Goal: Transaction & Acquisition: Purchase product/service

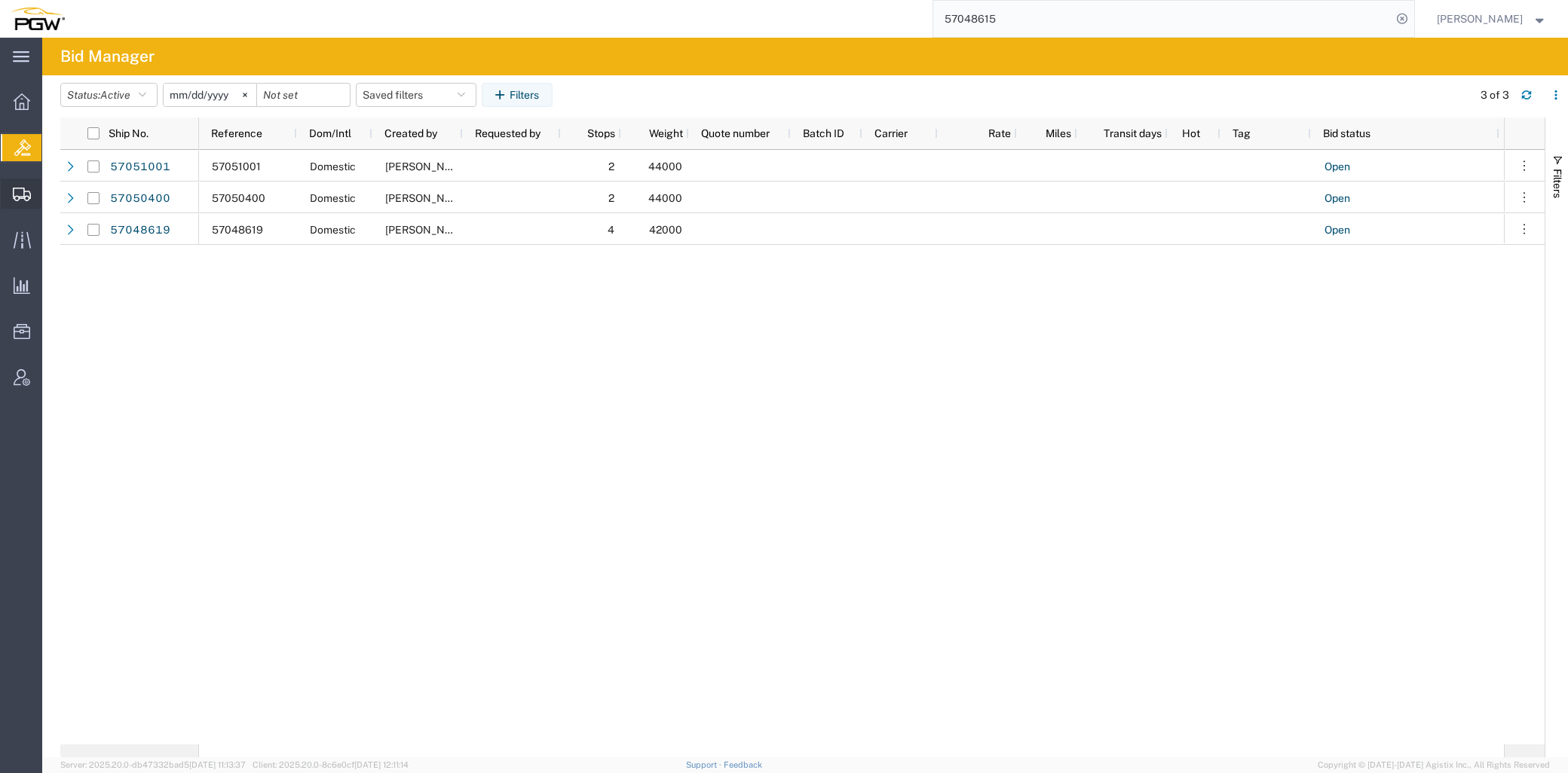
click at [0, 0] on span "Create from Template" at bounding box center [0, 0] width 0 height 0
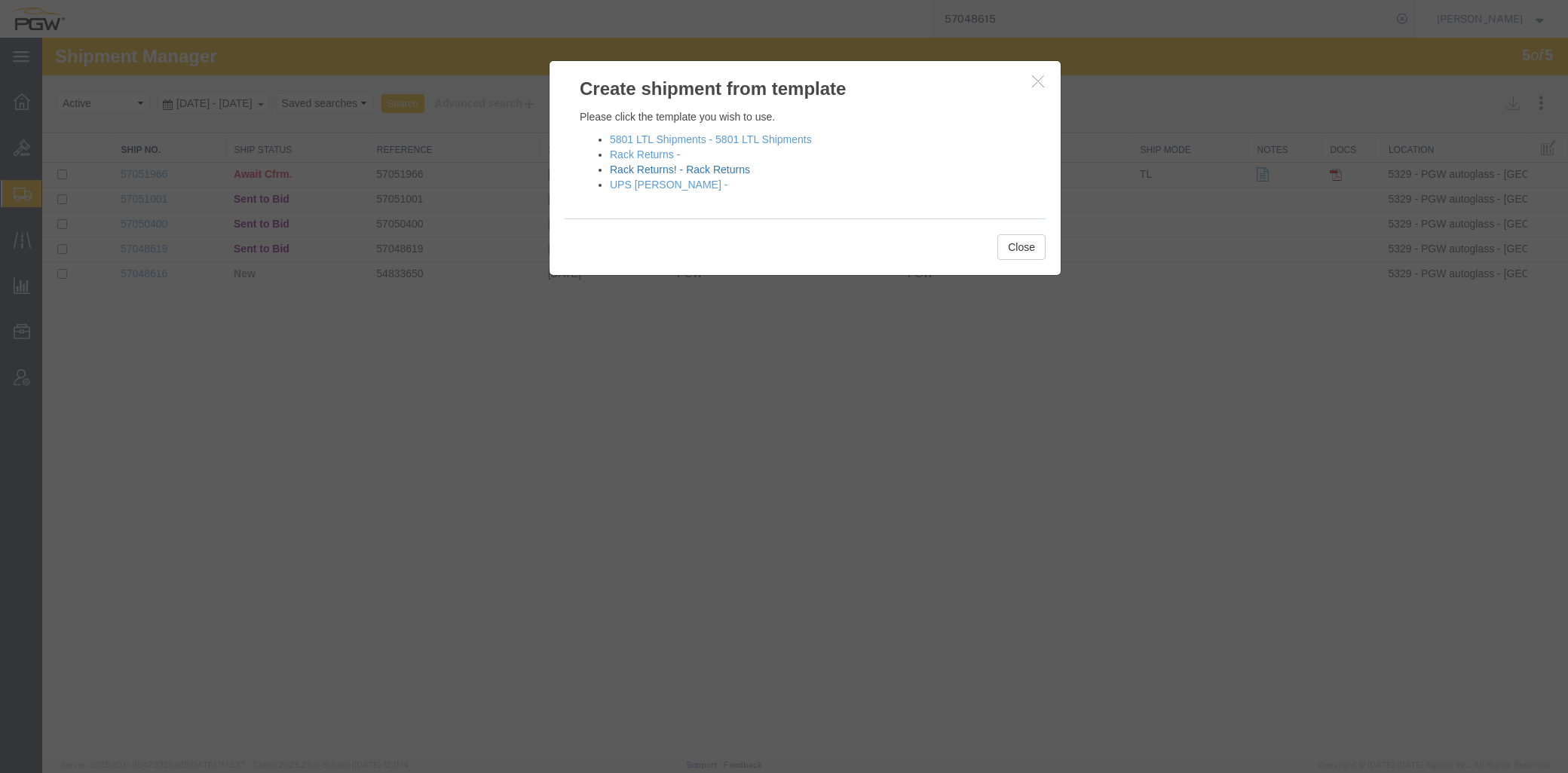
click at [661, 174] on link "Rack Returns! - Rack Returns" at bounding box center [679, 169] width 140 height 12
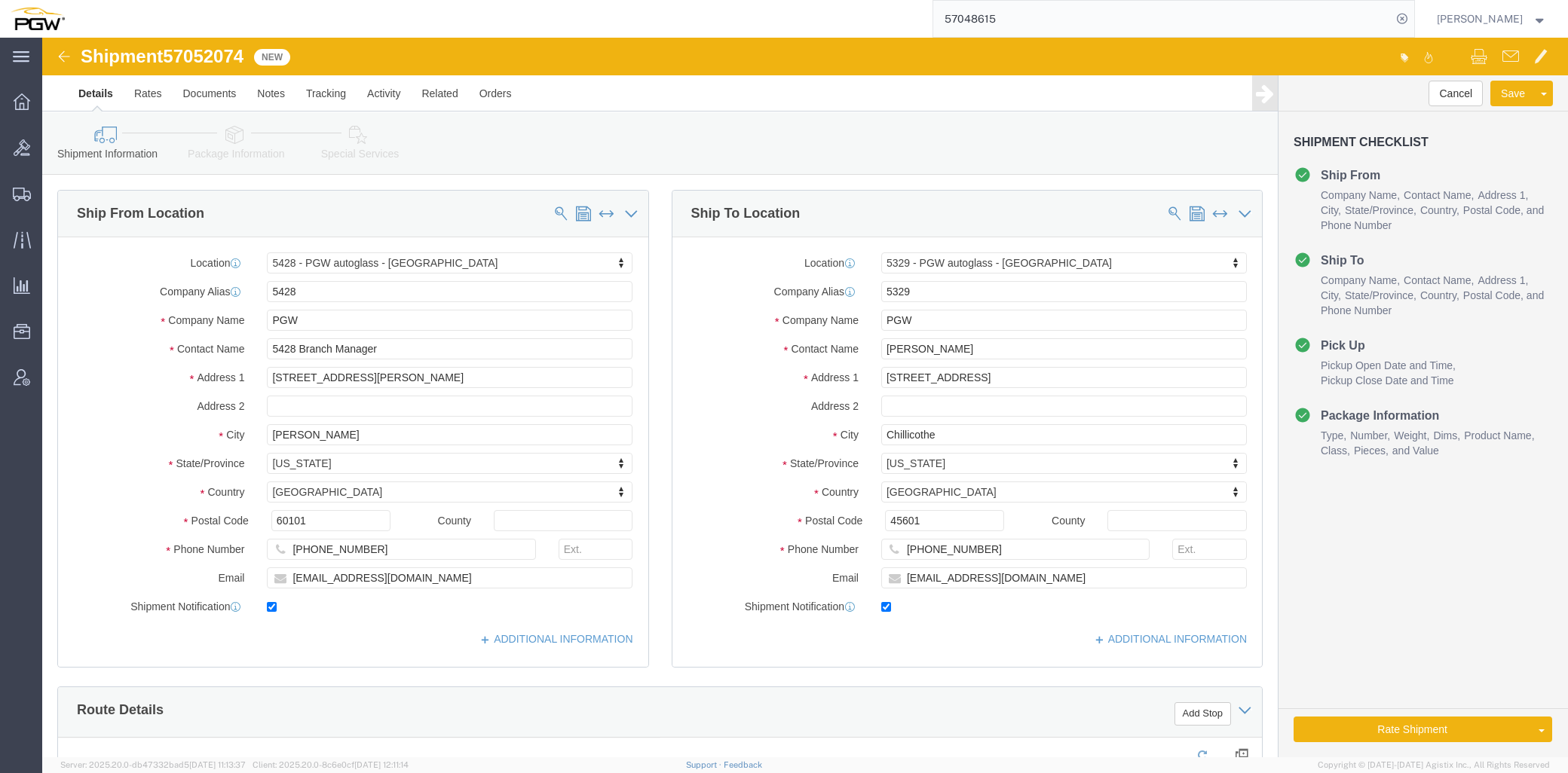
select select "28281"
select select "28253"
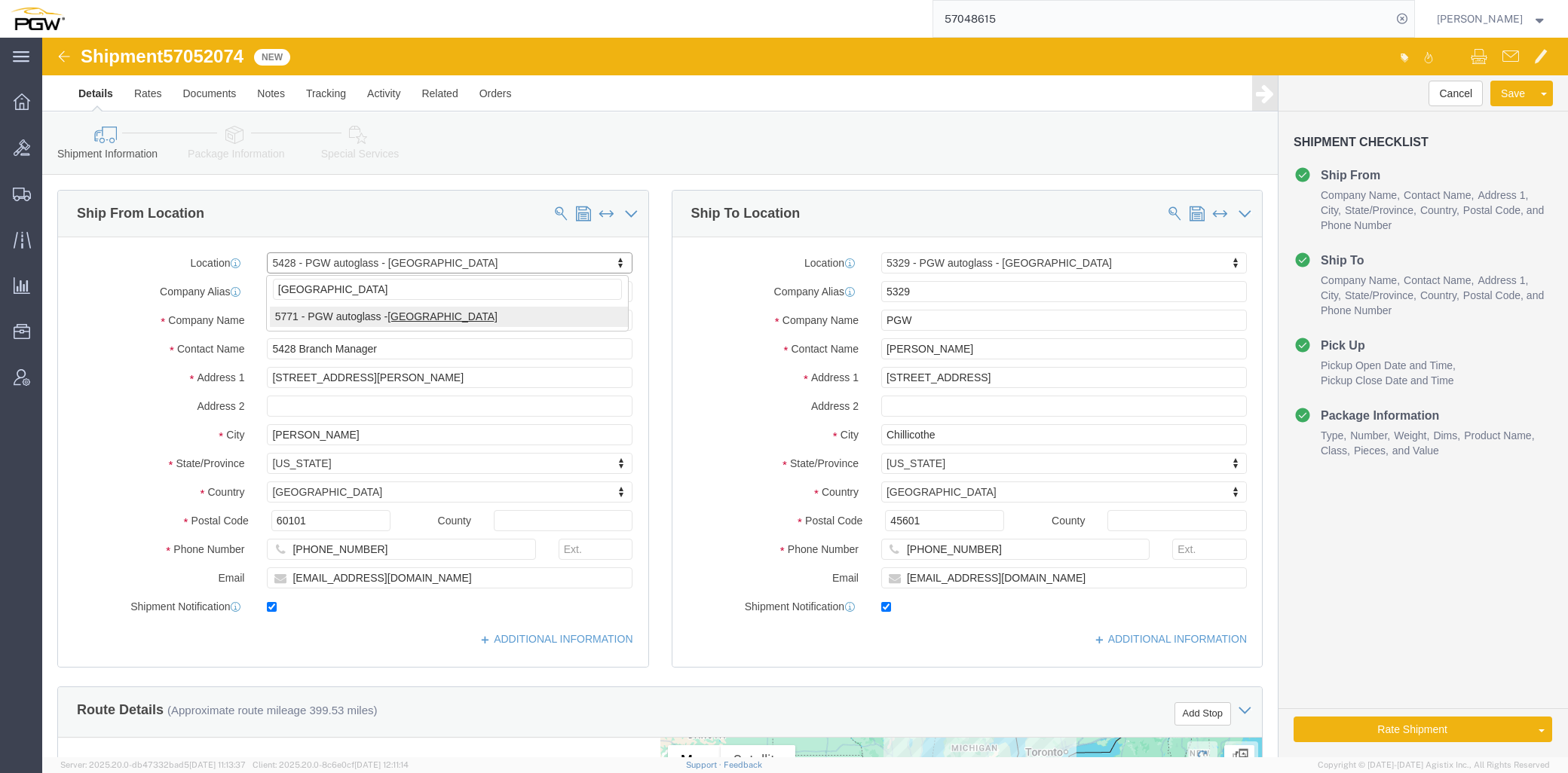
type input "st louis"
select select "28499"
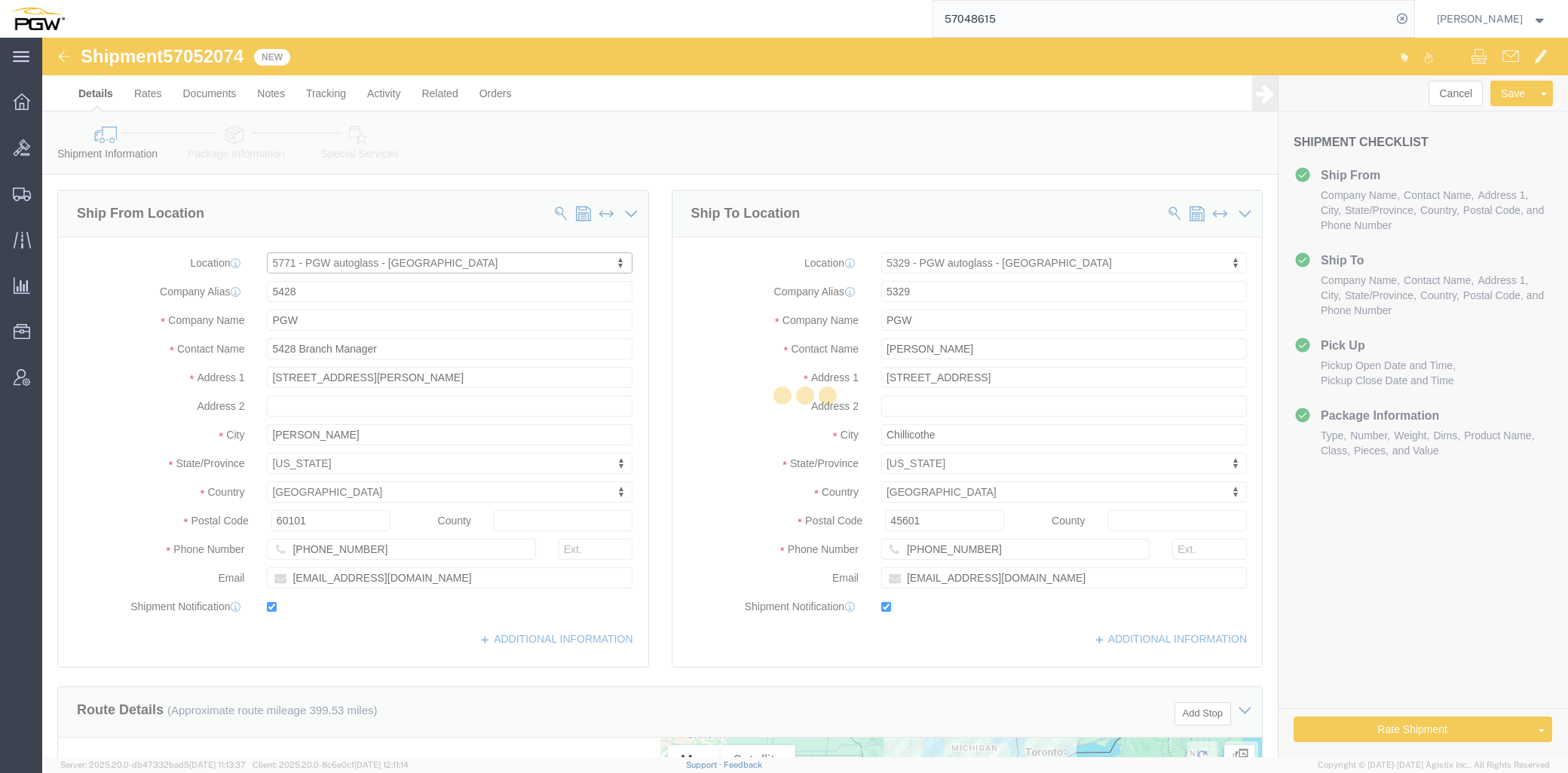
type input "5771"
type input "5771 Branch Manager"
type input "3100-3104 Riverport Tech Center Dr"
type input "[US_STATE][GEOGRAPHIC_DATA]"
type input "63043"
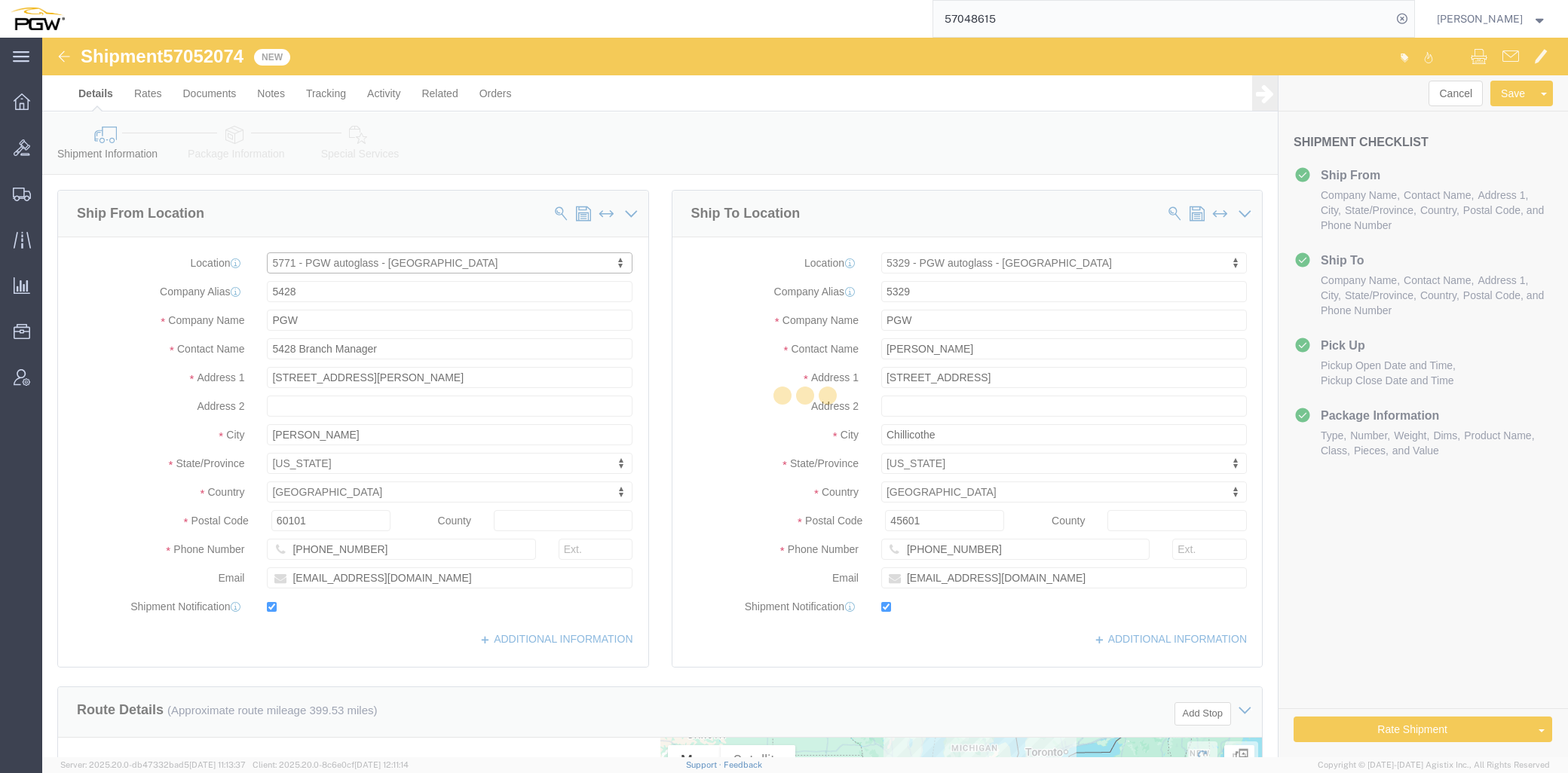
type input "314-209-0829"
type input "lkqsp_o_pm_5771@pgwag.com"
select select "MO"
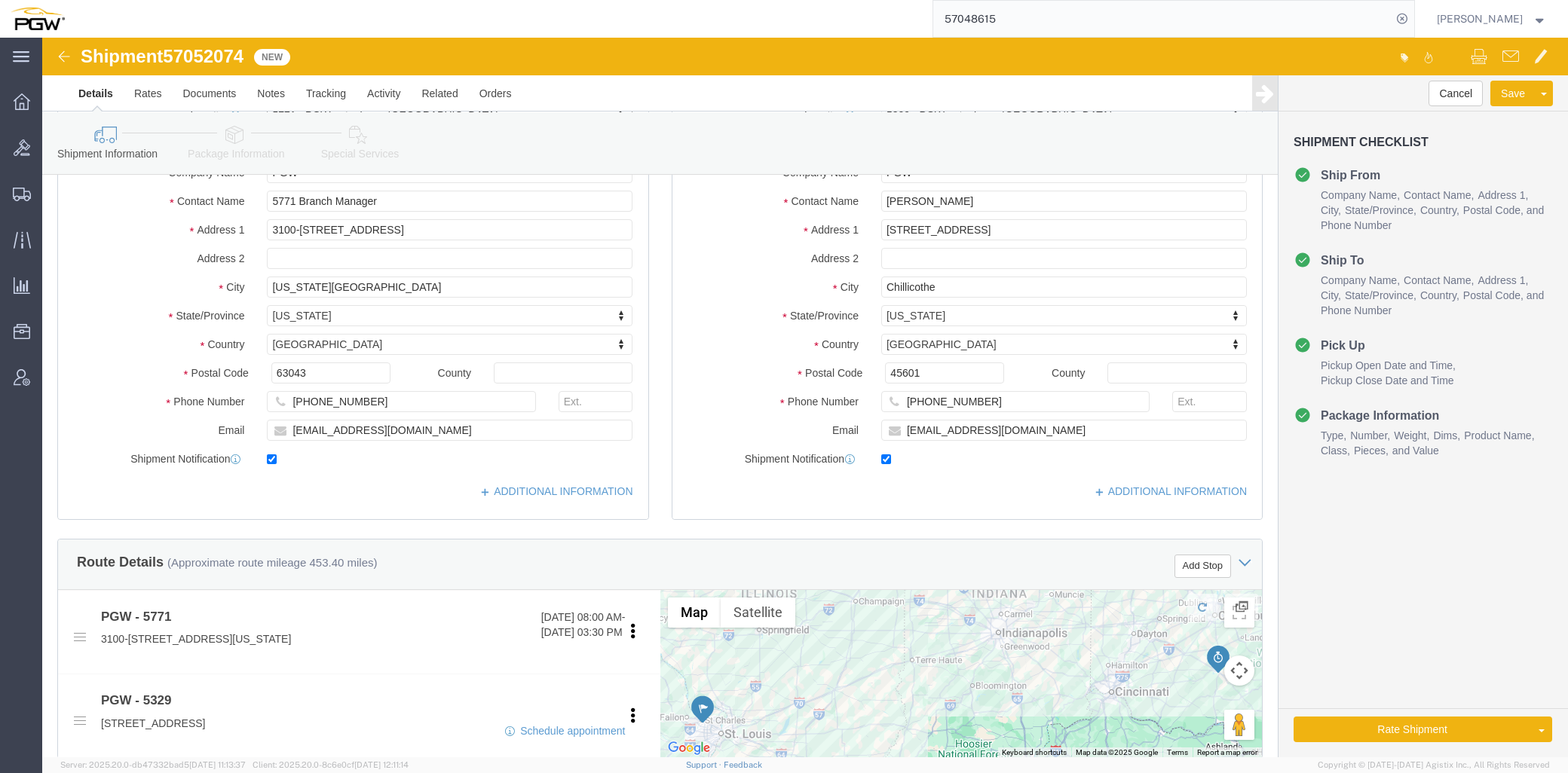
scroll to position [251, 0]
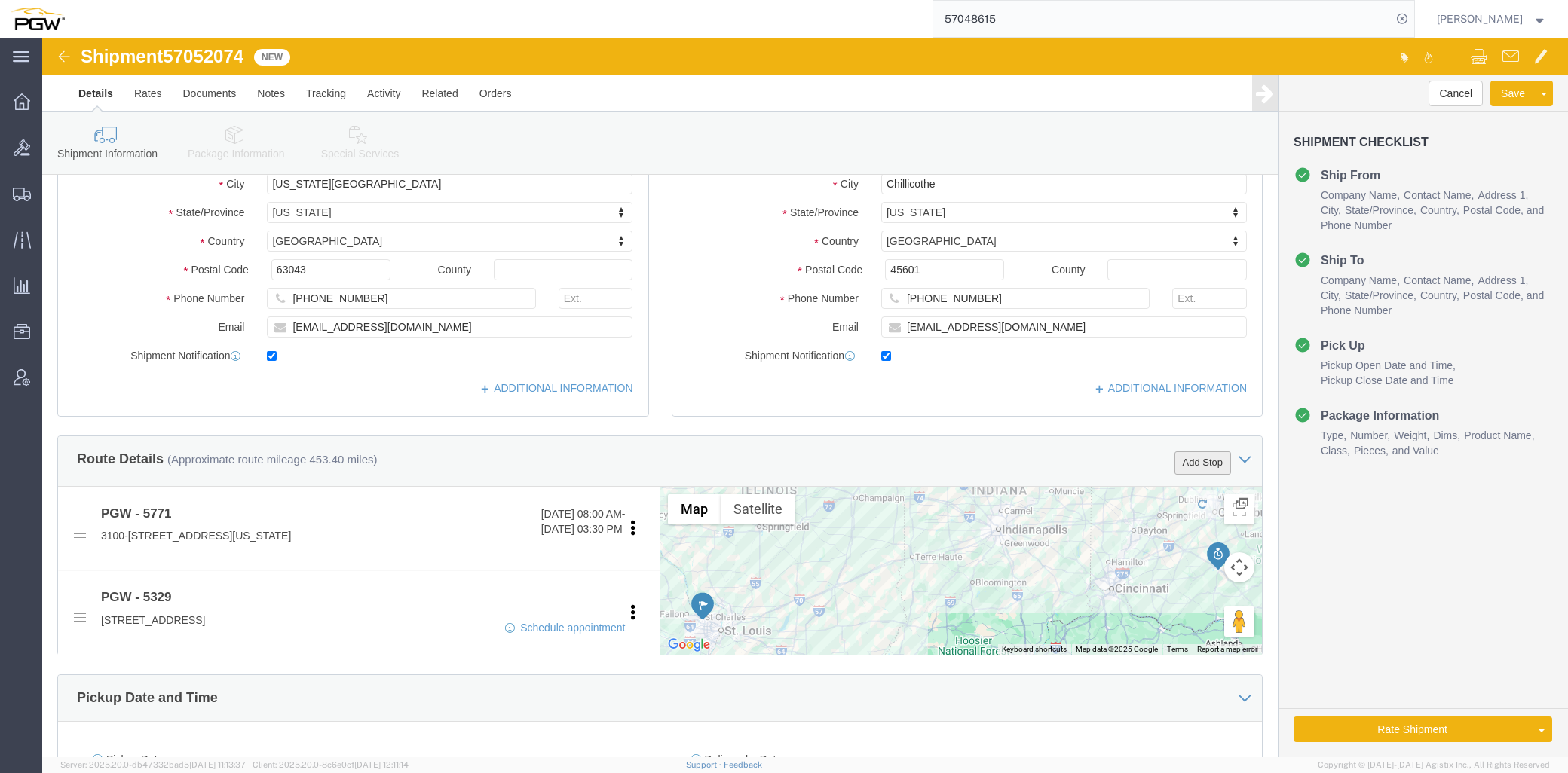
click button "Add Stop"
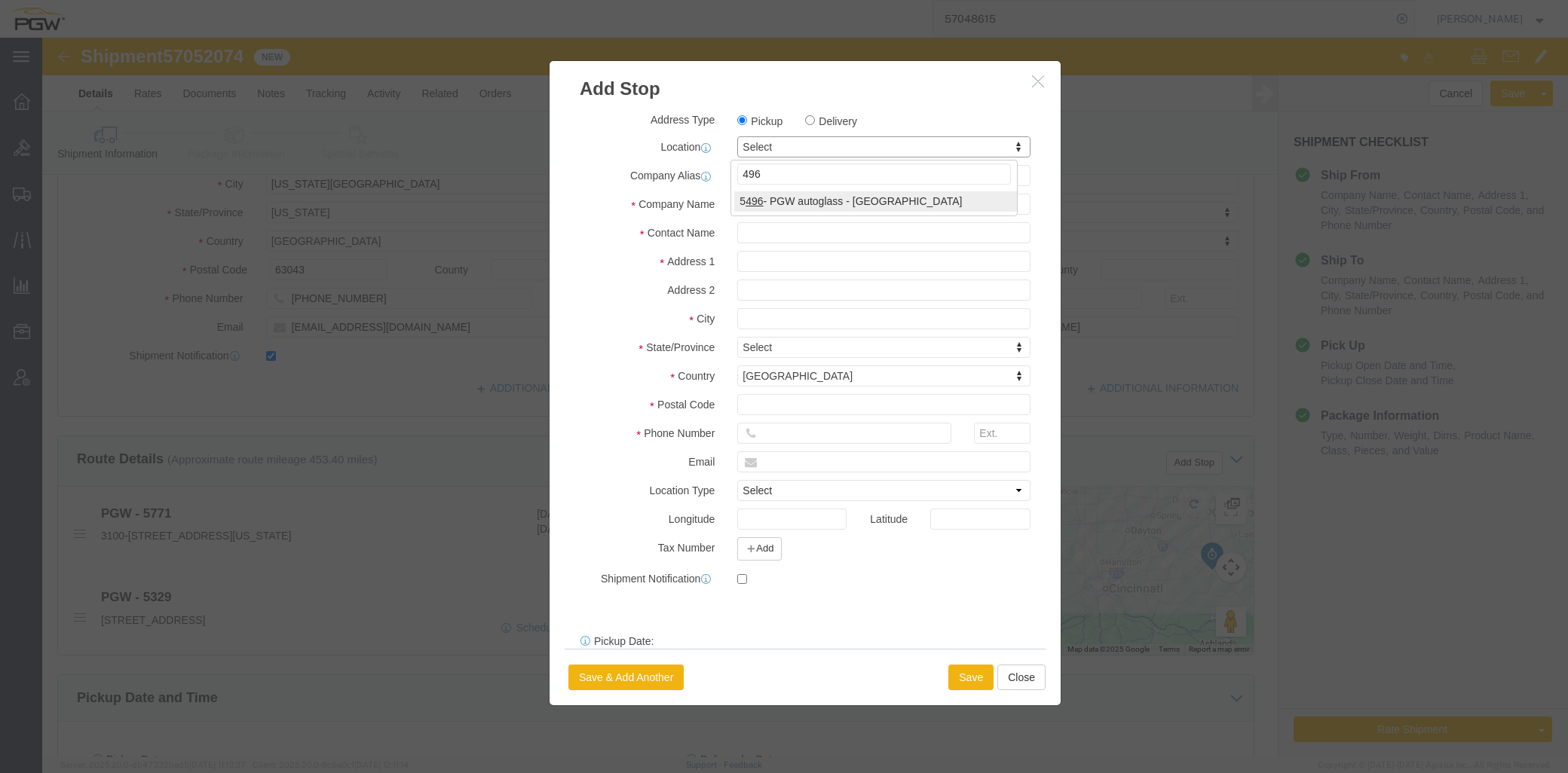
type input "496"
select select "28327"
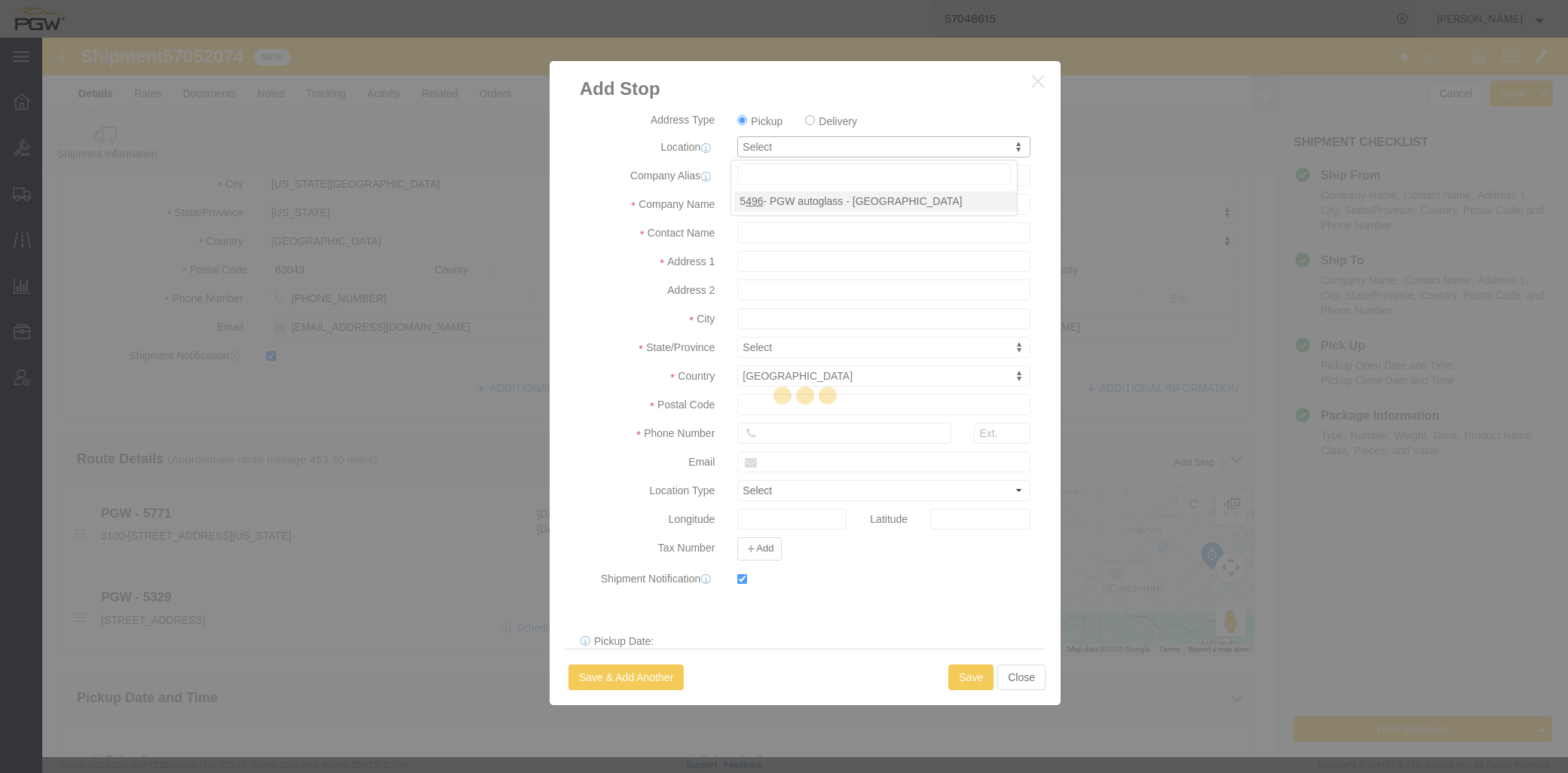
type input "5496"
type input "PGW"
type input "5496 Branch Manager"
type input "4835 Decature Blvd"
type input "Indianapolis"
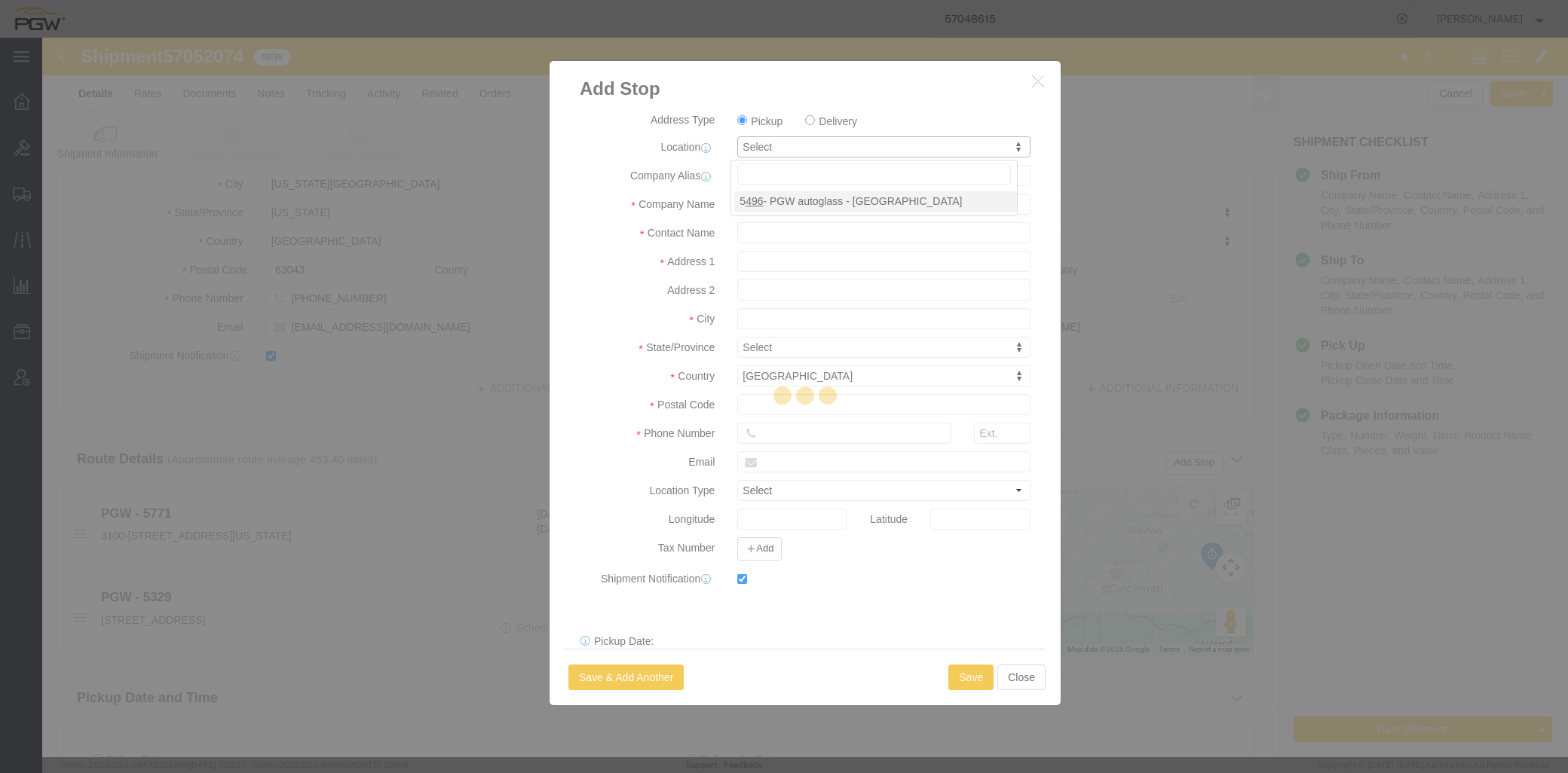
type input "46241"
type input "317-322-3599"
type input "lkqsp_o_pm_5496@pgwag.com"
checkbox input "true"
select select "IN"
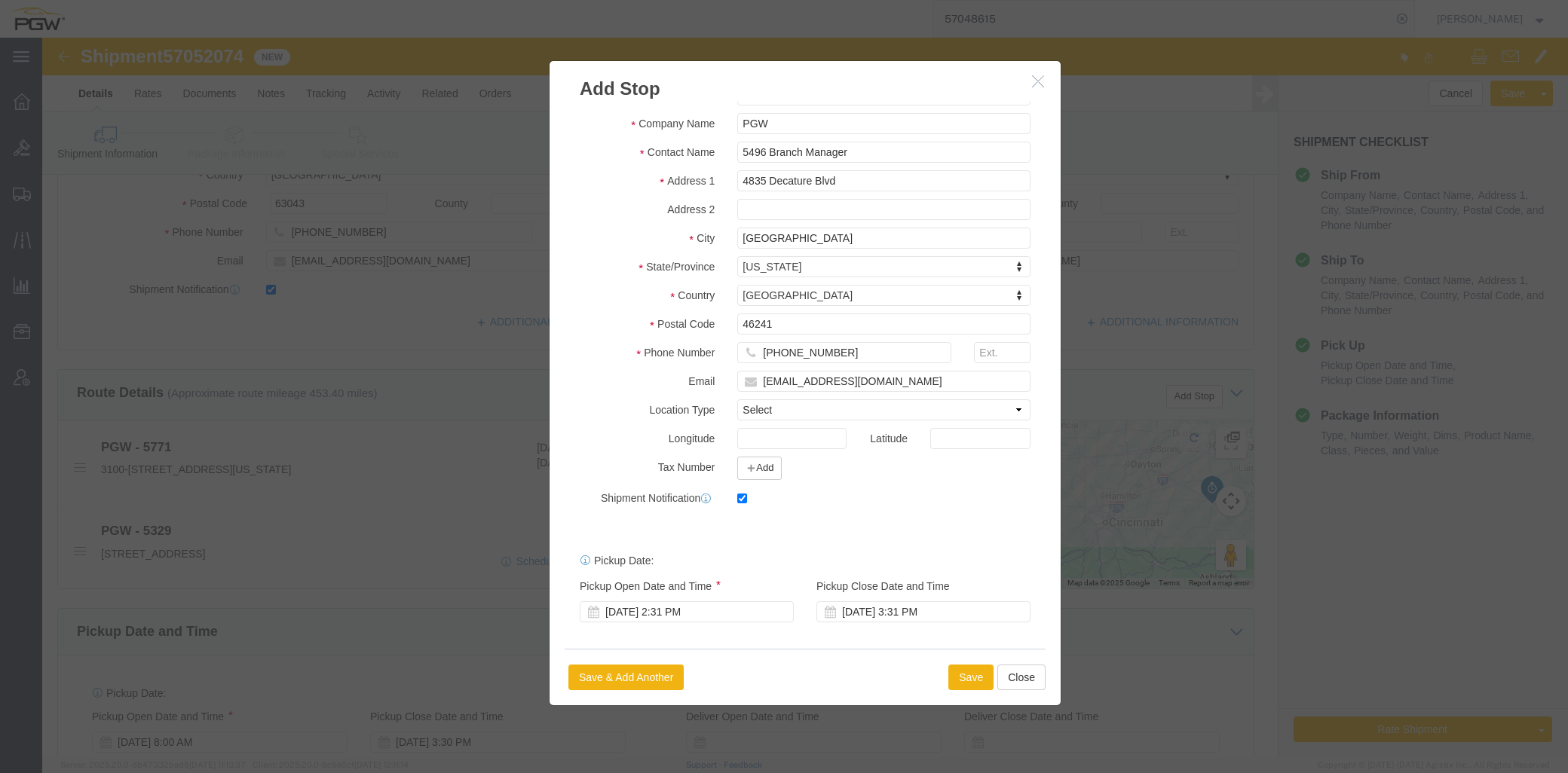
scroll to position [334, 0]
click div "Oct 07 2025 2:31 PM"
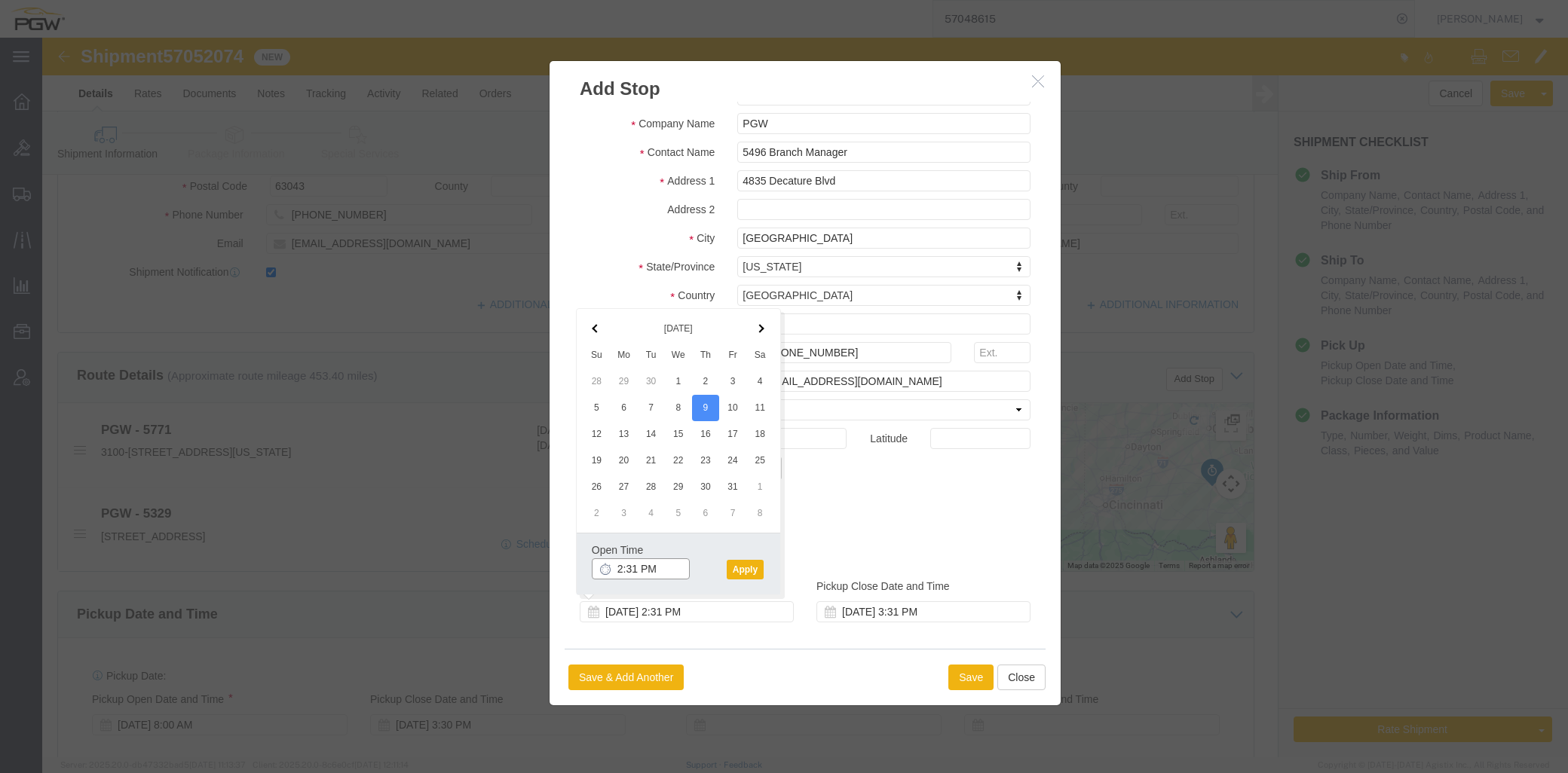
click input "2:31 PM"
type input "8:30 AM"
click button "Apply"
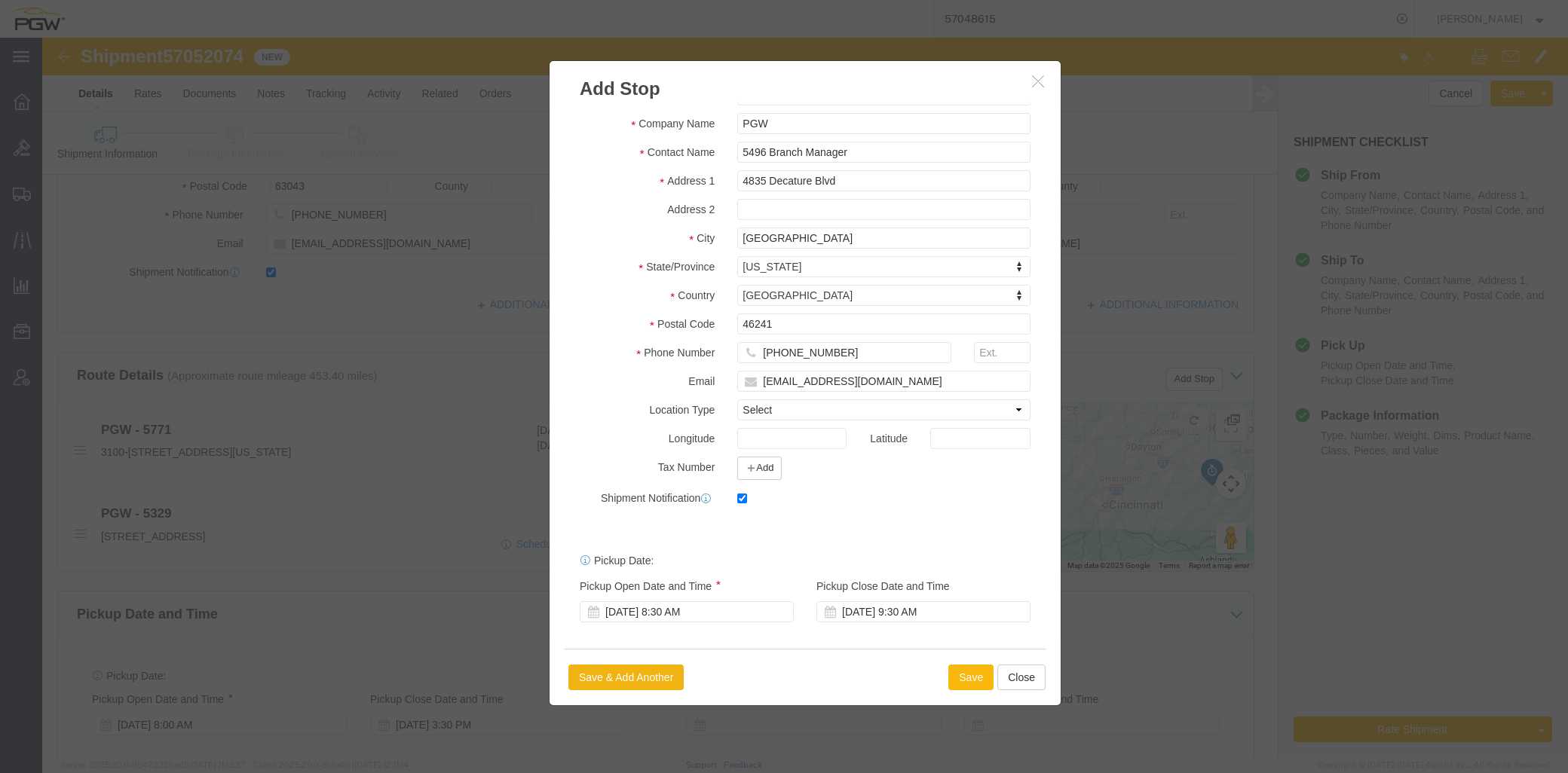
click button "Save"
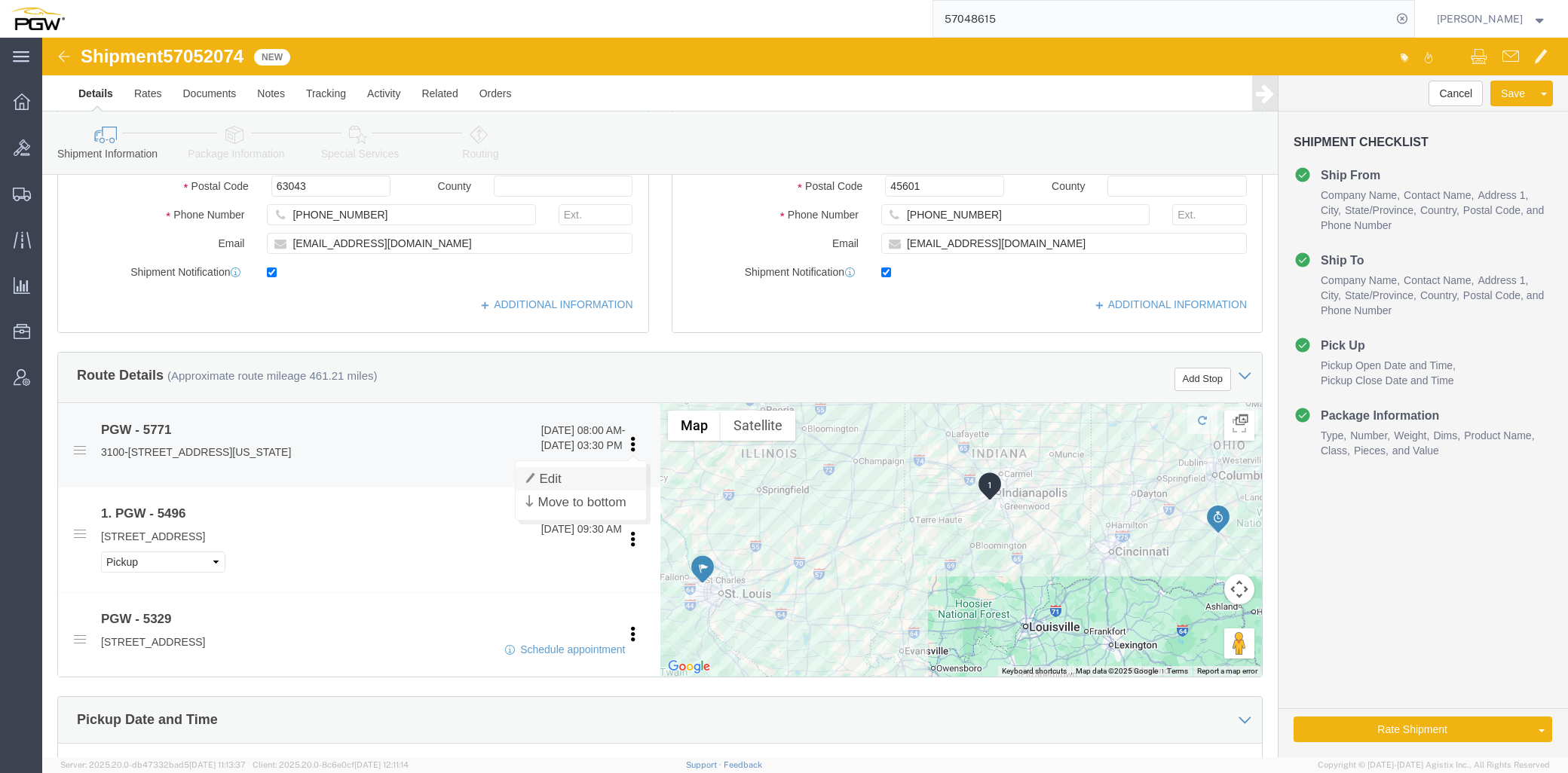
click link "Edit"
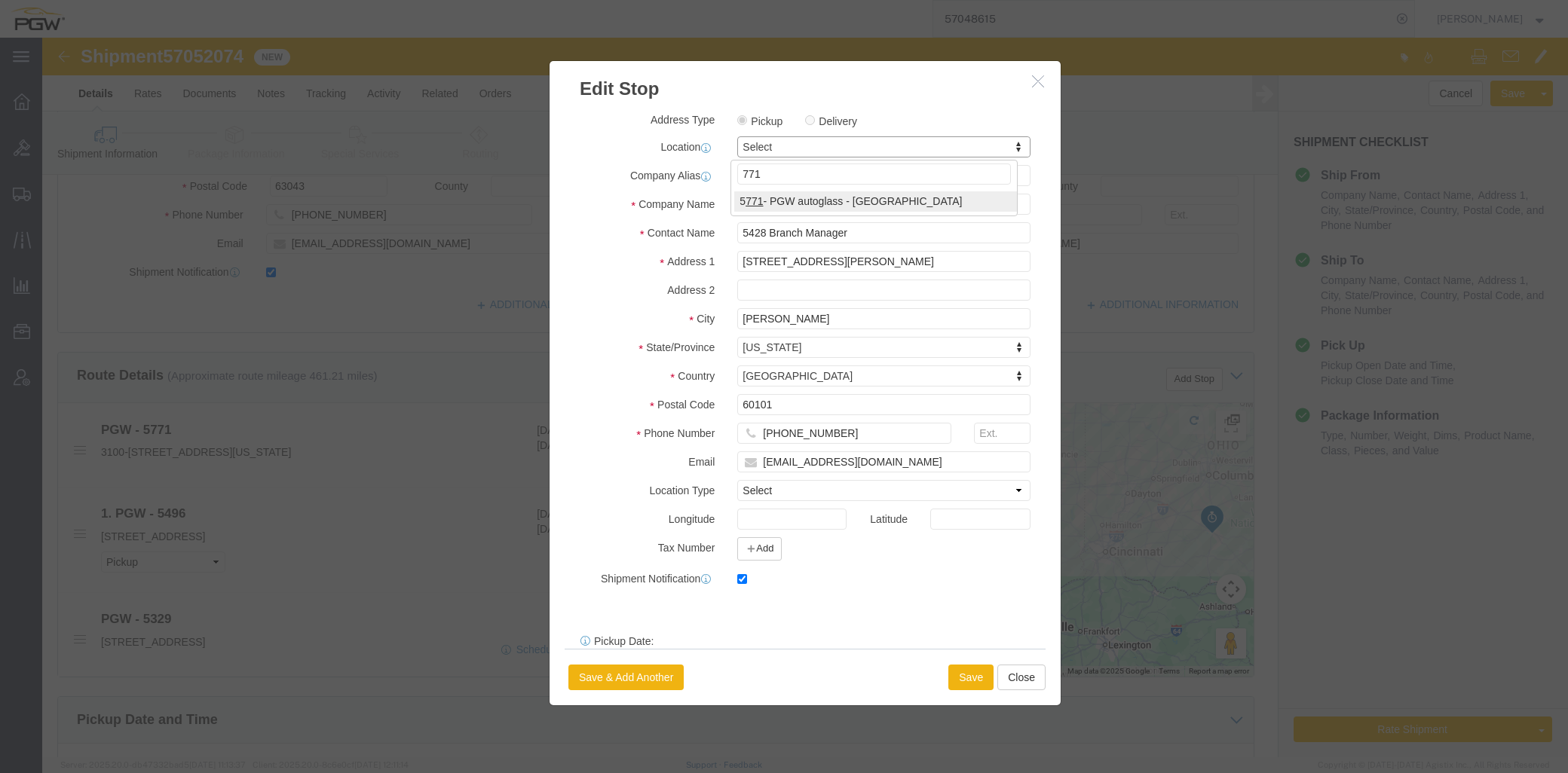
type input "771"
select select "28499"
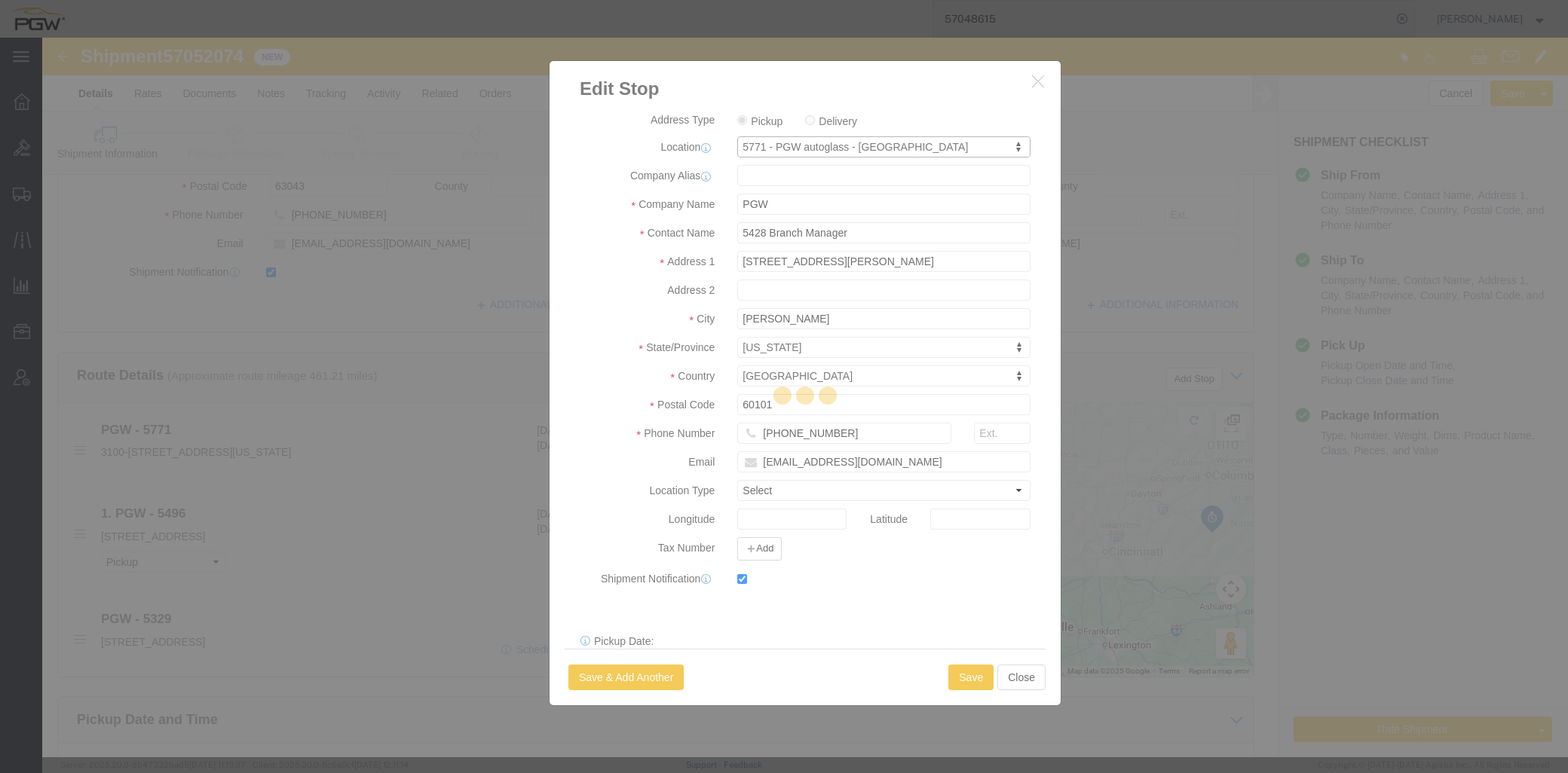
type input "5771"
type input "5771 Branch Manager"
type input "3100-3104 Riverport Tech Center Dr"
type input "[US_STATE][GEOGRAPHIC_DATA]"
type input "63043"
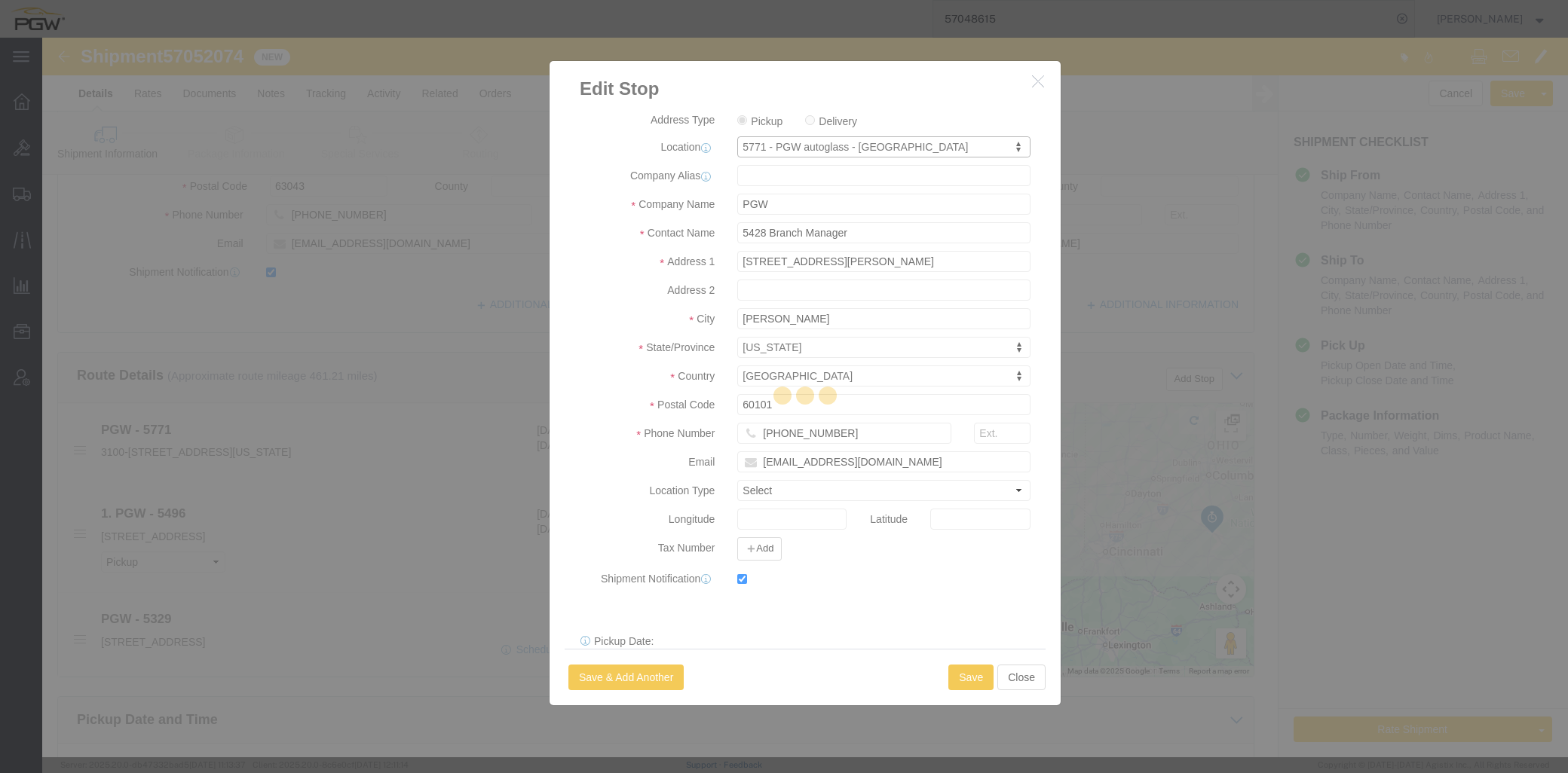
type input "314-209-0829"
type input "lkqsp_o_pm_5771@pgwag.com"
select select "MO"
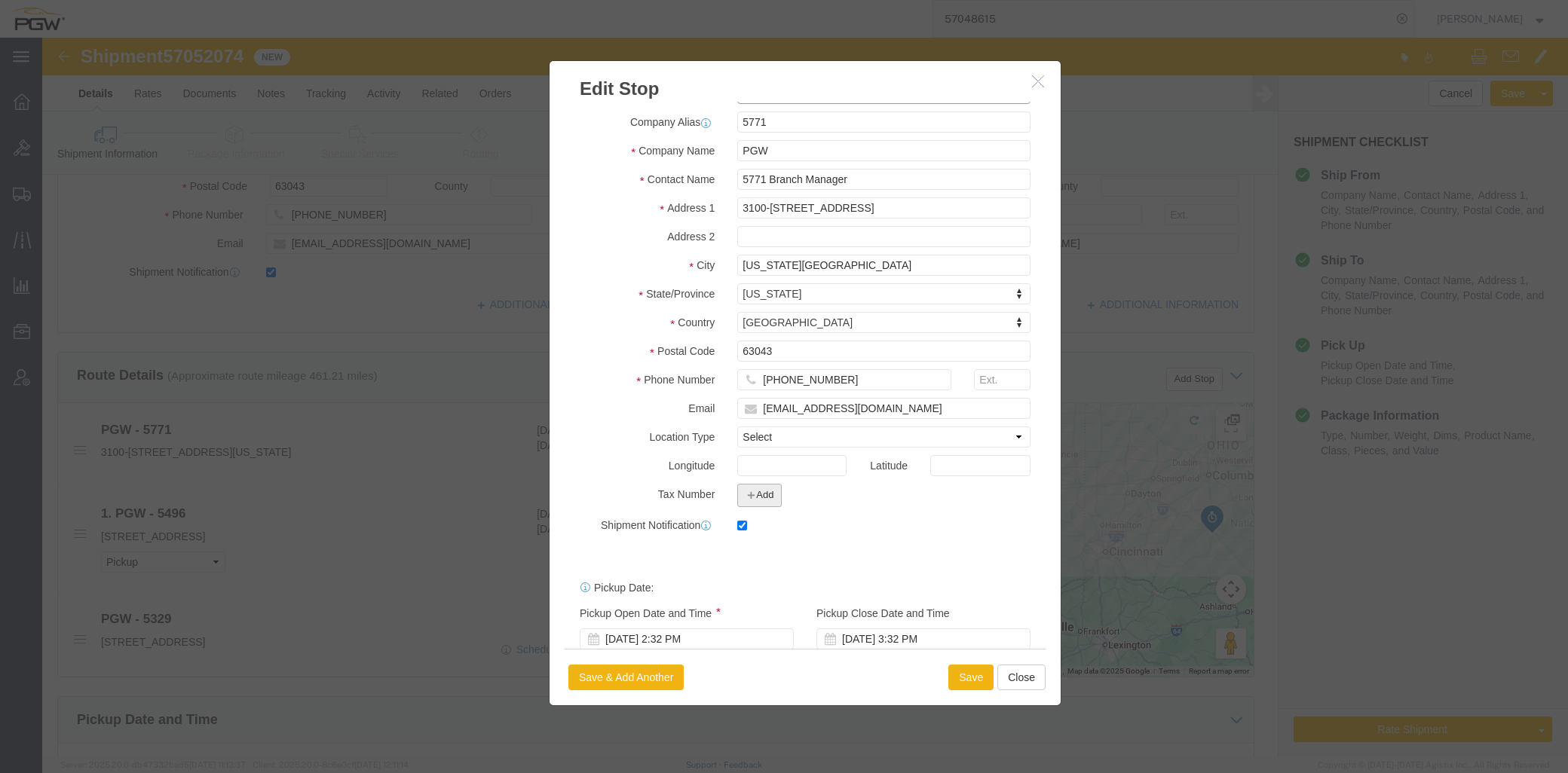
scroll to position [82, 0]
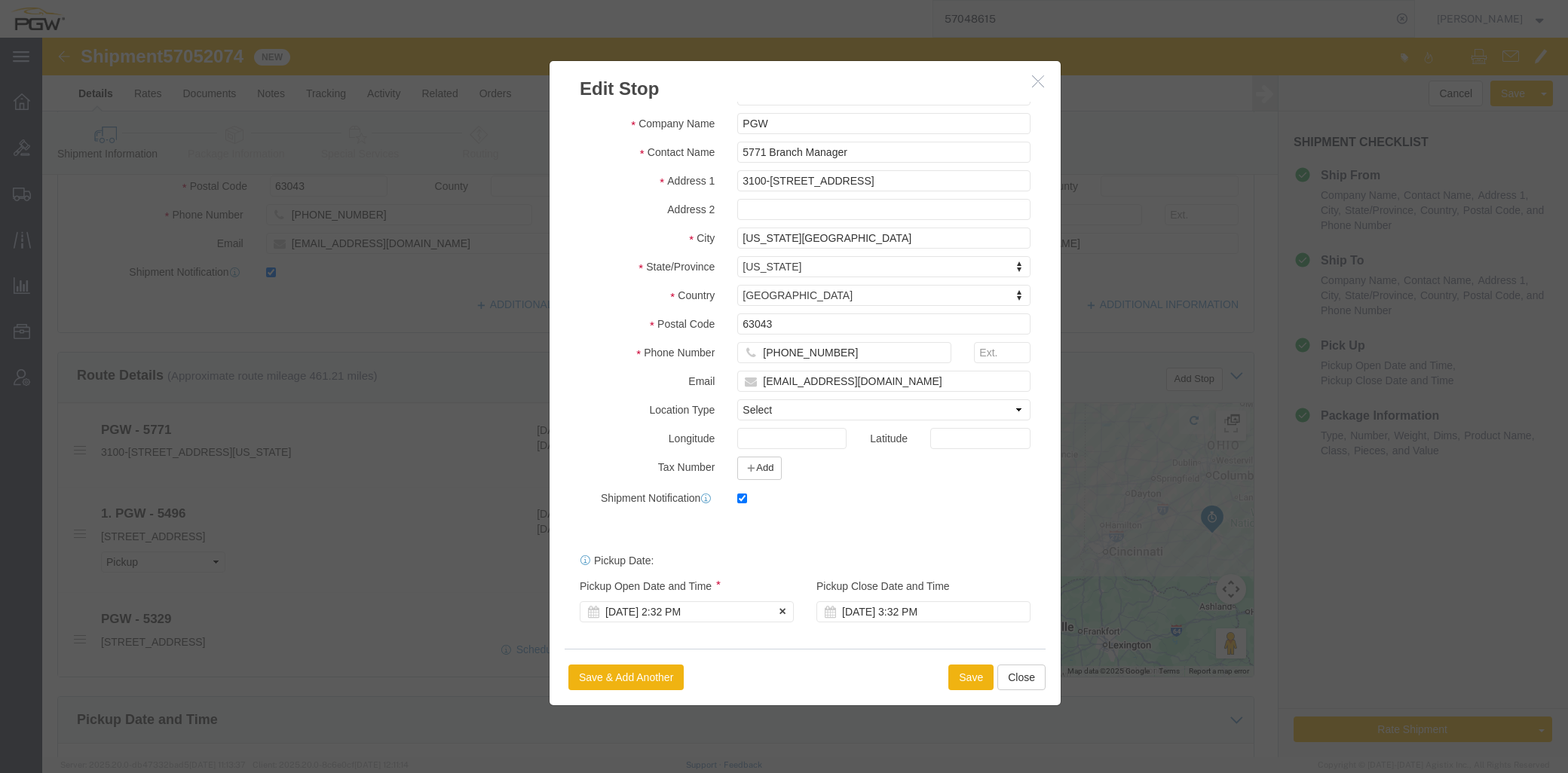
click div "Oct 07 2025 2:32 PM"
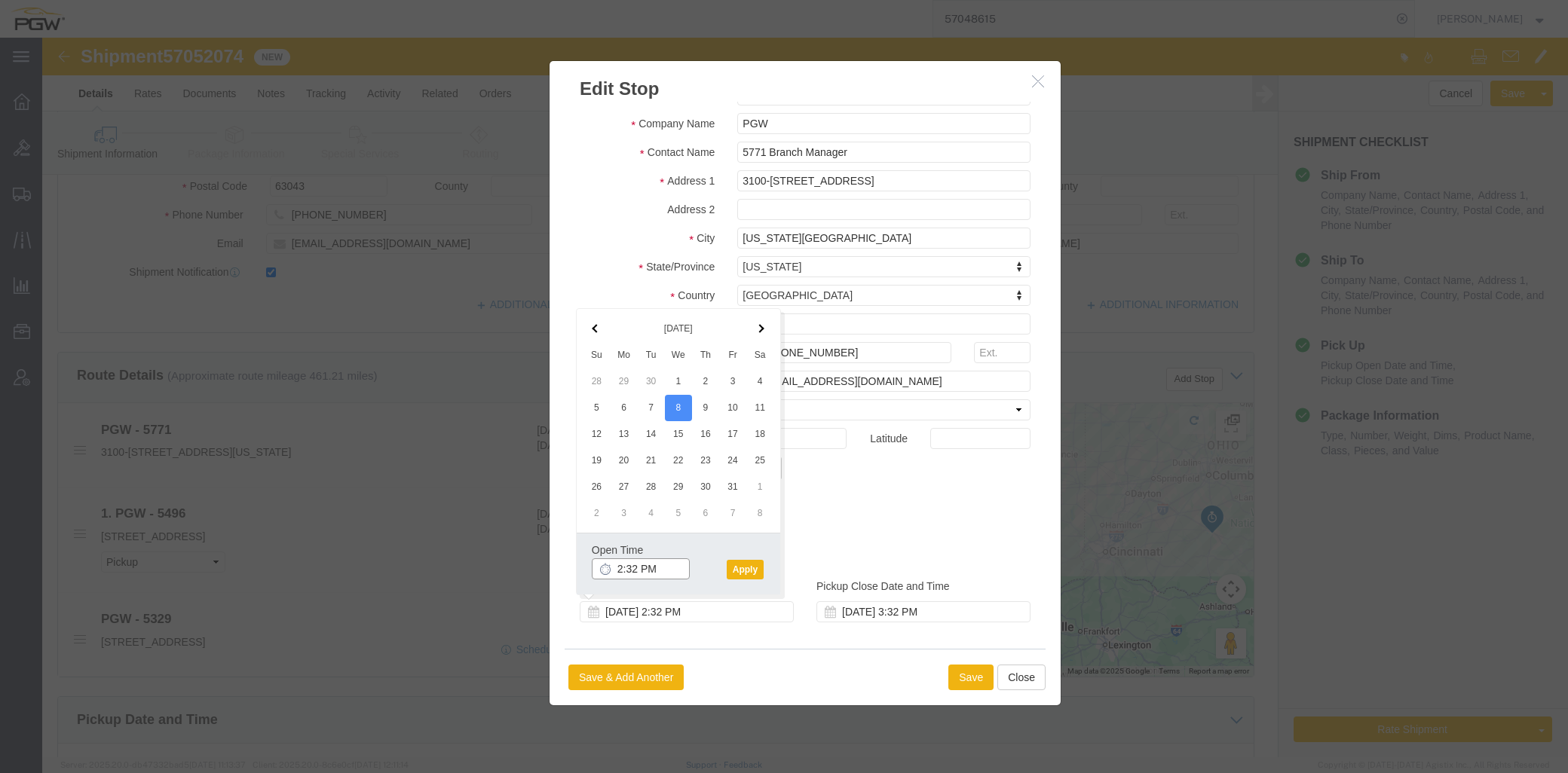
click input "2:32 PM"
type input "7:30 am"
click button "Apply"
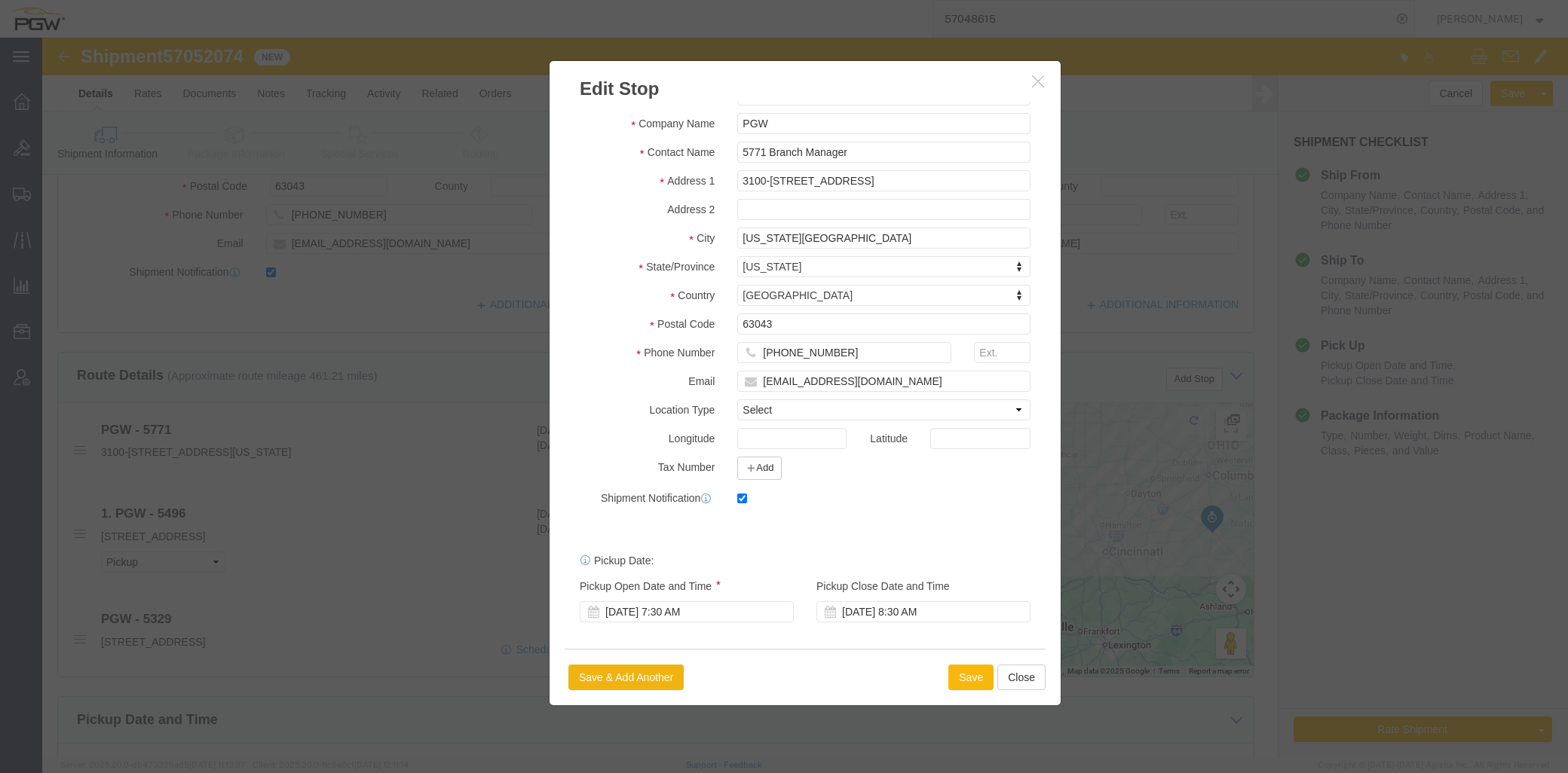
click button "Save"
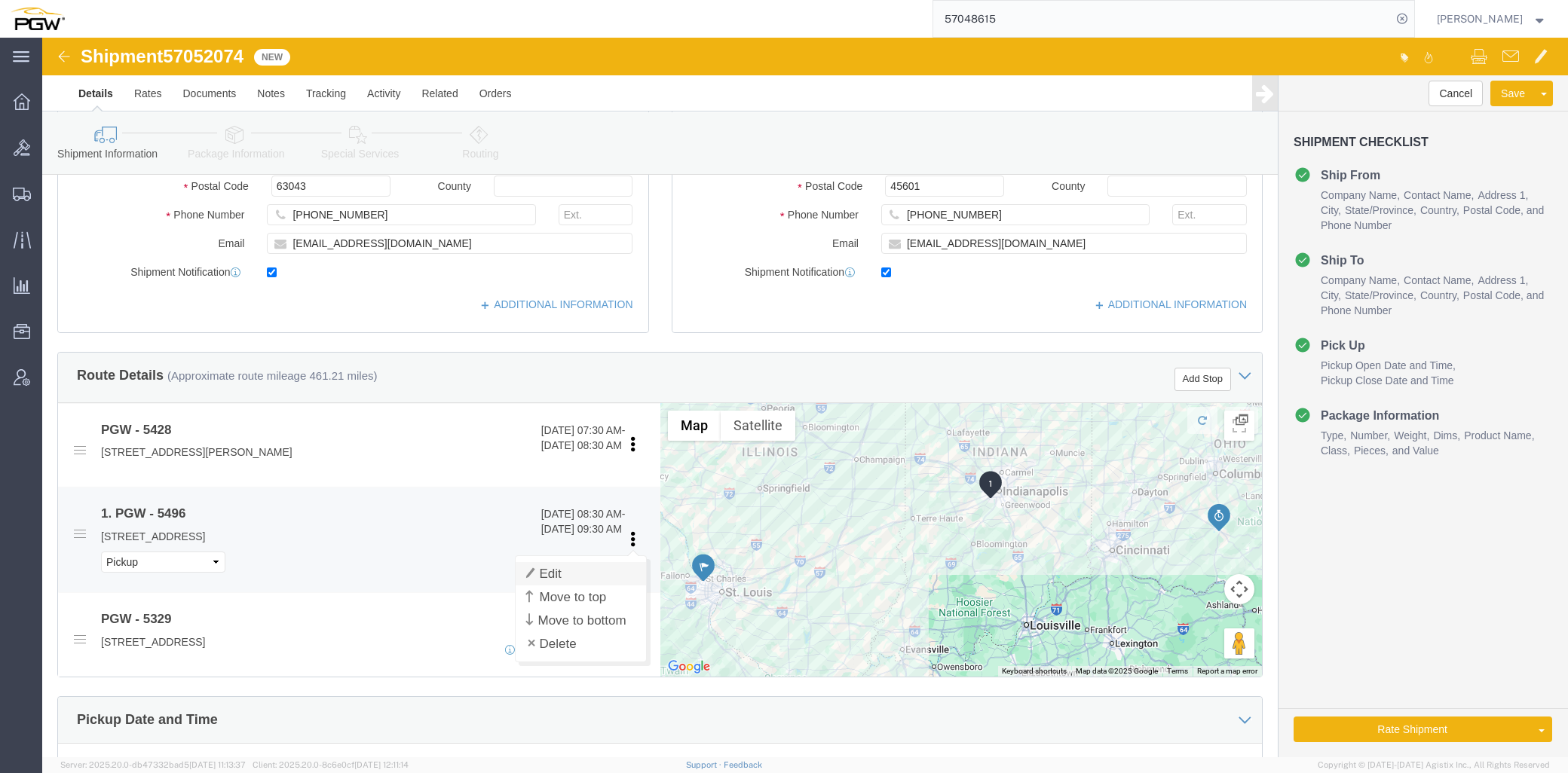
click link "Edit"
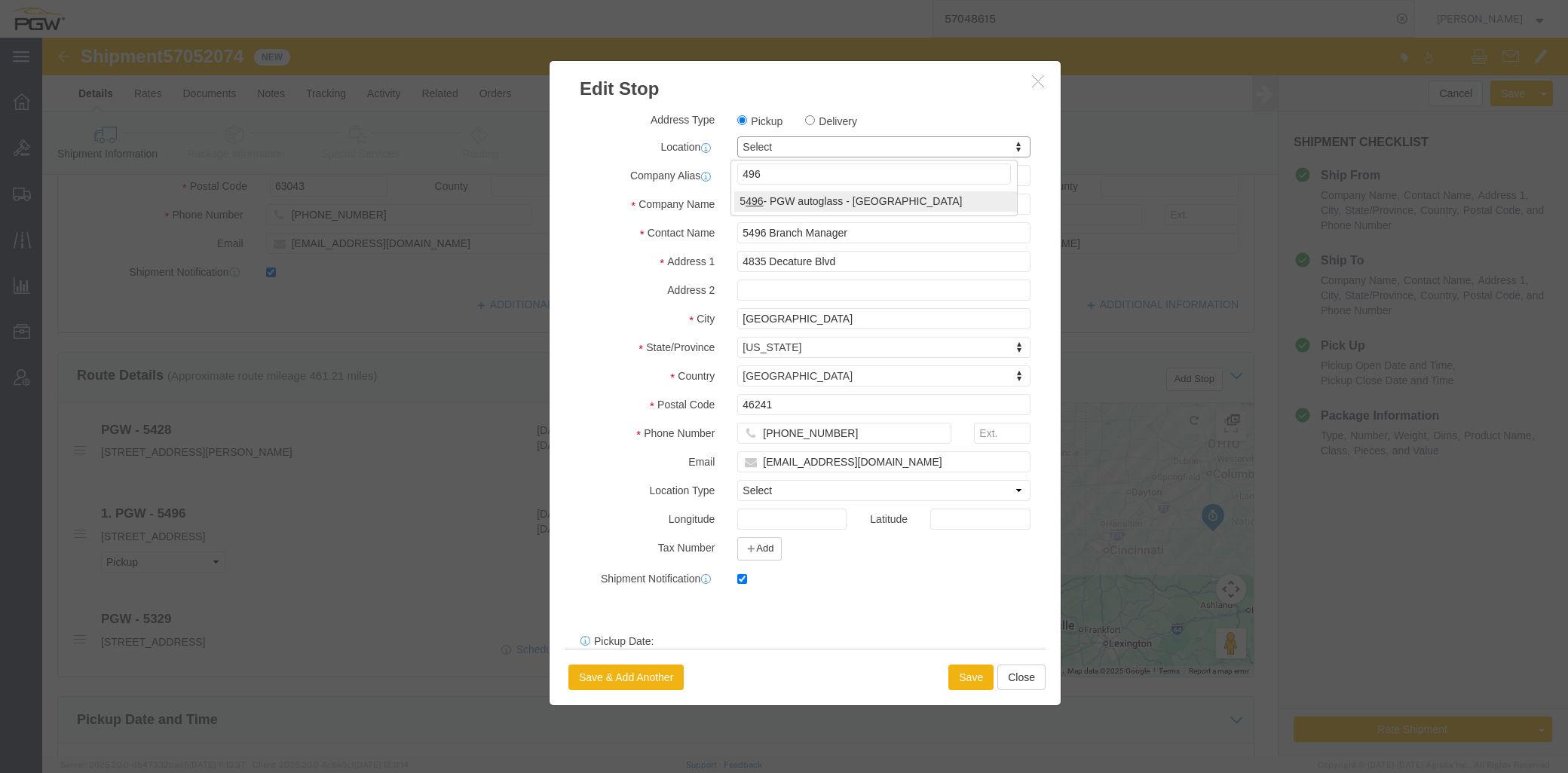
type input "496"
select select "28327"
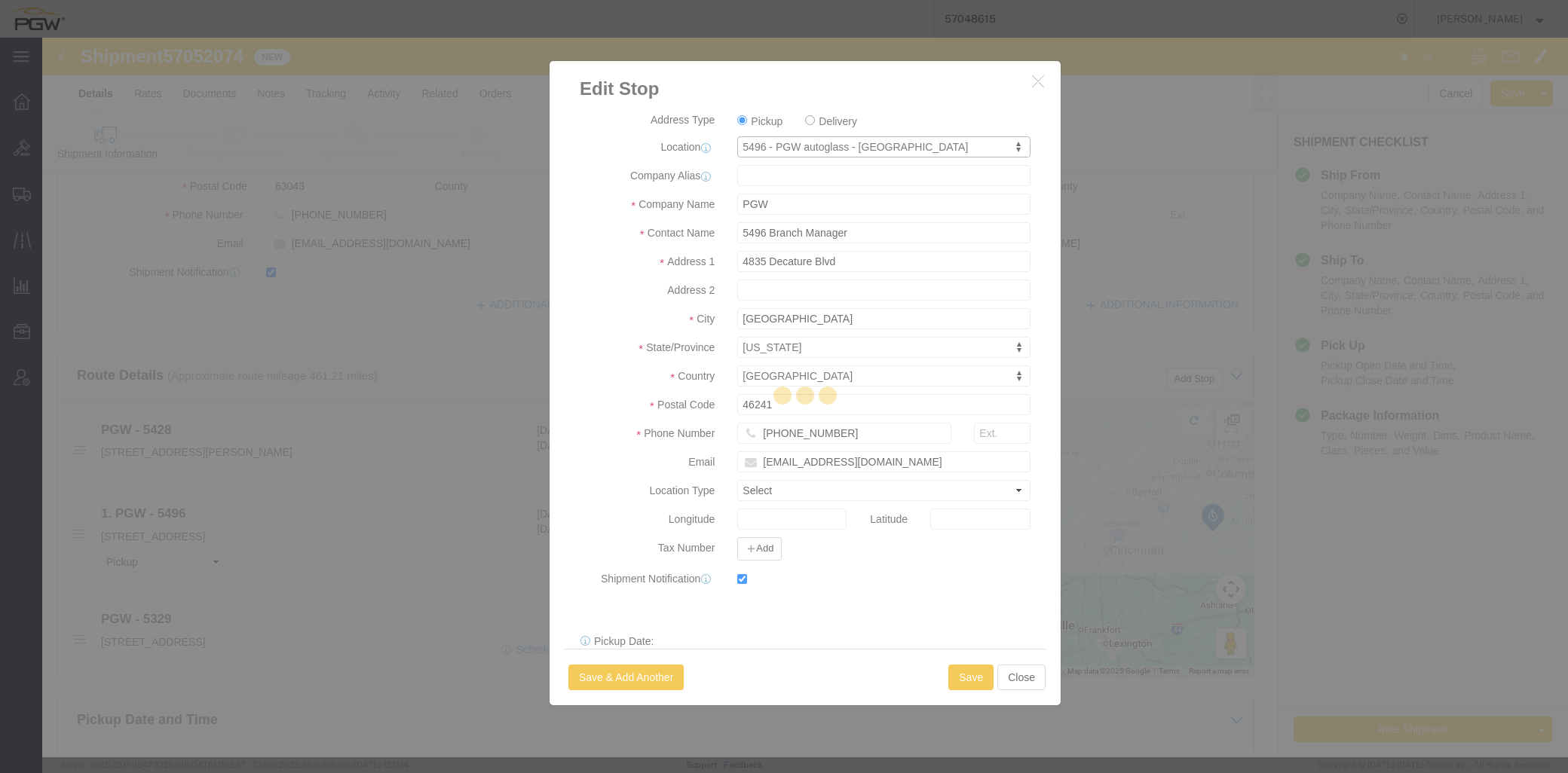
type input "5496"
select select "IN"
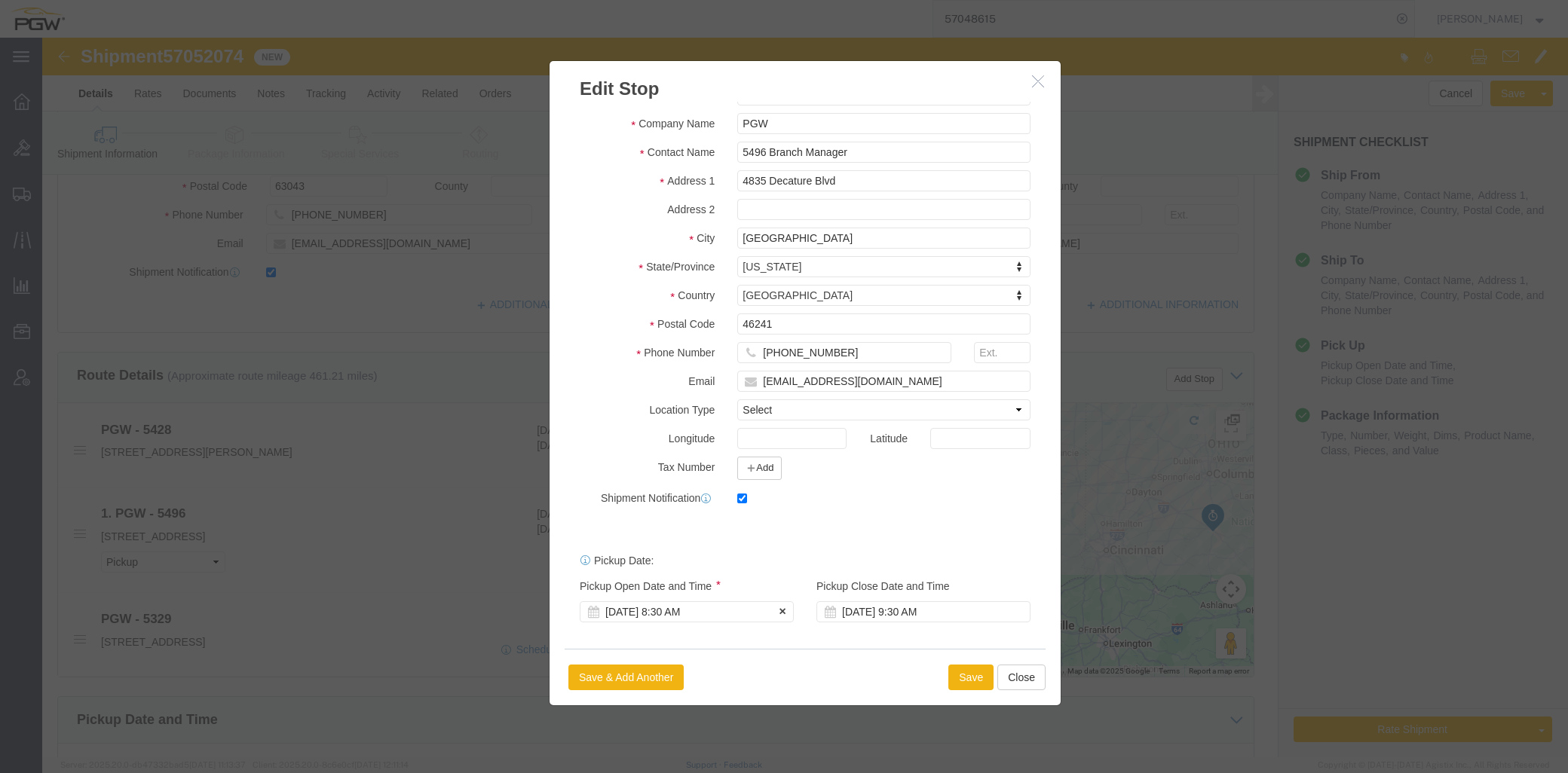
click div "Oct 09 2025 8:30 AM"
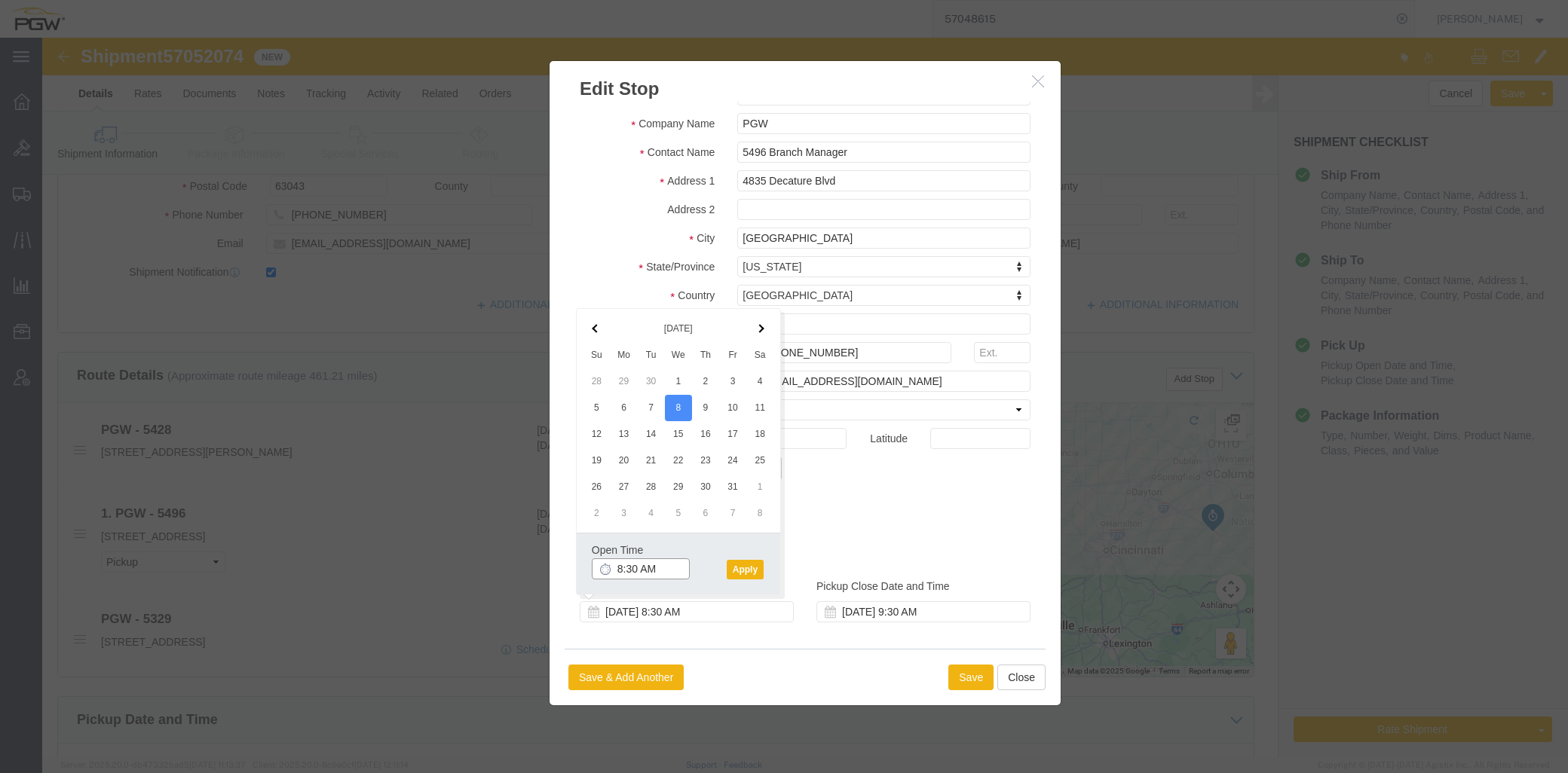
click input "8:30 AM"
type input "2:30 PM"
click button "Apply"
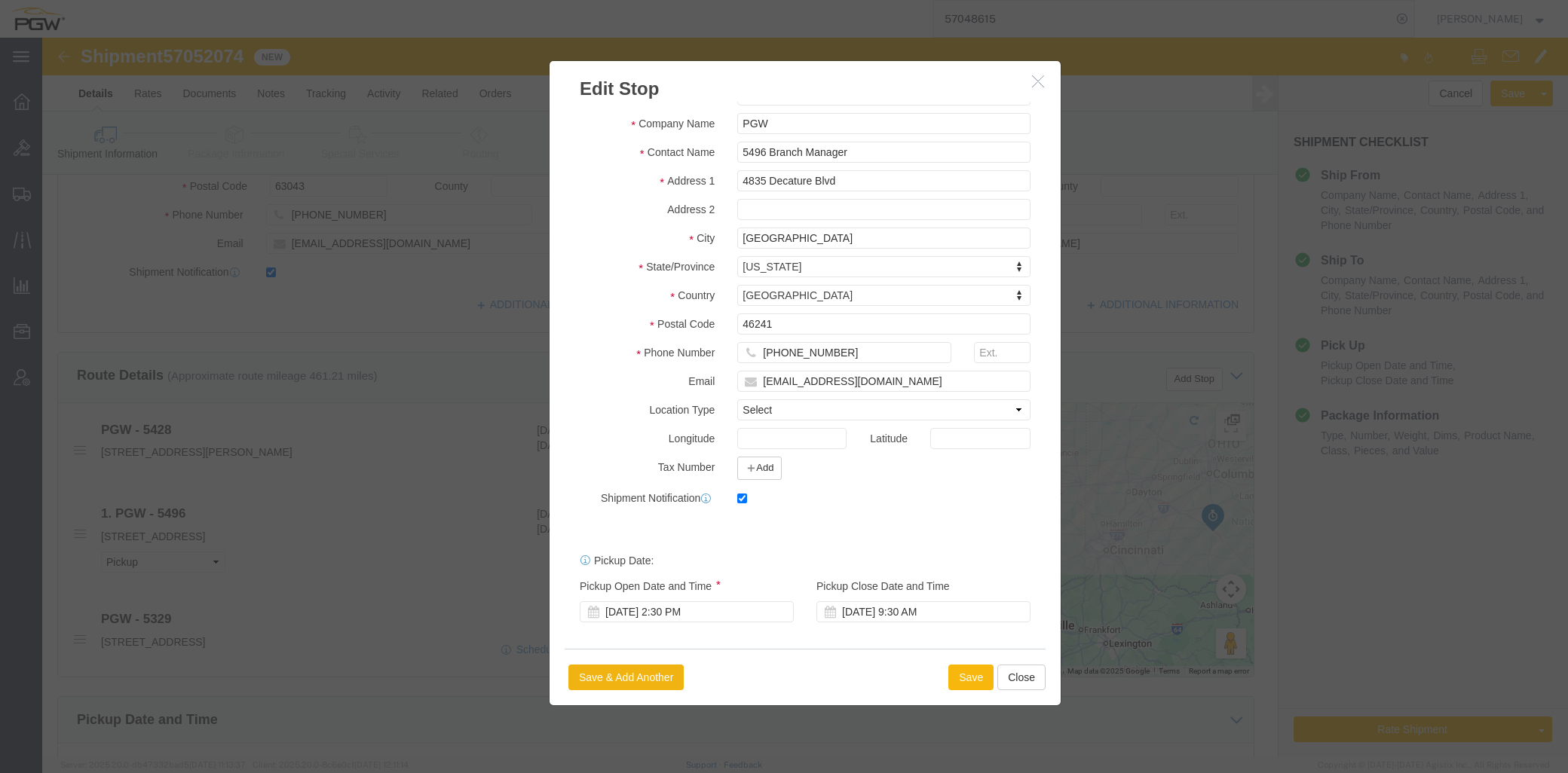
click button "Save"
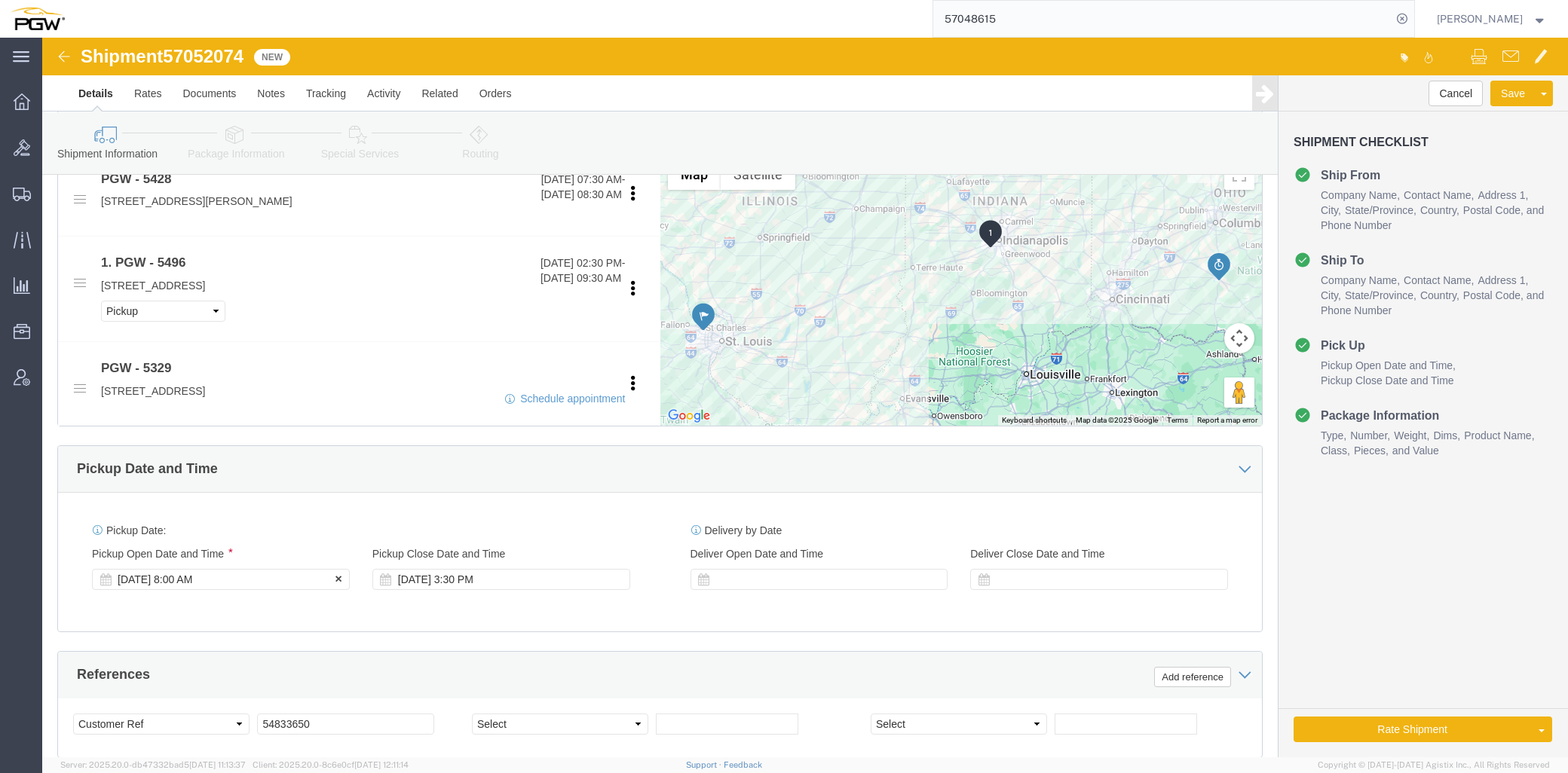
click div "[DATE] 8:00 AM"
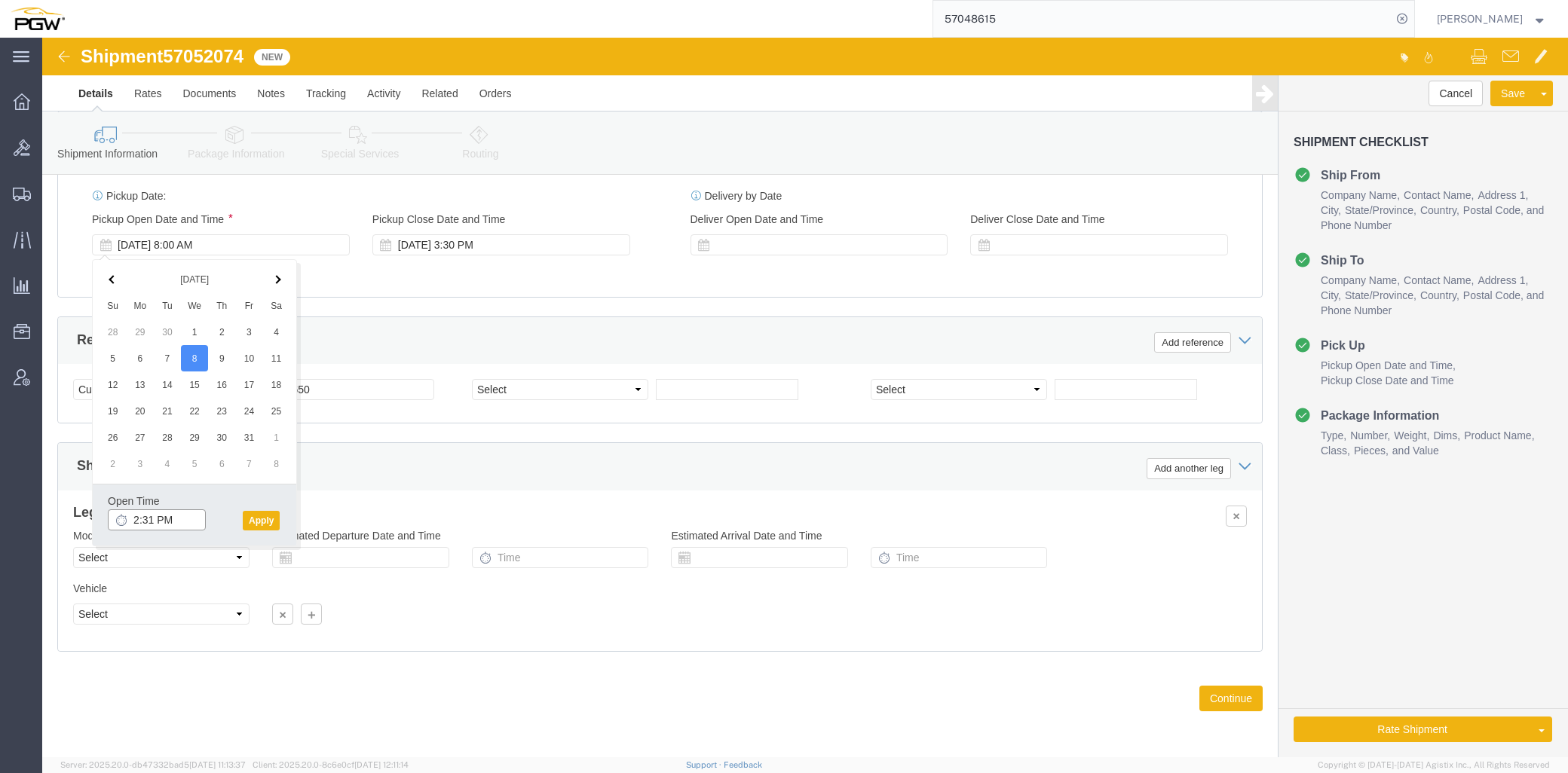
click input "2:31 PM"
type input "7:30 AM"
click div "Open Time 7:30 AM Oct 08 2025 2:31 PM - Oct 08 2025 2:31 PM Cancel Apply"
click button "Apply"
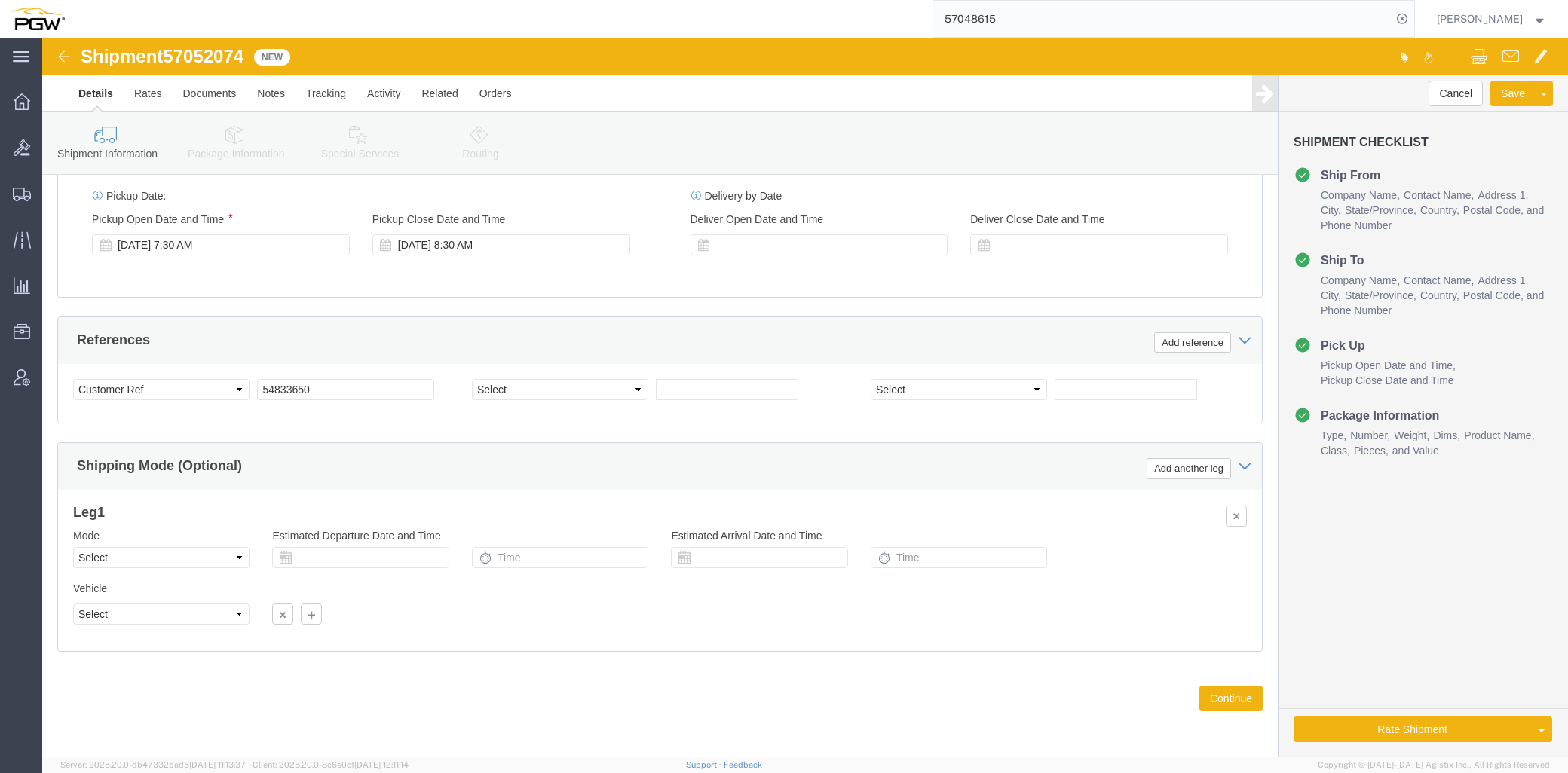
click span "57052074"
copy span "57052074"
click input "54833650"
drag, startPoint x: 305, startPoint y: 348, endPoint x: 126, endPoint y: 348, distance: 179.0
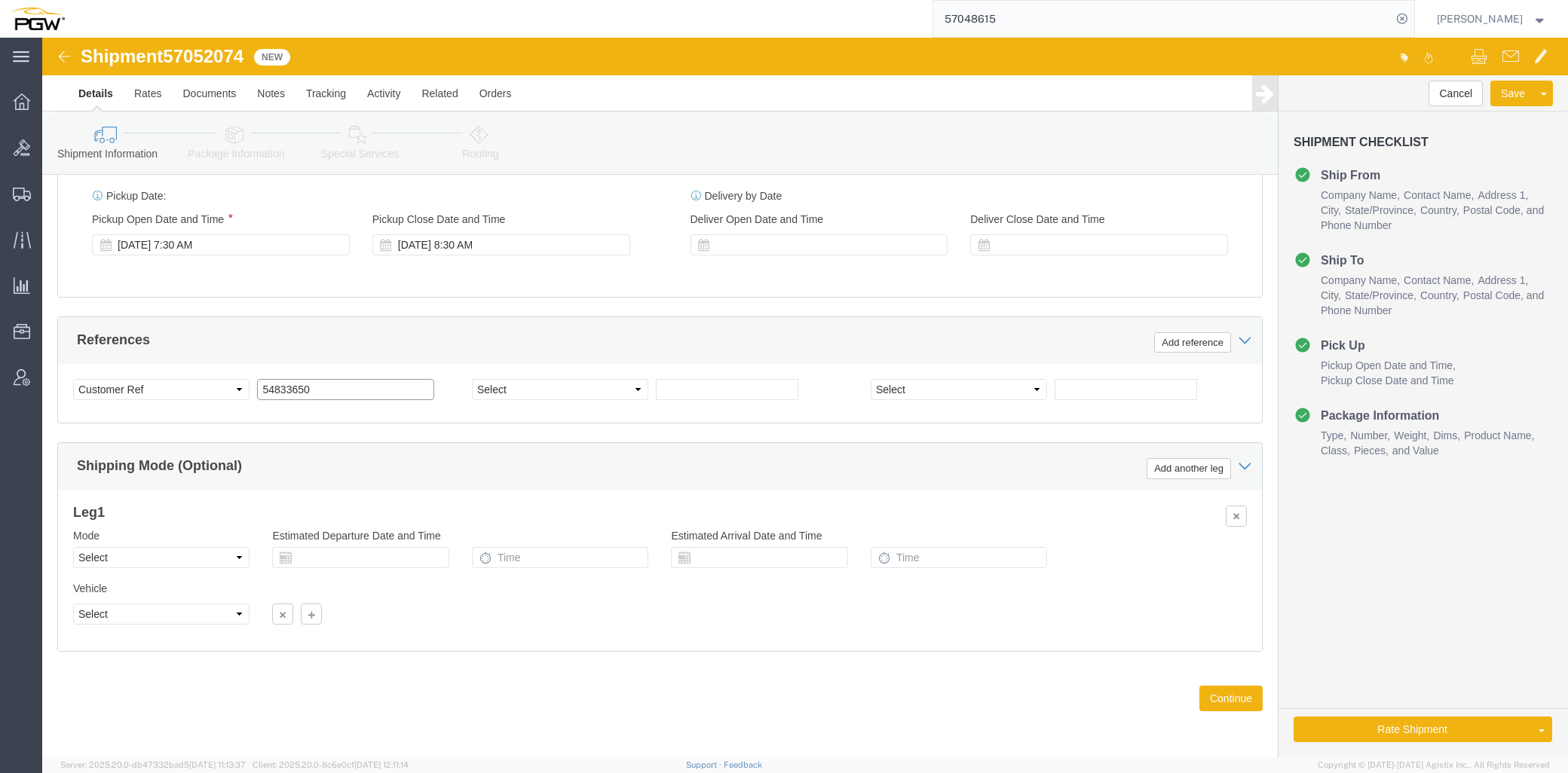
click div "Select Account Type Activity ID Airline Appointment Number ASN Batch Request # …"
paste input "7052074"
click input "57052074"
type input "57052074"
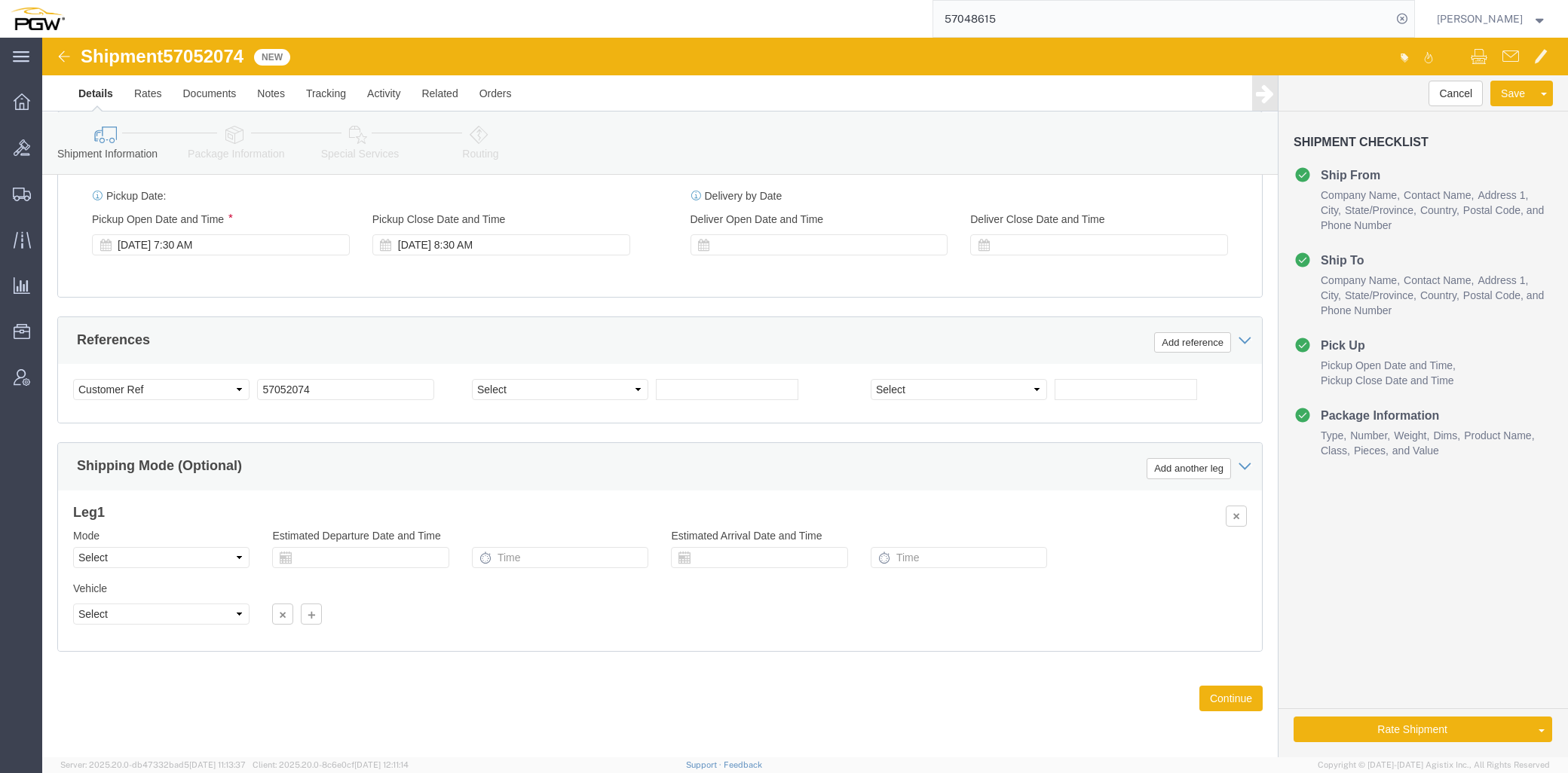
click div "Ship From Location Location 5771 - PGW autoglass - St Louis My Profile Location…"
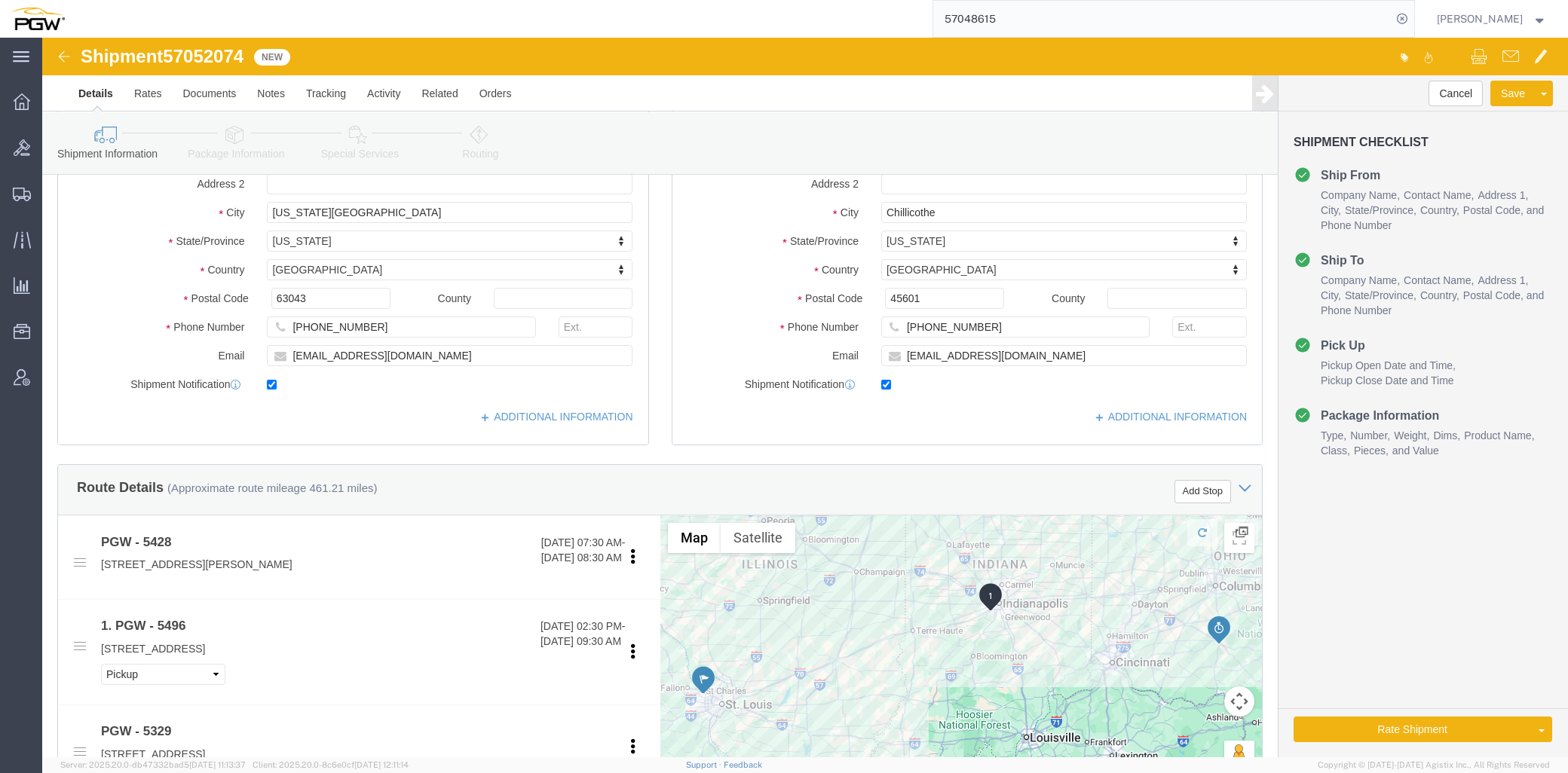
scroll to position [0, 0]
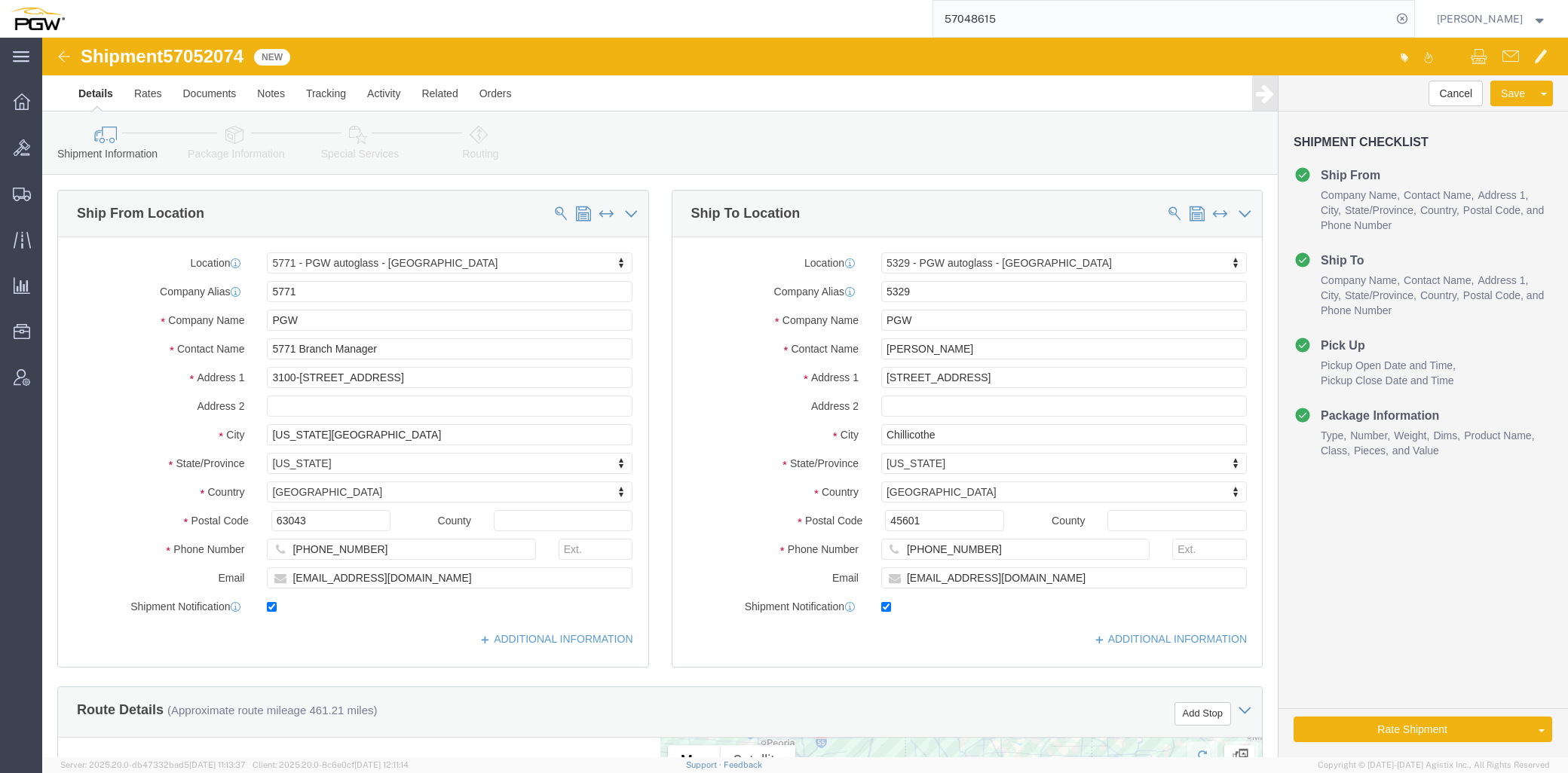
click link "Package Information"
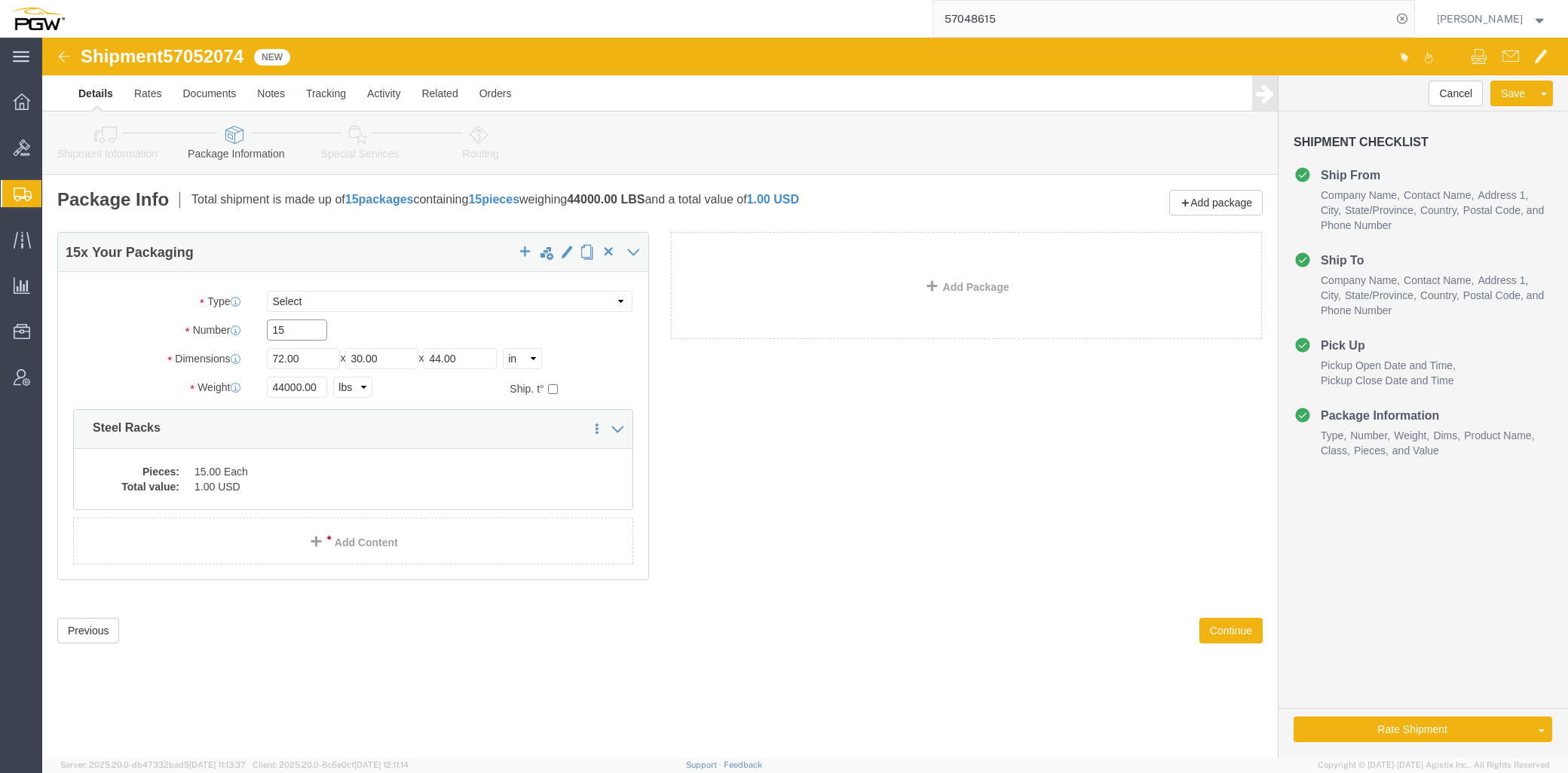
drag, startPoint x: 265, startPoint y: 292, endPoint x: 71, endPoint y: 290, distance: 194.0
click div "Number 15"
type input "5"
click input "44000.00"
drag, startPoint x: 277, startPoint y: 348, endPoint x: 56, endPoint y: 326, distance: 222.1
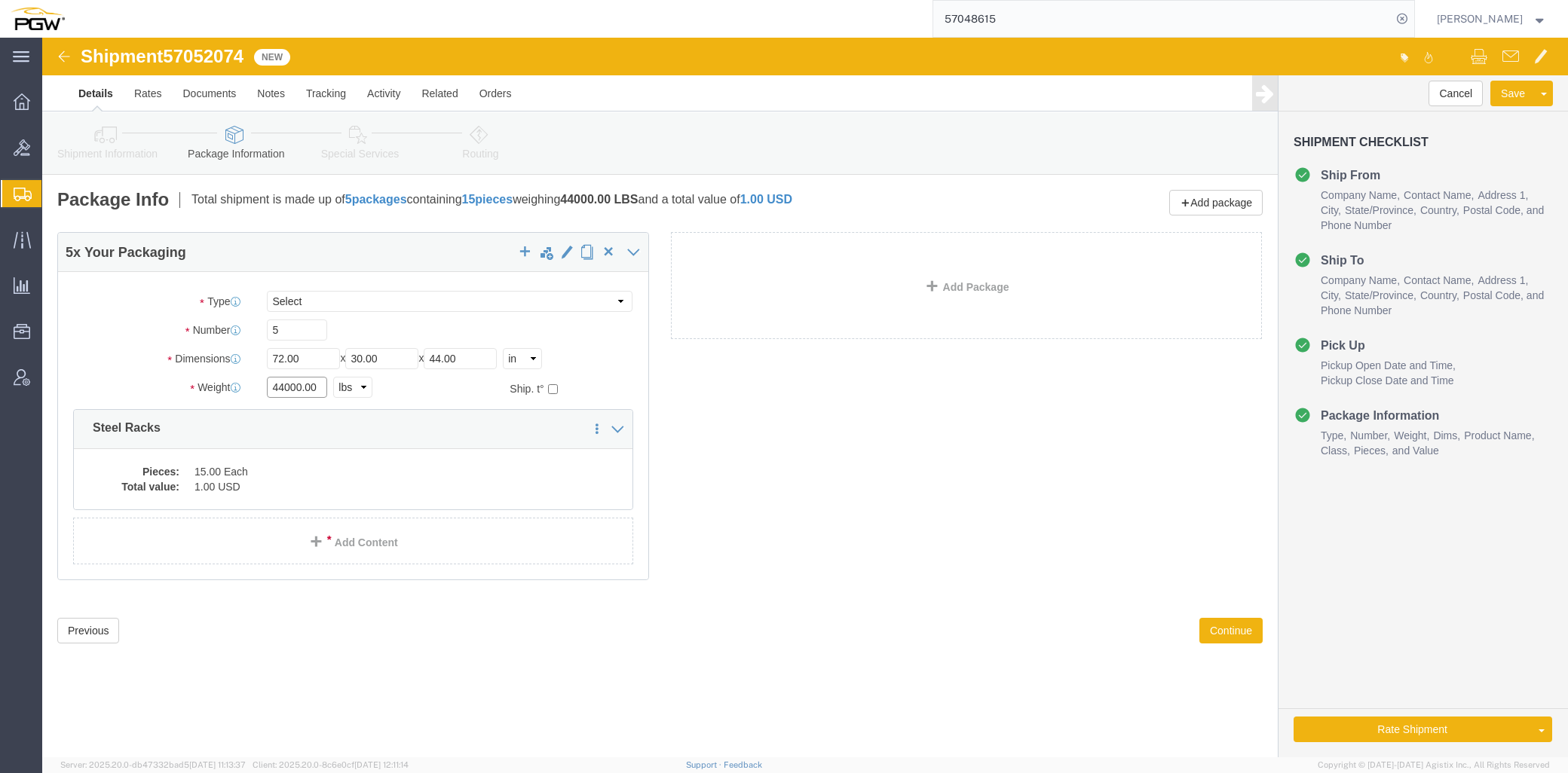
click div "Package Type Select Bale(s) Basket(s) Bolt(s) Bottle(s) Buckets Bulk Bundle(s) …"
type input "14000.00"
click dd "15.00 Each"
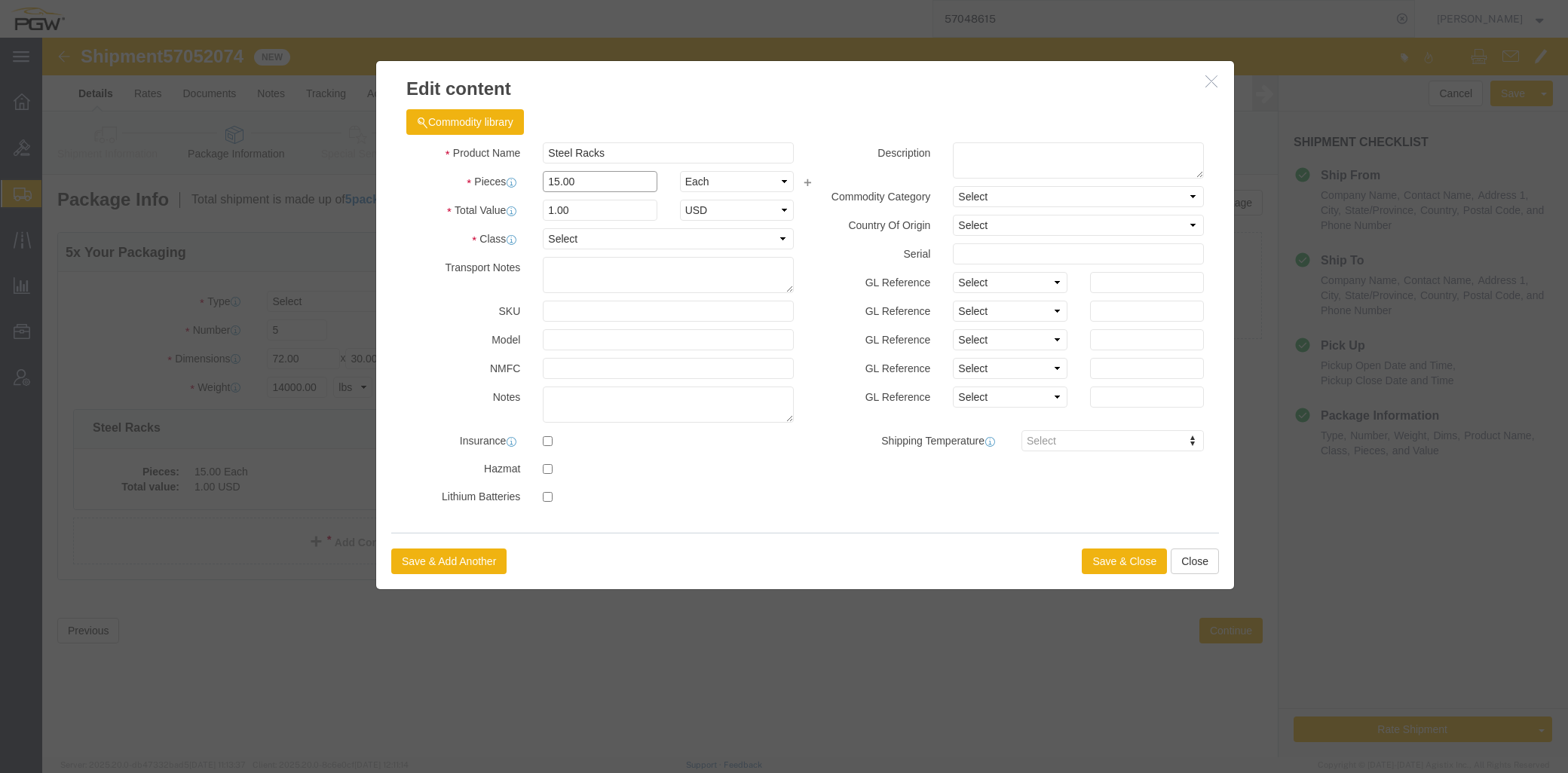
drag, startPoint x: 542, startPoint y: 142, endPoint x: 403, endPoint y: 153, distance: 139.4
click div "Pieces 15.00 Select Bag Barrels 100Board Feet Bottle Box Blister Pack Carats Ca…"
type input "5.00"
click input "0.33"
drag, startPoint x: 557, startPoint y: 178, endPoint x: 315, endPoint y: 188, distance: 242.2
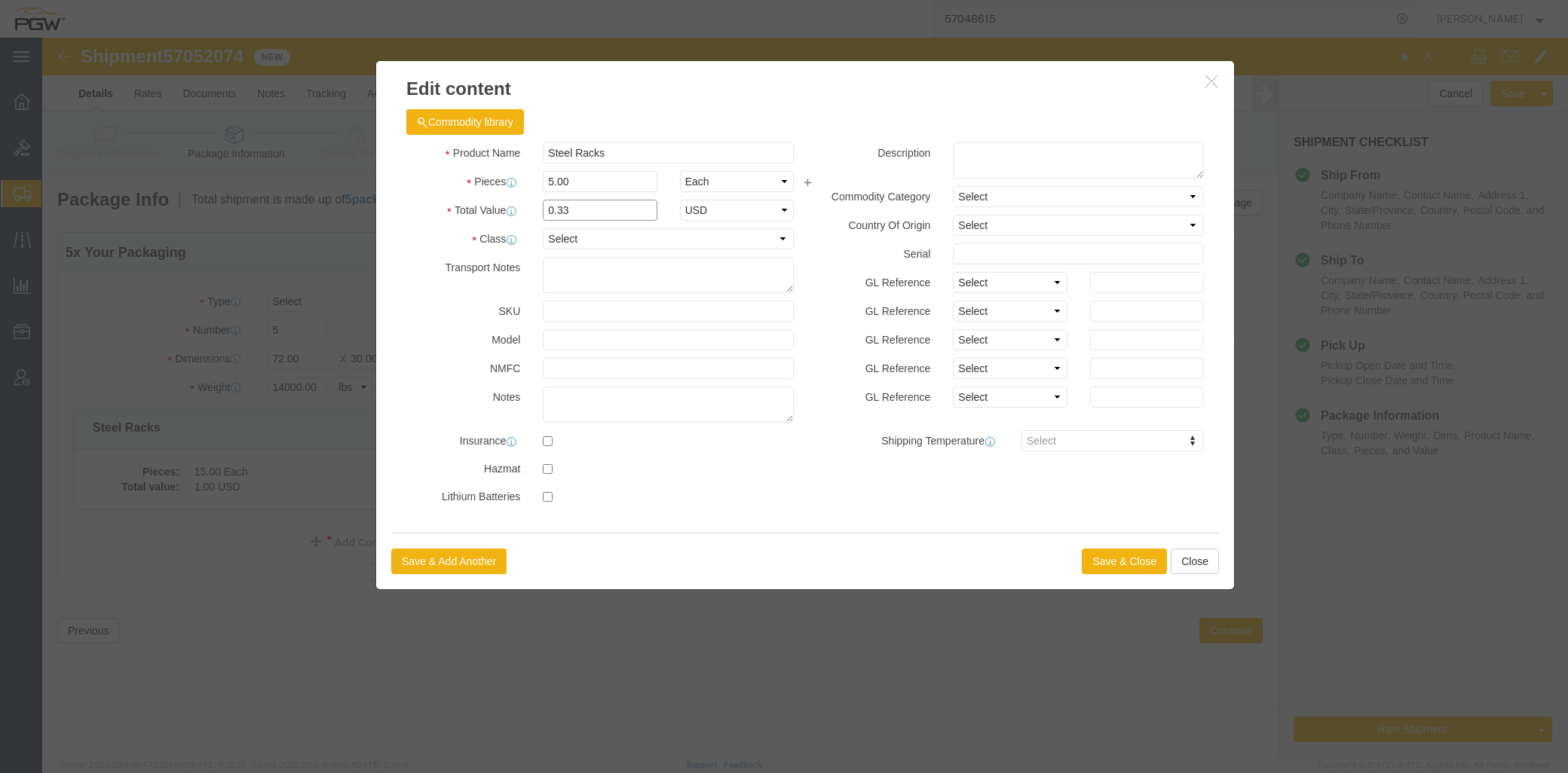
click div "Total Value 0.33 Select ADP AED AFN ALL AMD AOA ARS ATS AUD AWG AZN BAM BBD BDT…"
type input "1.00"
click button "Save & Close"
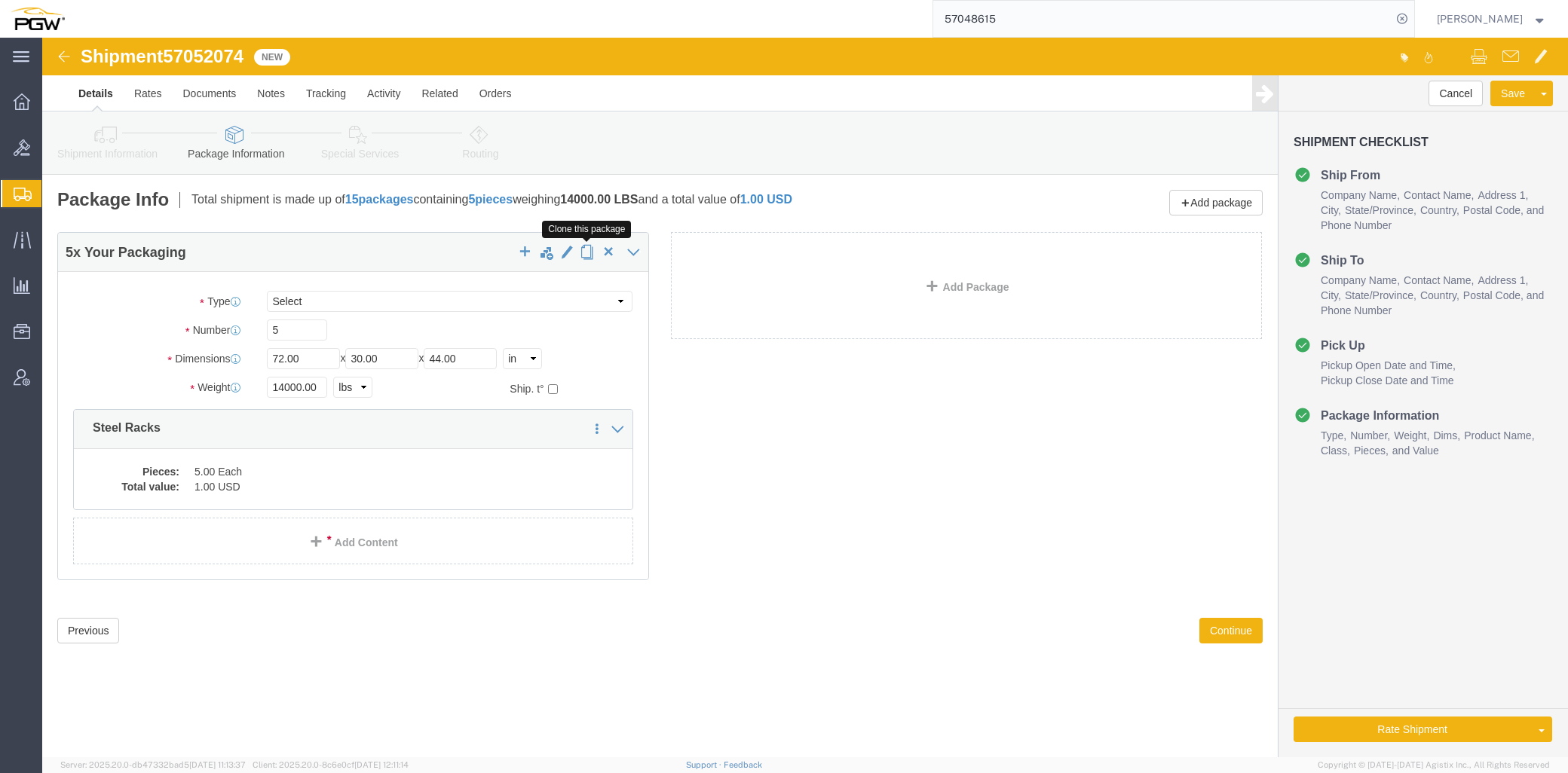
click span "button"
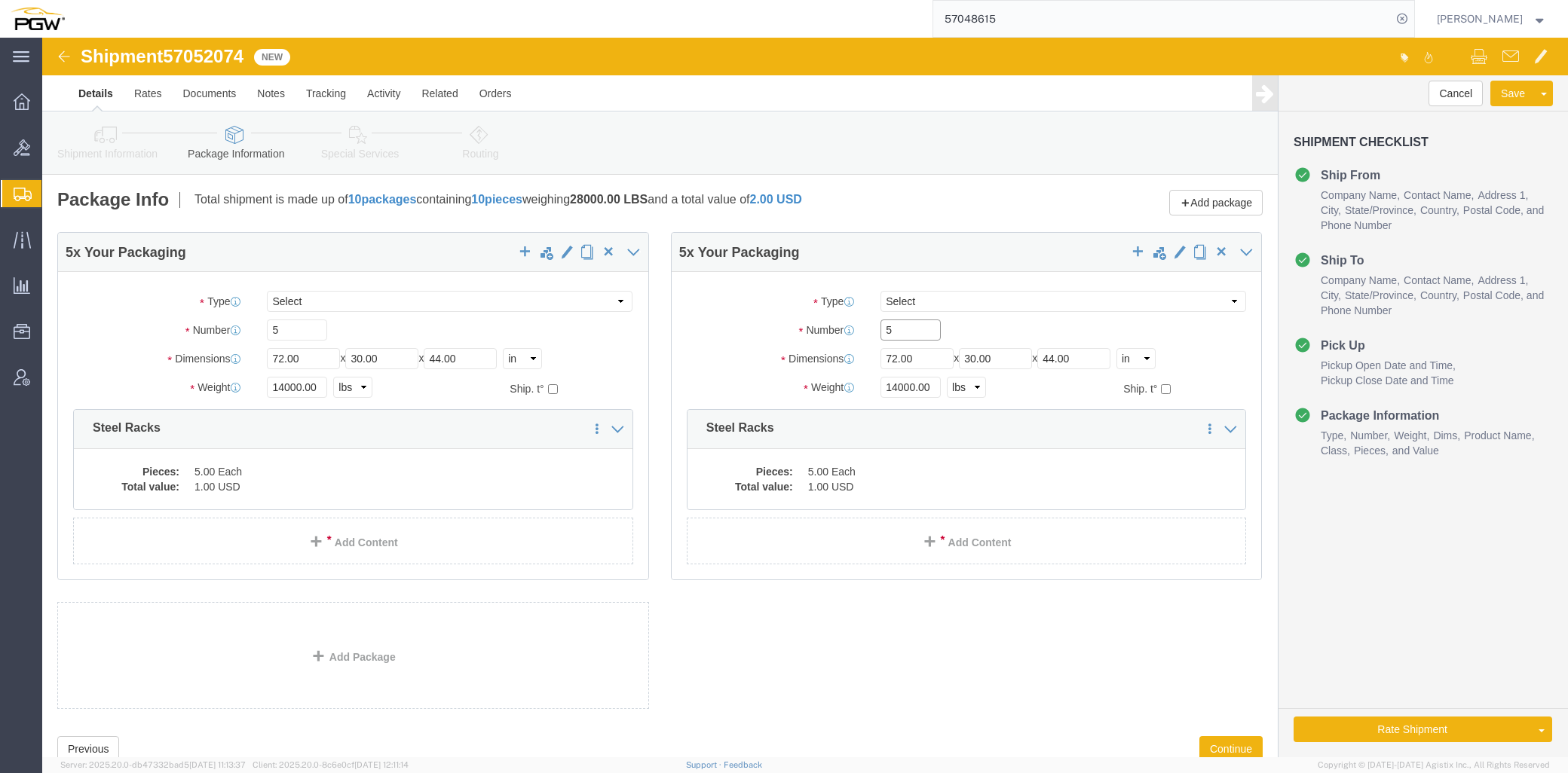
click div "Number 5"
type input "10"
click input "14000.00"
drag, startPoint x: 883, startPoint y: 349, endPoint x: 599, endPoint y: 314, distance: 286.1
click div "5 x Your Packaging Package Type Select Bale(s) Basket(s) Bolt(s) Bottle(s) Buck…"
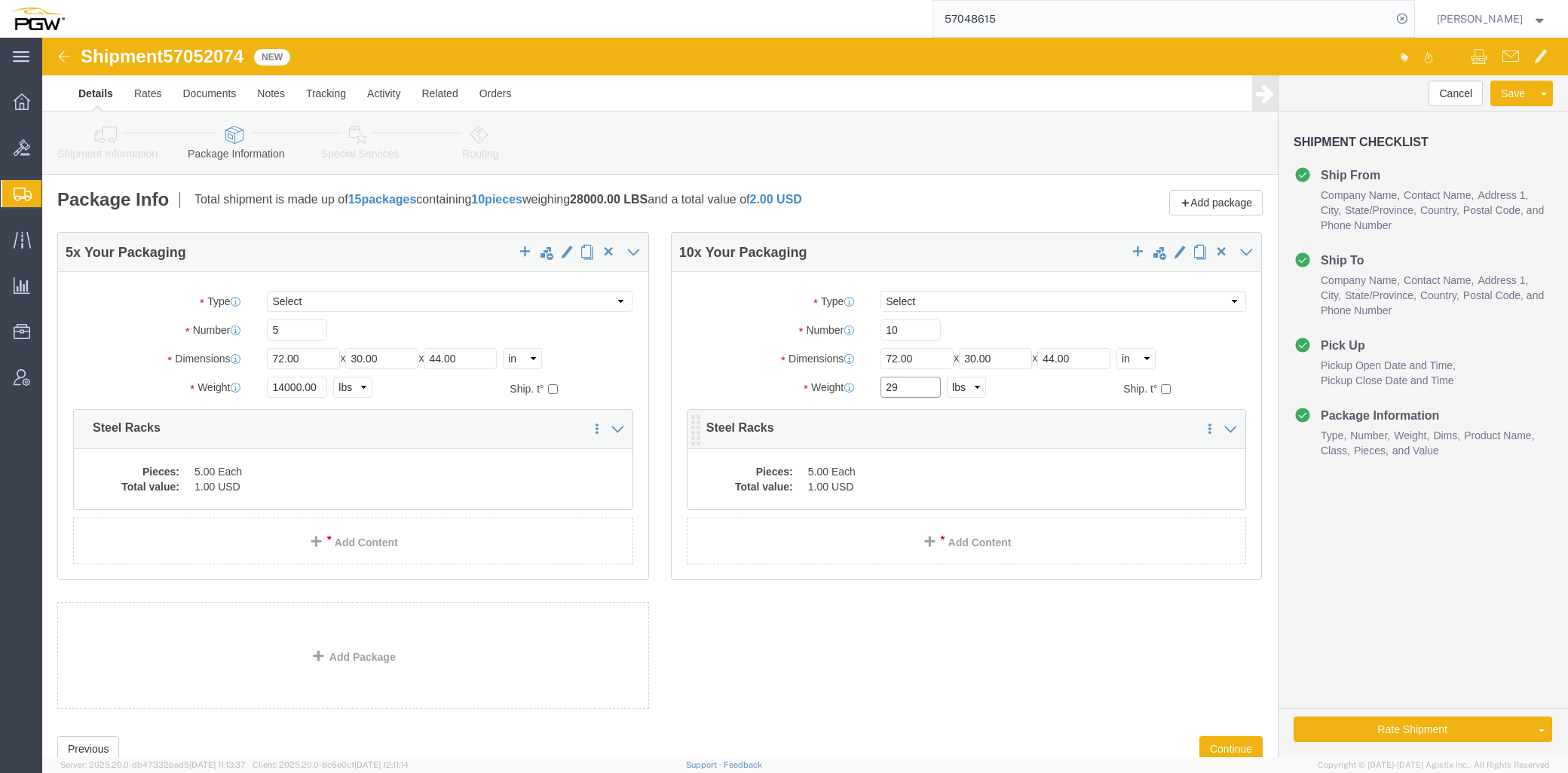
type input "29000.00"
click dd "5.00 Each"
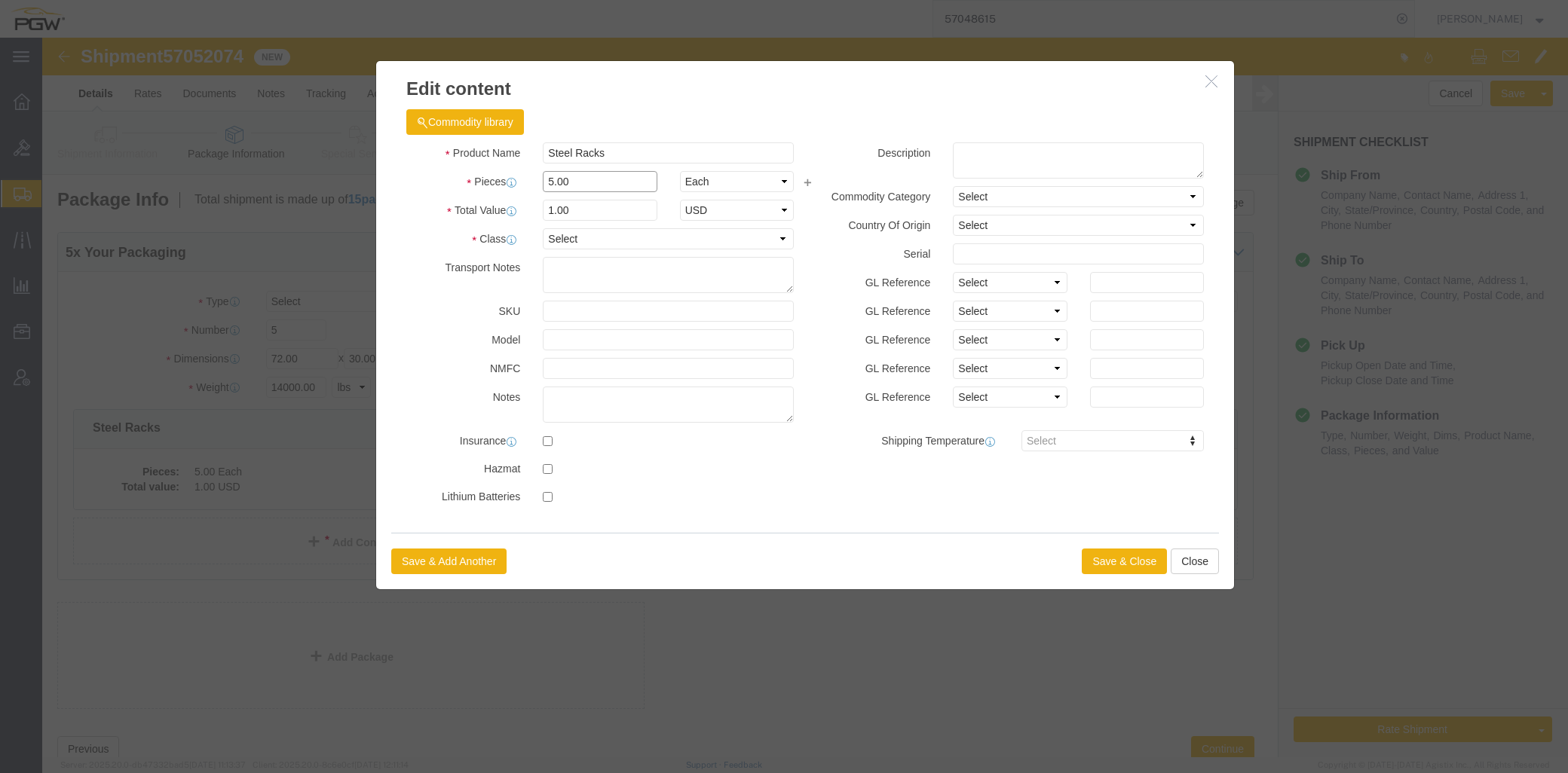
drag, startPoint x: 532, startPoint y: 144, endPoint x: 474, endPoint y: 150, distance: 58.3
click div "Pieces 5.00 Select Bag Barrels 100Board Feet Bottle Box Blister Pack Carats Can…"
type input "10.00"
click input "2"
drag, startPoint x: 537, startPoint y: 172, endPoint x: 363, endPoint y: 170, distance: 174.0
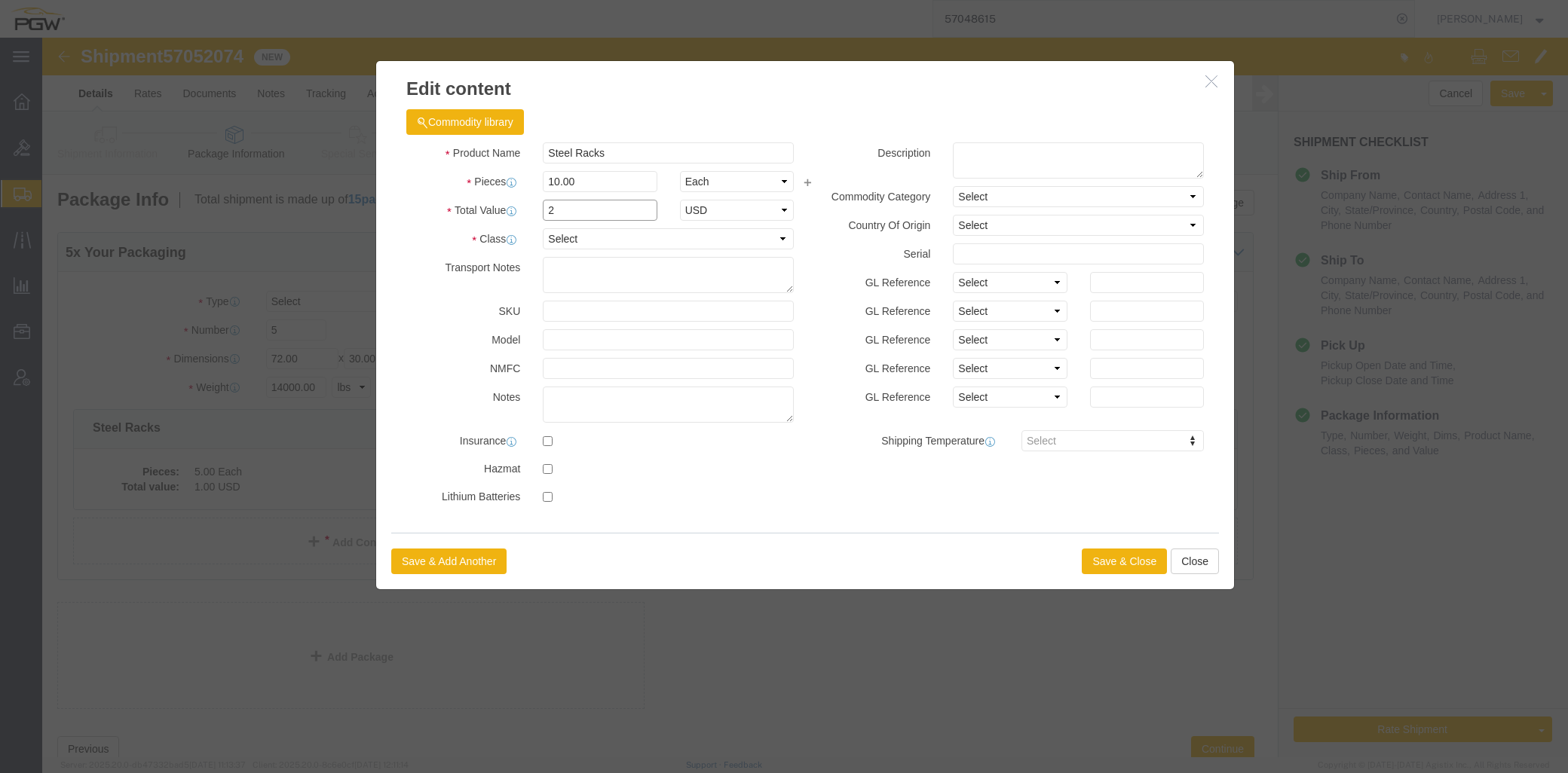
click div "Total Value 2 Select ADP AED AFN ALL AMD AOA ARS ATS AUD AWG AZN BAM BBD BDT BG…"
type input "1.00"
click button "Save & Close"
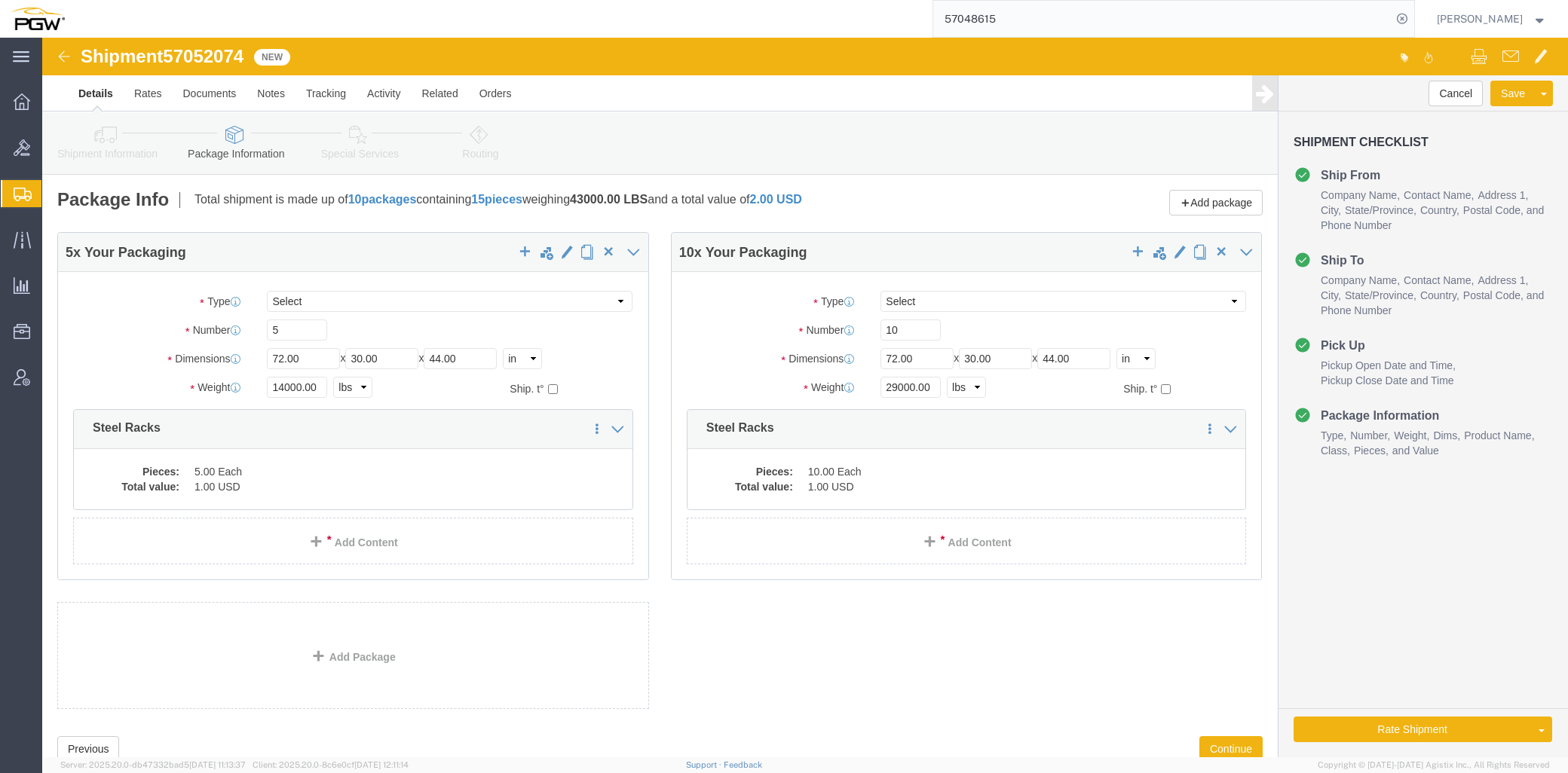
click link "Routing"
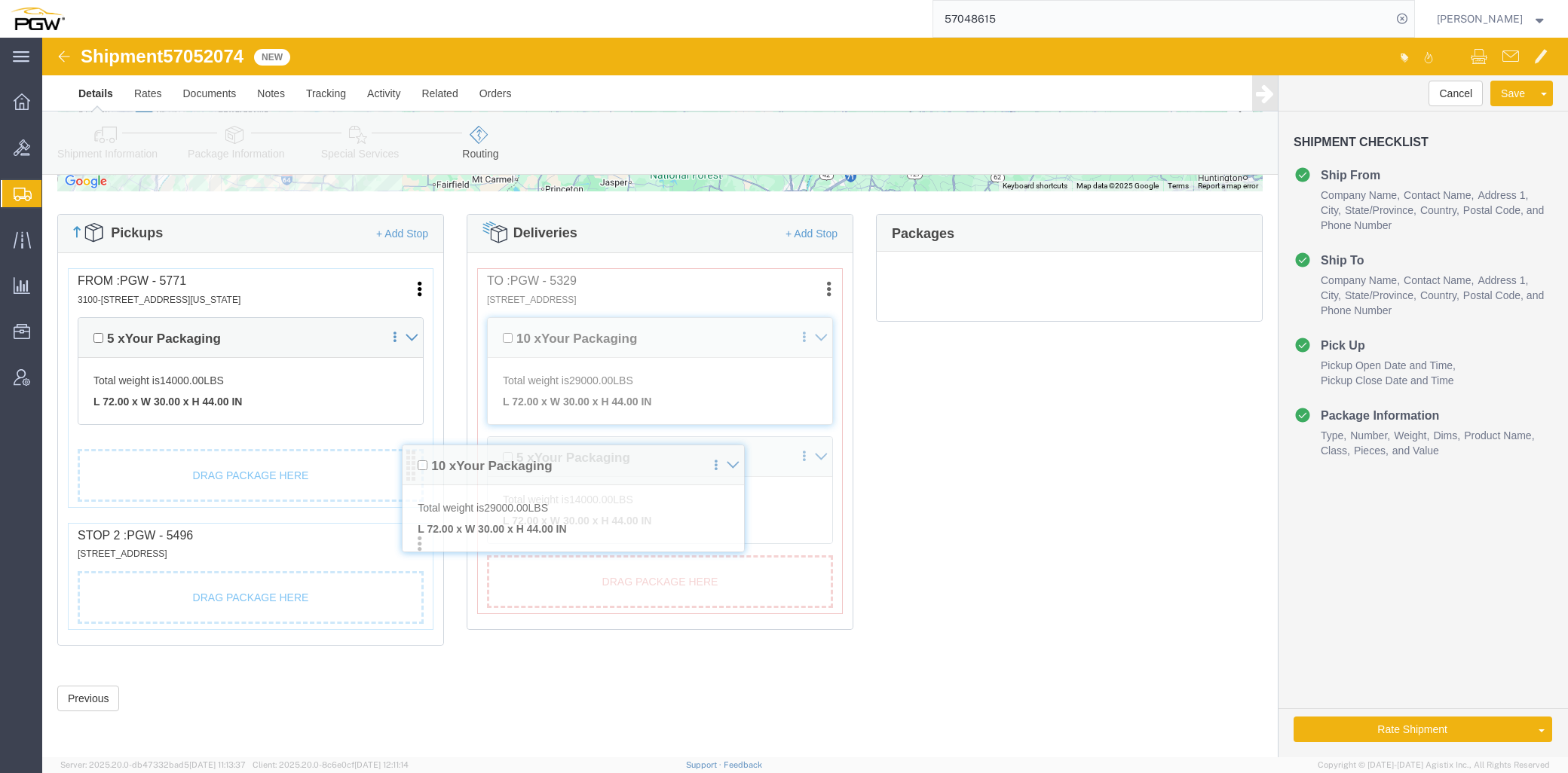
scroll to position [355, 0]
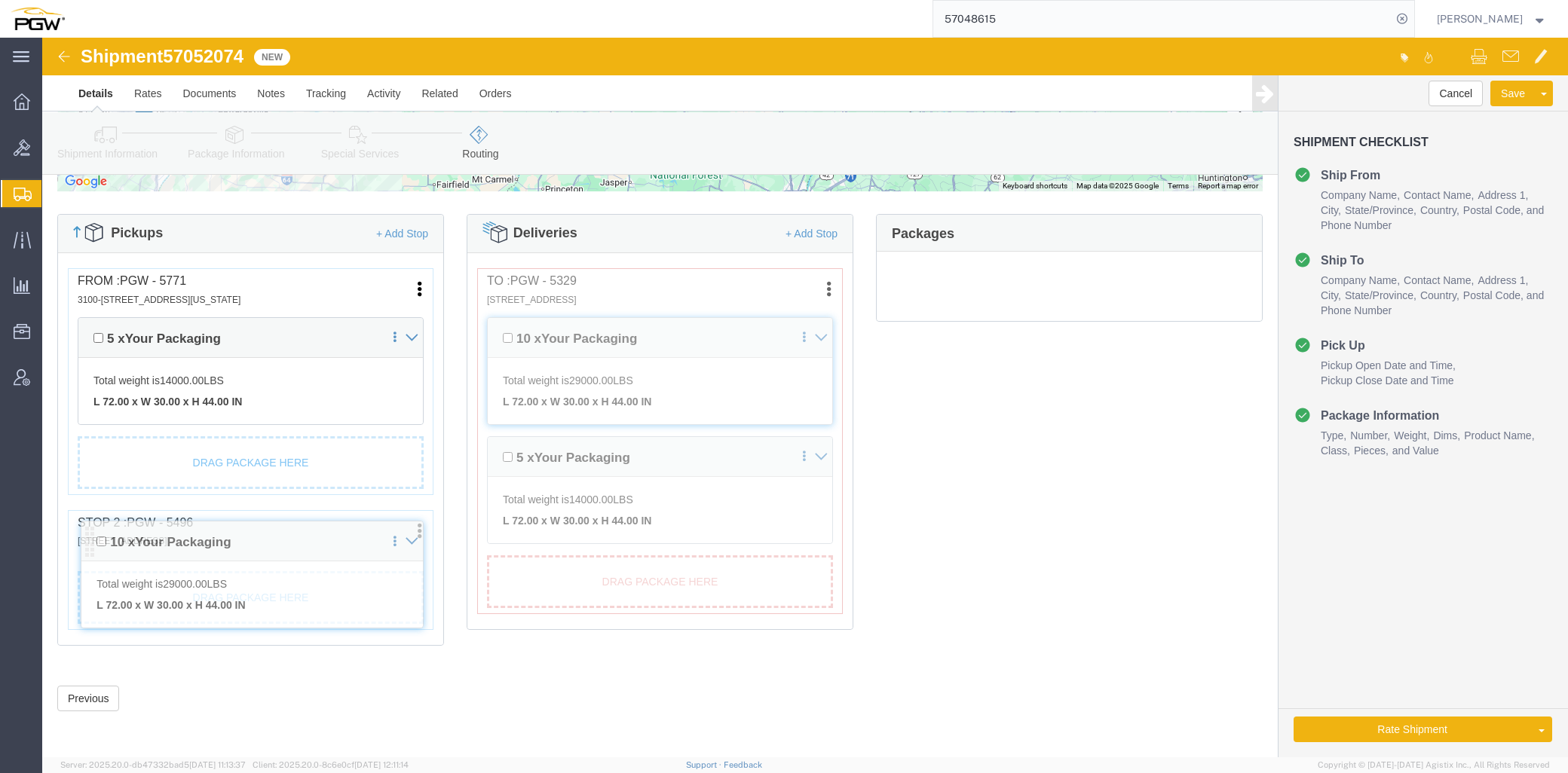
drag, startPoint x: 42, startPoint y: 247, endPoint x: 46, endPoint y: 505, distance: 258.0
click div "Pickups + Add Stop From : PGW - 5771 3100-3104 Riverport Tech Center Dr, Maryla…"
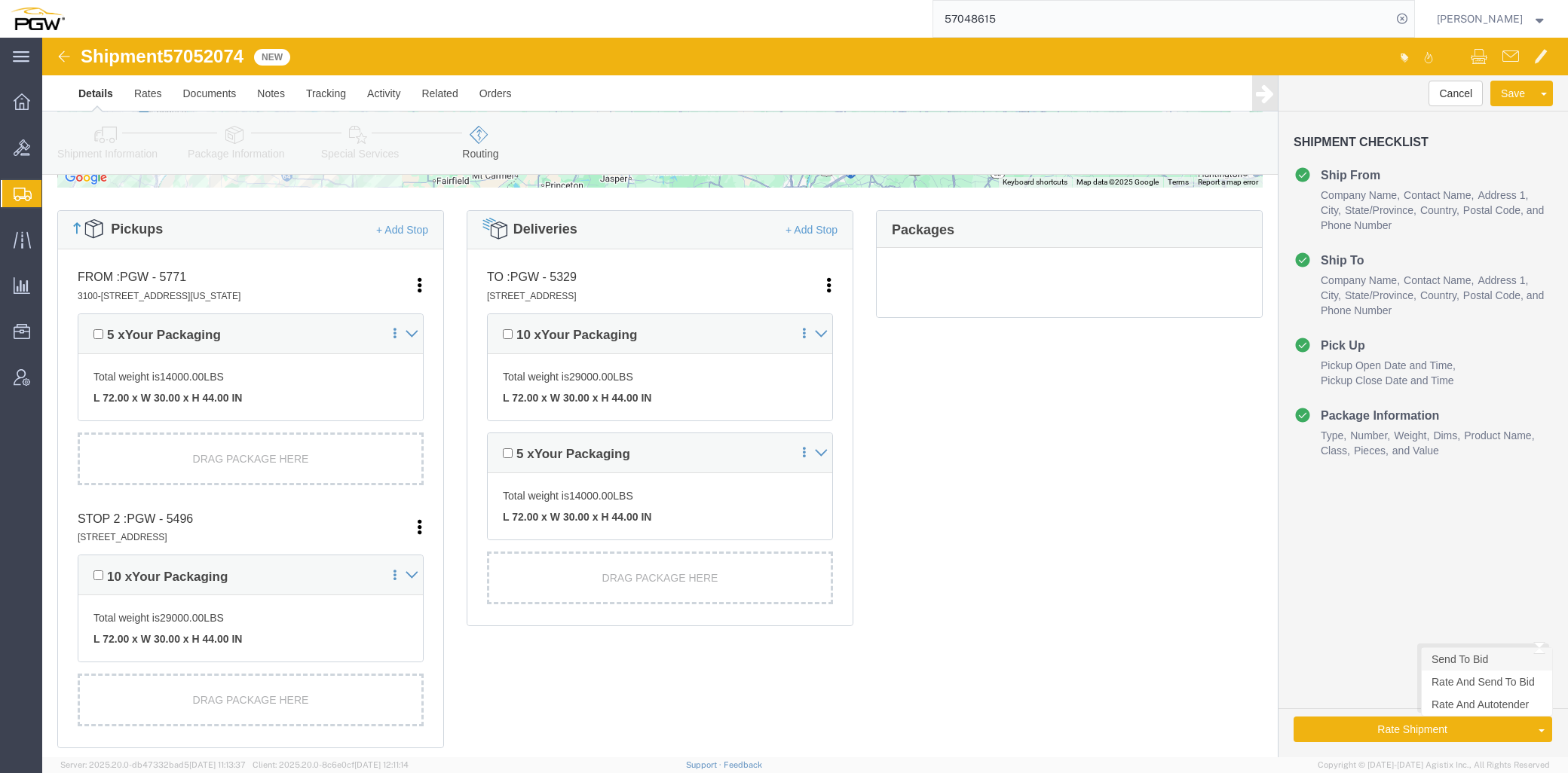
click link "Send To Bid"
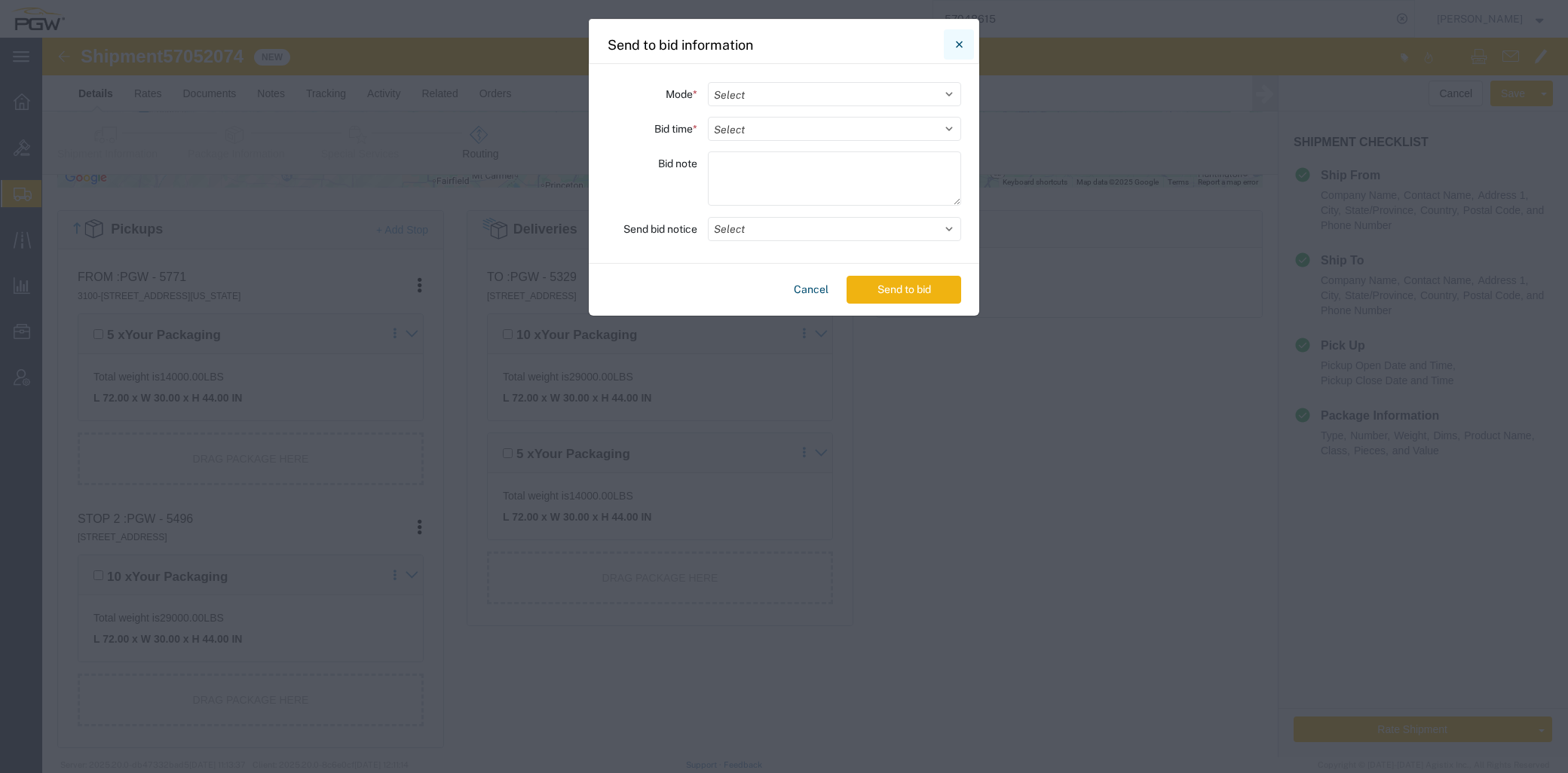
click at [948, 46] on button "Close" at bounding box center [958, 44] width 30 height 30
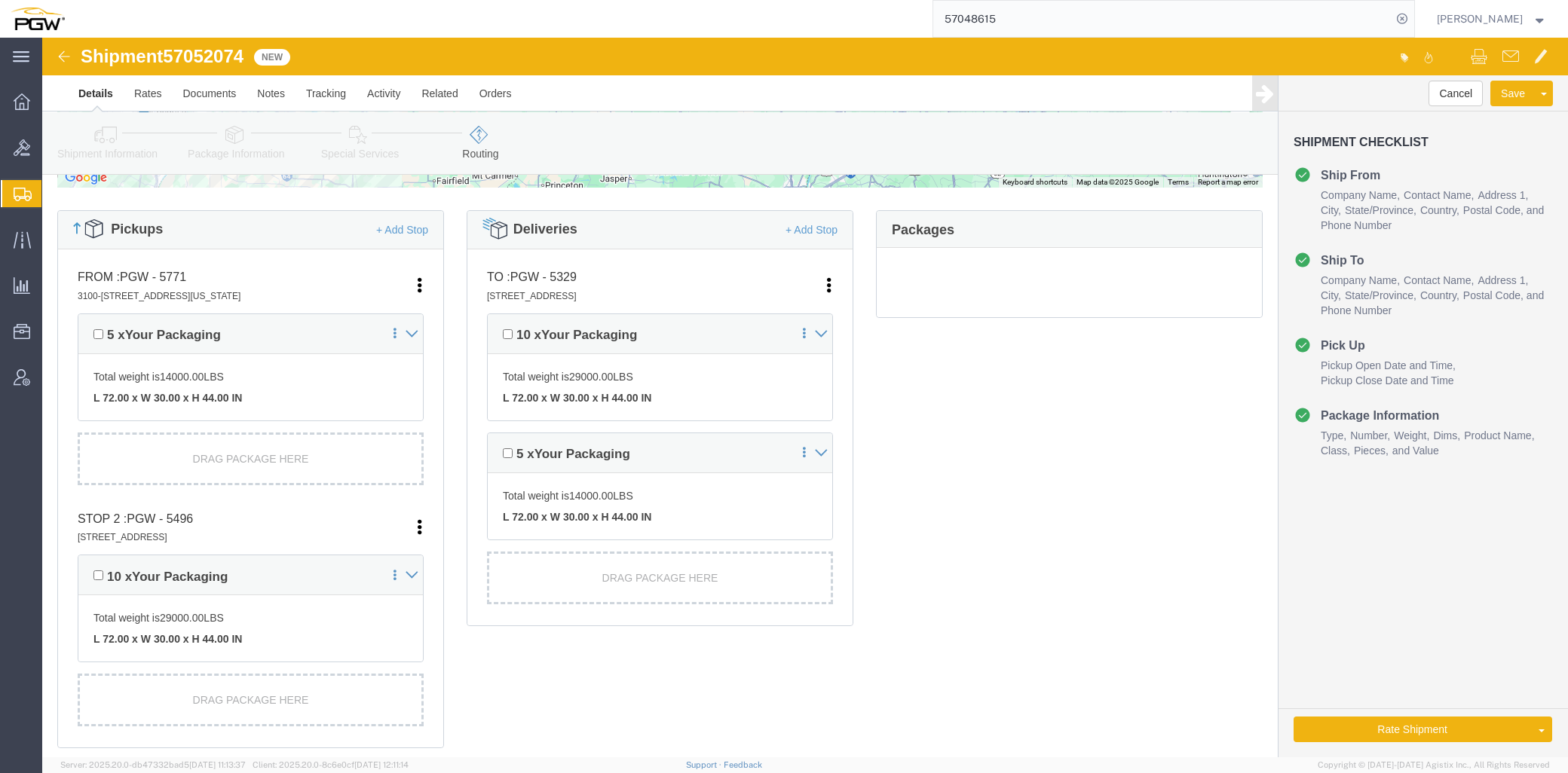
click link "Shipment Information"
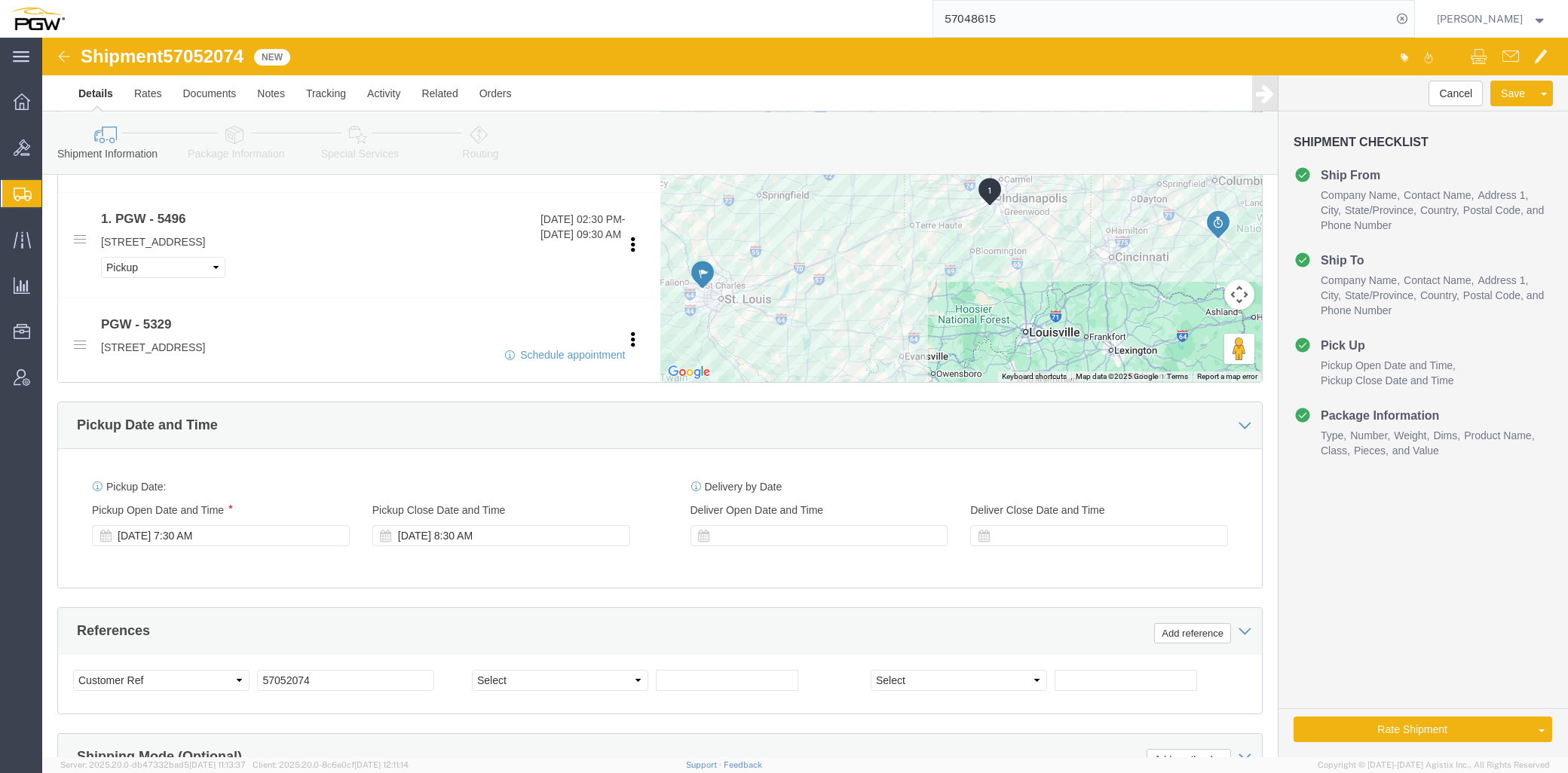
scroll to position [690, 0]
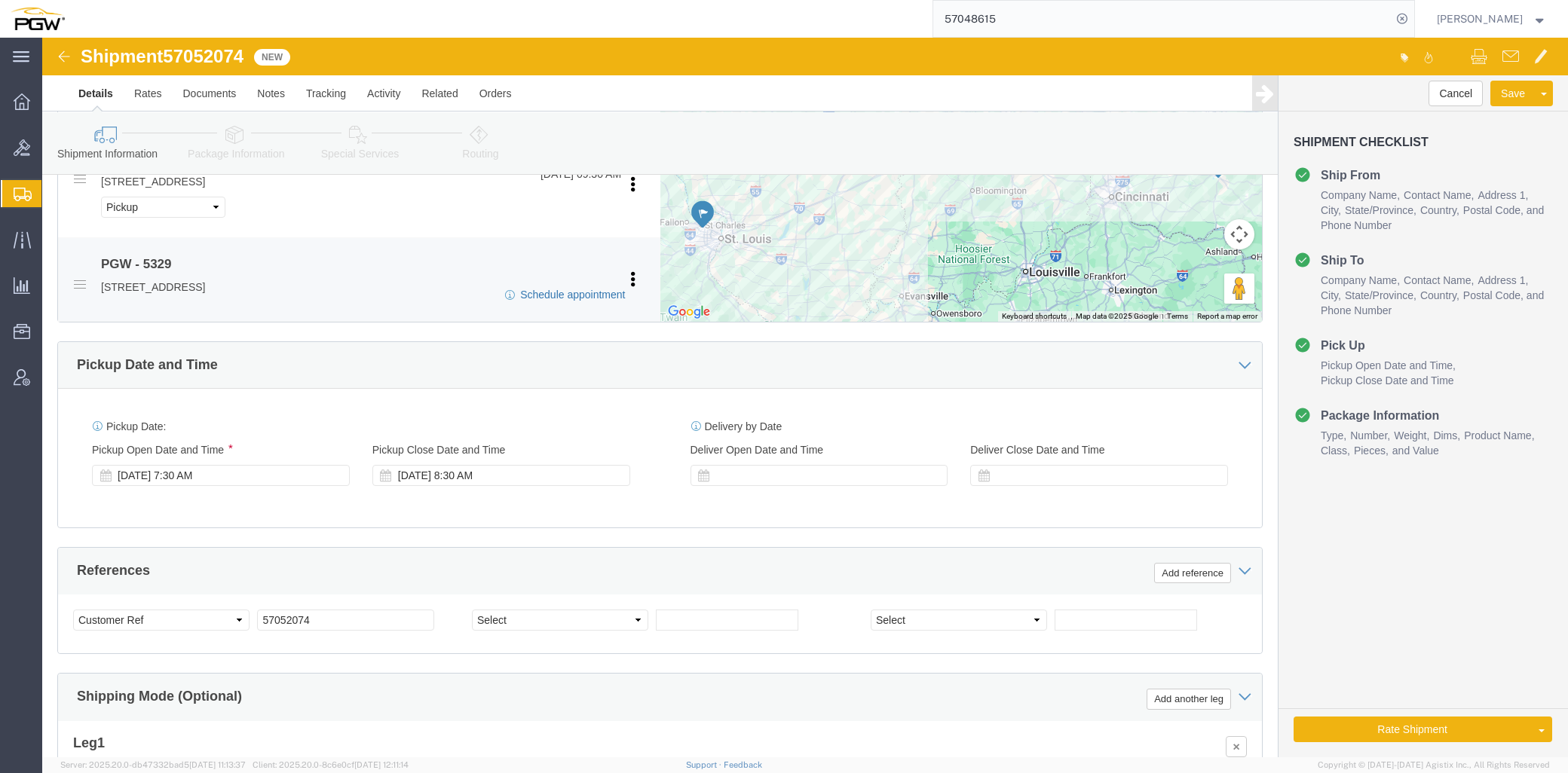
click link "Schedule appointment"
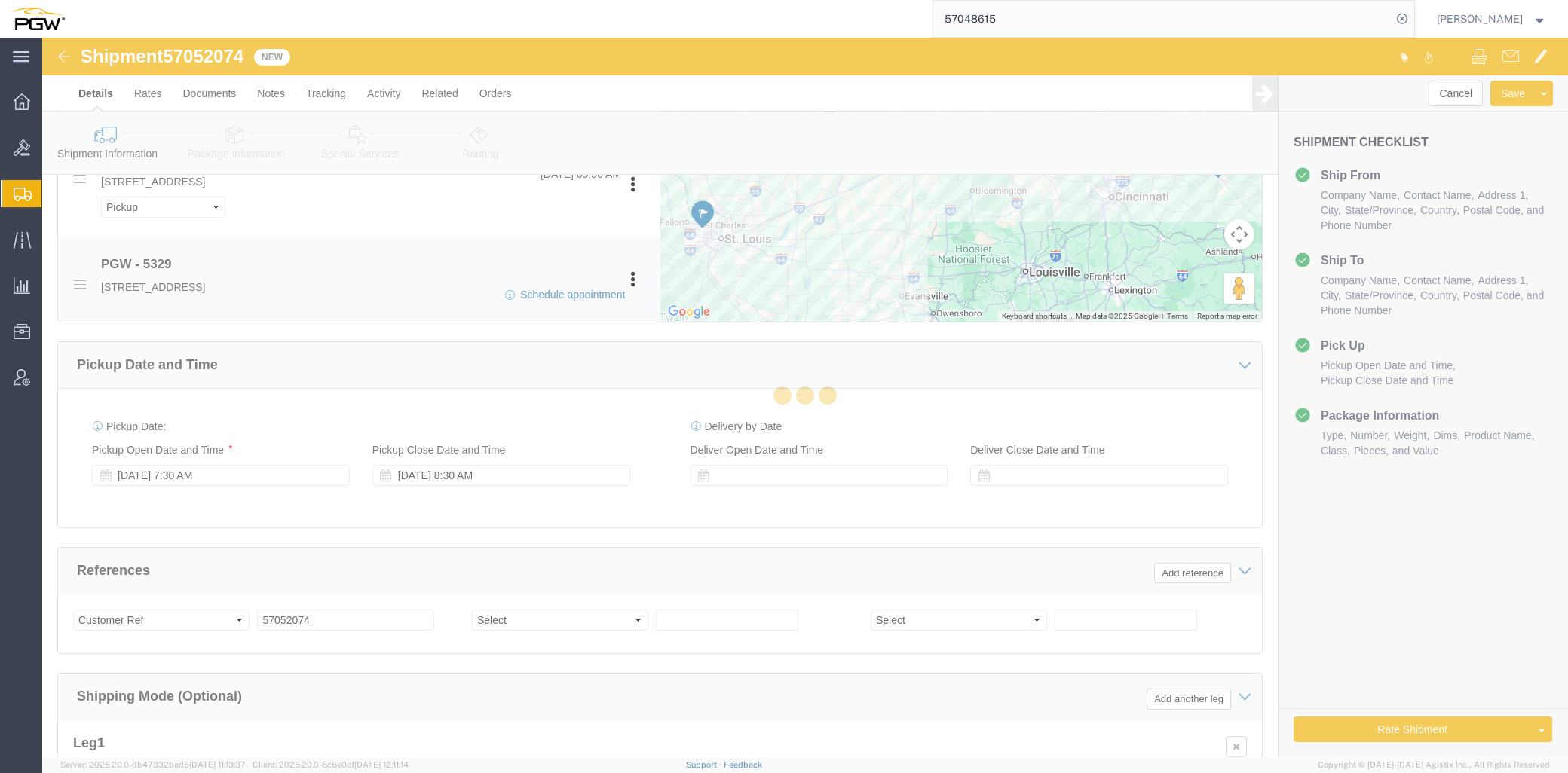
select select
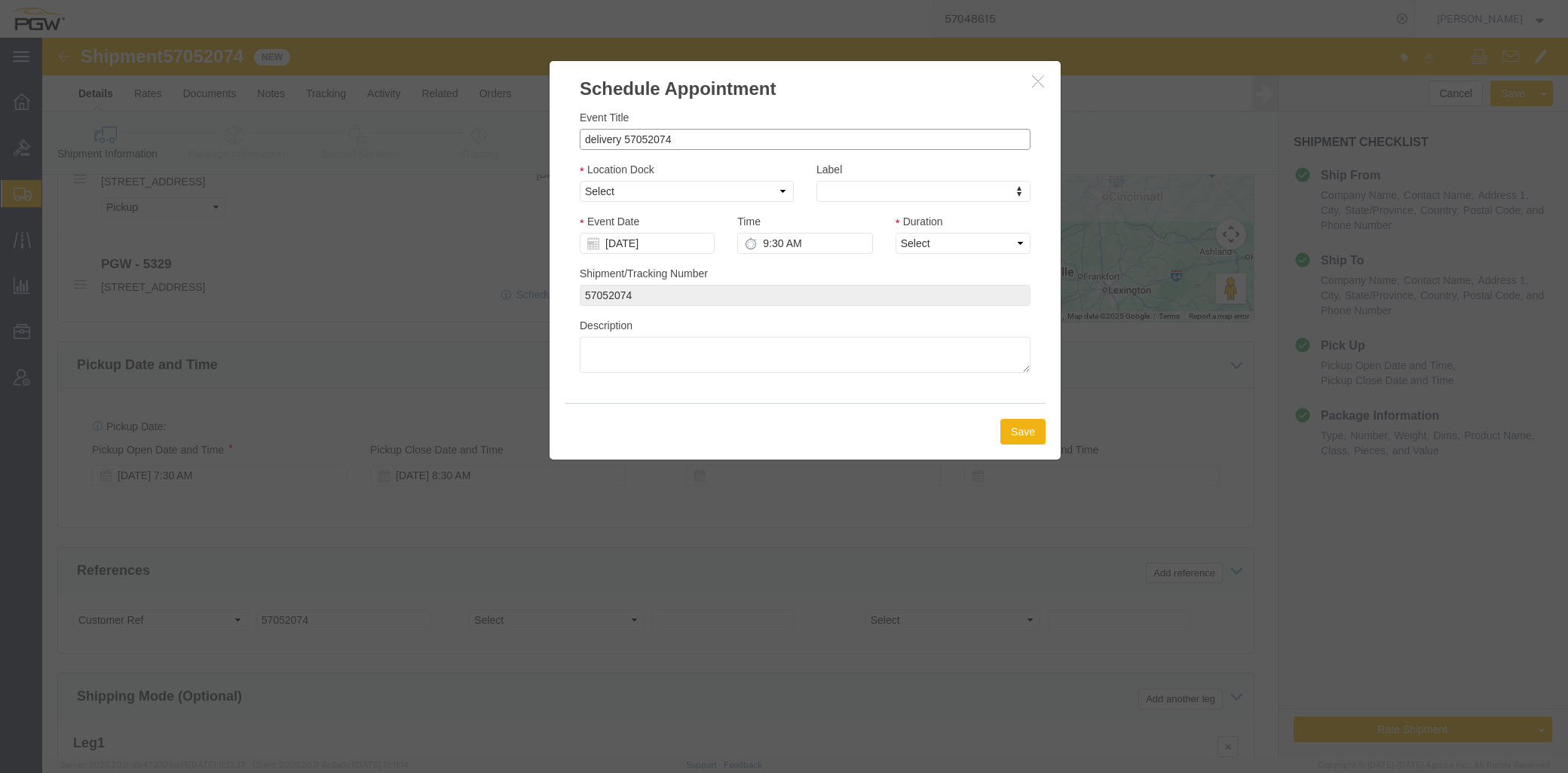
drag, startPoint x: 577, startPoint y: 106, endPoint x: 417, endPoint y: 109, distance: 160.0
click div "Schedule Appointment Event Title delivery 57052074 Location Dock Select Glass L…"
click input "57052074"
type input "57052074 - St Louis / Indy"
click select "Select Glass LTL Sundries Outbound Racks"
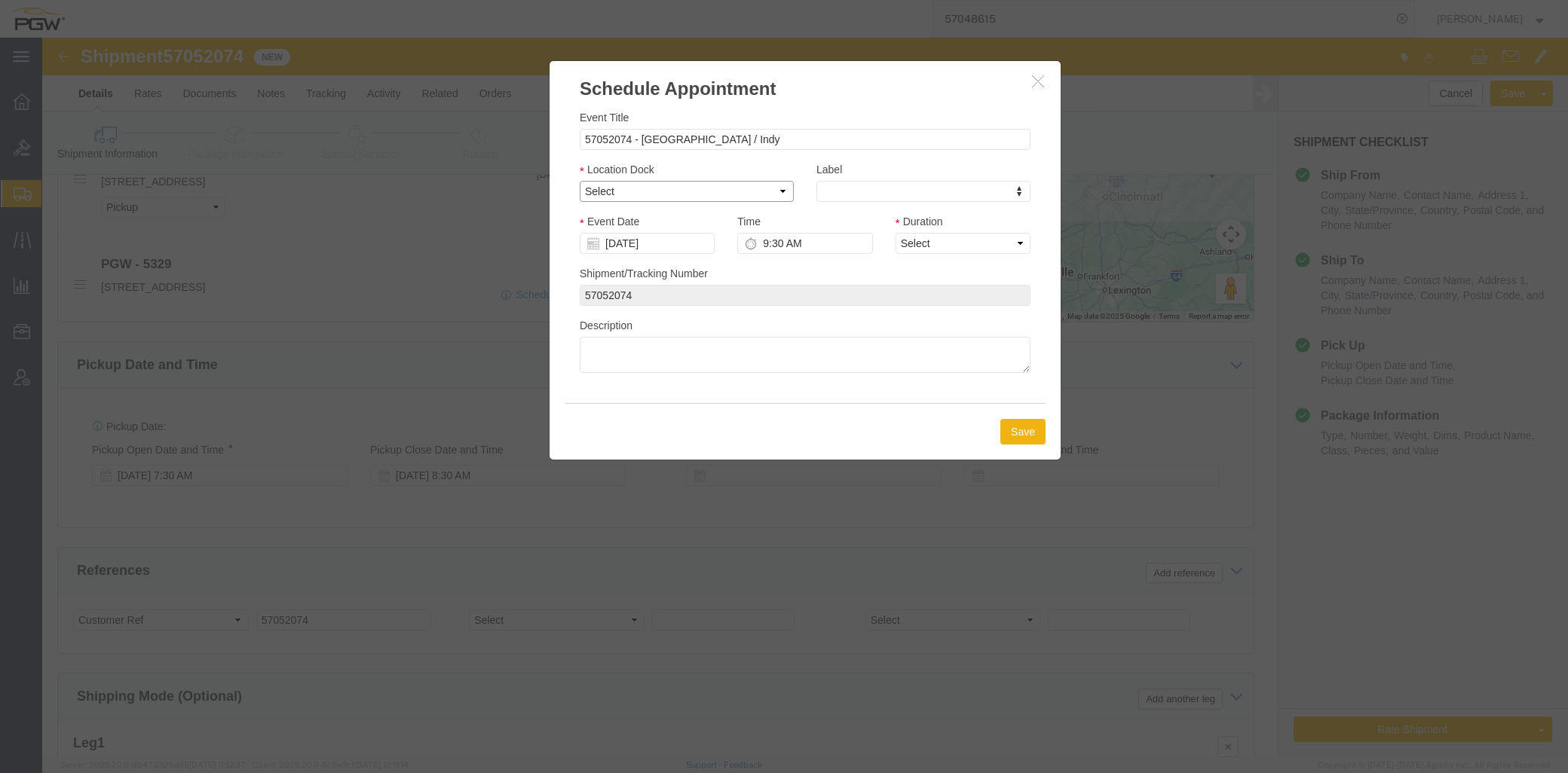
select select "3"
click select "Select Glass LTL Sundries Outbound Racks"
click input "[DATE]"
click td "9"
type input "[DATE]"
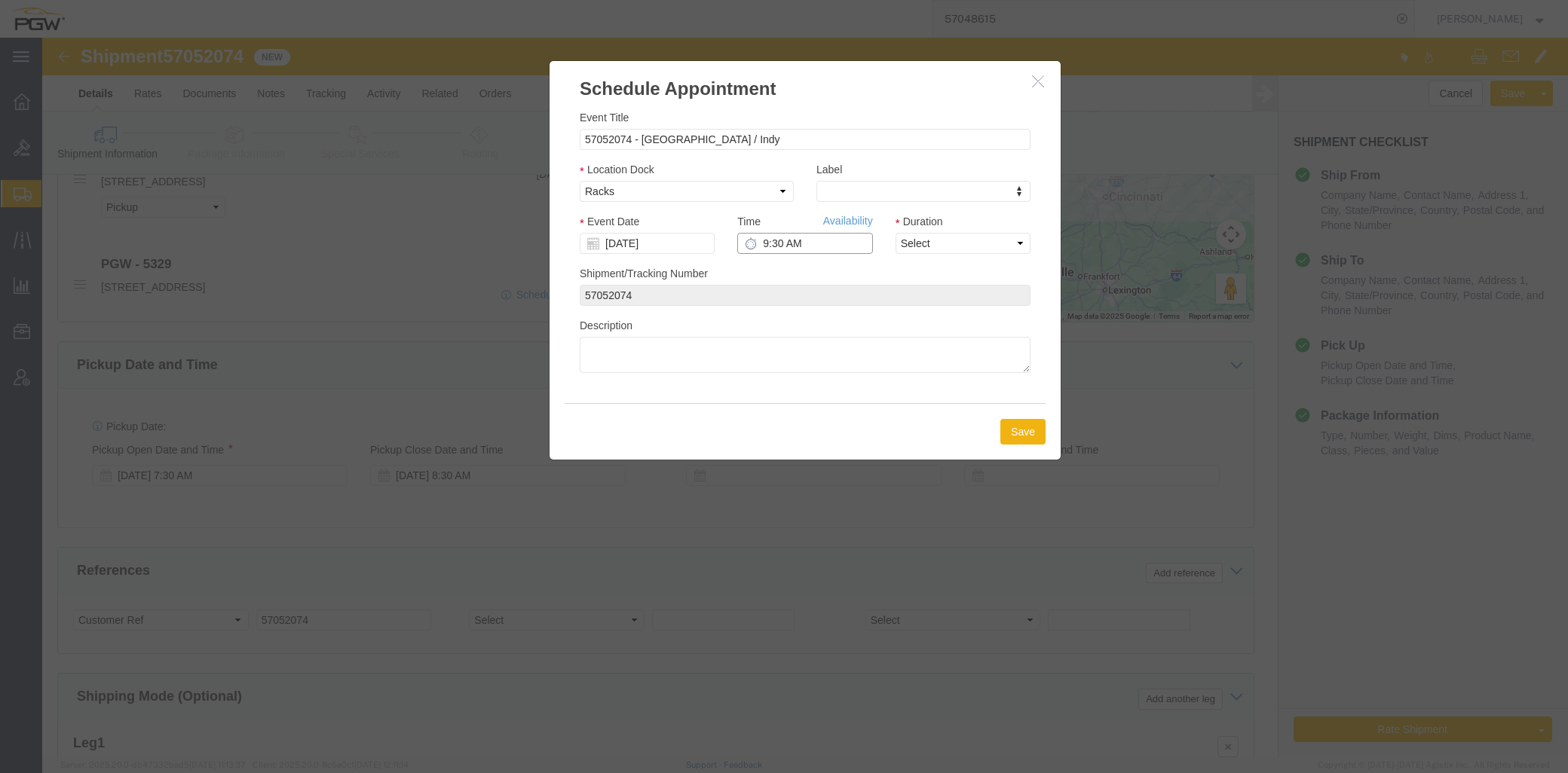
click input "9:30 AM"
type input "1:30 PM"
click select "Select 15 min 30 min 45 min 1 hr 2 hr 3 hr 4 hr"
select select "60"
click select "Select 15 min 30 min 45 min 1 hr 2 hr 3 hr 4 hr"
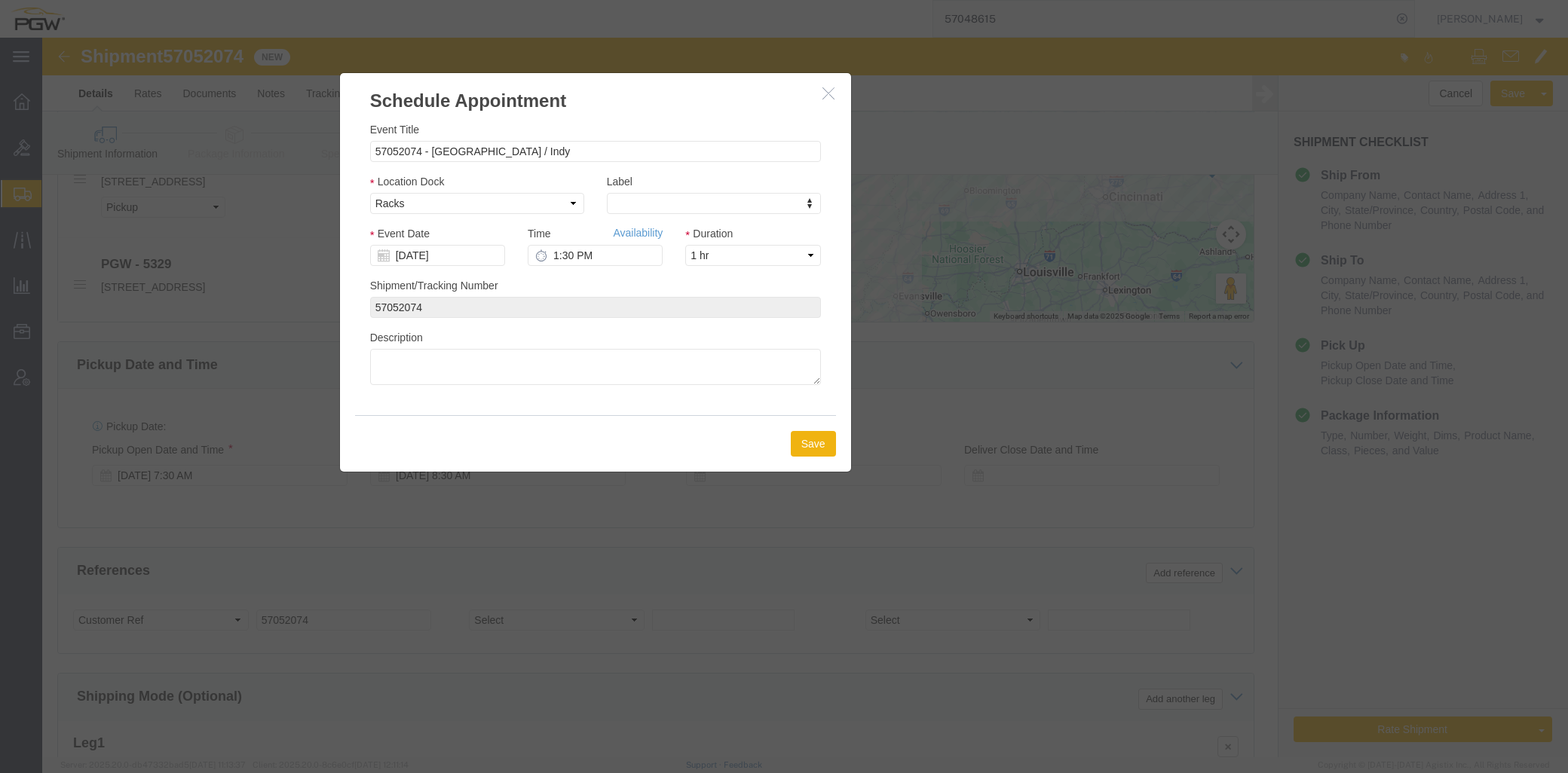
drag, startPoint x: 863, startPoint y: 42, endPoint x: 653, endPoint y: 55, distance: 210.4
click h3 "Schedule Appointment"
click button "Save"
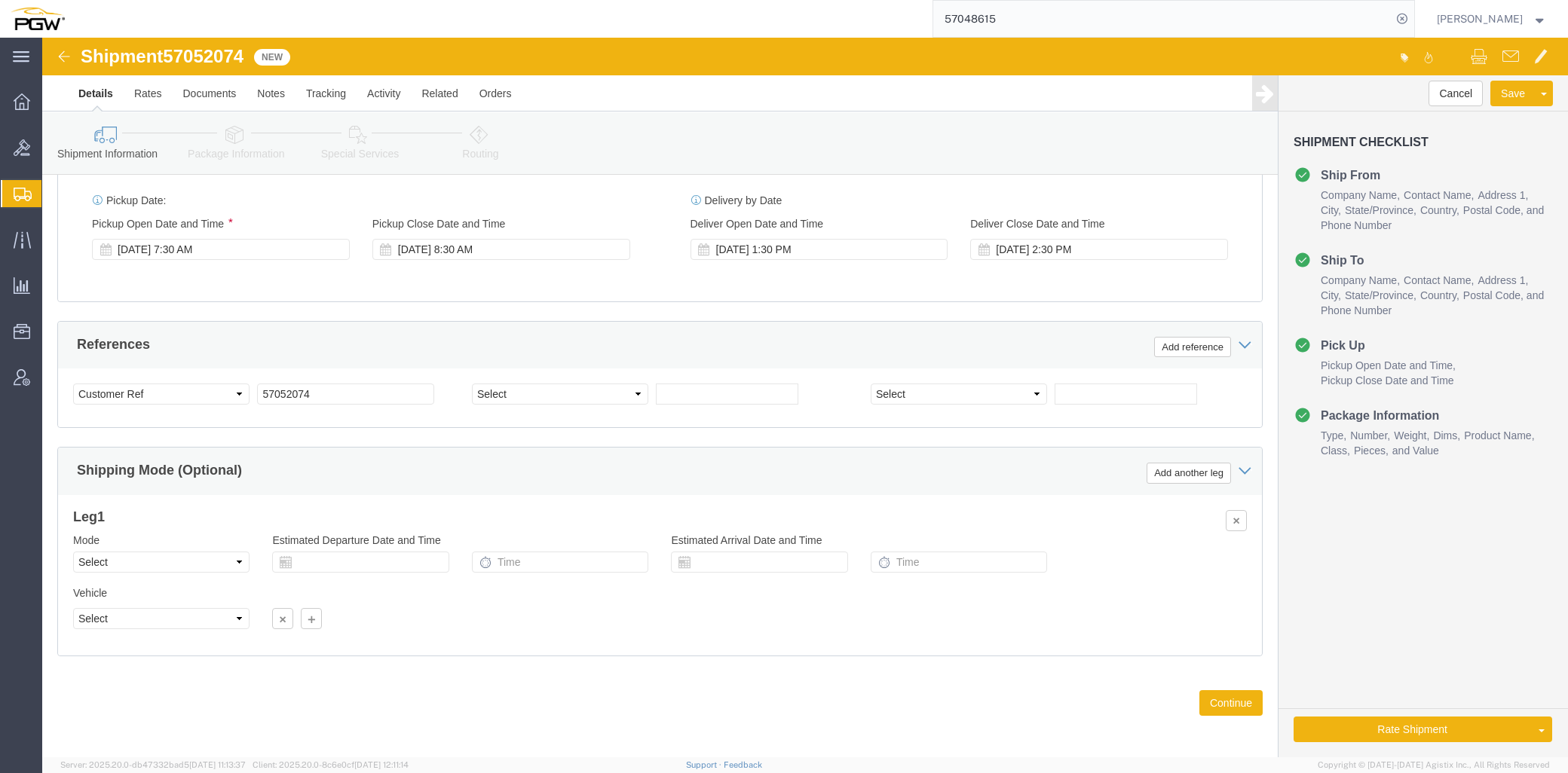
scroll to position [420, 0]
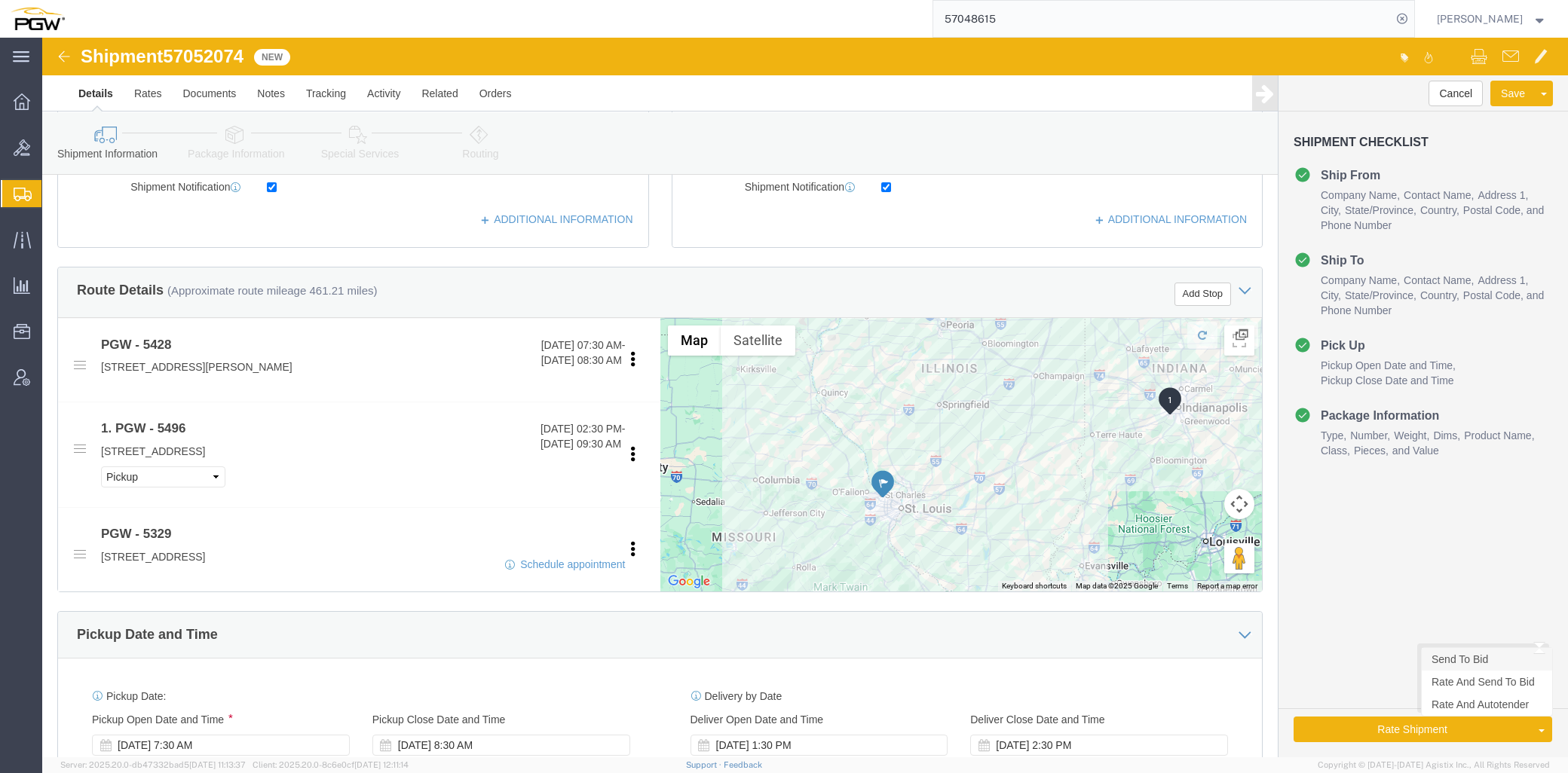
click link "Send To Bid"
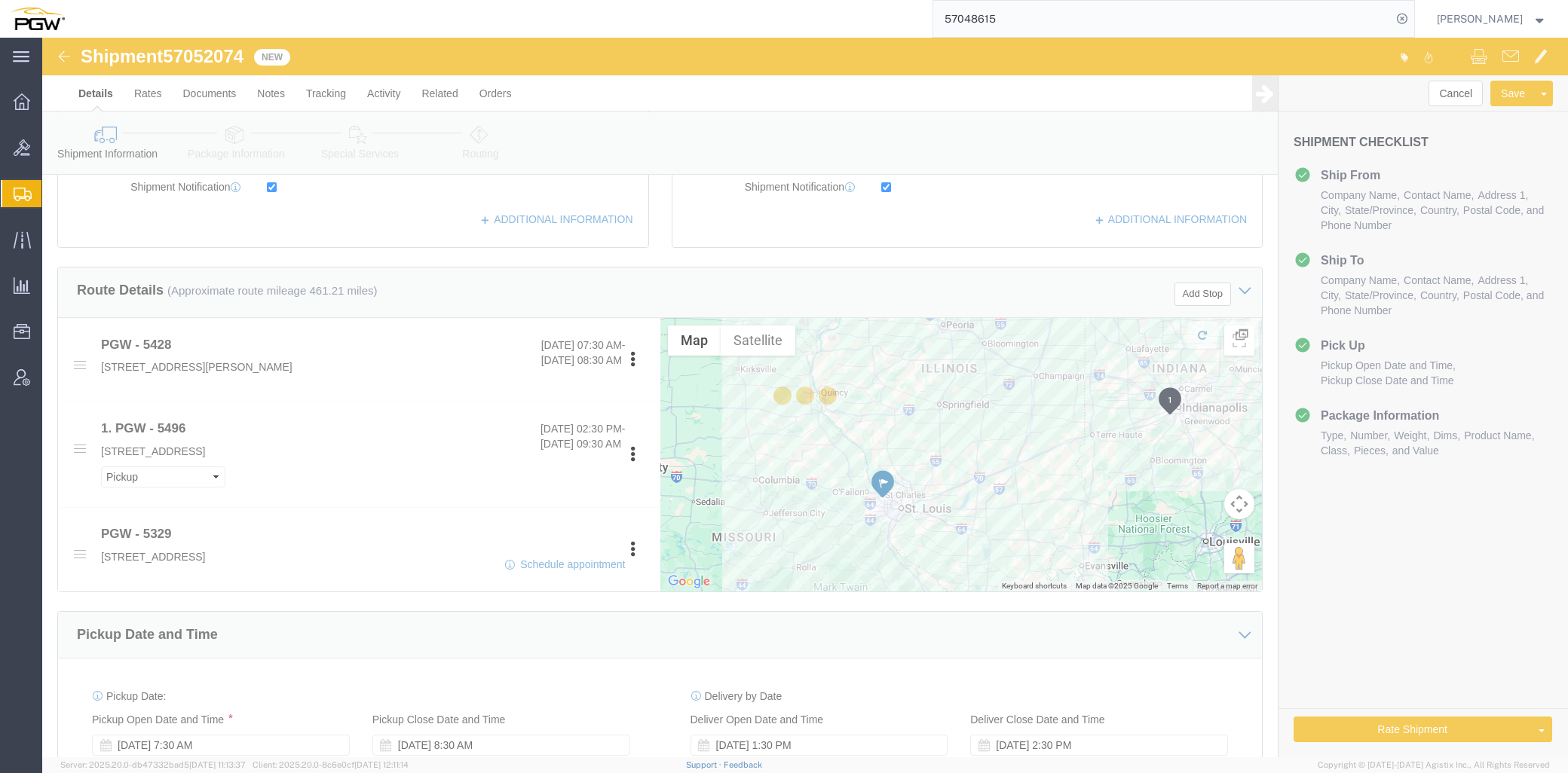
select select "28499"
select select "28253"
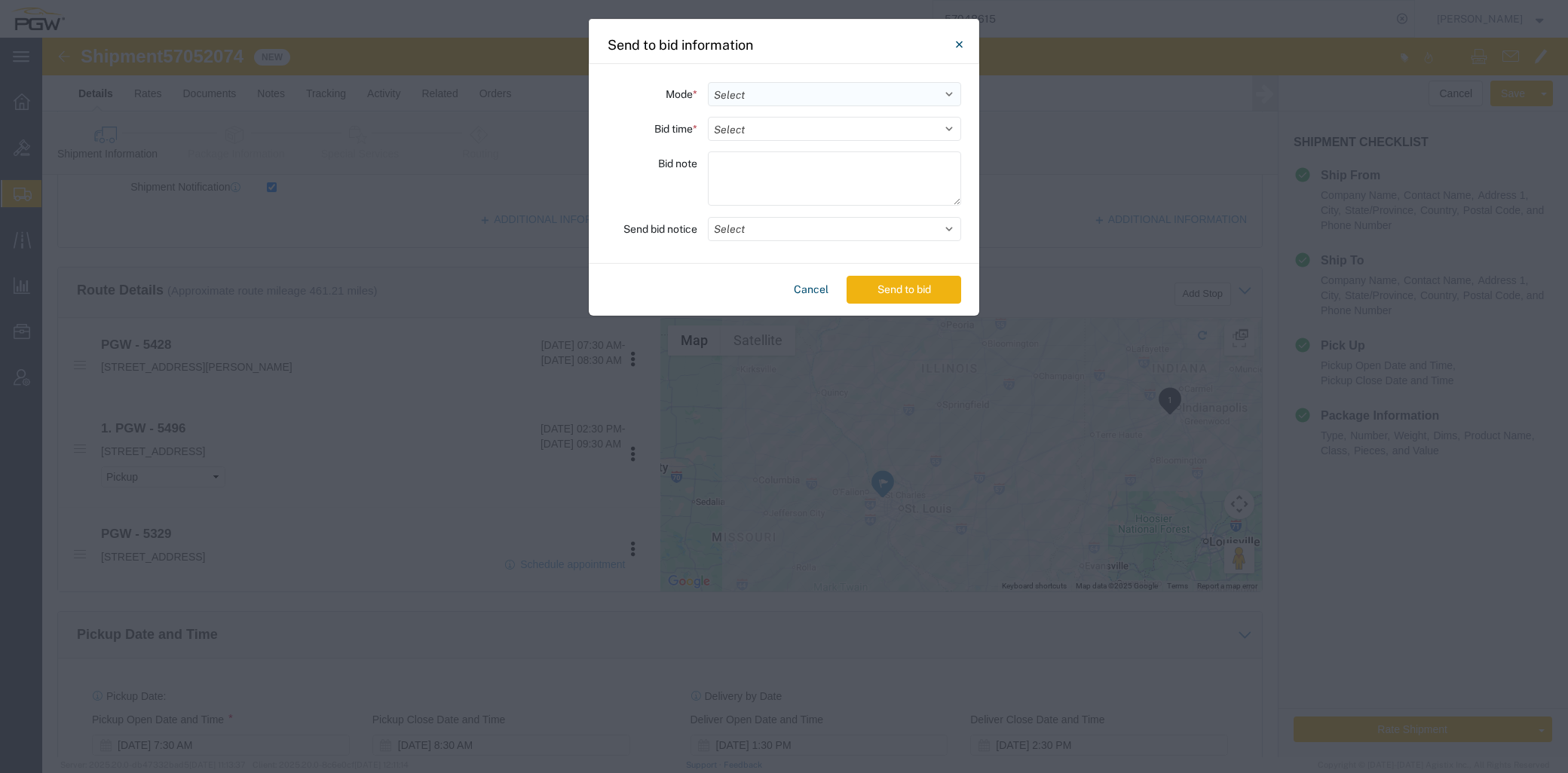
click at [741, 83] on select "Select Small Parcel Truckload Air Rail Less than Truckload Ocean Freight Multi-…" at bounding box center [834, 95] width 253 height 24
select select "TL"
click at [708, 83] on select "Select Small Parcel Truckload Air Rail Less than Truckload Ocean Freight Multi-…" at bounding box center [834, 95] width 253 height 24
click at [772, 131] on select "Select 30 Min (Rush) 1 Hour (Rush) 2 Hours (Rush) 4 Hours (Rush) 8 Hours (Rush)…" at bounding box center [834, 129] width 253 height 24
select select "16"
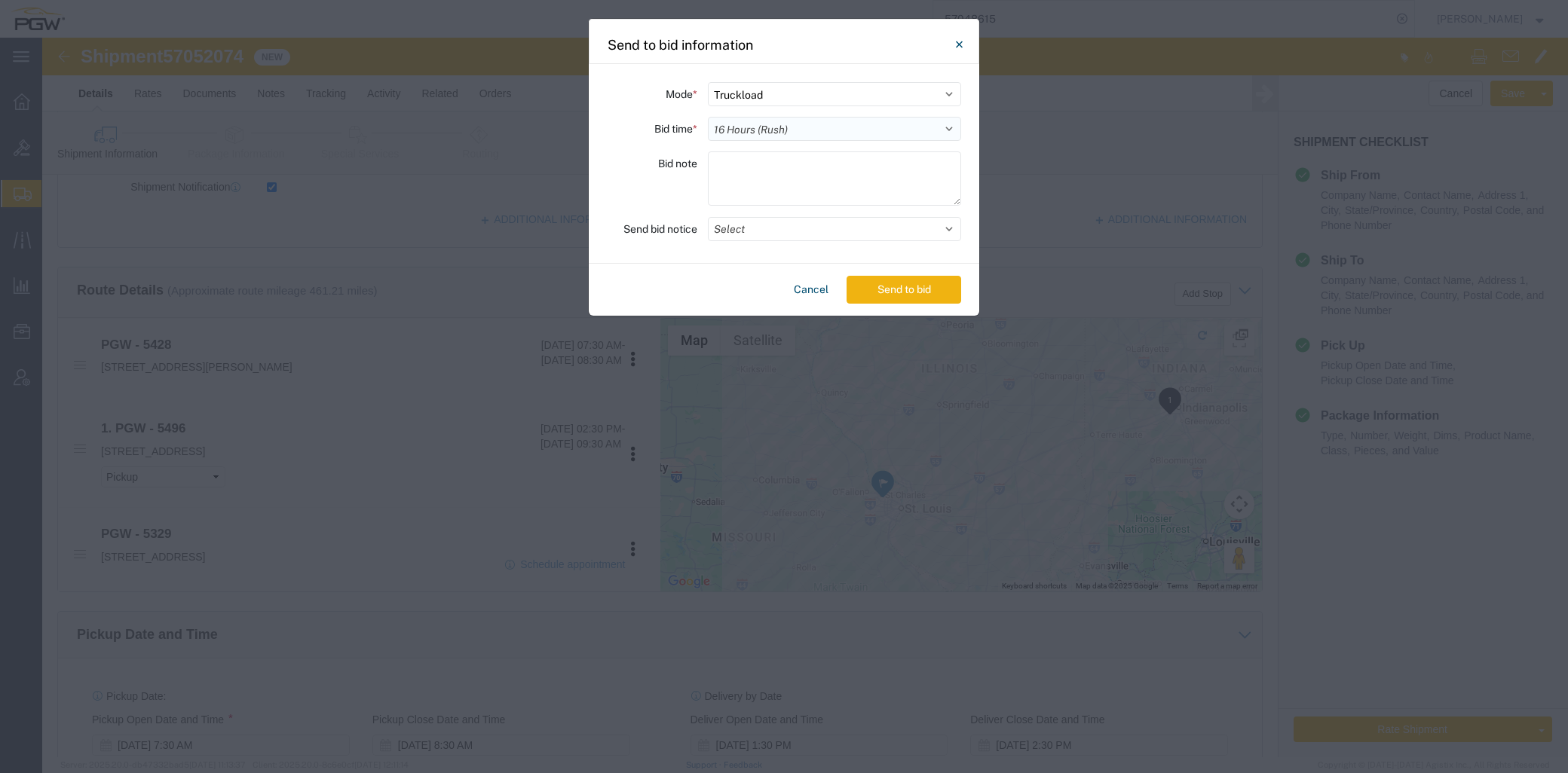
click at [708, 117] on select "Select 30 Min (Rush) 1 Hour (Rush) 2 Hours (Rush) 4 Hours (Rush) 8 Hours (Rush)…" at bounding box center [834, 129] width 253 height 24
click at [804, 229] on button "Select" at bounding box center [834, 229] width 253 height 24
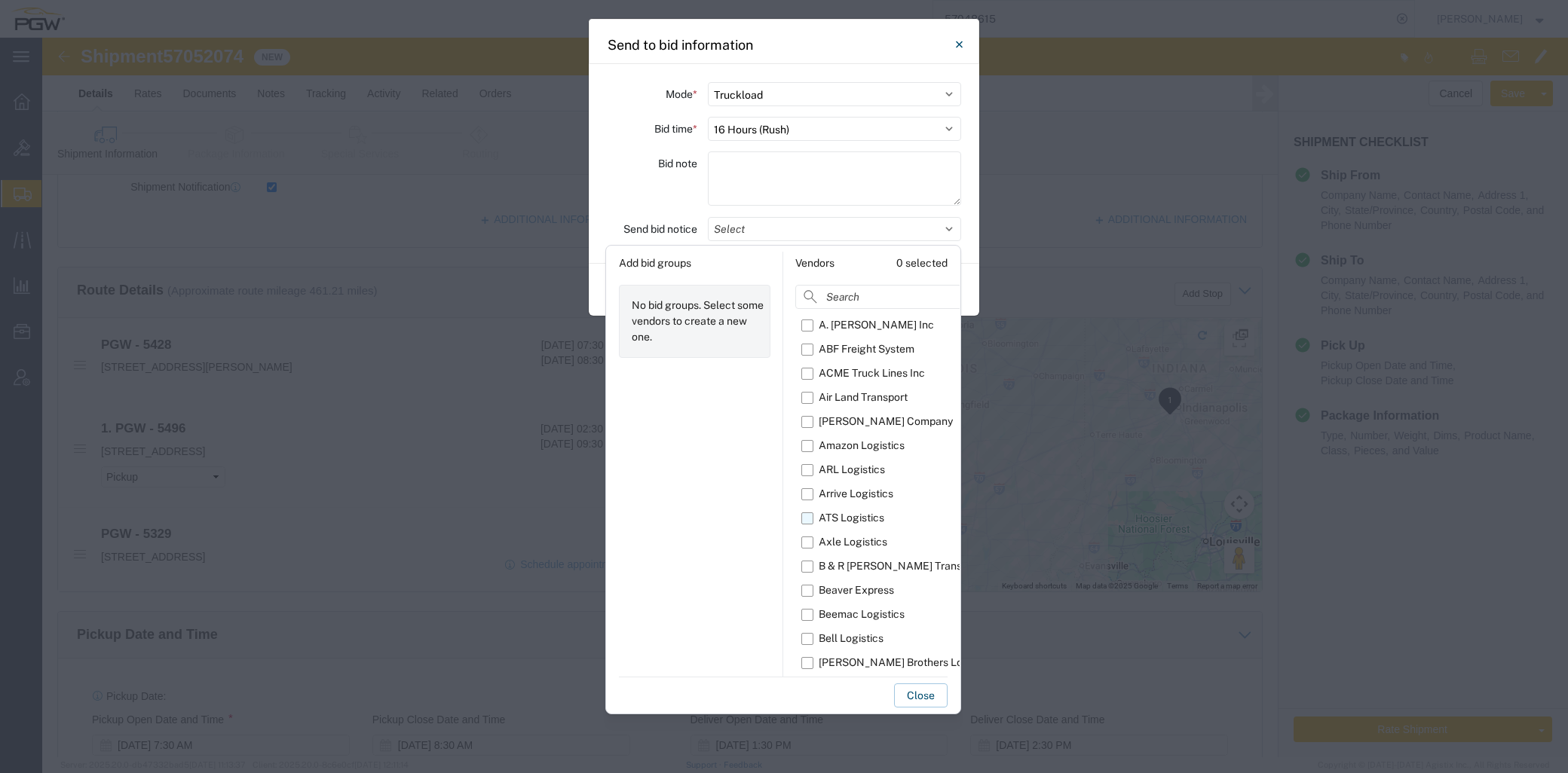
click at [808, 527] on label "ATS Logistics" at bounding box center [918, 518] width 232 height 24
click at [0, 0] on input "ATS Logistics" at bounding box center [0, 0] width 0 height 0
click at [932, 697] on button "Close" at bounding box center [920, 696] width 53 height 24
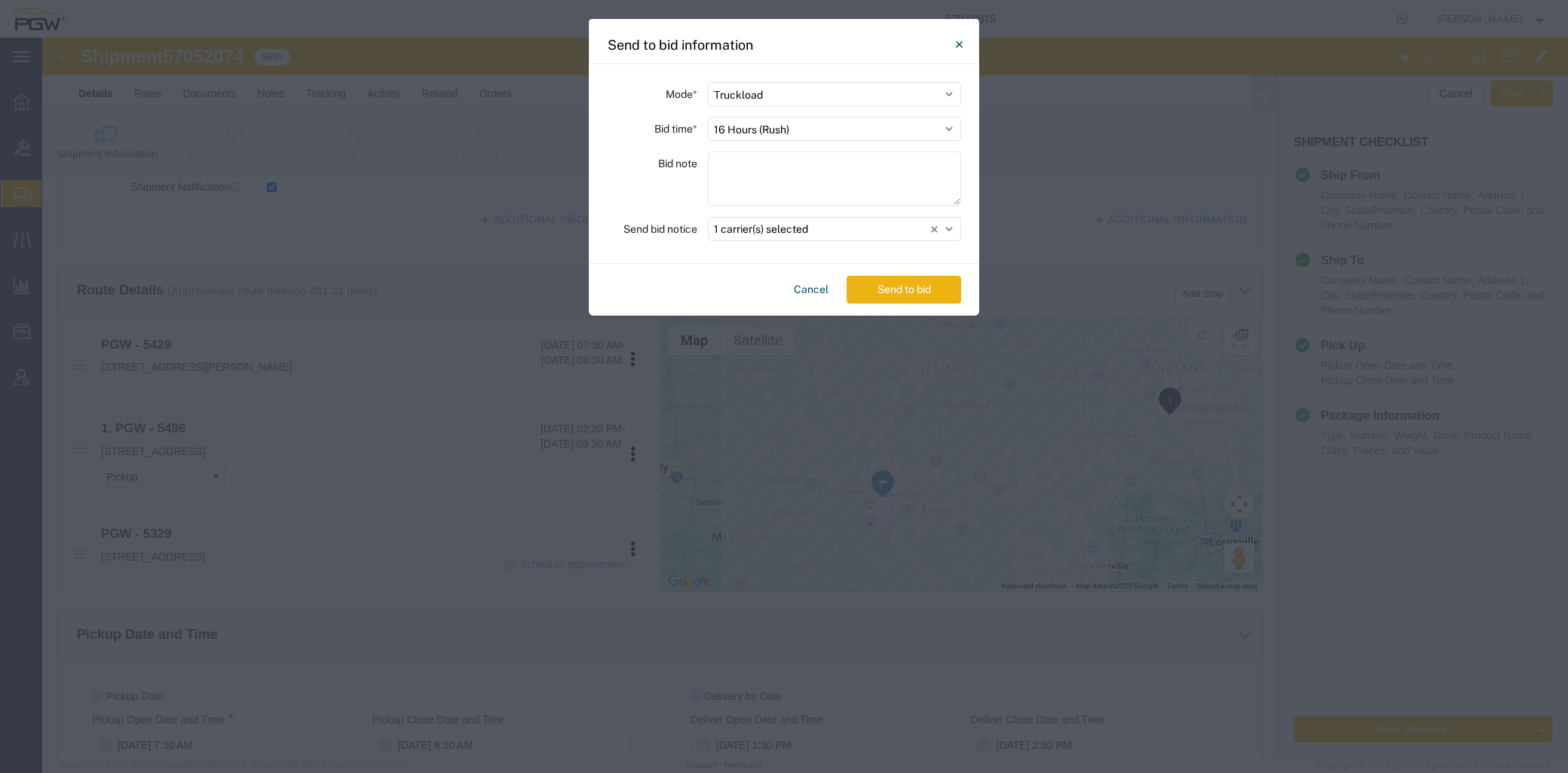
click at [910, 283] on button "Send to bid" at bounding box center [903, 290] width 114 height 28
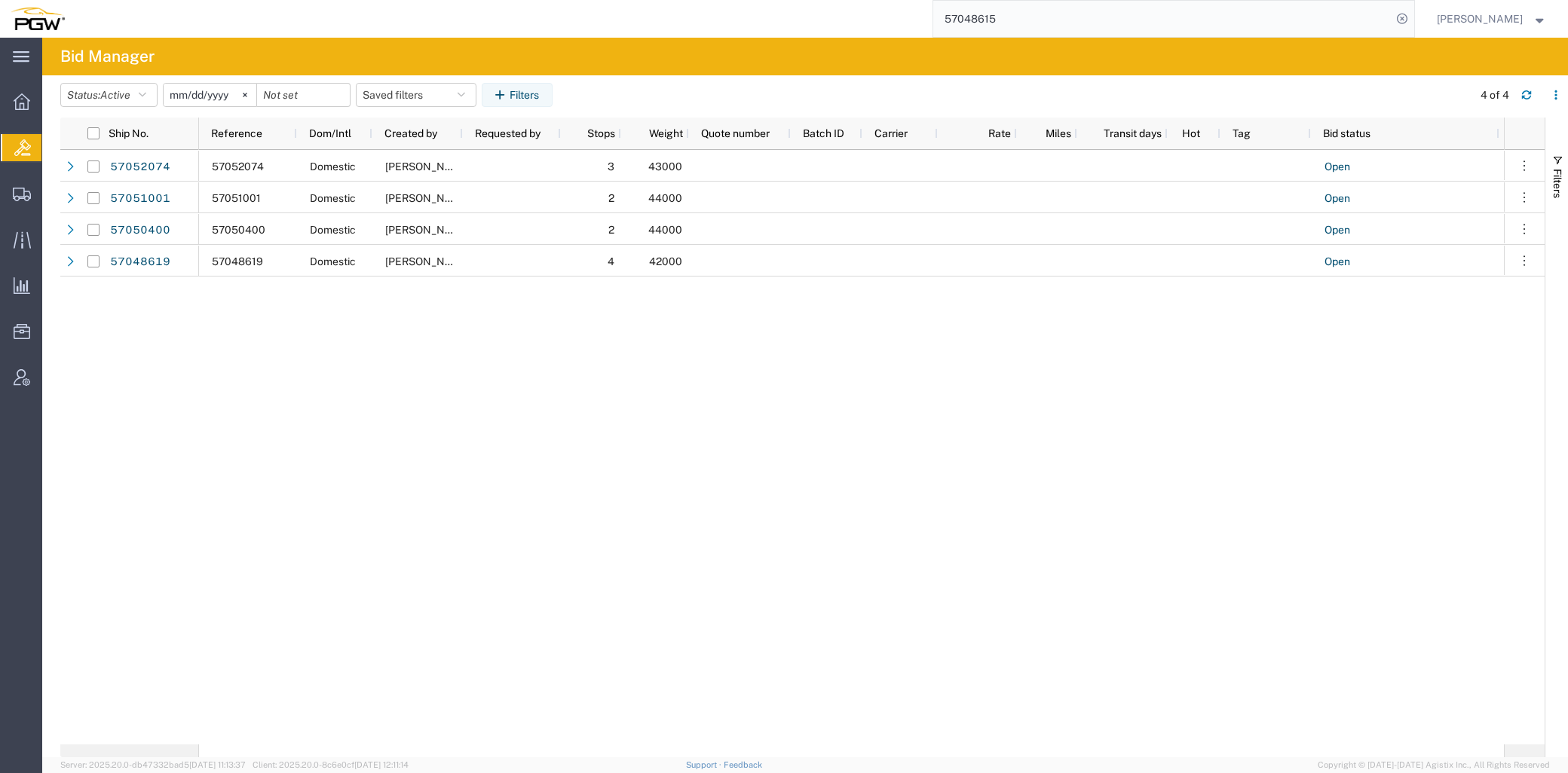
click at [630, 387] on div "57052074 Domestic Jesse Dawson 3 43000 Open 0 57051001 Domestic Jesse Dawson 2 …" at bounding box center [851, 446] width 1305 height 594
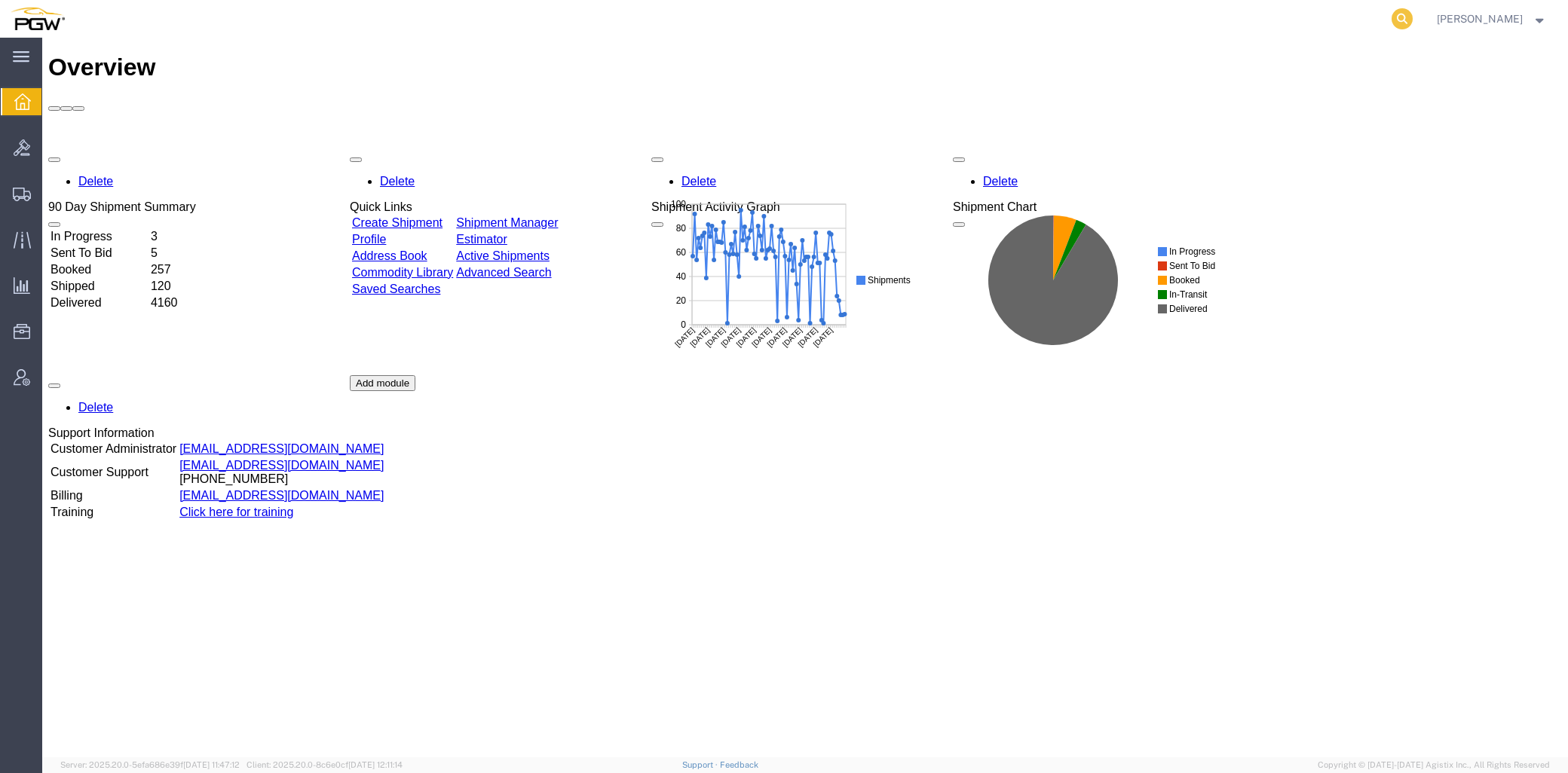
click at [1412, 13] on icon at bounding box center [1402, 19] width 22 height 21
paste input "57048576"
type input "57048576"
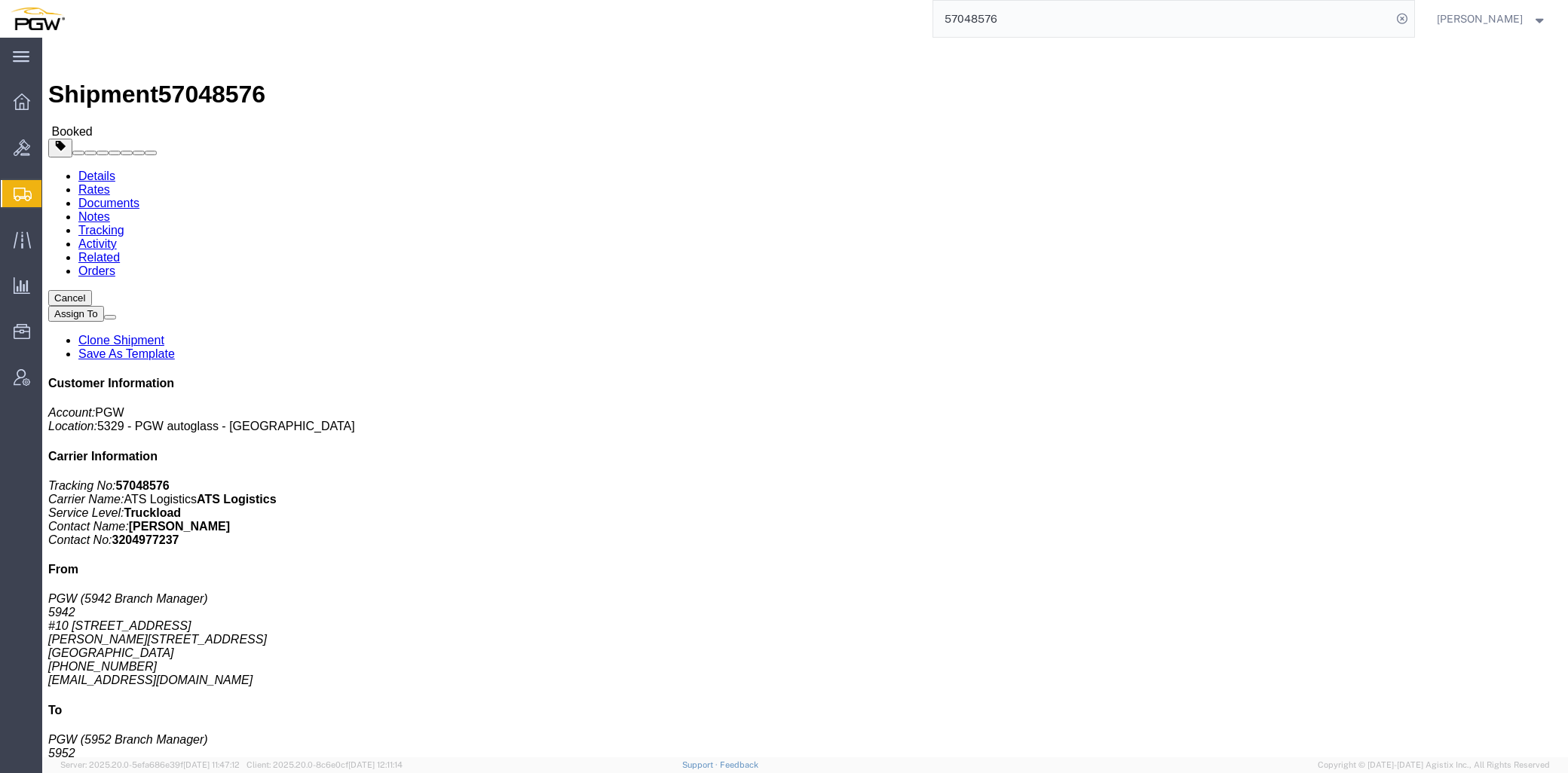
click link "Rates"
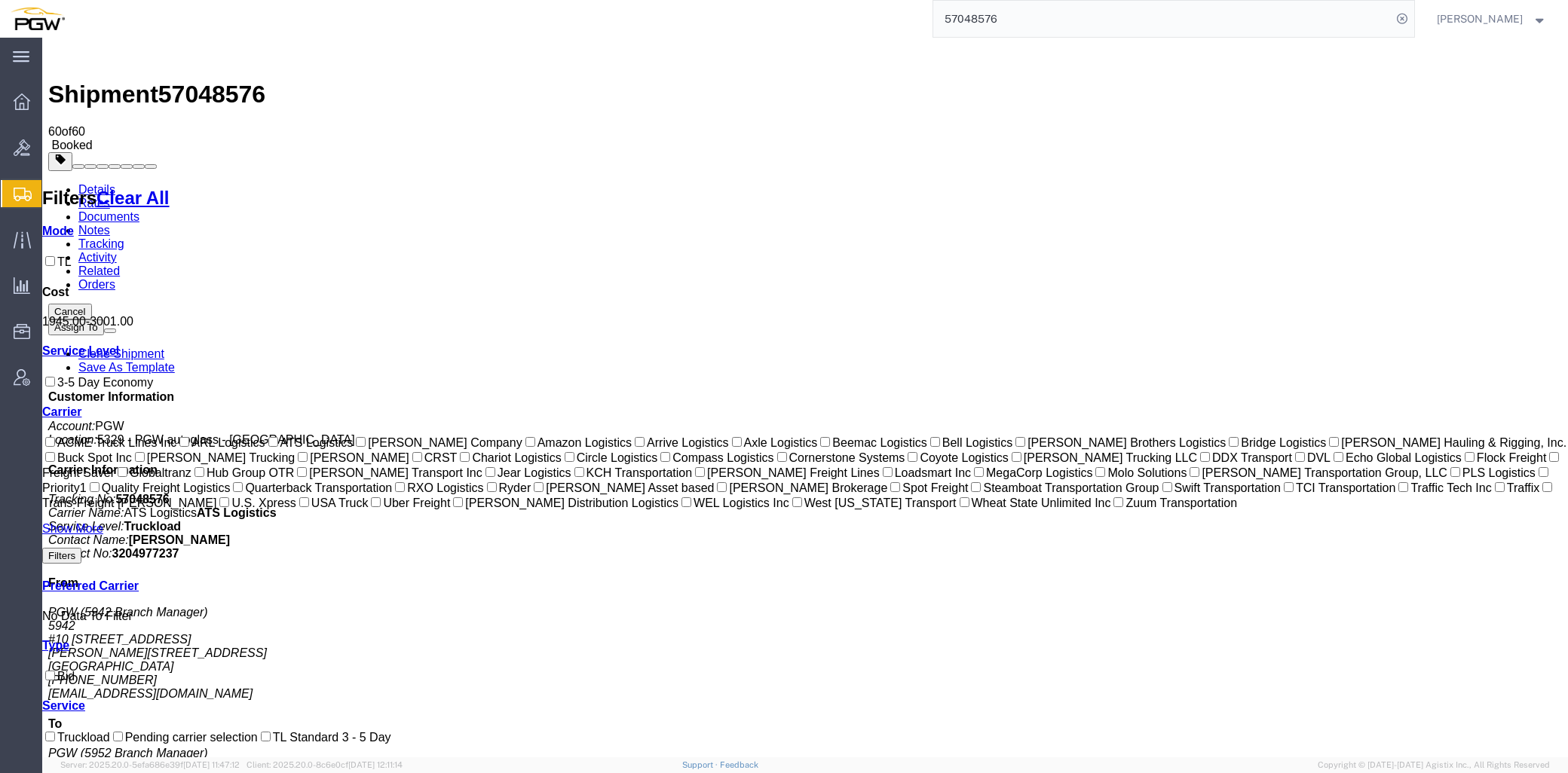
click at [0, 0] on span "Create from Template" at bounding box center [0, 0] width 0 height 0
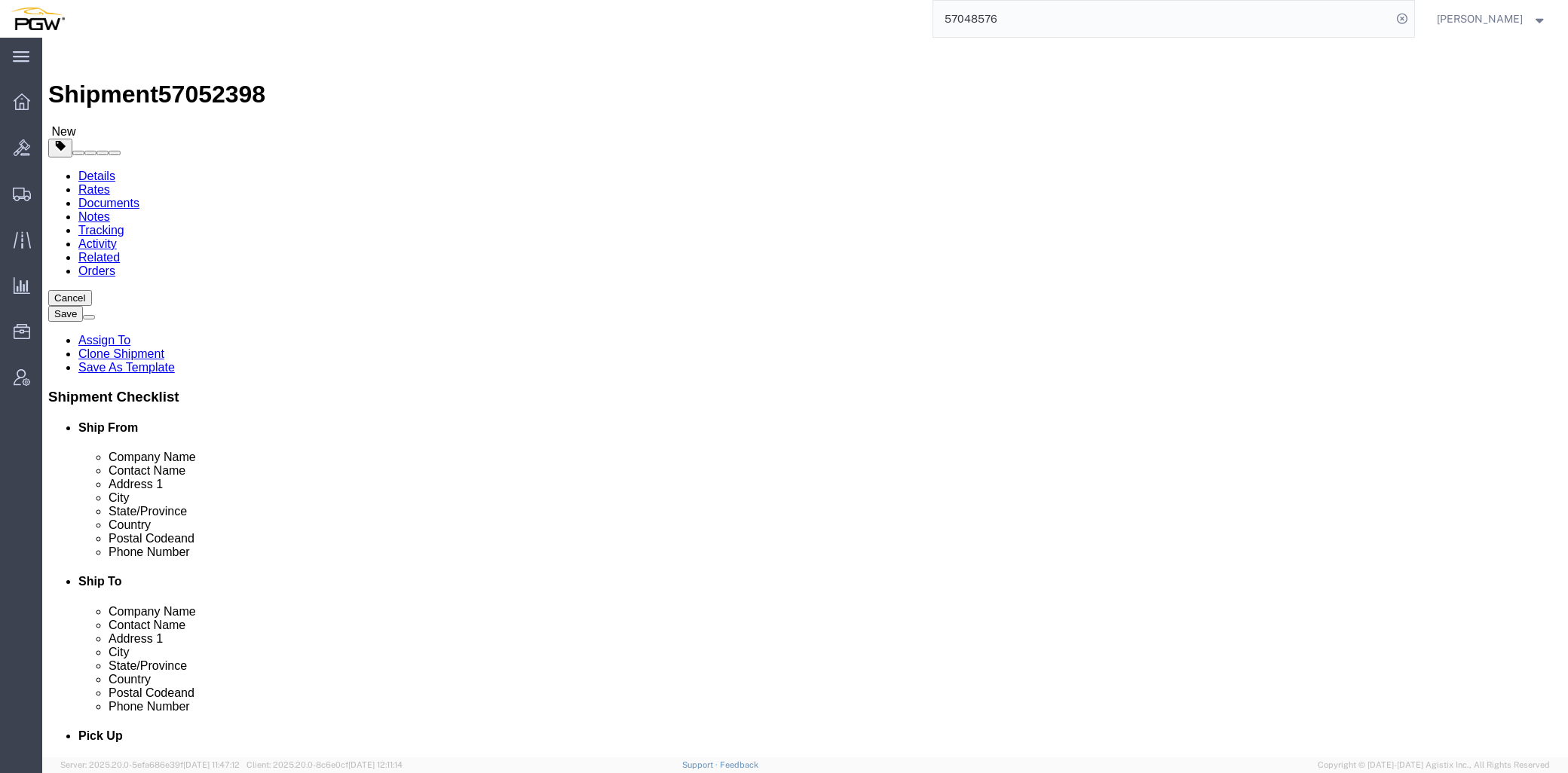
select select "28281"
select select "28253"
type input "[GEOGRAPHIC_DATA]"
select select "28357"
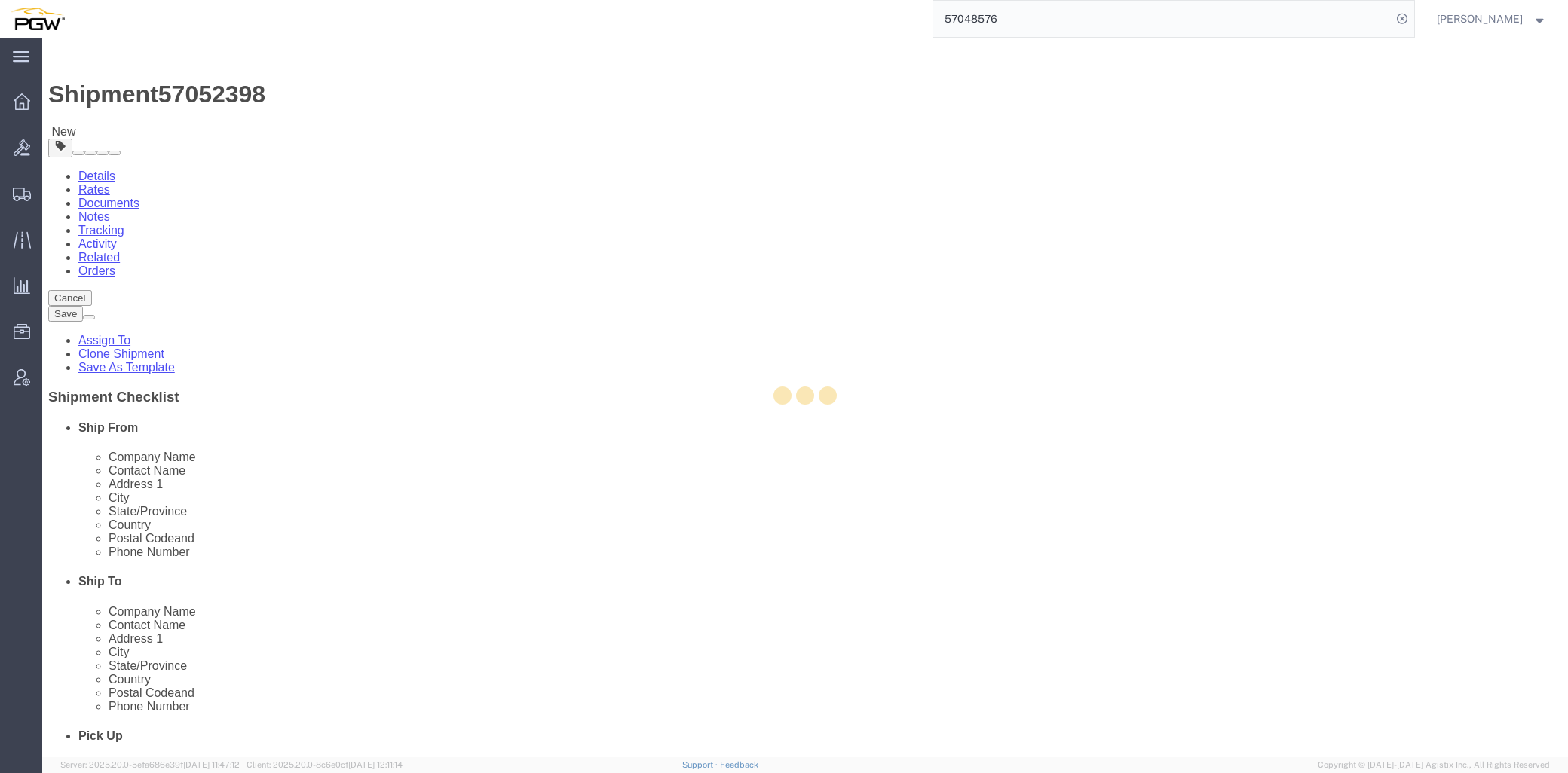
type input "5530"
type input "37217"
type input "[PHONE_NUMBER]"
type input "[EMAIL_ADDRESS][DOMAIN_NAME]"
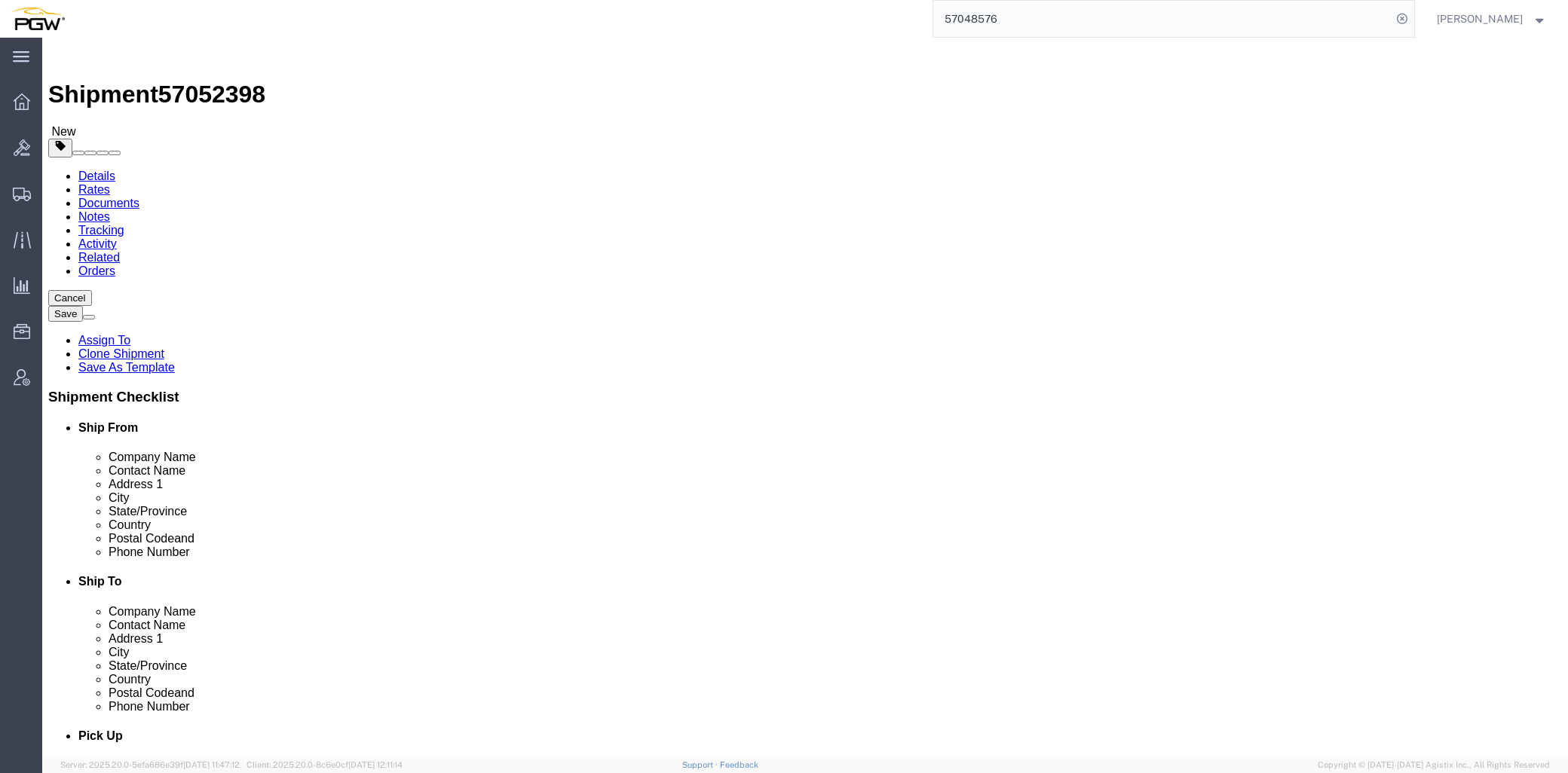
select select "TN"
click div "Location 5329 - PGW autoglass - [GEOGRAPHIC_DATA] My Profile Location 5303 - PG…"
type input "fort worth"
select select "62891"
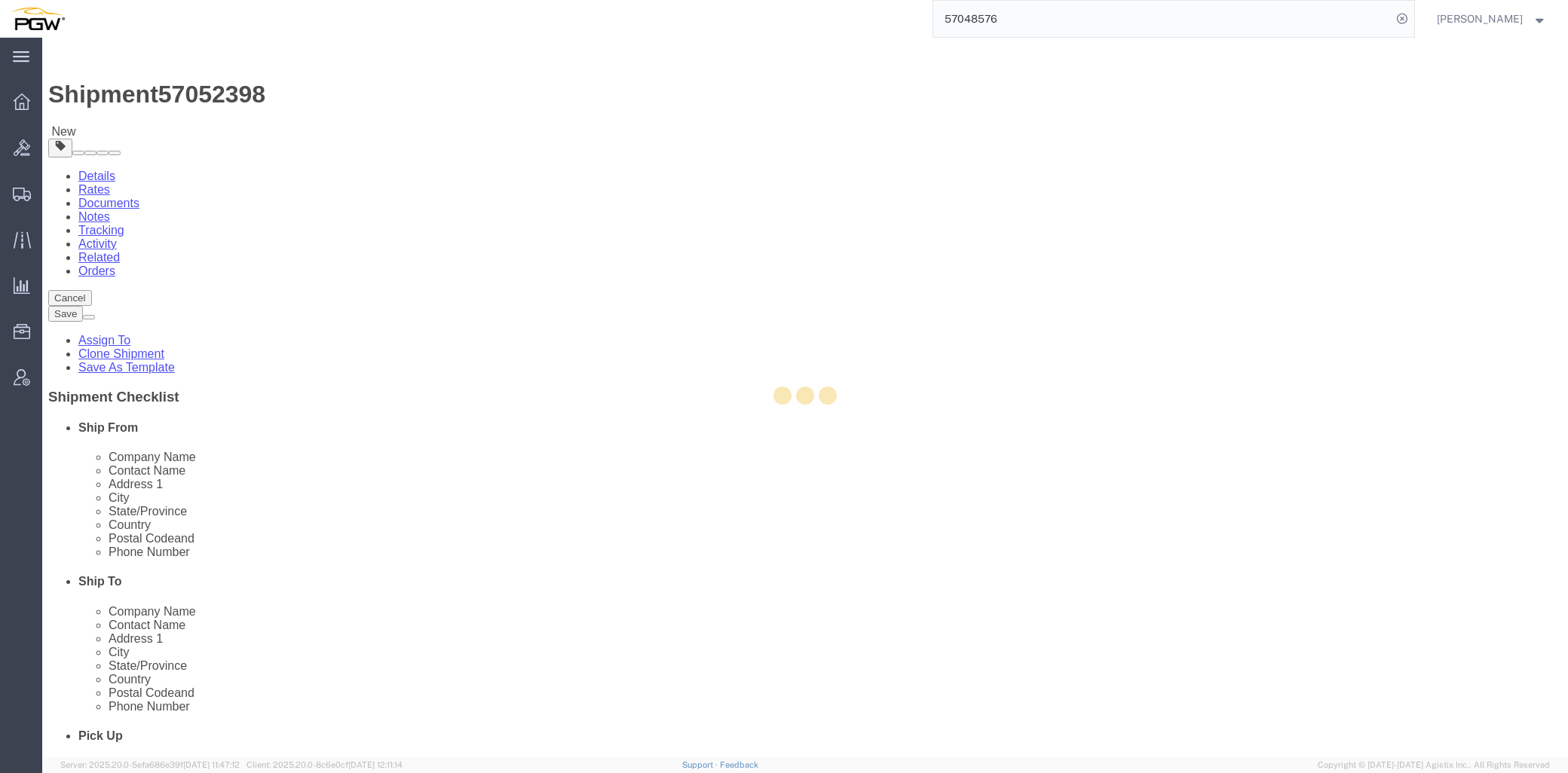
type input "5801"
type input "76115"
type input "[PHONE_NUMBER]"
type input "[EMAIL_ADDRESS][DOMAIN_NAME]"
select select "[GEOGRAPHIC_DATA]"
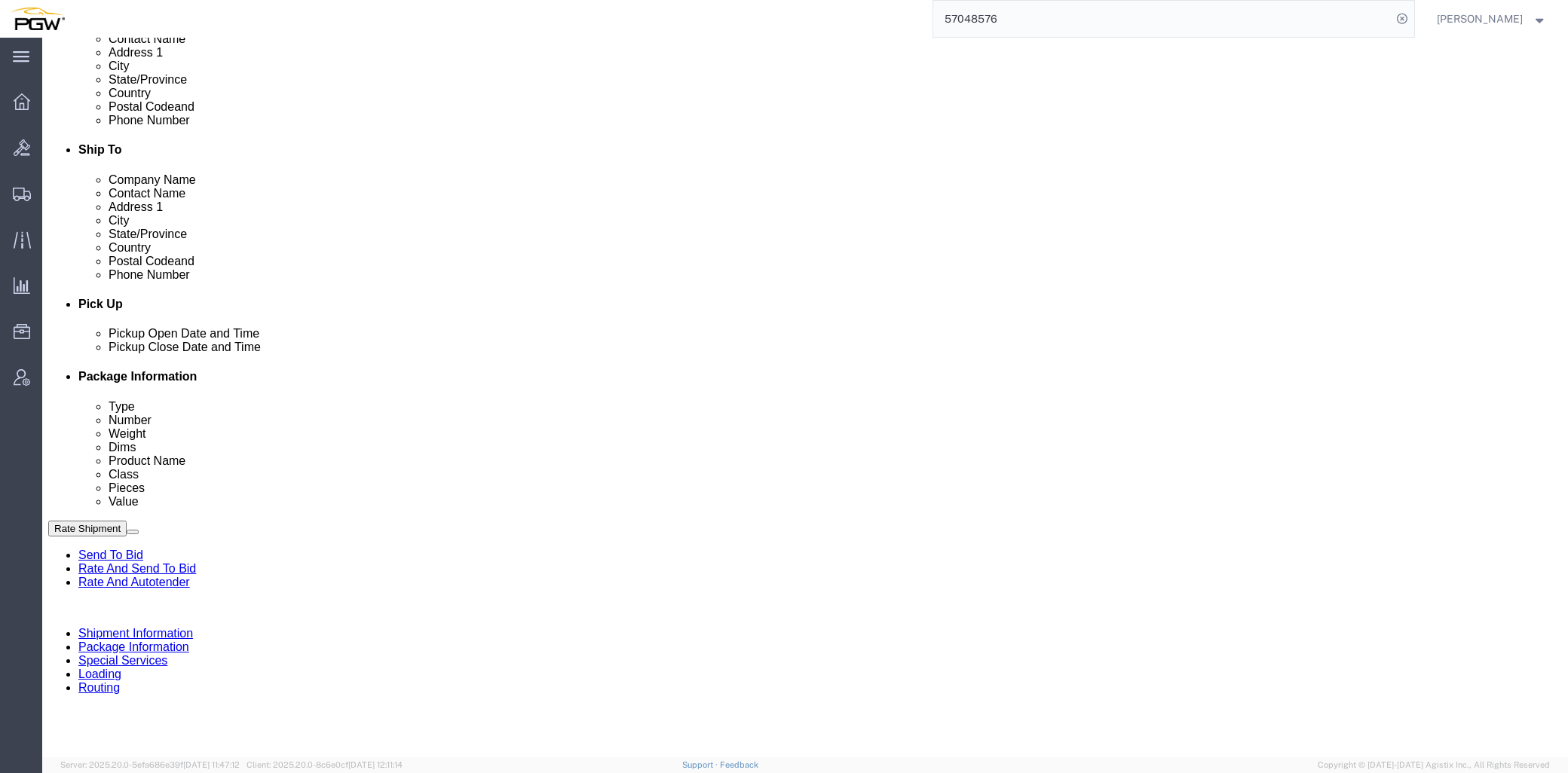
scroll to position [418, 0]
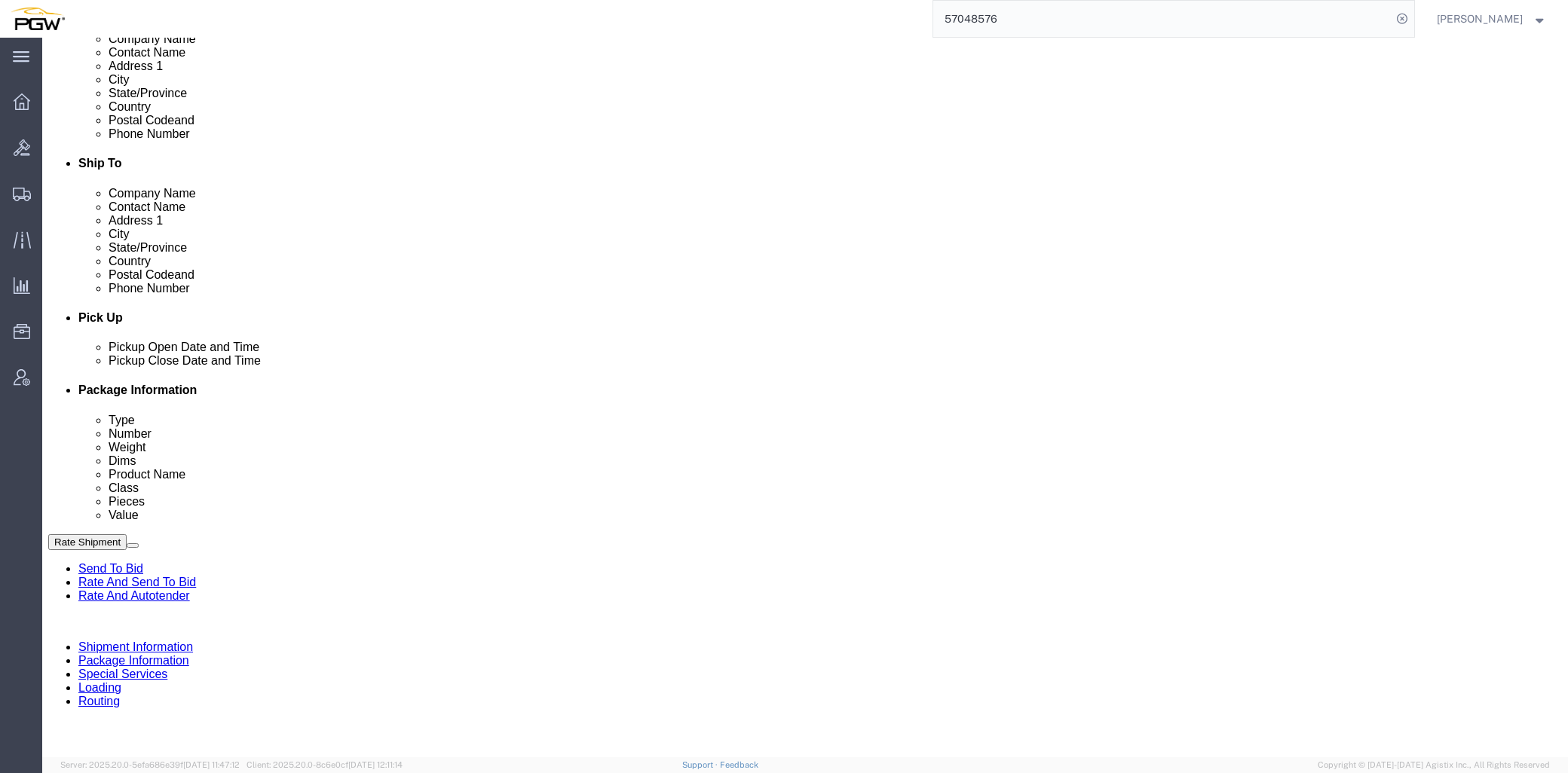
click button "Add Stop"
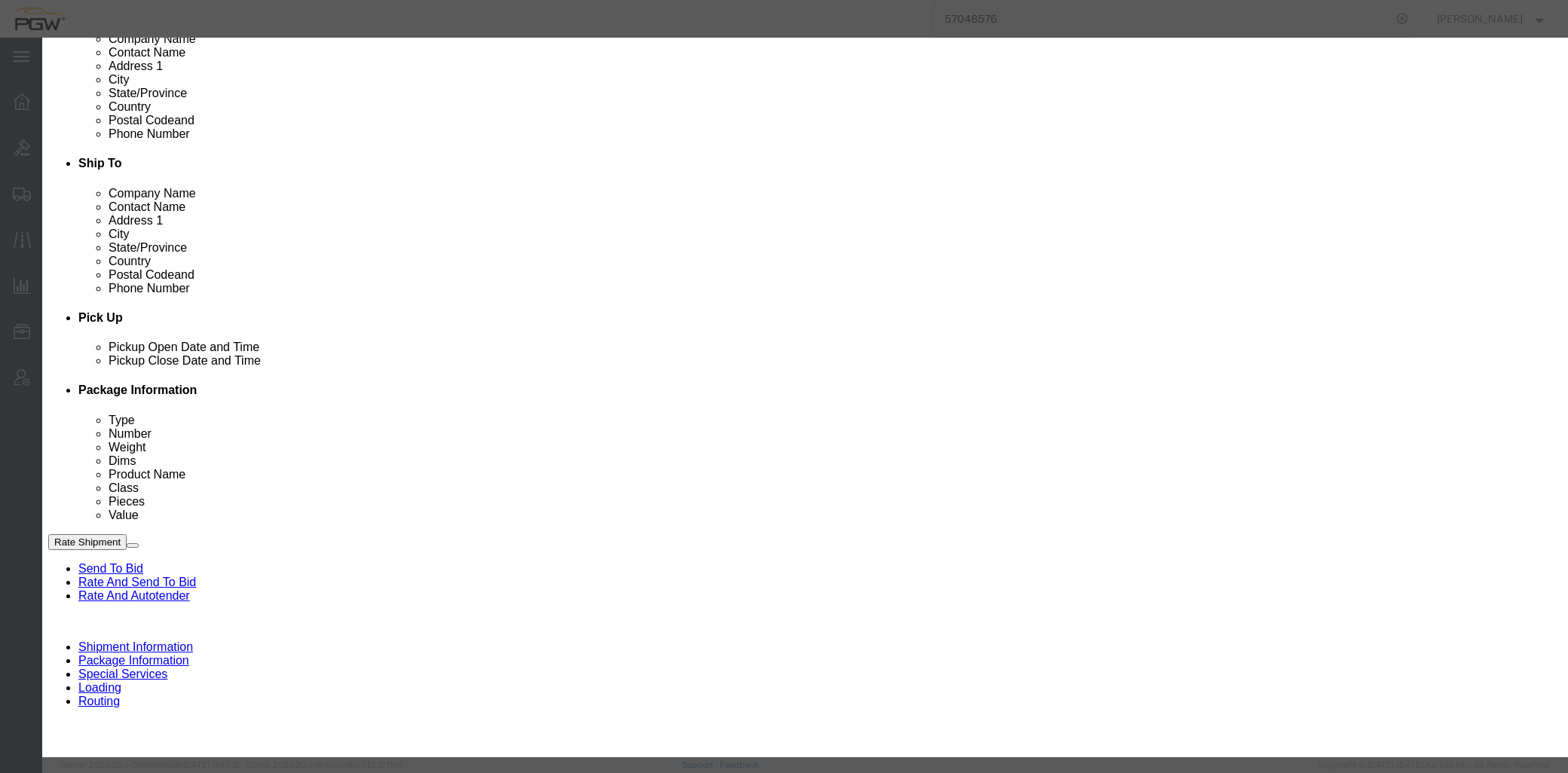
type input "memph"
select select "28435"
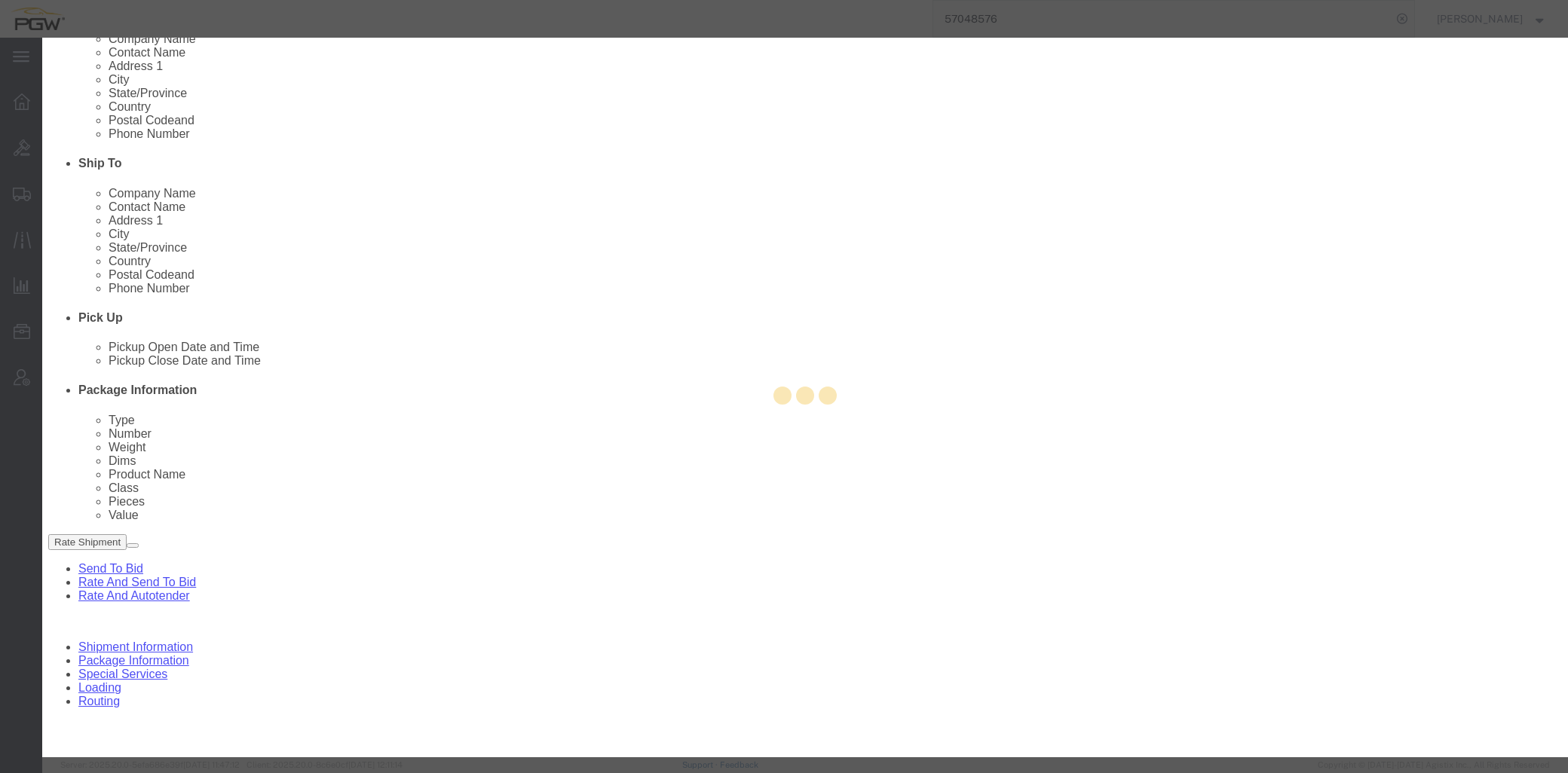
type input "5652"
type input "PGW"
type input "5652 Branch Manager"
type input "[STREET_ADDRESS]"
type input "[GEOGRAPHIC_DATA]"
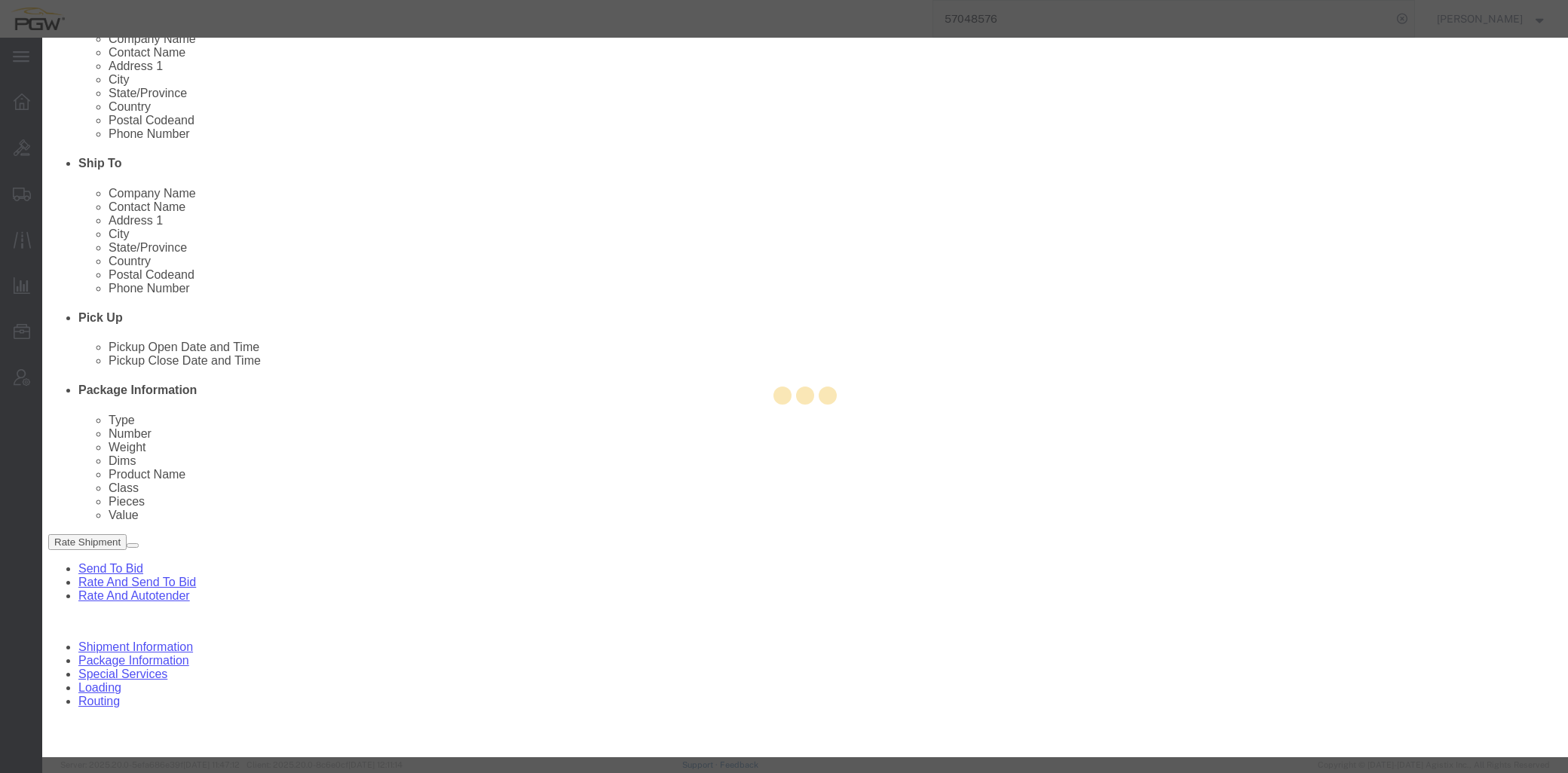
type input "38141"
type input "[PHONE_NUMBER]"
type input "[EMAIL_ADDRESS][DOMAIN_NAME]"
checkbox input "true"
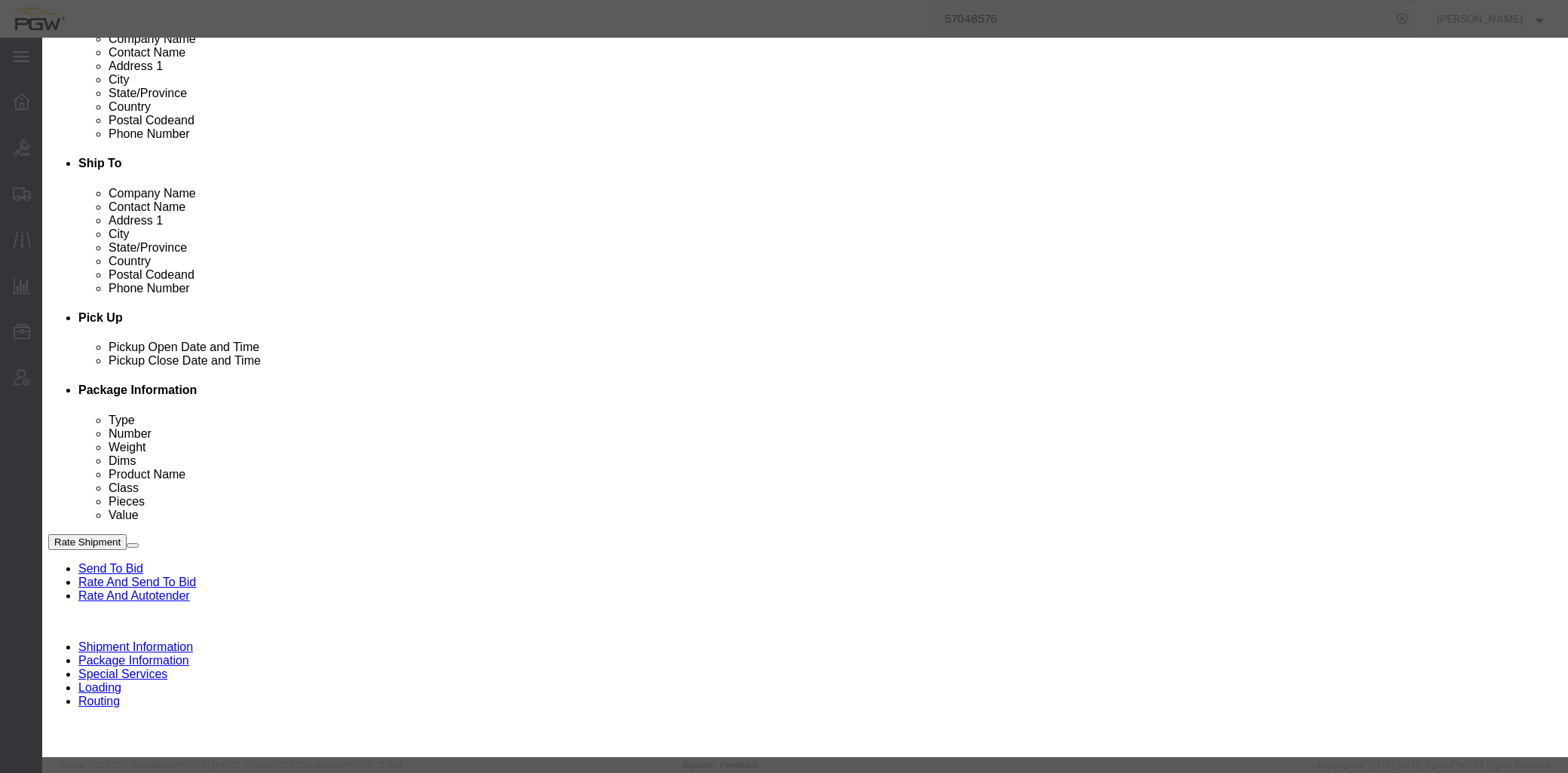
select select "TN"
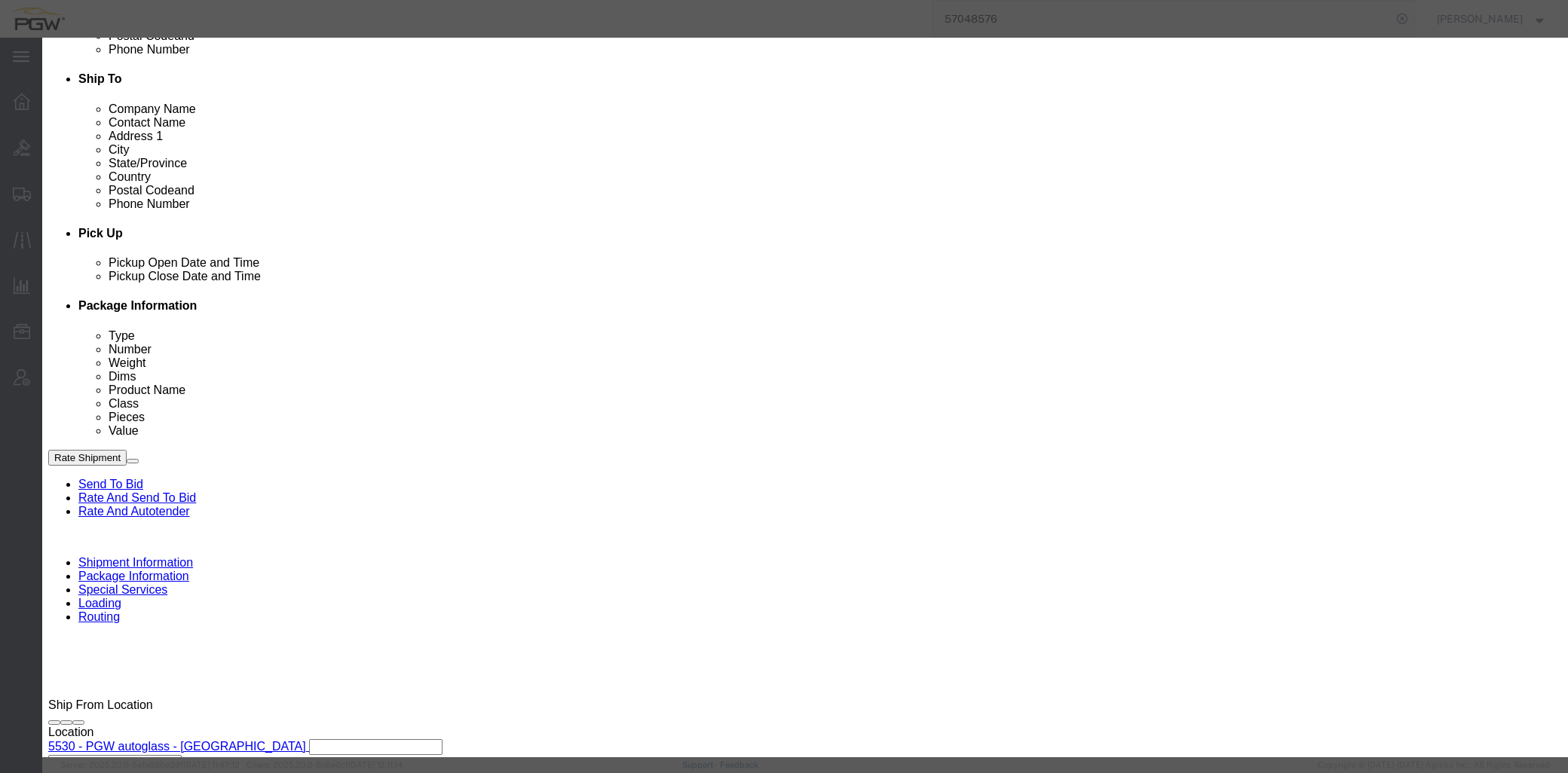
scroll to position [502, 0]
click div "[DATE] 3:00 PM"
click button "Save"
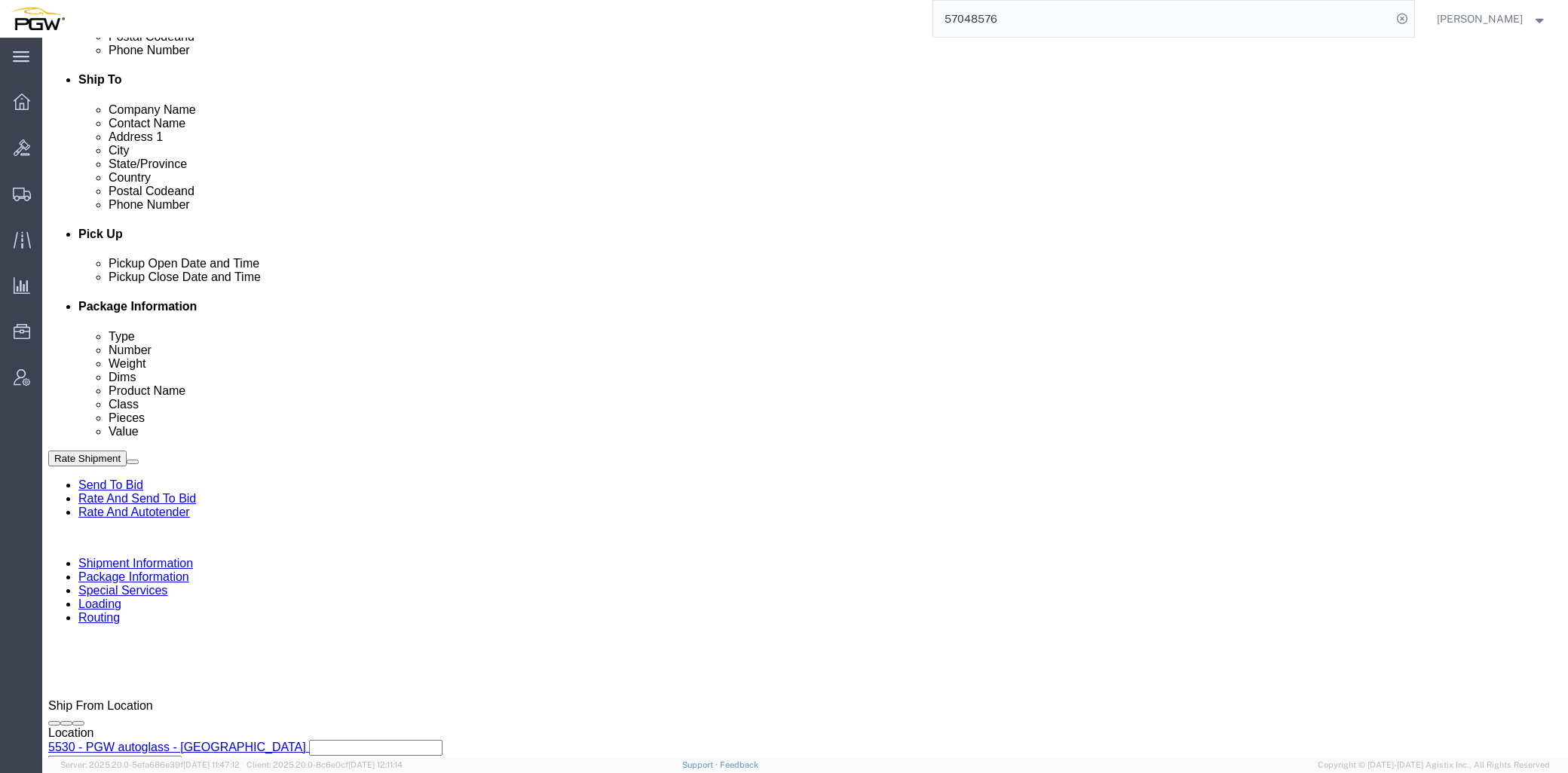
click link "Edit"
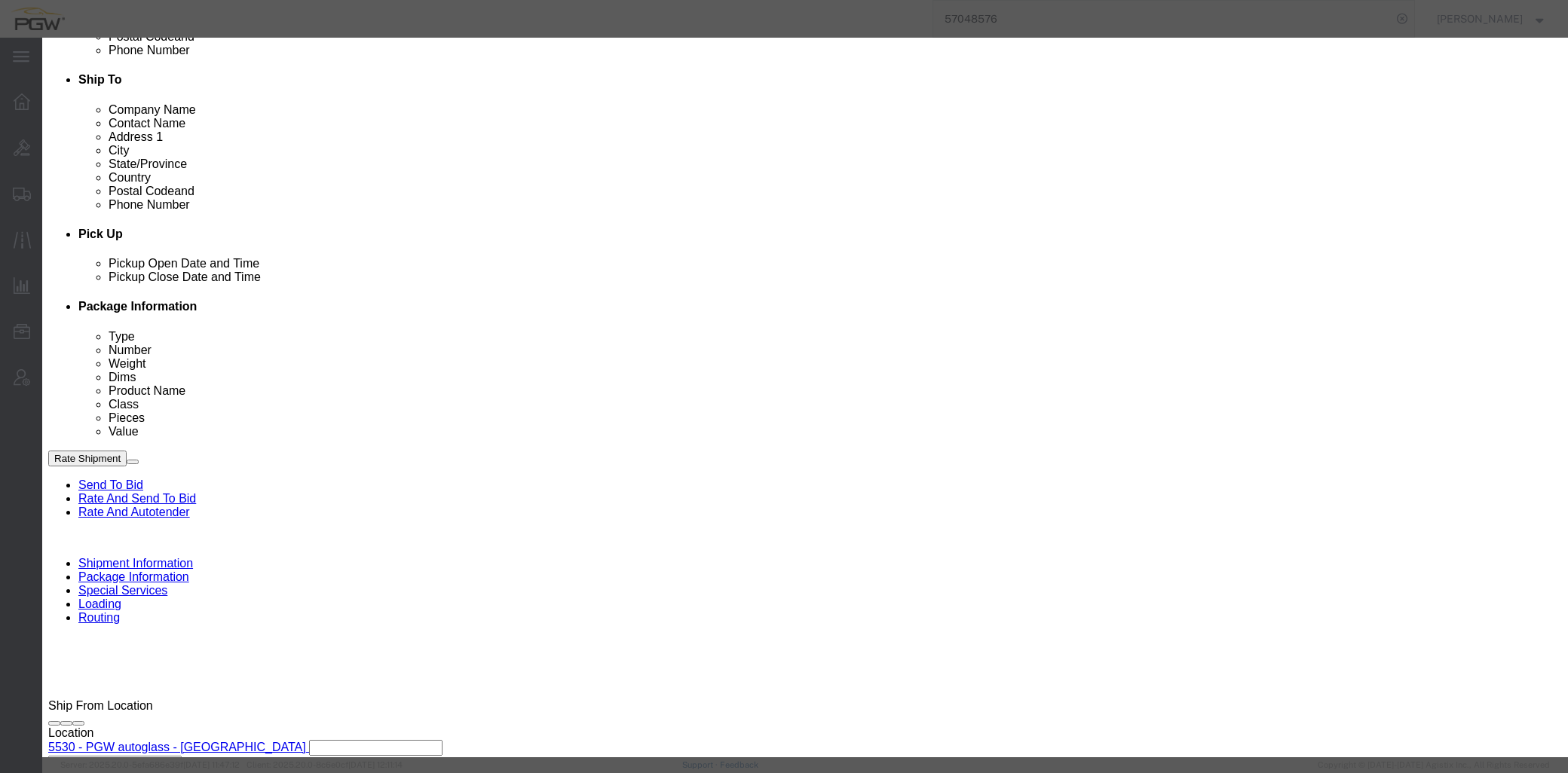
type input "530"
select select "28357"
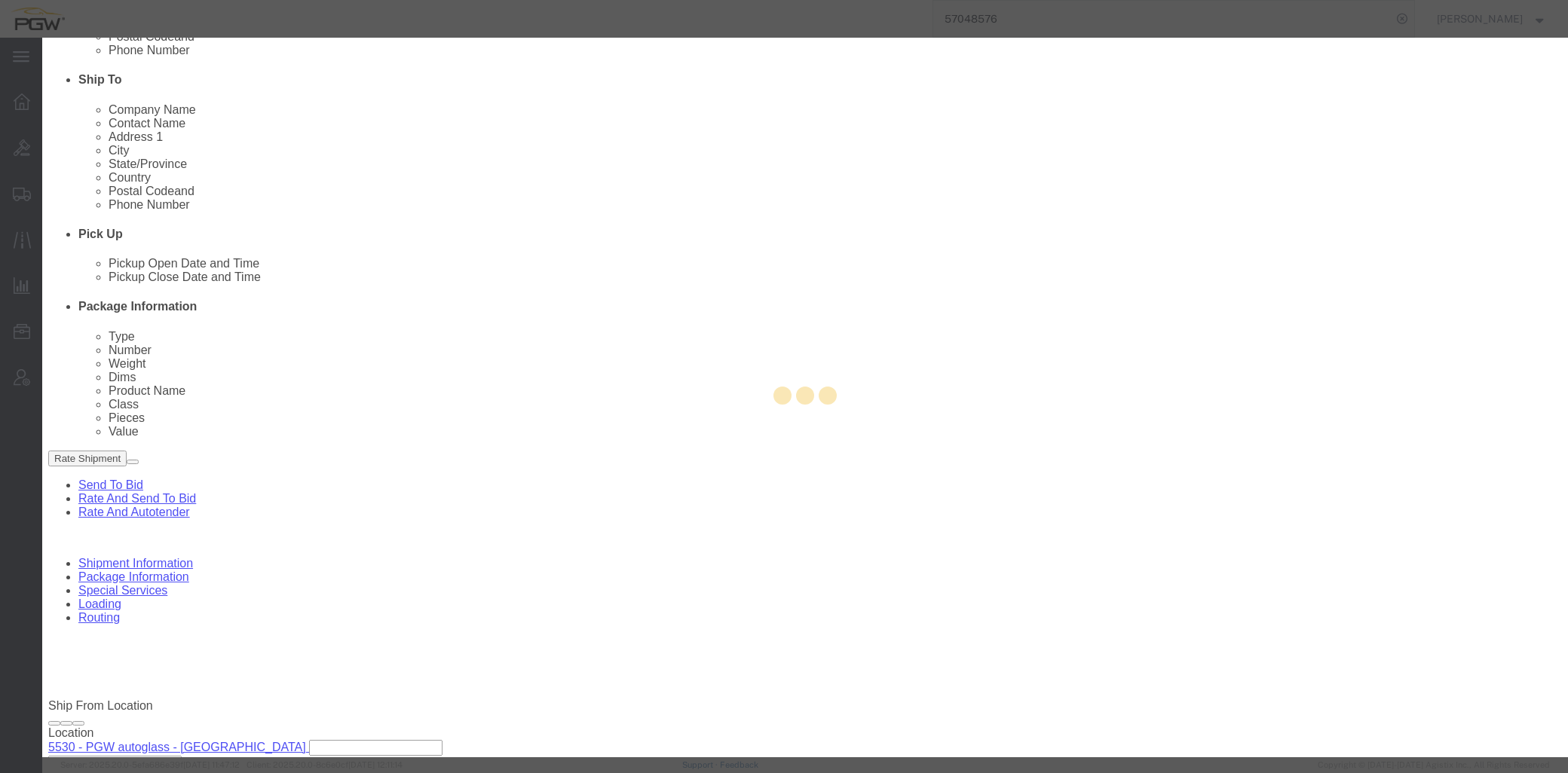
type input "5530"
type input "5530 Branch Manager"
type input "[STREET_ADDRESS]"
type input "Bldg. 300. Ste. 330"
type input "[GEOGRAPHIC_DATA]"
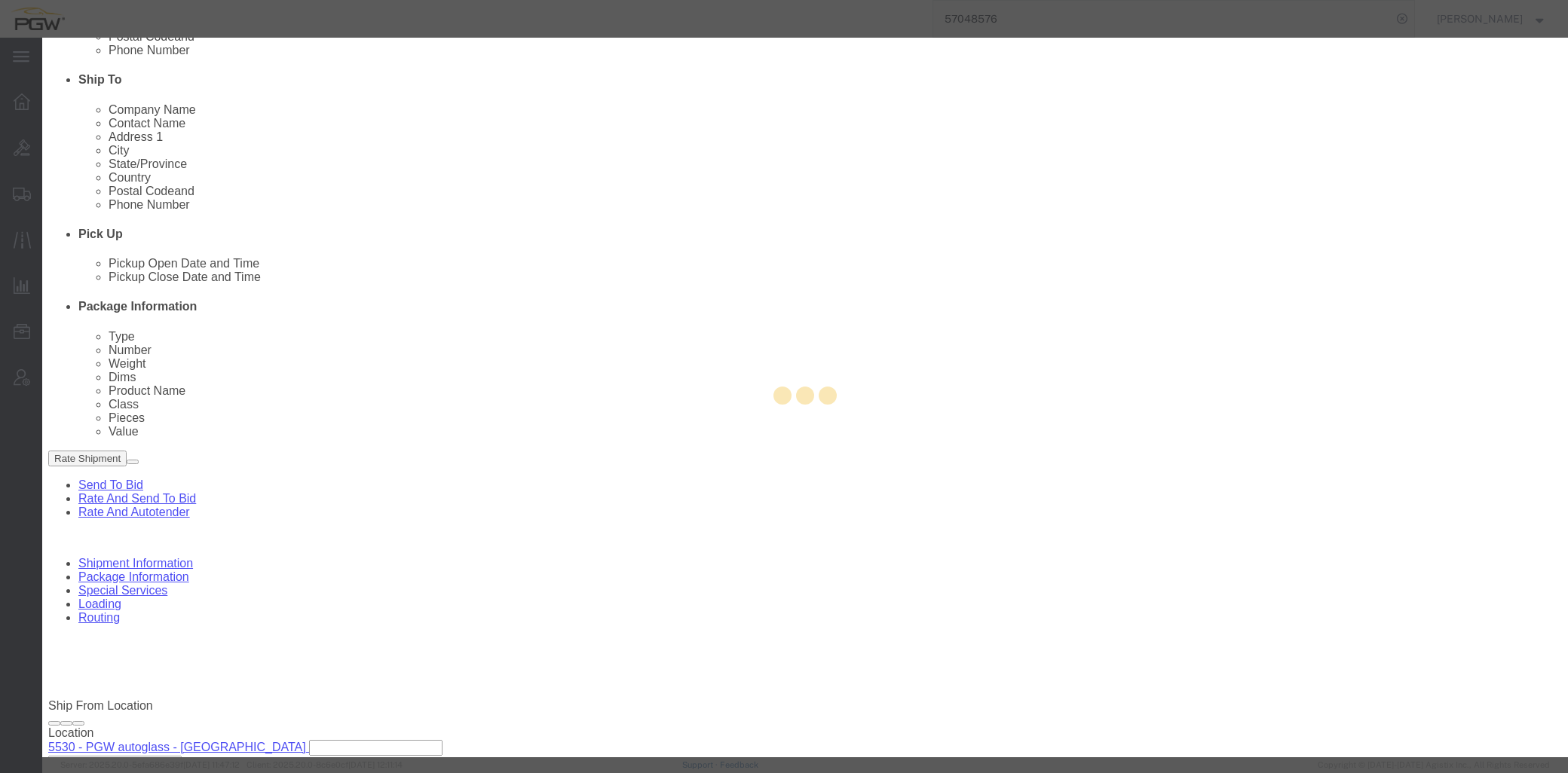
type input "37217"
type input "[PHONE_NUMBER]"
type input "[EMAIL_ADDRESS][DOMAIN_NAME]"
select select "TN"
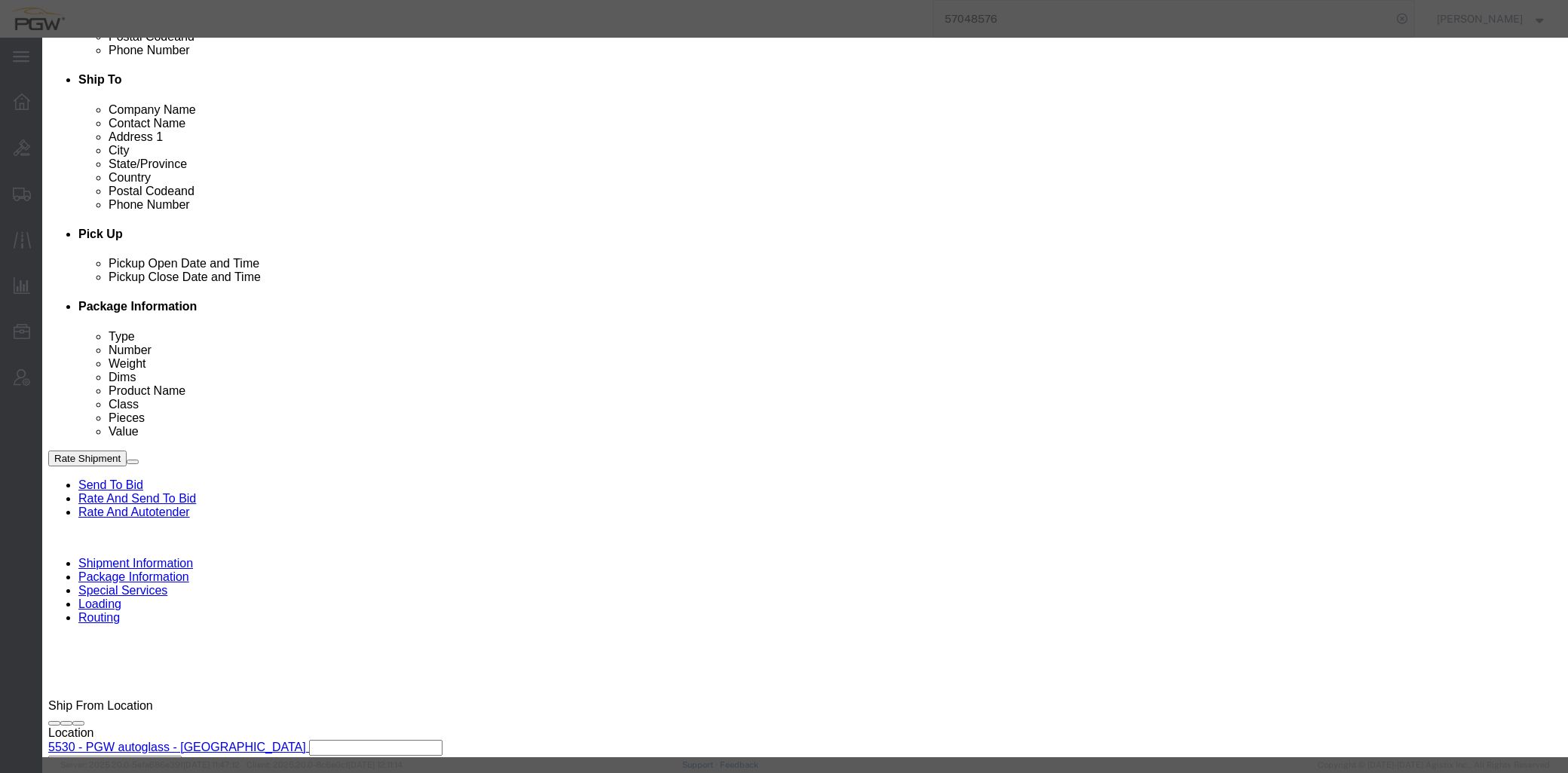
scroll to position [82, 0]
click div "[DATE] 3:00 PM"
click input "3:00 PM"
type input "8:00 am"
click button "Apply"
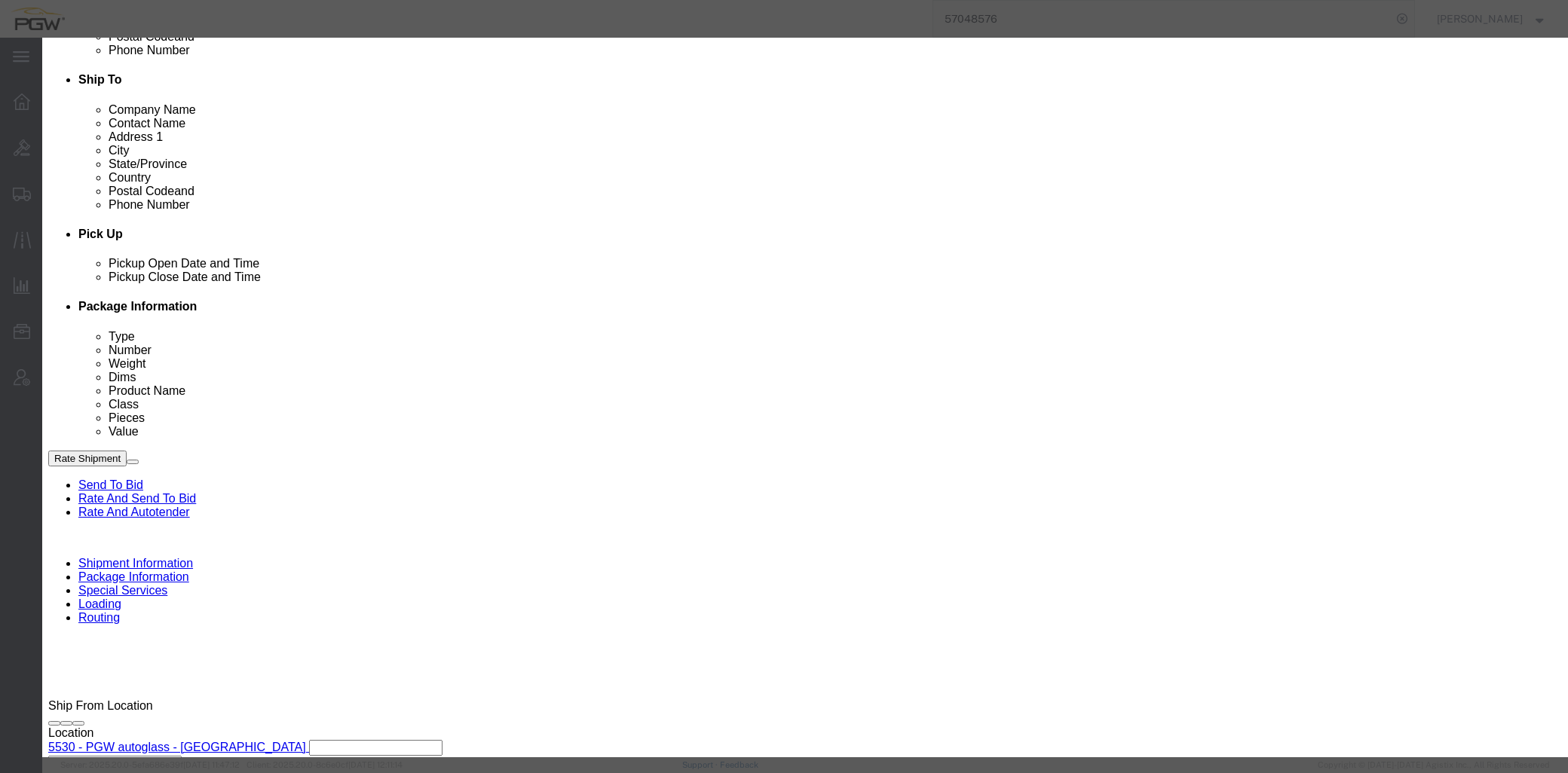
click button "Save"
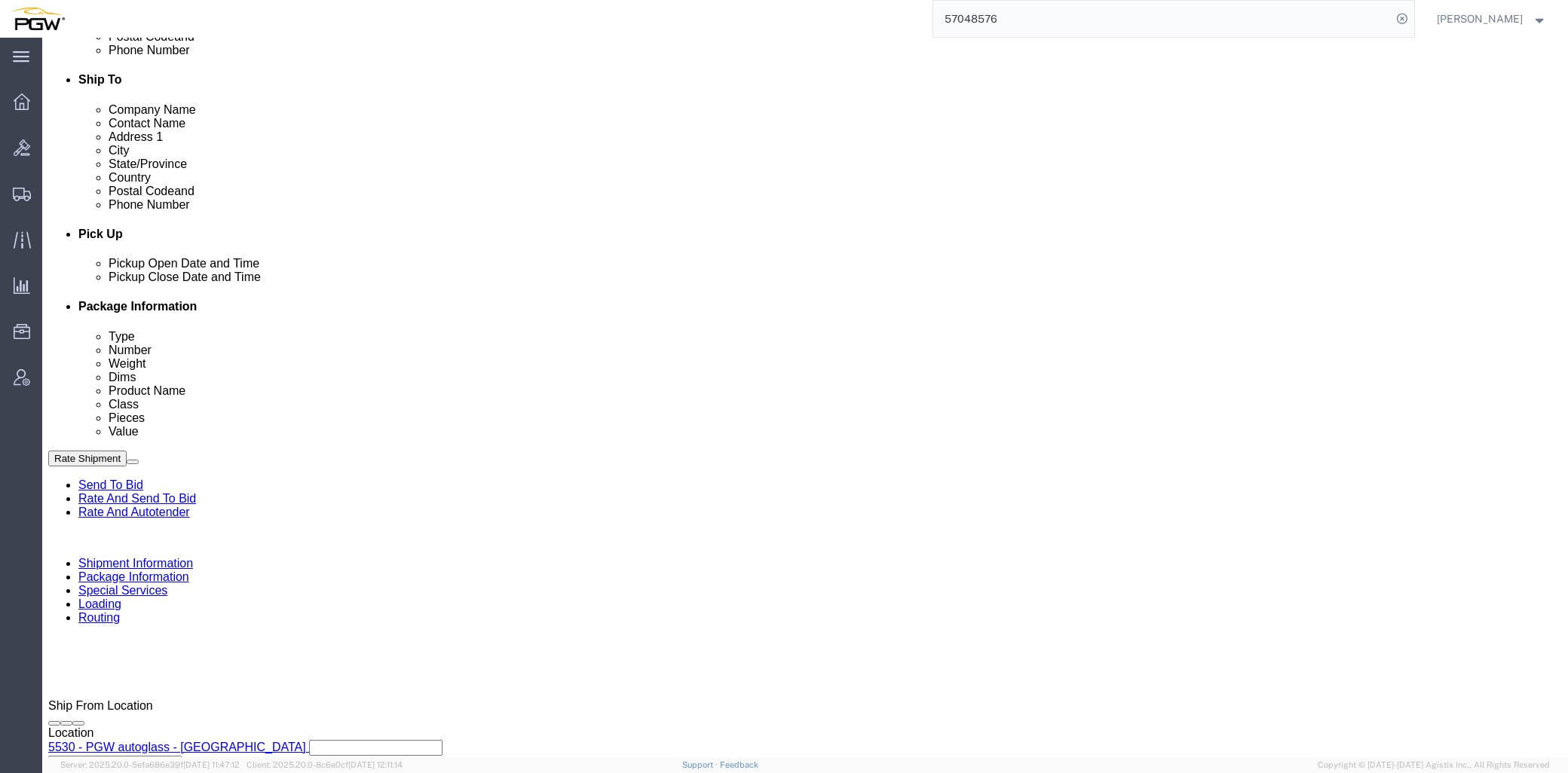
click div "PGW - 5652 [DATE] 03:00 PM - [DATE] 05:00 PM [STREET_ADDRESS] Pickup Delivery"
click link "Edit"
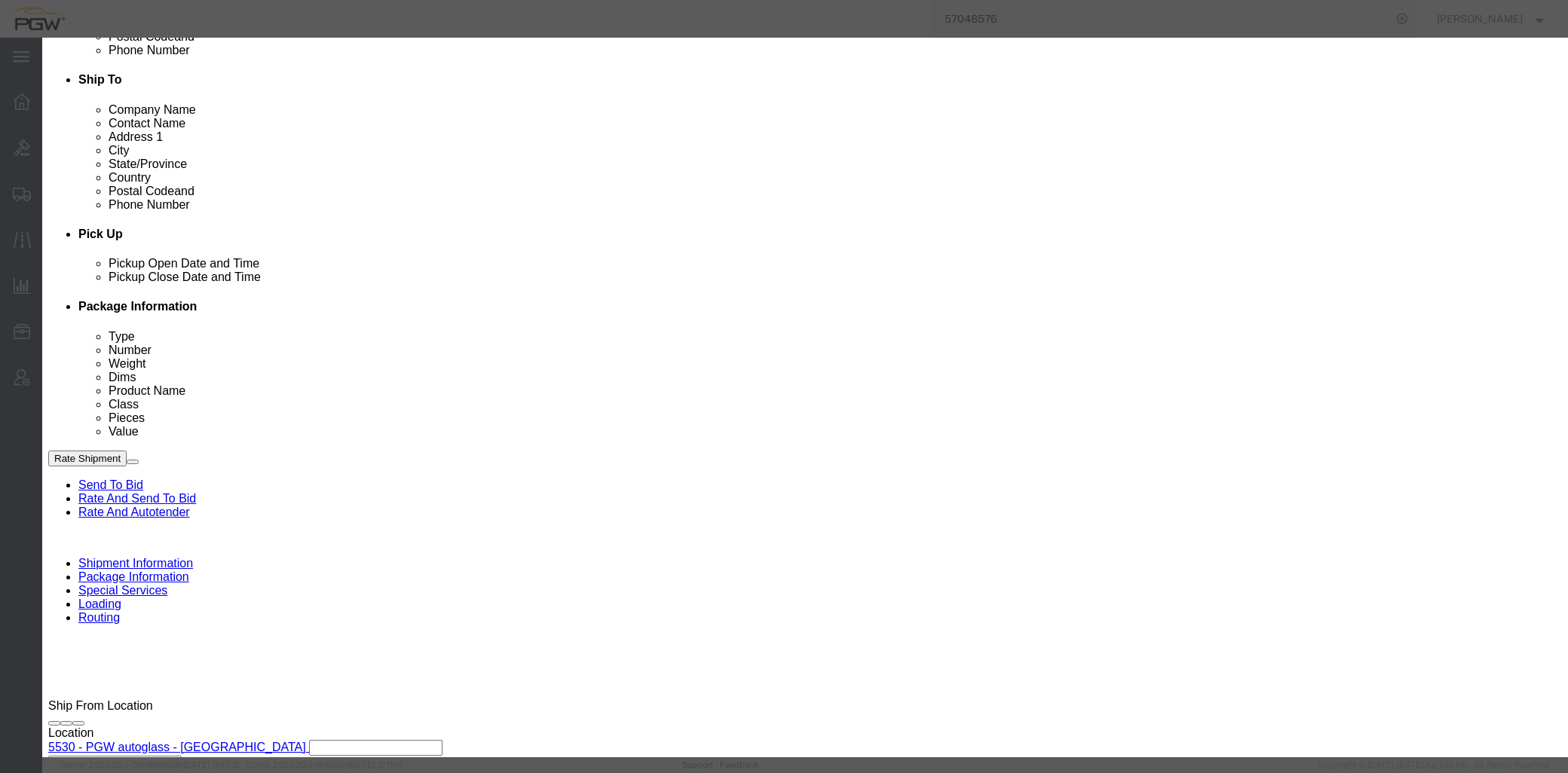
type input "652"
select select "28435"
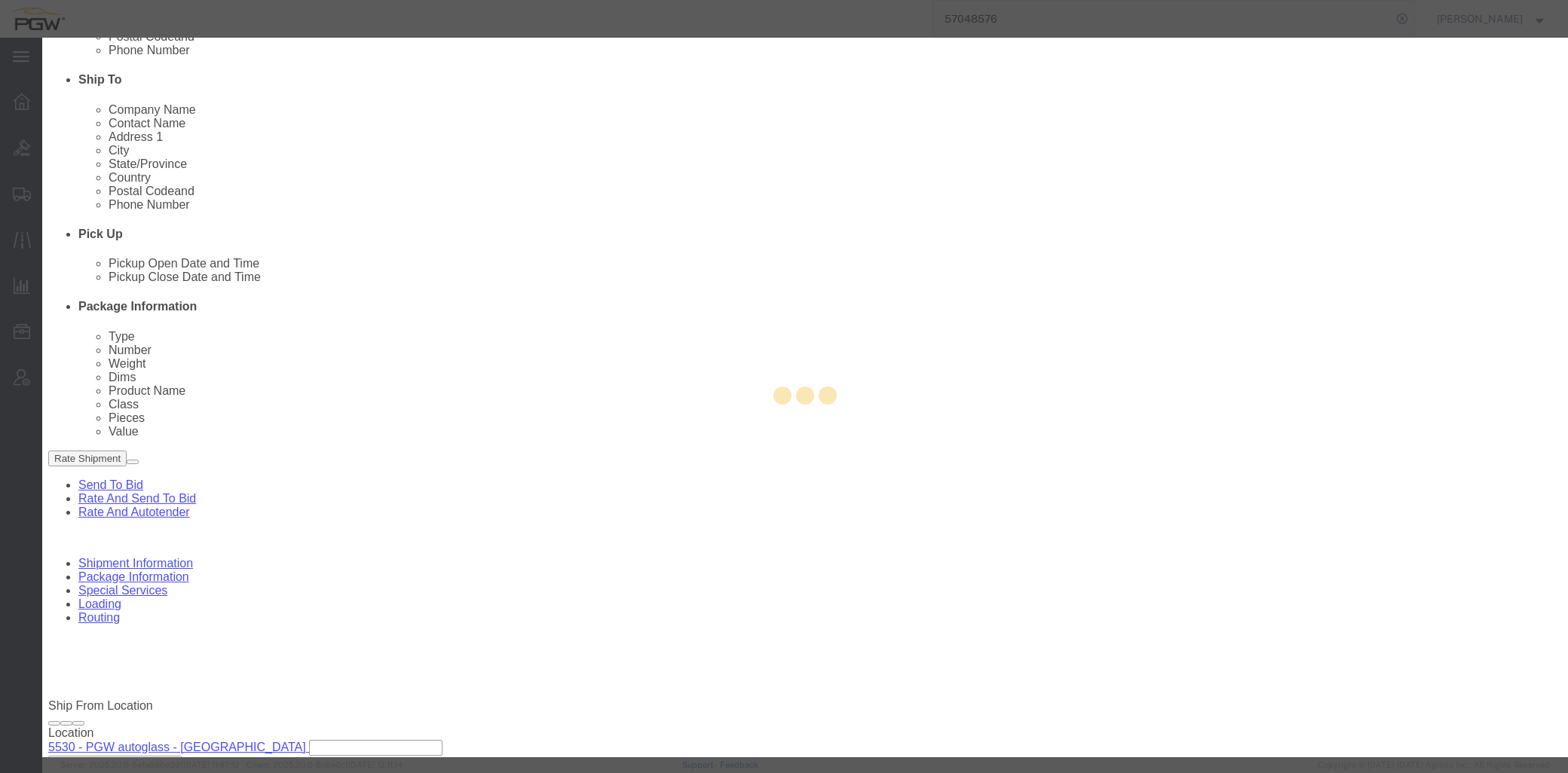
type input "5652"
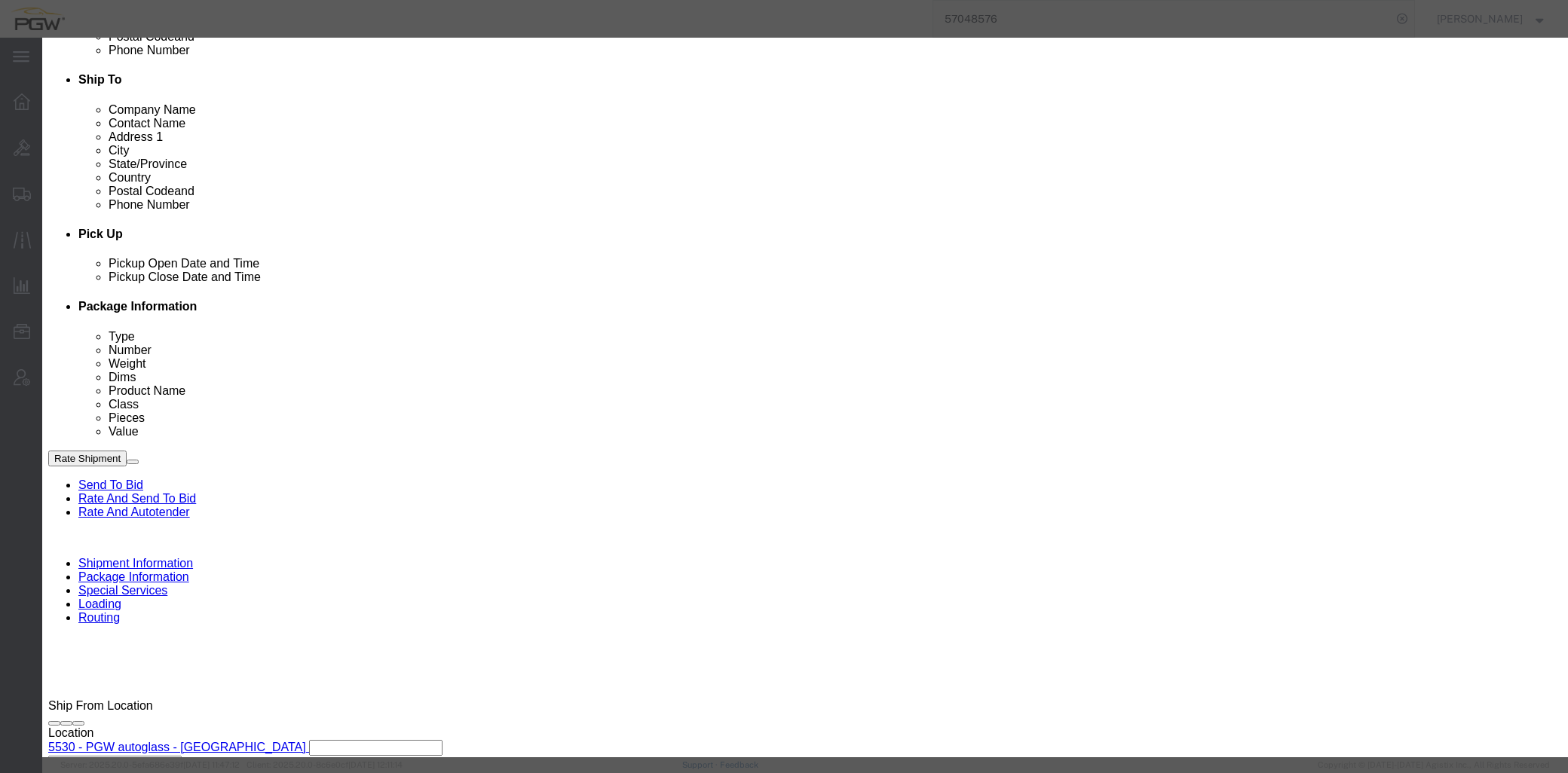
select select "TN"
click div "[DATE] 3:00 PM"
click input "3:00 PM"
type input "2:00 PM"
click div "Open Time 2:00 PM [DATE] 3:00 PM - [DATE] 3:00 PM Cancel Apply"
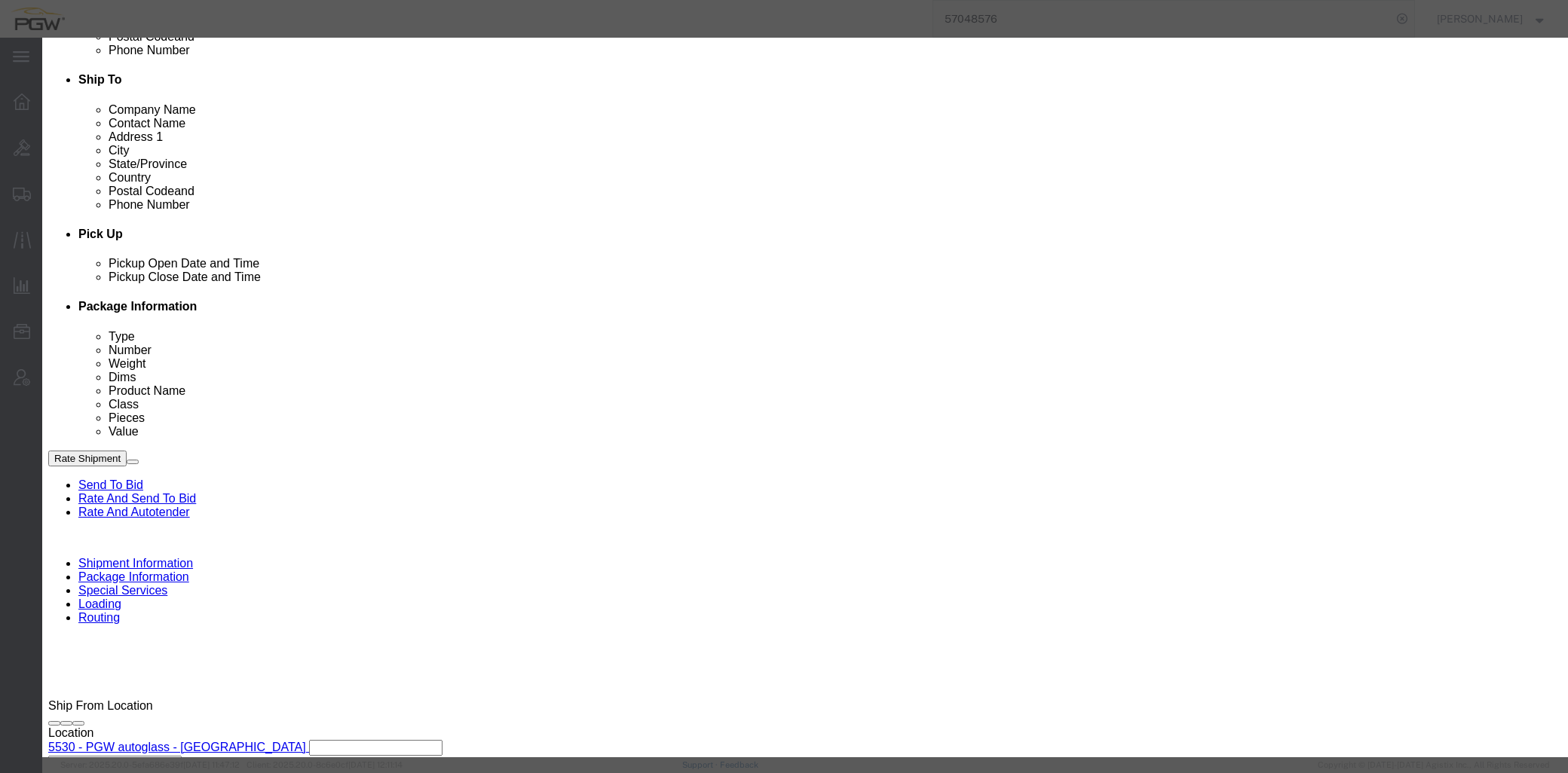
click button "Apply"
click button "Save"
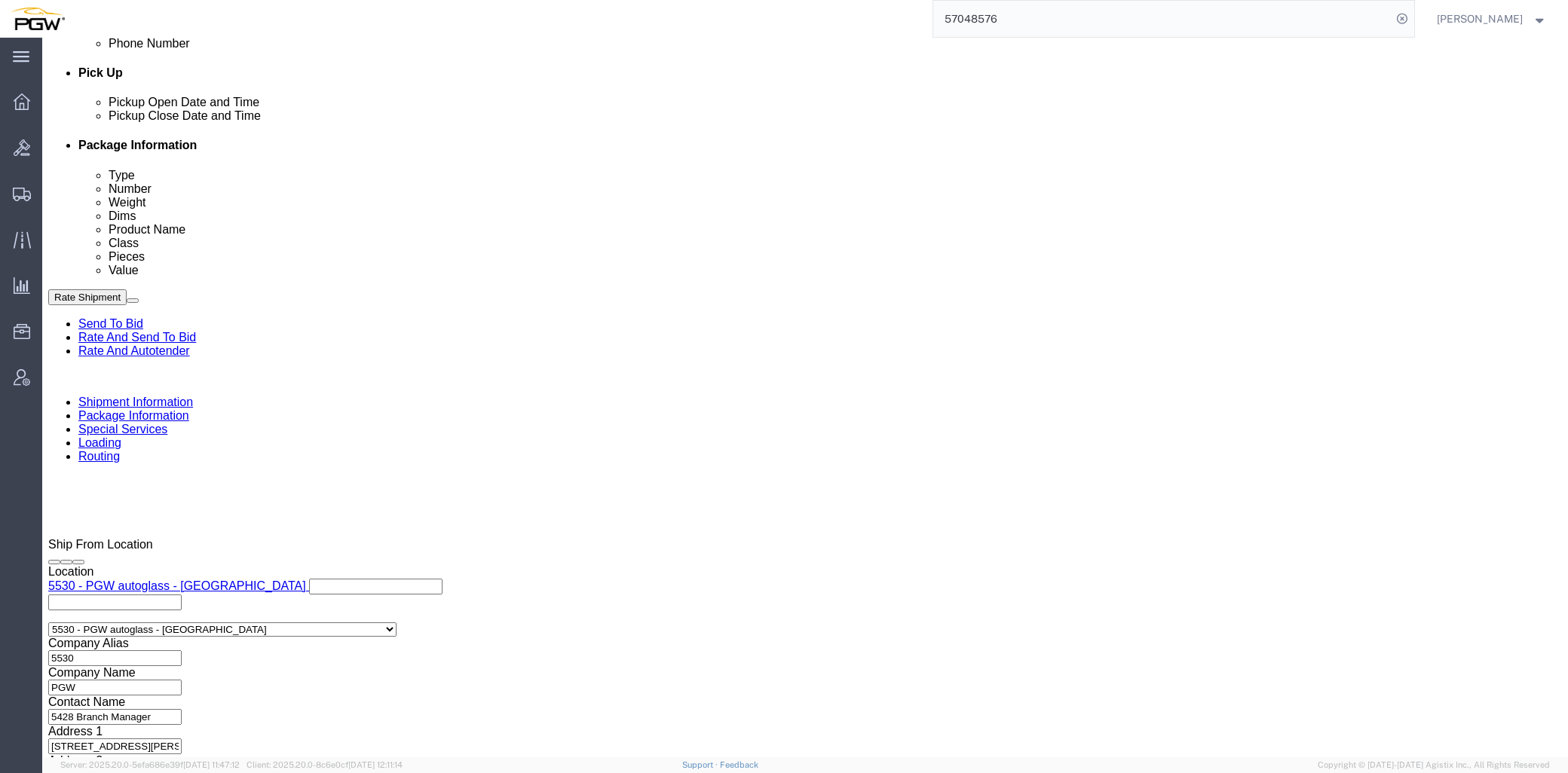
scroll to position [669, 0]
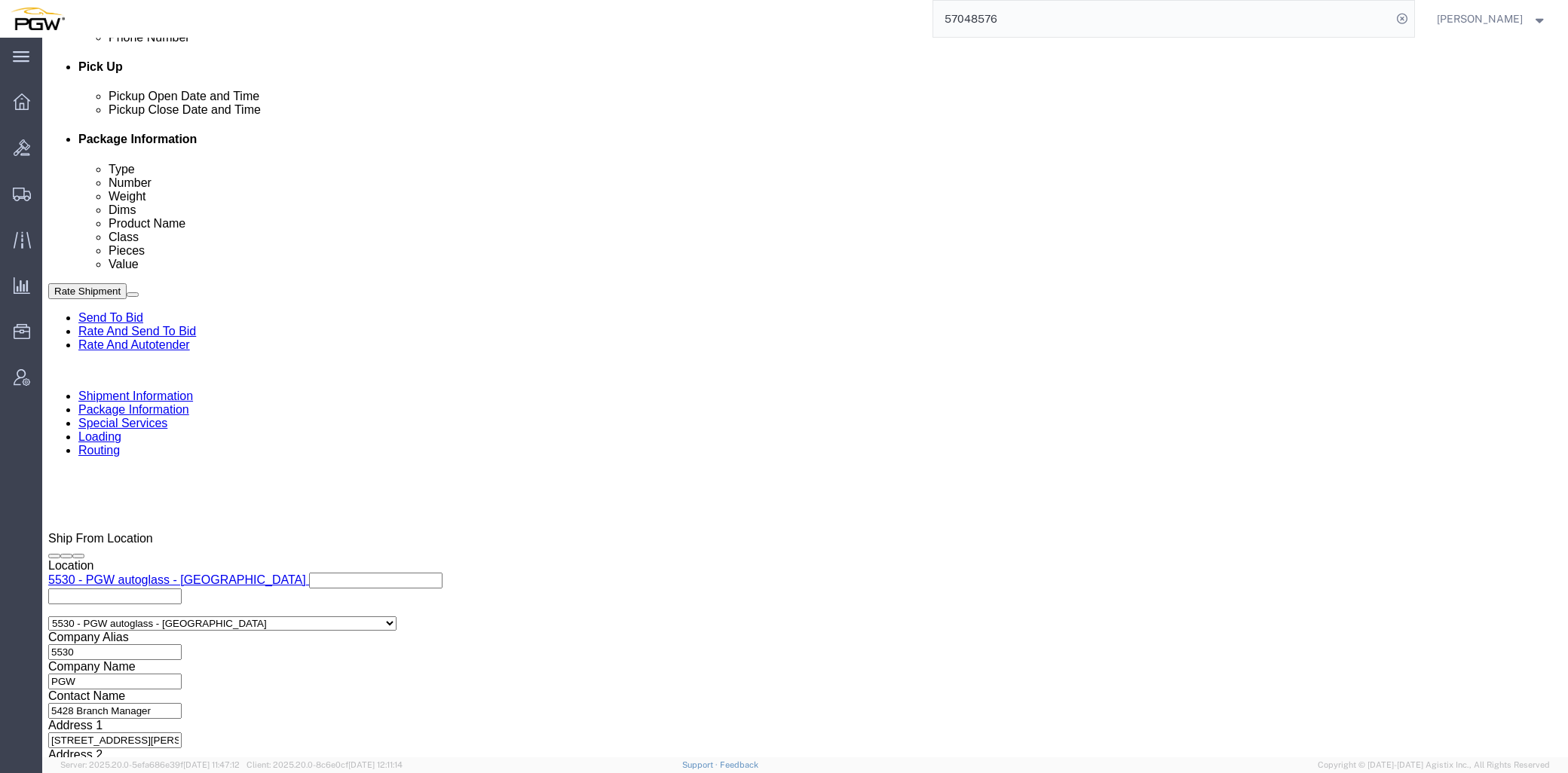
click div "[DATE] 8:00 AM"
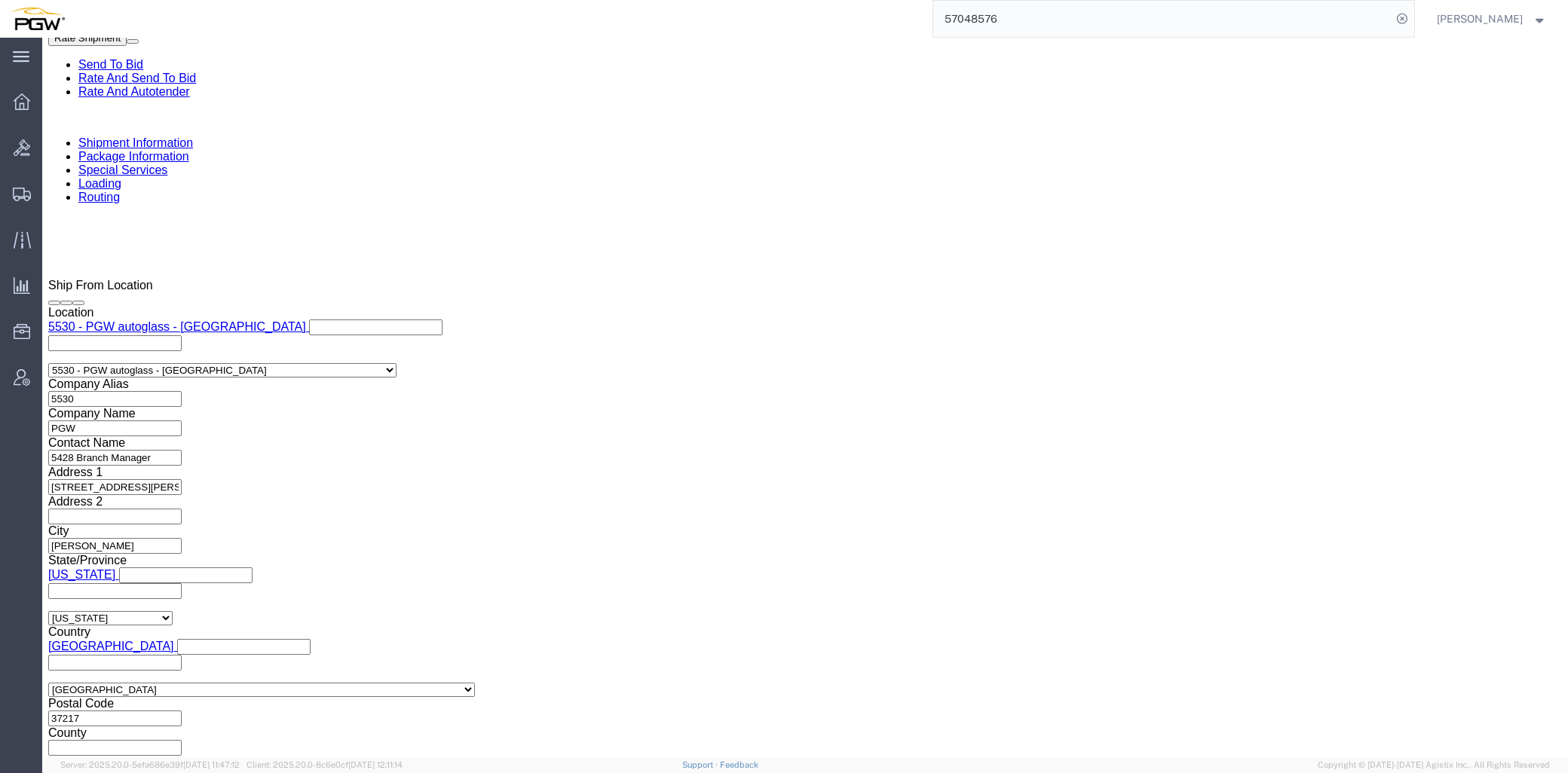
click input "2:57 PM"
type input "8:00 am"
click button "Apply"
click div "Shipment 57052398 New Details Rates Documents Notes Tracking Activity Related O…"
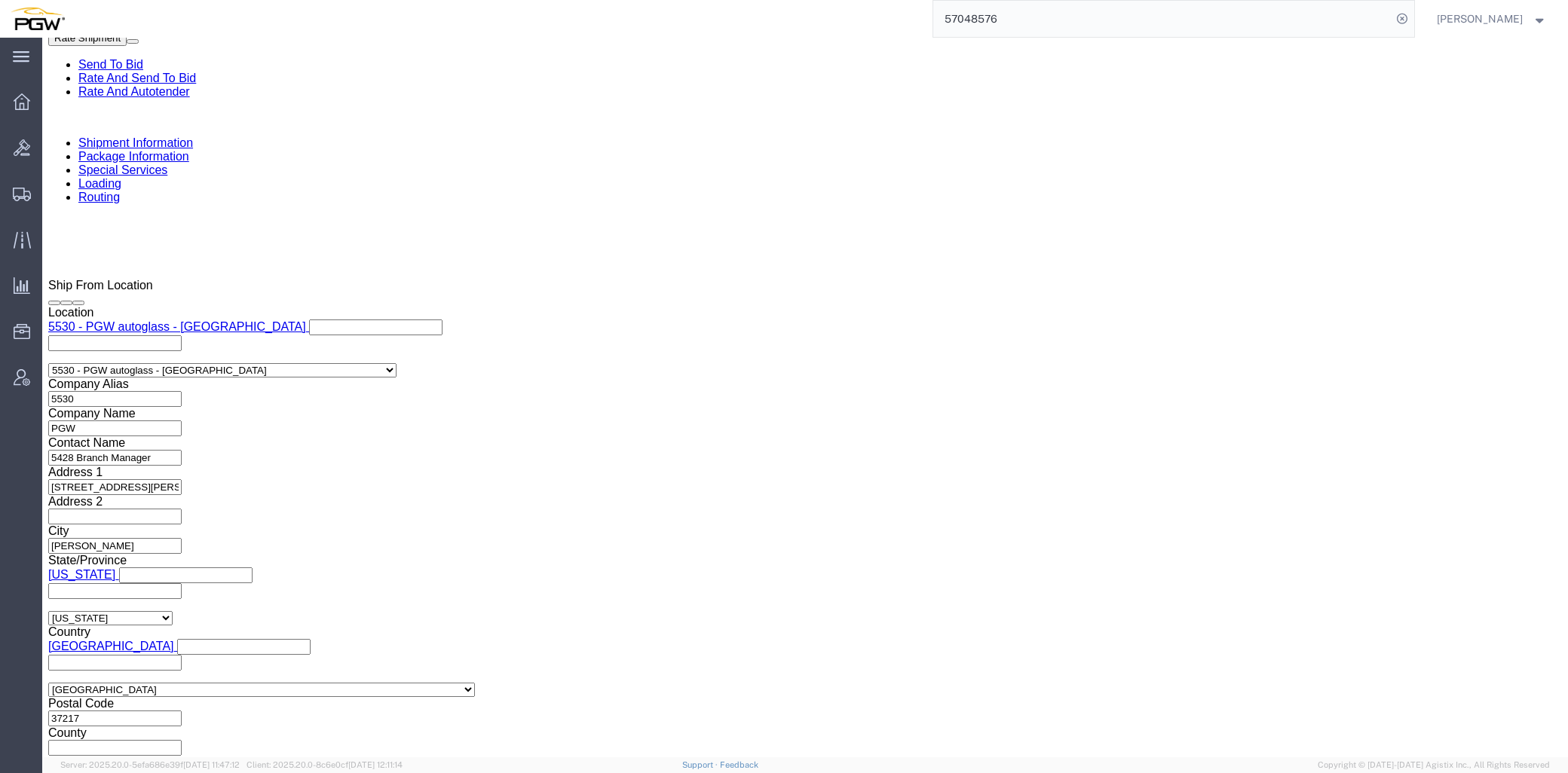
click span "57052398"
copy span "57052398"
drag, startPoint x: 268, startPoint y: 359, endPoint x: 306, endPoint y: 354, distance: 38.3
click input "54833650"
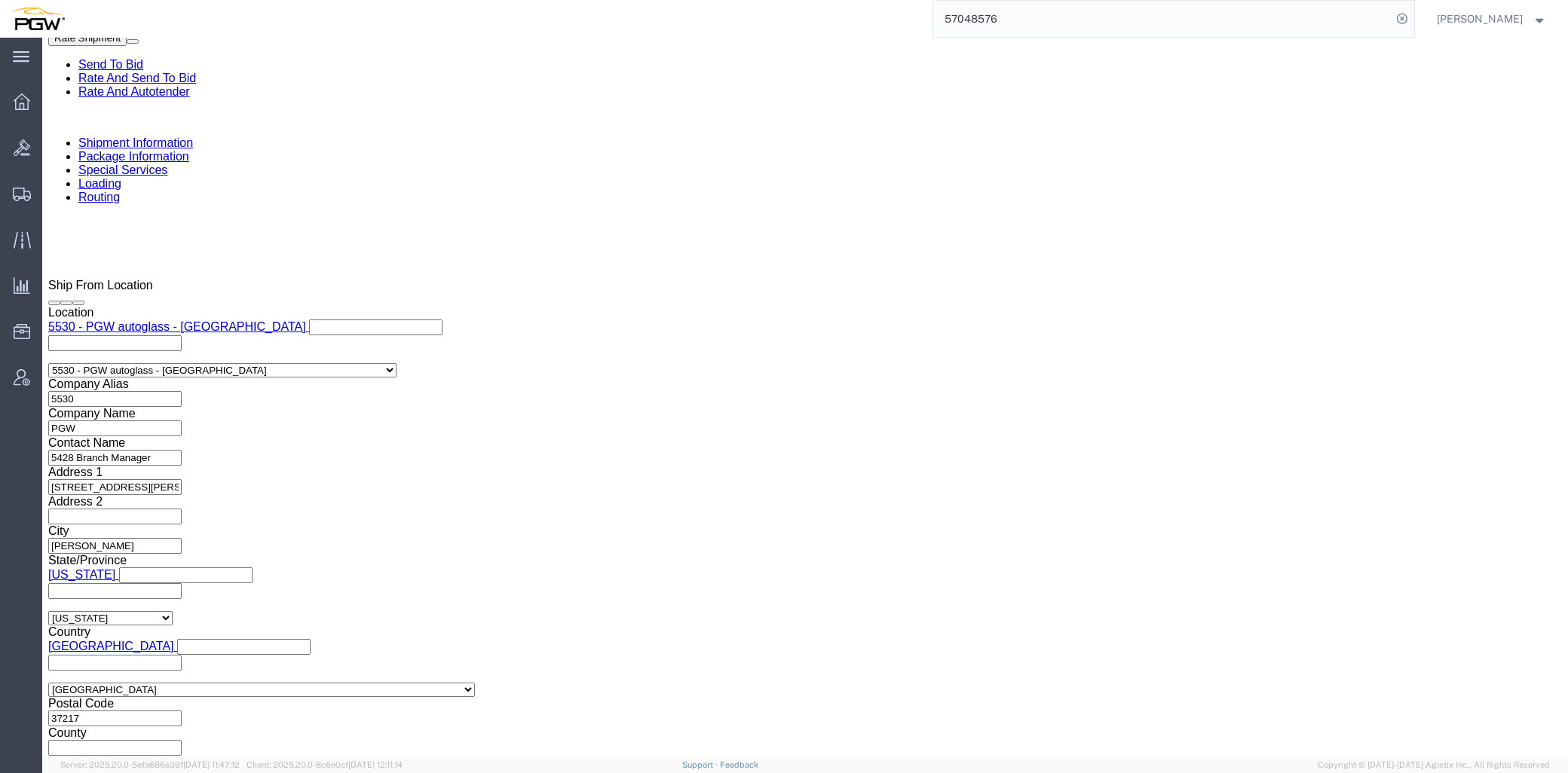
drag, startPoint x: 314, startPoint y: 353, endPoint x: -9, endPoint y: 352, distance: 323.0
click html "Shipment 57052398 New Details Rates Documents Notes Tracking Activity Related O…"
paste input "7052398"
click input "57052398"
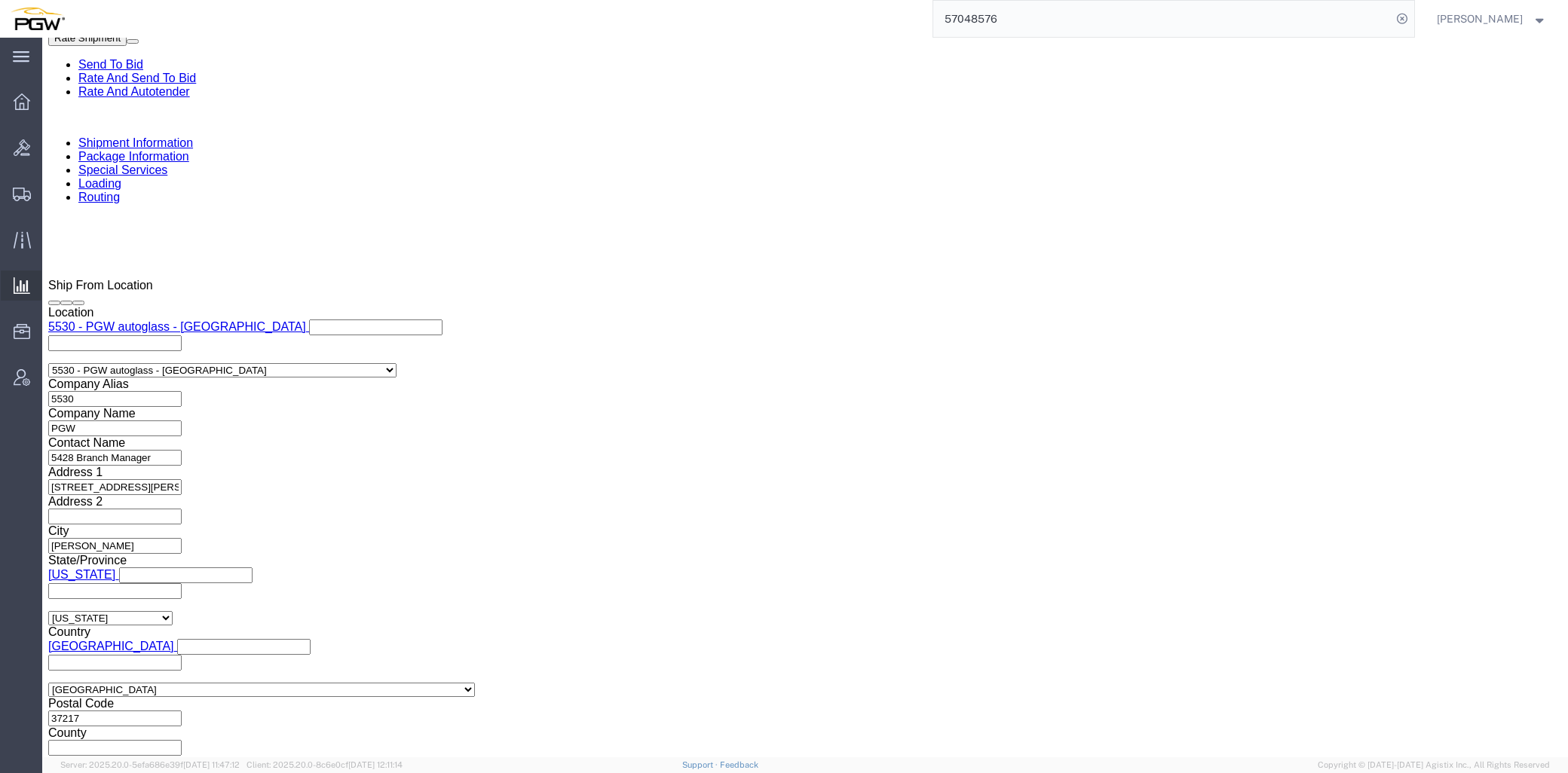
type input "57052398"
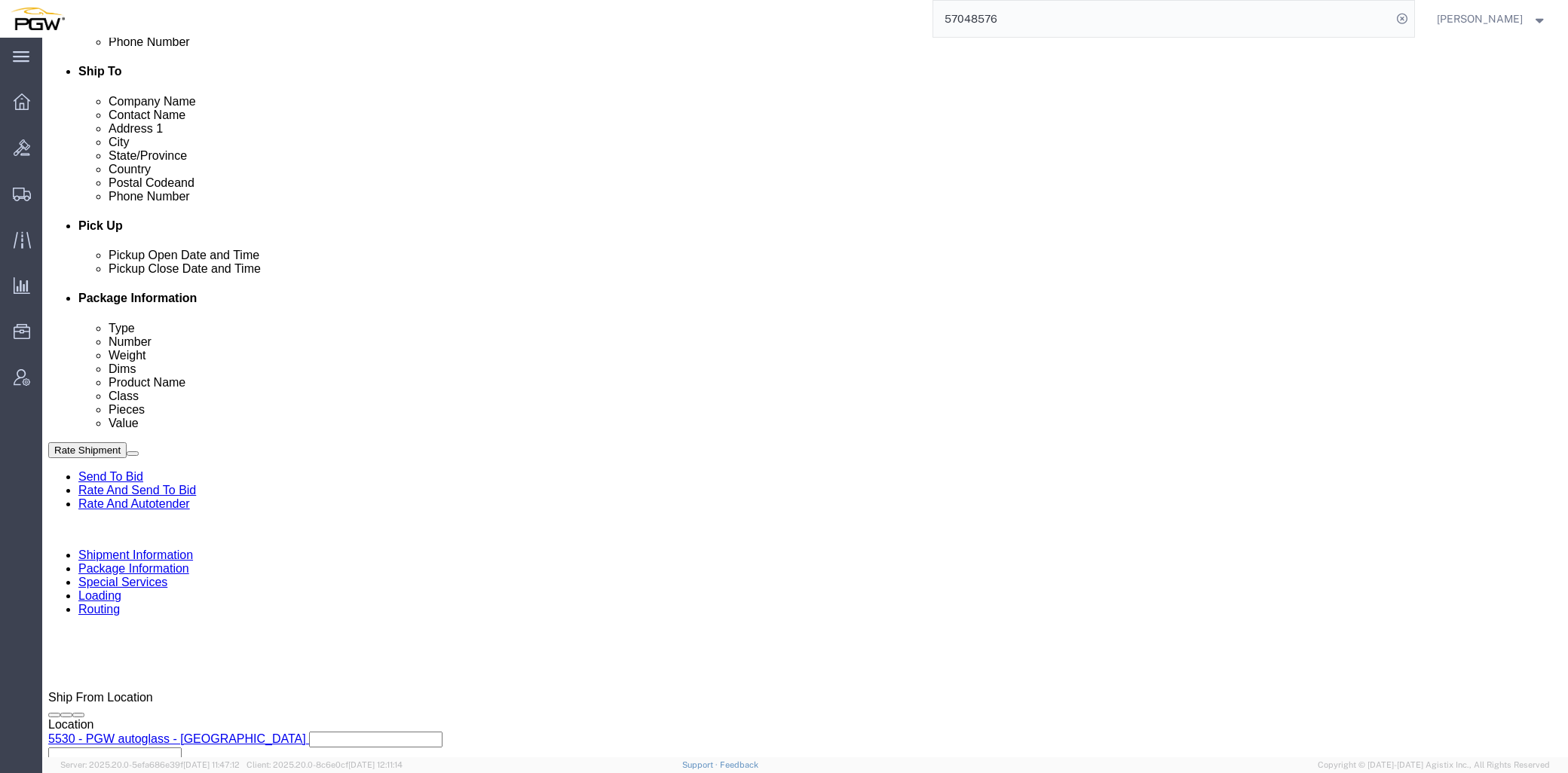
scroll to position [503, 0]
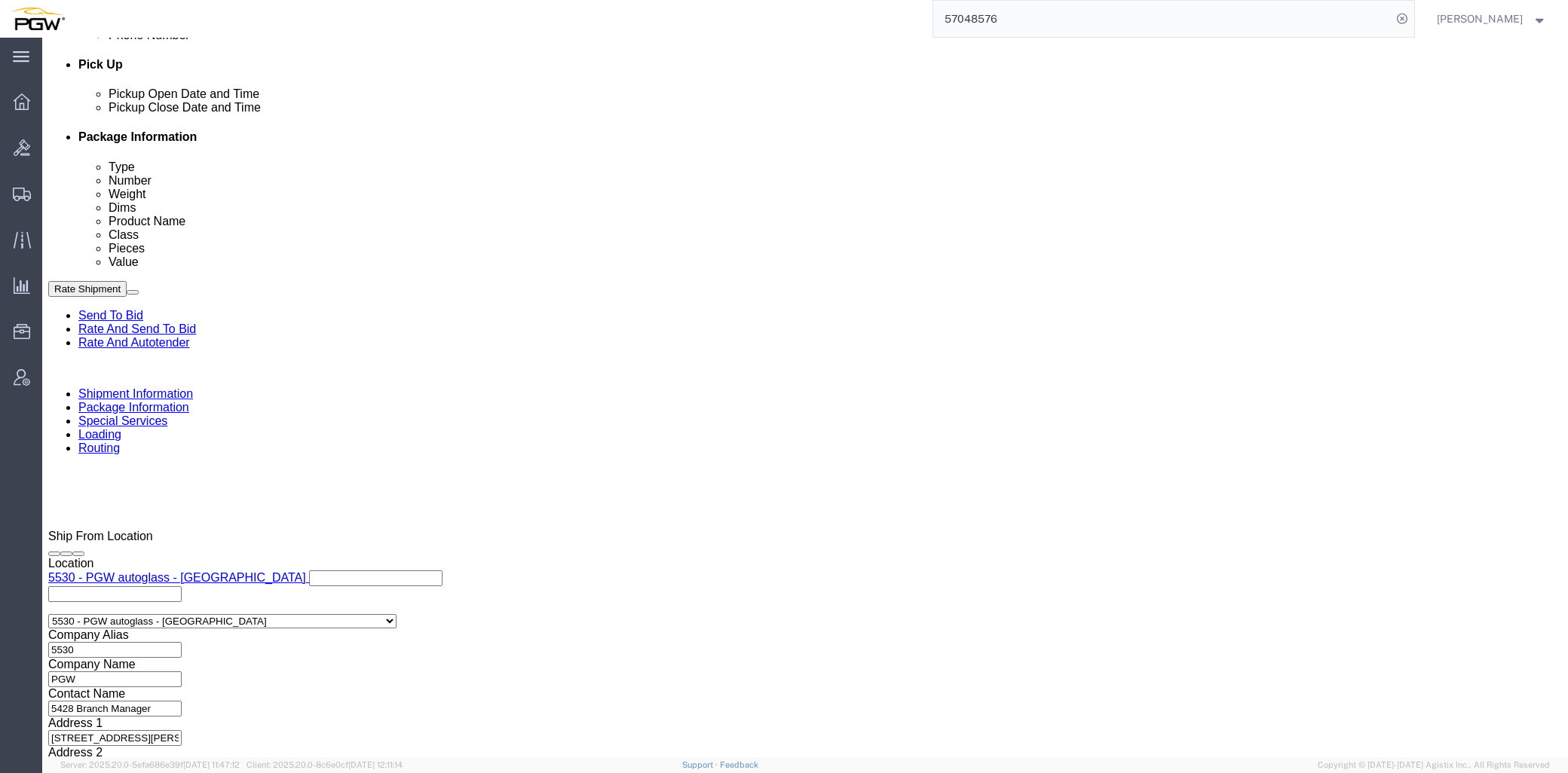
click div
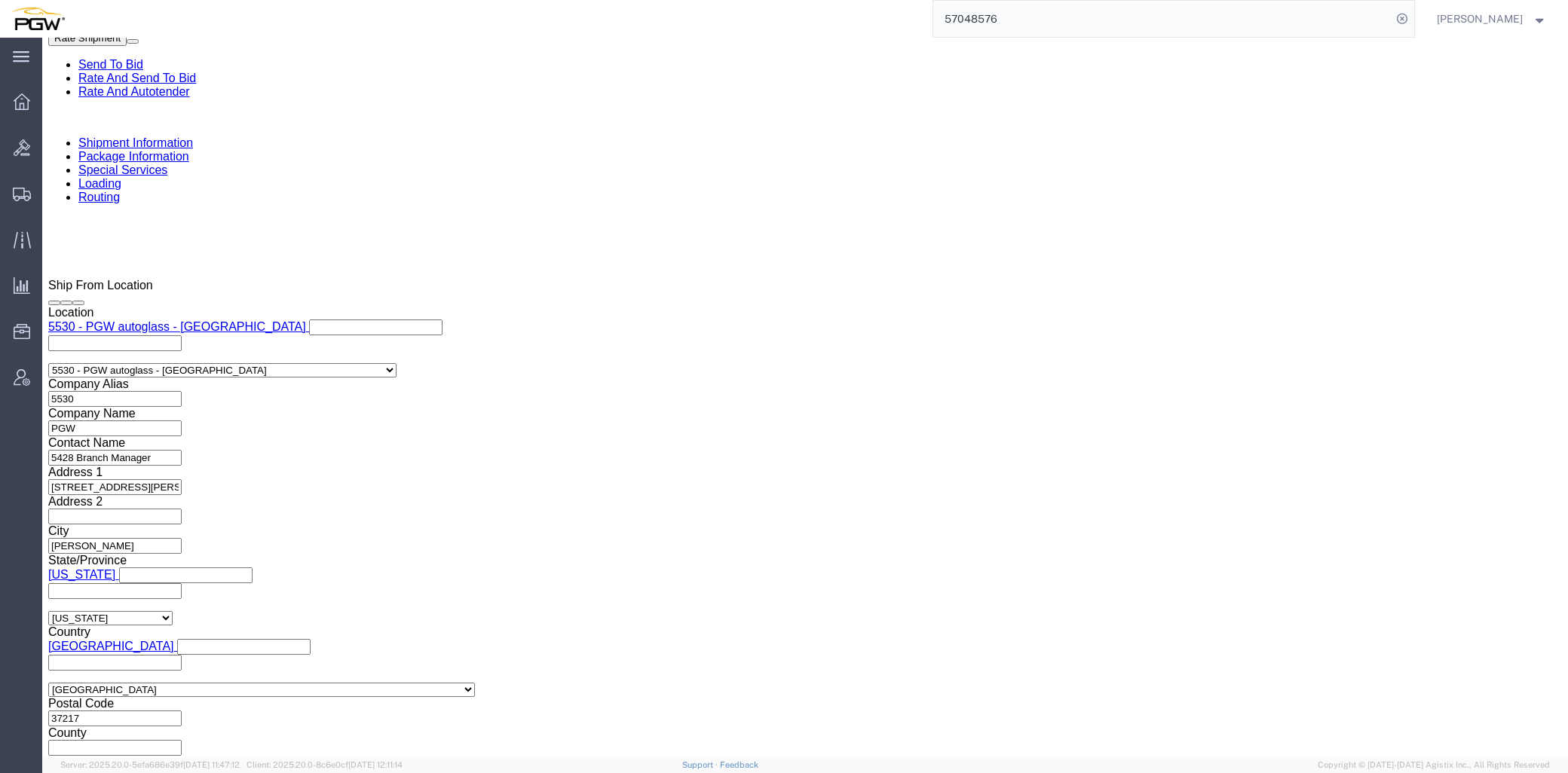
click input "10:00 AM"
click input "2:30 PM"
type input "2:00 PM"
click button "Apply"
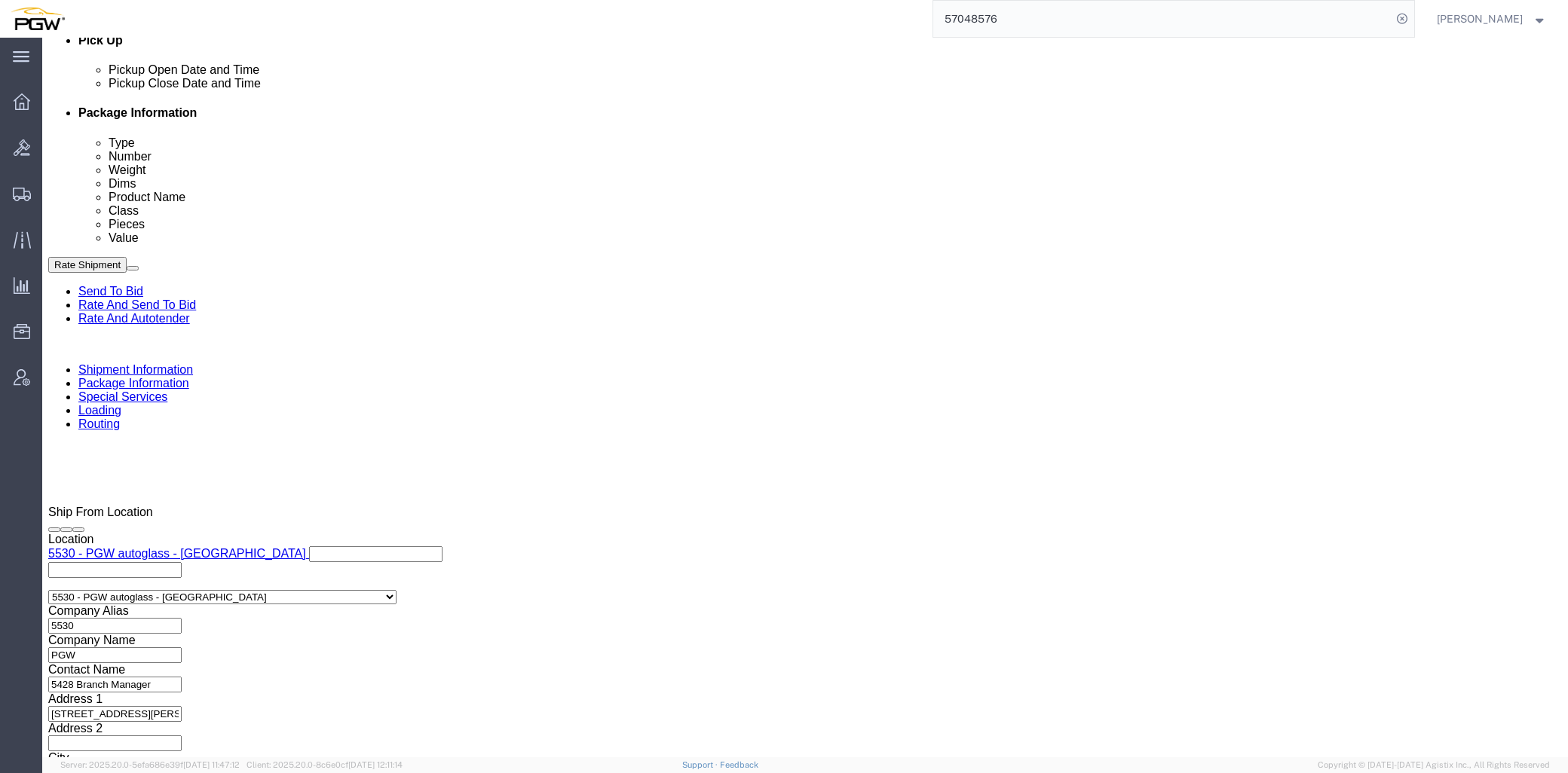
scroll to position [672, 0]
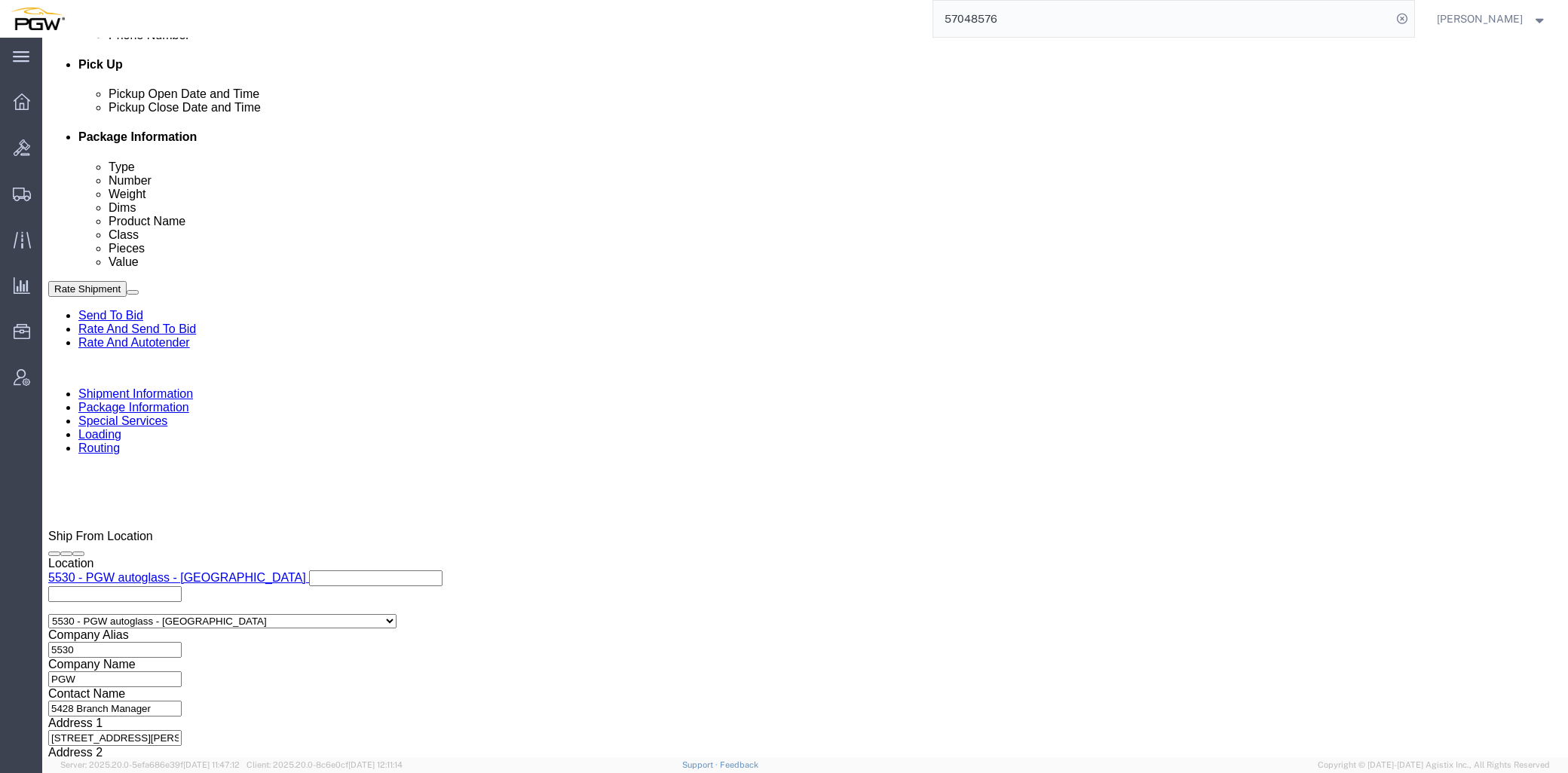
click link "Package Information"
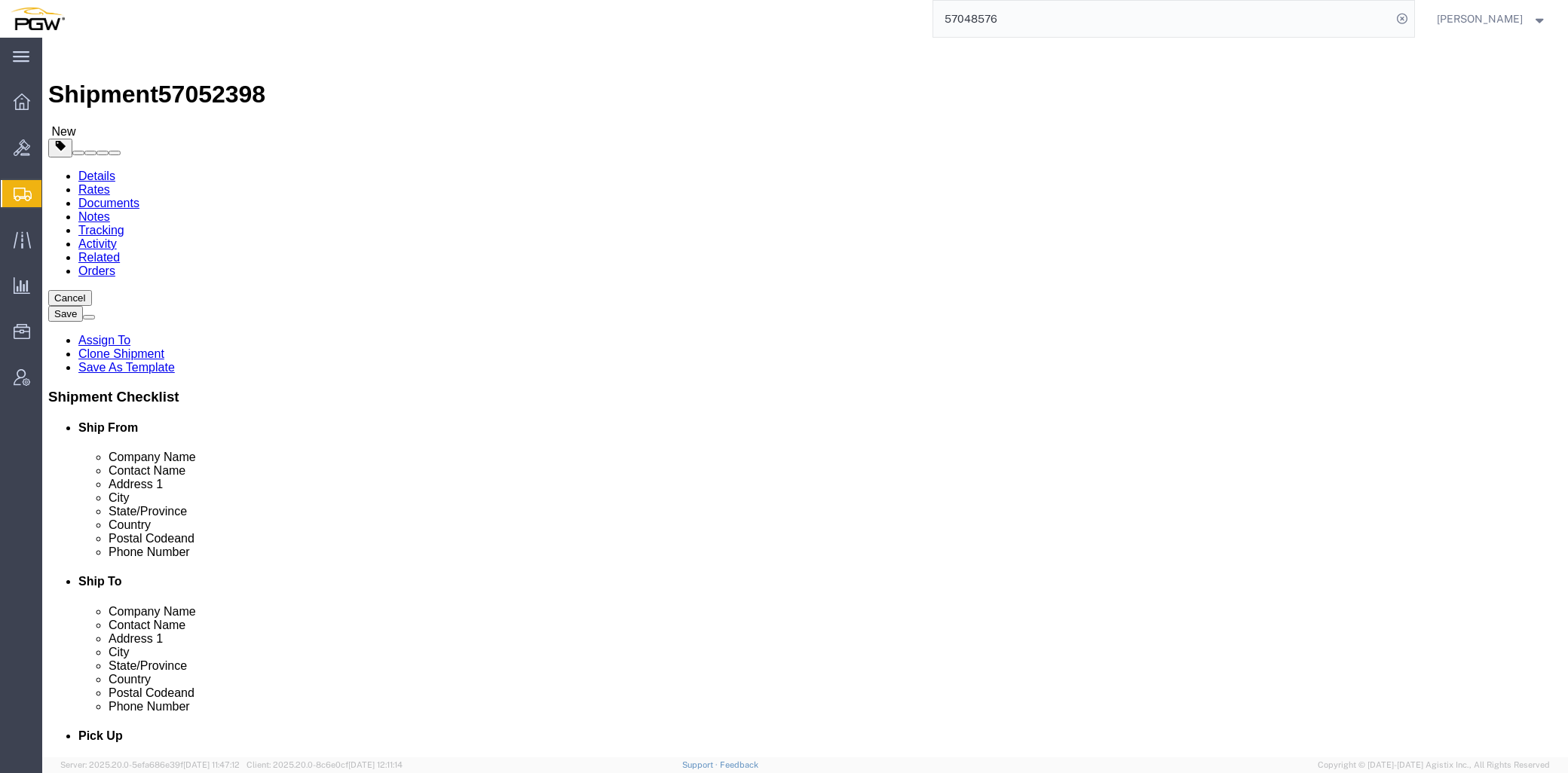
drag, startPoint x: 255, startPoint y: 296, endPoint x: 58, endPoint y: 281, distance: 197.6
click div "Package Type Select Bale(s) Basket(s) Bolt(s) Bottle(s) Buckets Bulk Bundle(s) …"
type input "7"
click input "44000.00"
drag, startPoint x: 279, startPoint y: 351, endPoint x: -20, endPoint y: 314, distance: 301.3
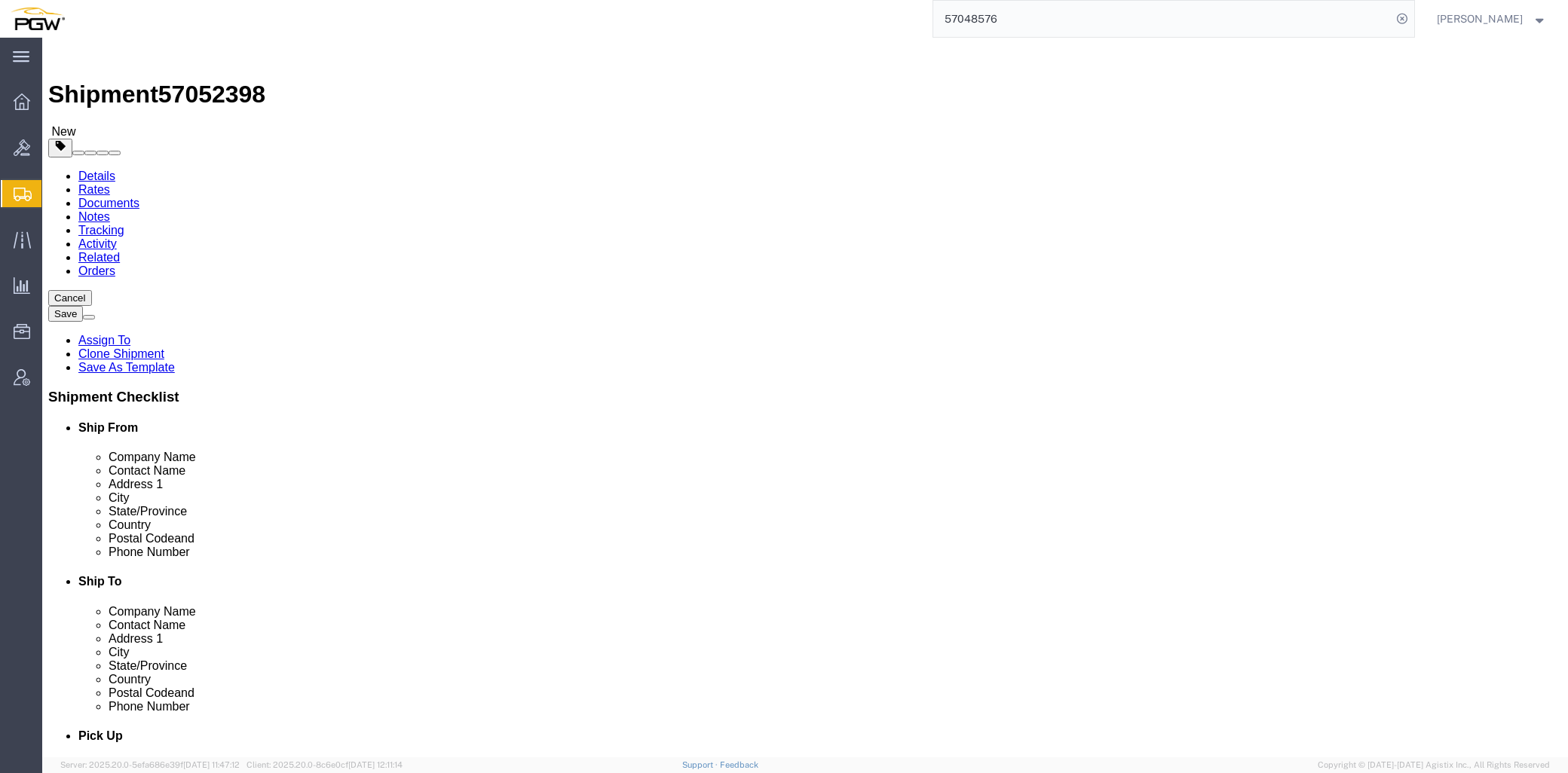
click html "Shipment 57052398 New Details Rates Documents Notes Tracking Activity Related O…"
type input "20000.00"
click dd "1.00 USD"
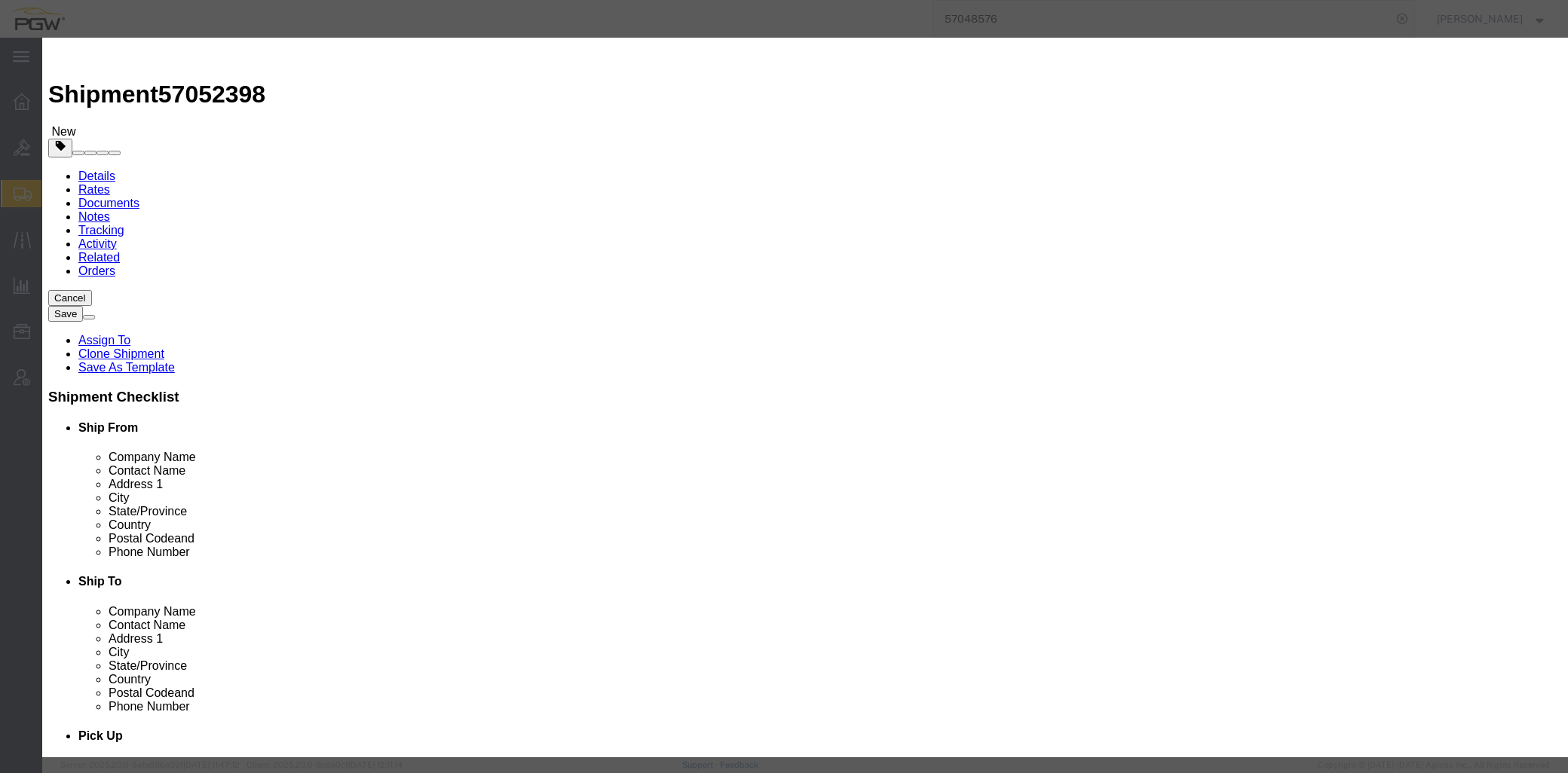
drag, startPoint x: 545, startPoint y: 145, endPoint x: 390, endPoint y: 141, distance: 155.1
click div "Pieces 15.00 Select Bag Barrels 100Board Feet Bottle Box Blister Pack Carats Ca…"
type input "7.00"
click input "0.47"
drag, startPoint x: 220, startPoint y: 136, endPoint x: 192, endPoint y: 132, distance: 28.3
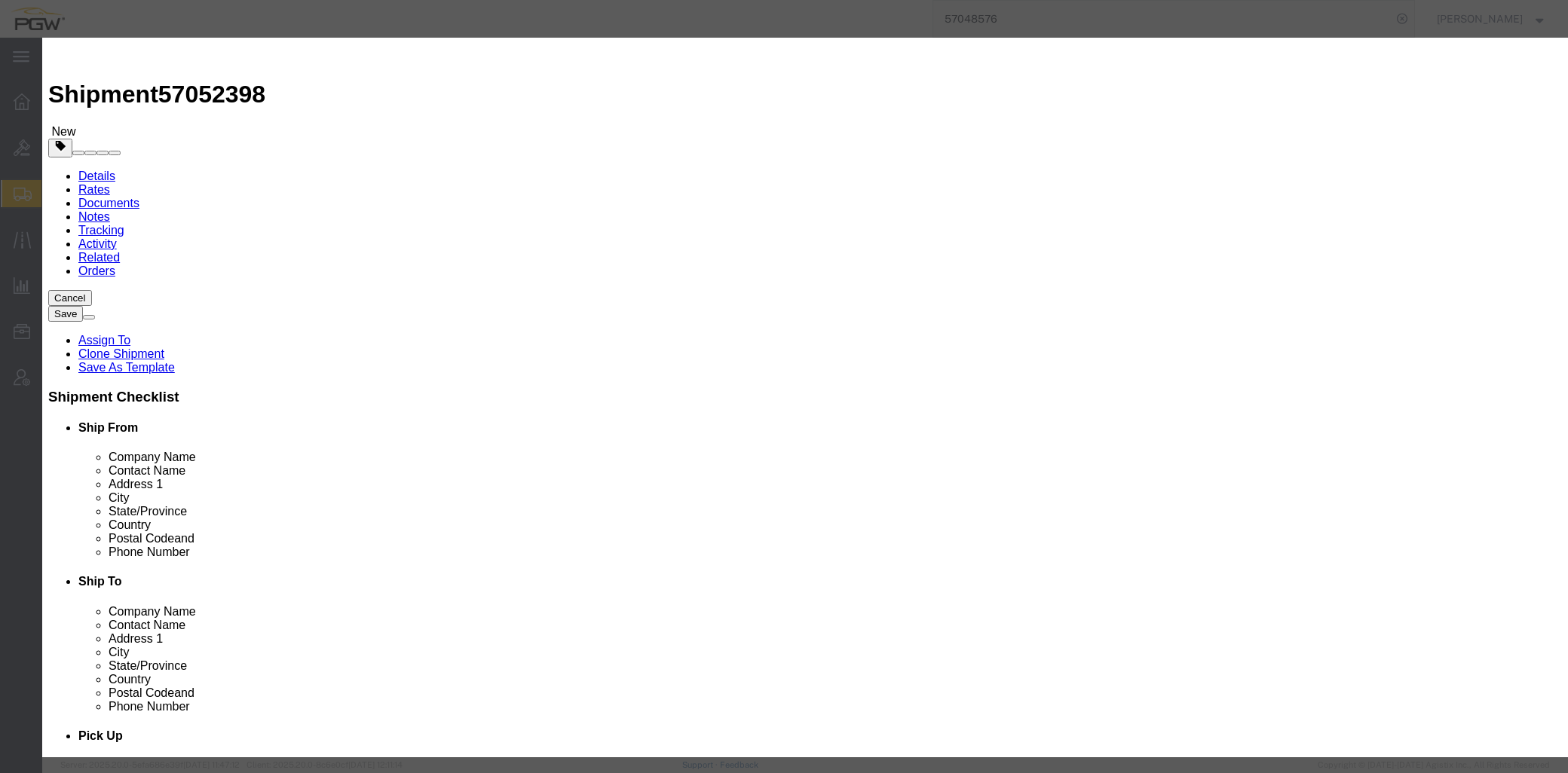
click div "Edit content Commodity library Product Name Steel Racks Pieces 7.00 Select Bag …"
type input "1.00"
click button "Save & Close"
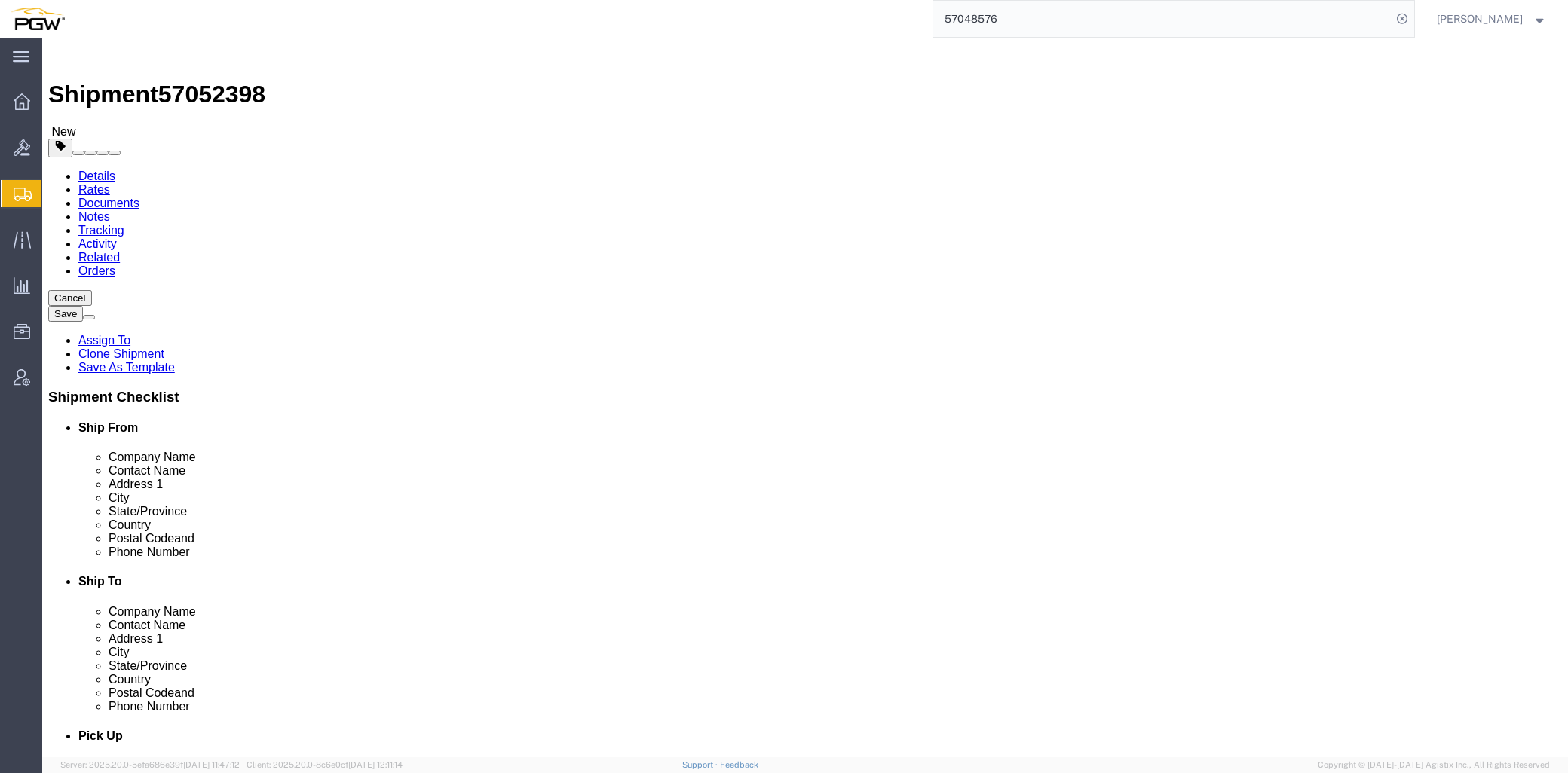
click button "button"
drag, startPoint x: 864, startPoint y: 300, endPoint x: 766, endPoint y: 296, distance: 98.1
click div "Number 7"
type input "8"
click input "20000.00"
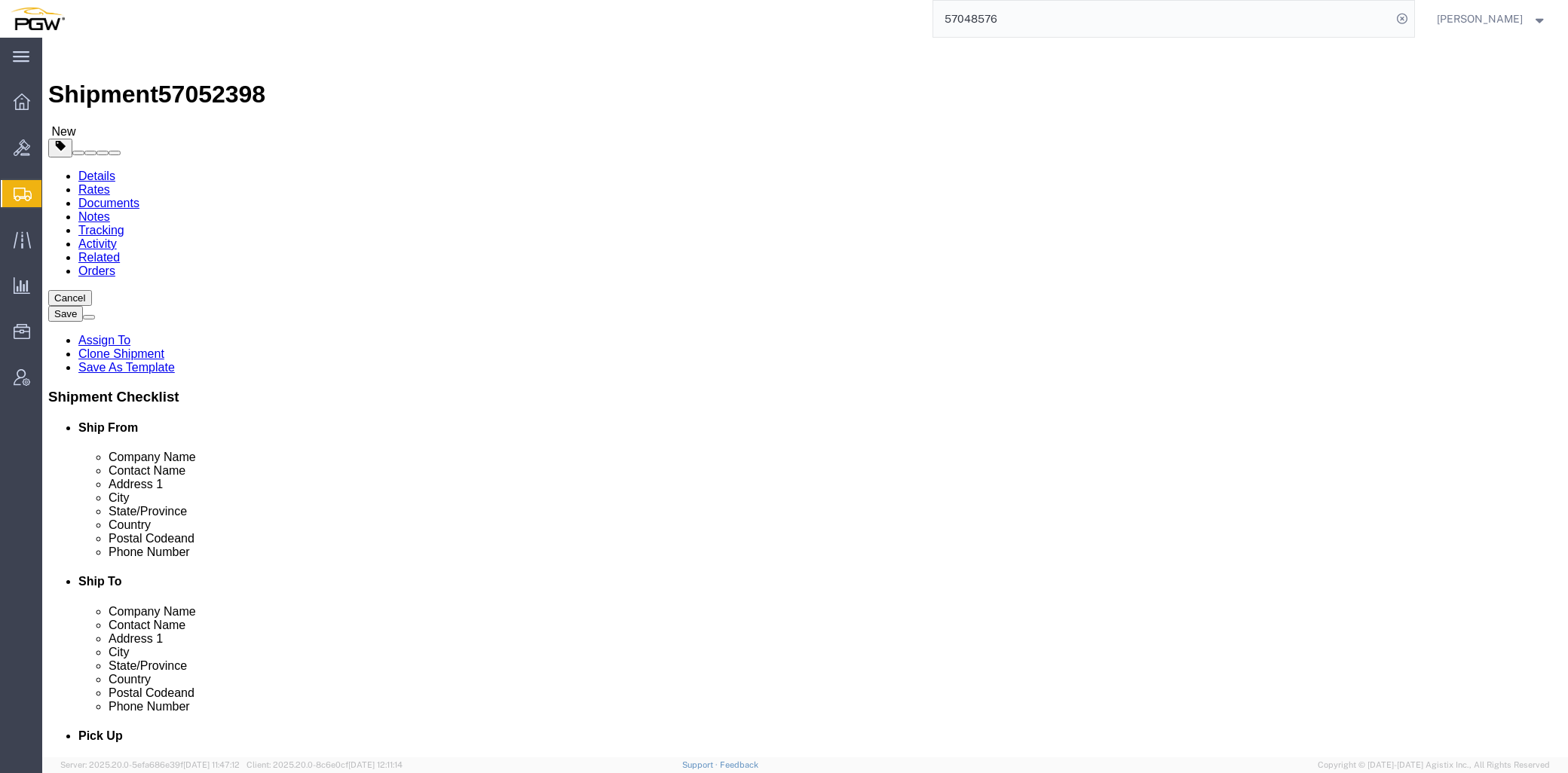
drag, startPoint x: 889, startPoint y: 351, endPoint x: 602, endPoint y: 339, distance: 287.3
click div "Weight 20000.00 Select kgs lbs Ship. t°"
type input "23000.00"
click dd "1.00 USD"
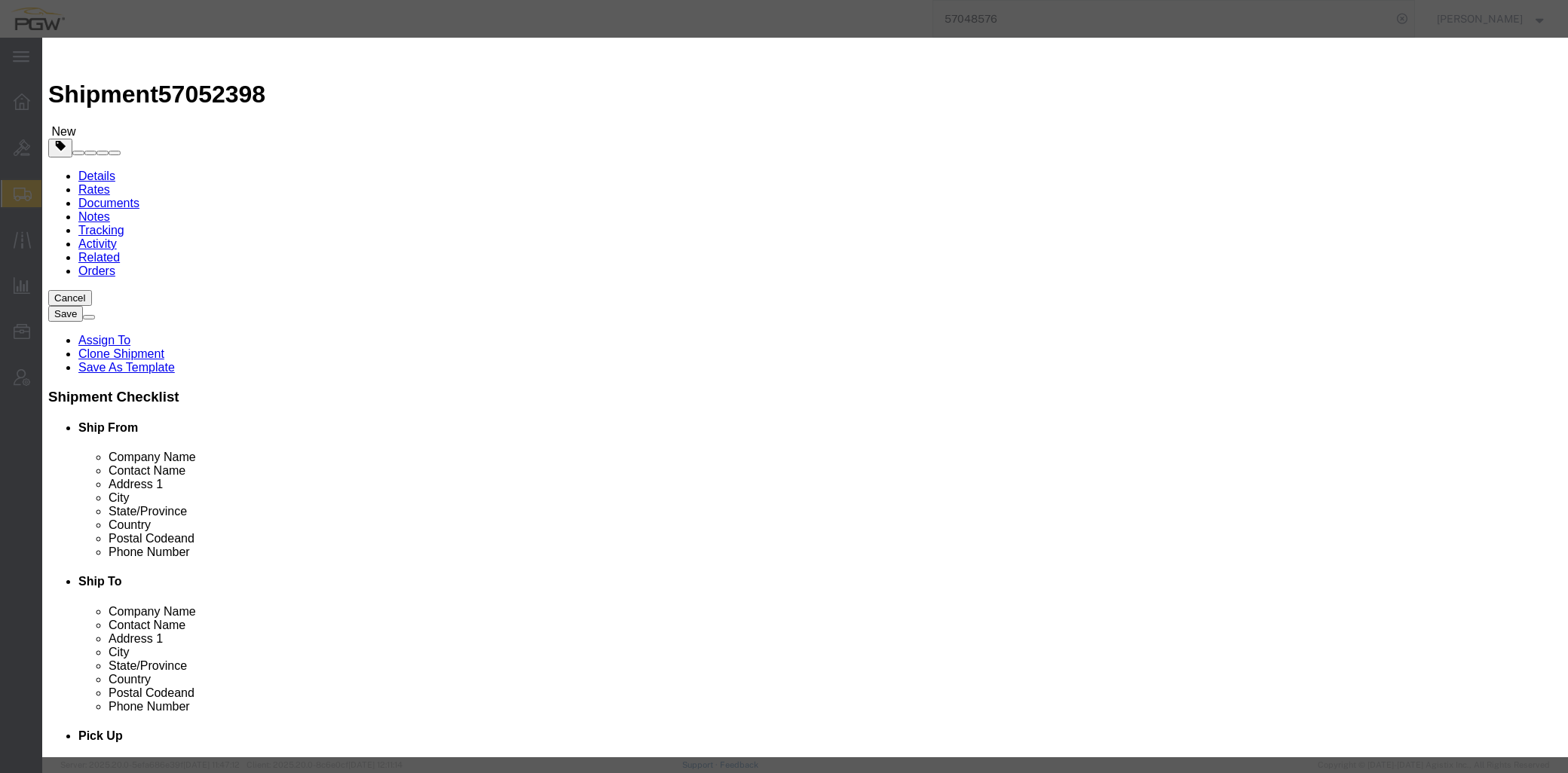
drag, startPoint x: 533, startPoint y: 144, endPoint x: 291, endPoint y: 113, distance: 244.0
click div "Edit content Commodity library Product Name Steel Racks Pieces 7.00 Select Bag …"
type input "8.00"
drag, startPoint x: 521, startPoint y: 174, endPoint x: 533, endPoint y: 176, distance: 12.2
click input "1.14"
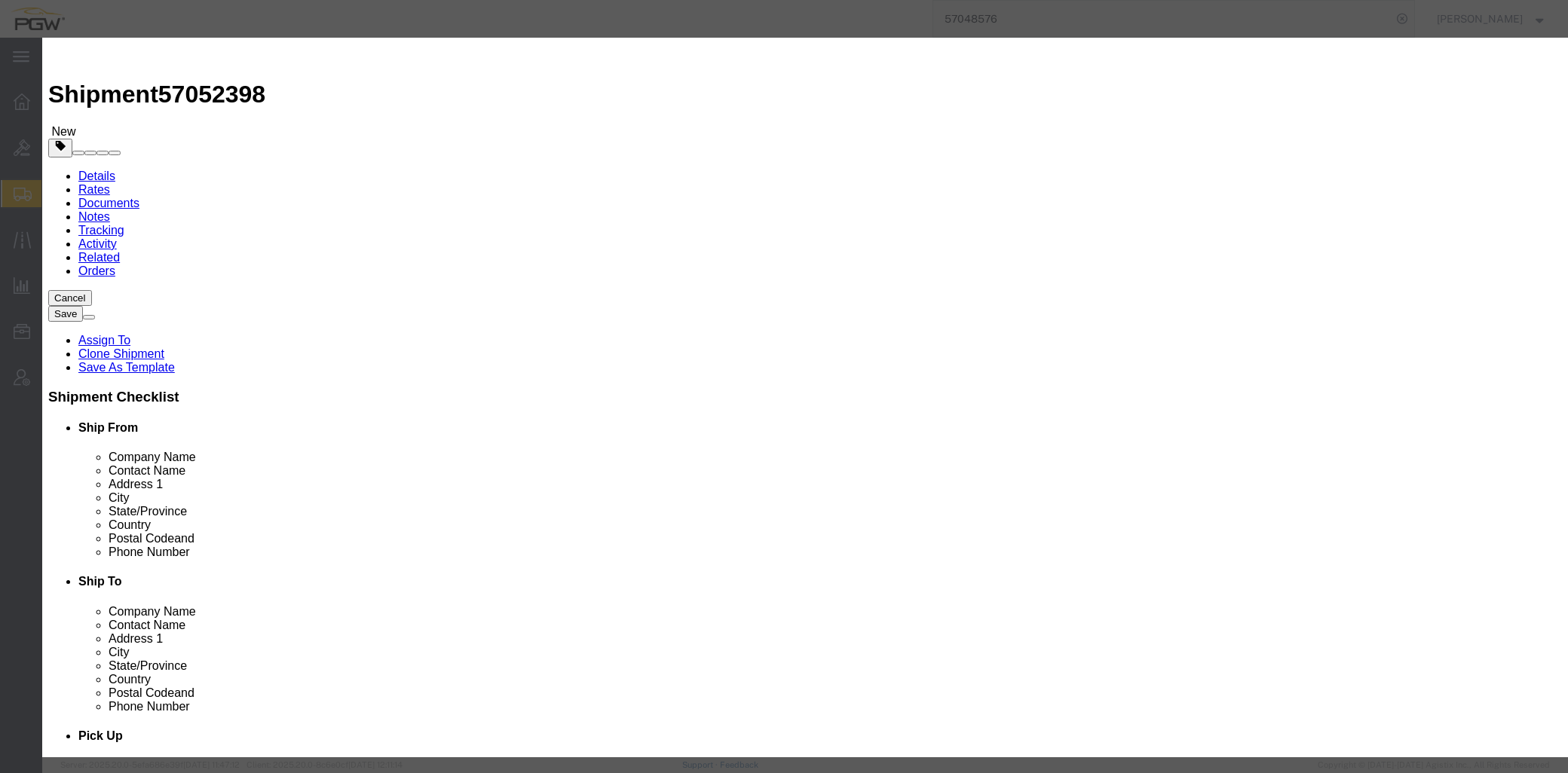
drag, startPoint x: 544, startPoint y: 178, endPoint x: 229, endPoint y: 147, distance: 316.5
click div "Edit content Commodity library Product Name Steel Racks Pieces 8.00 Select Bag …"
type input "1.00"
click button "Save & Close"
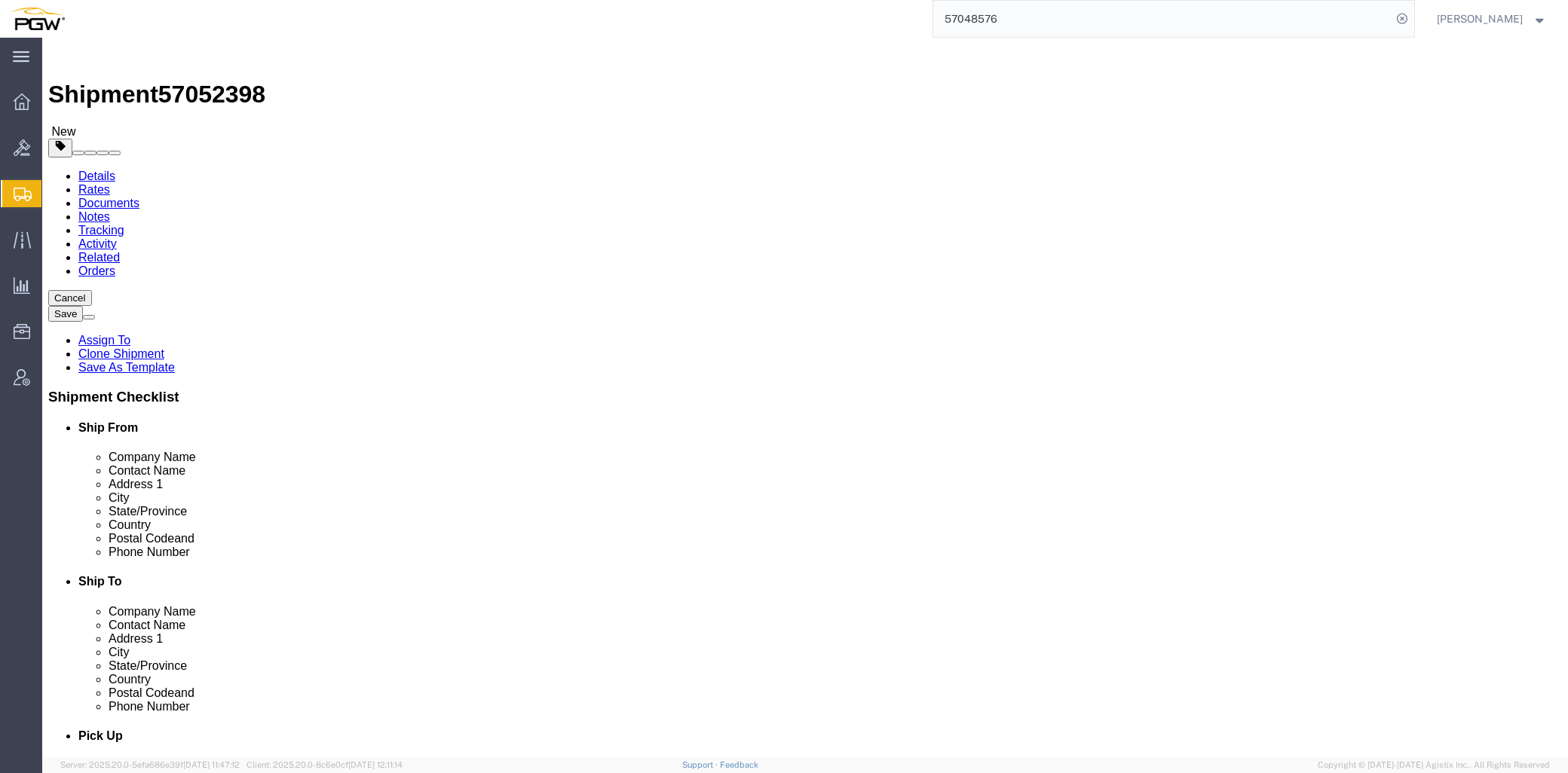
click icon
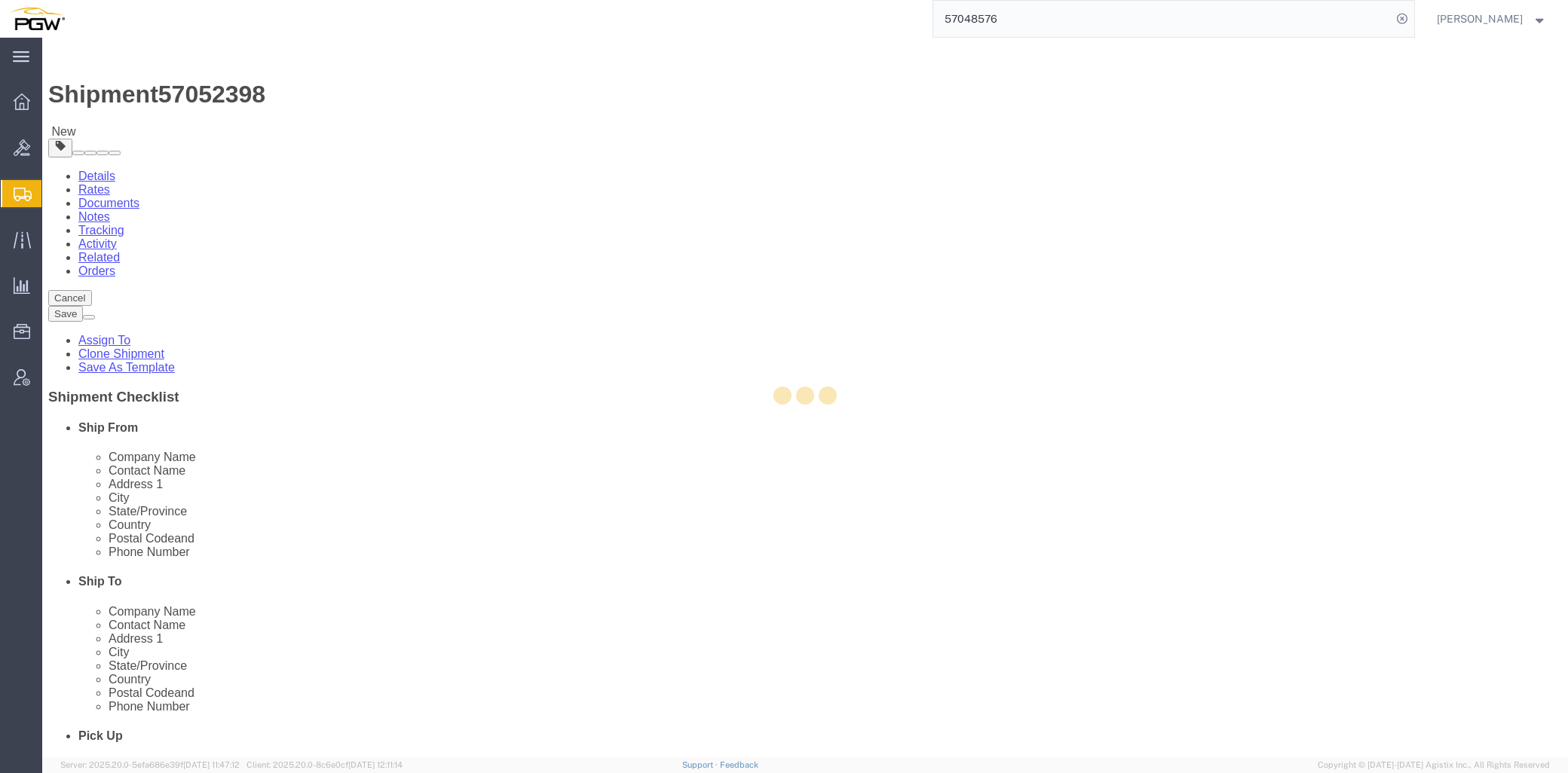
select select
select select "COSTCENTER"
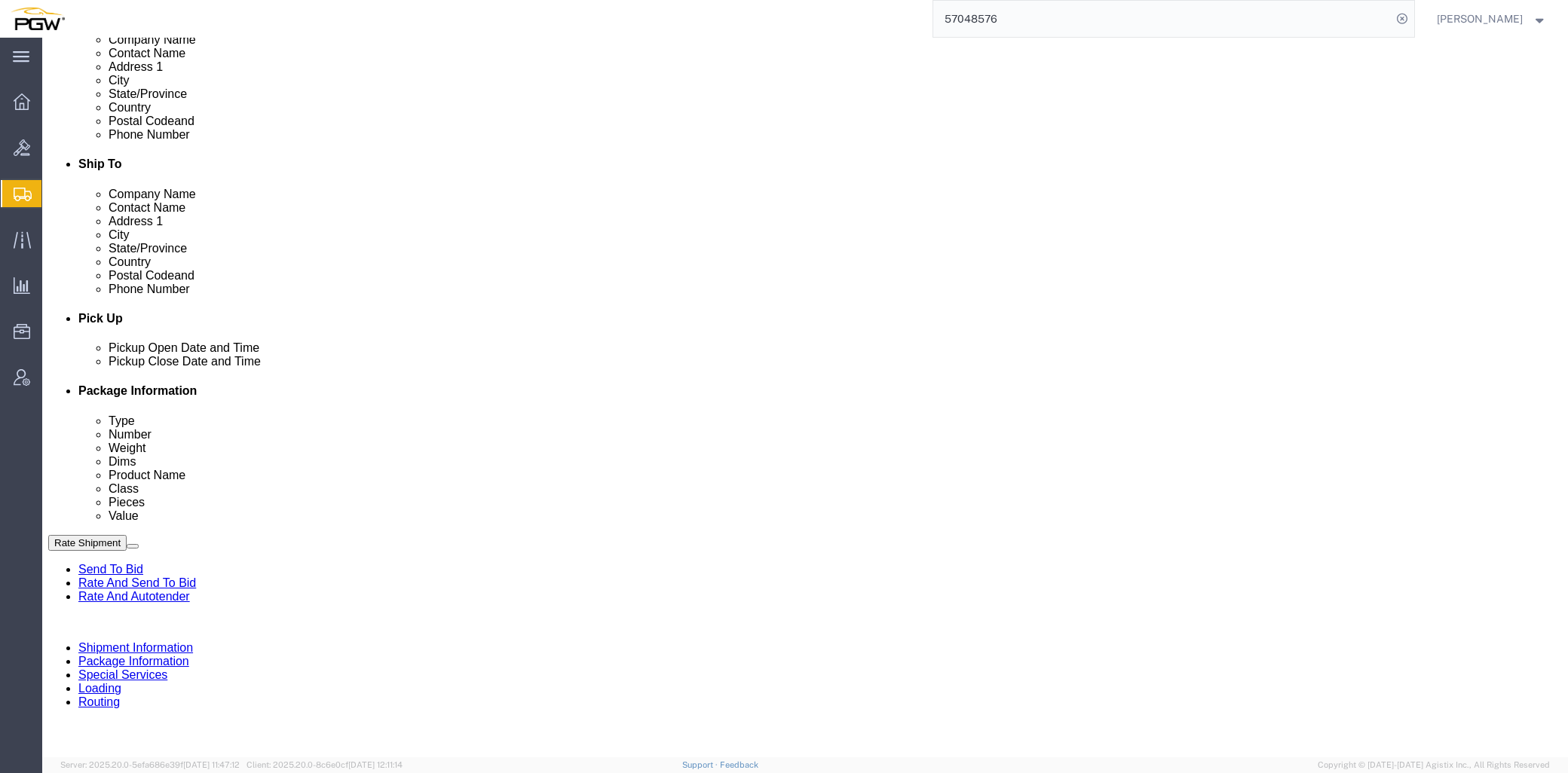
scroll to position [418, 0]
type input "5801"
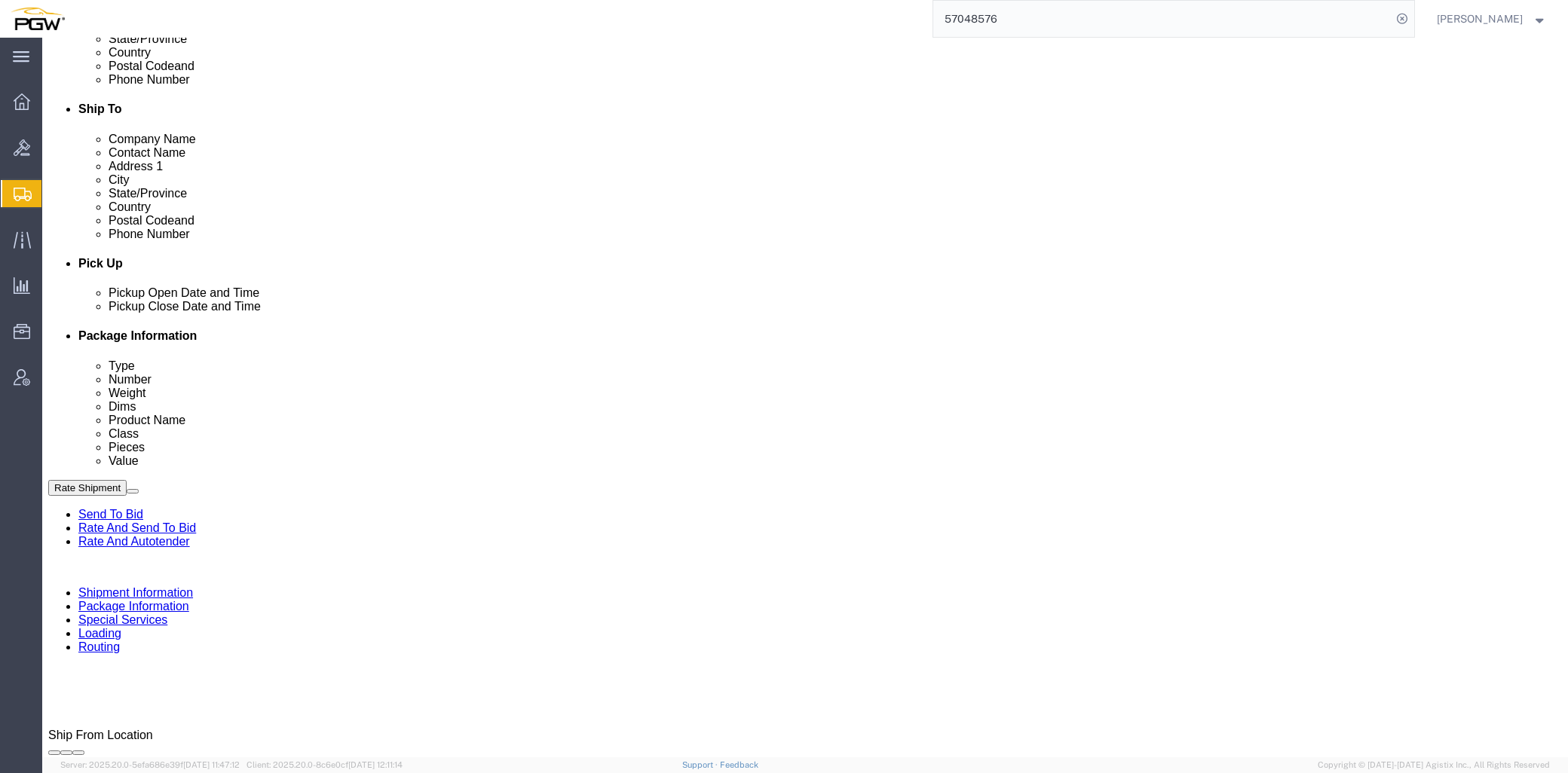
scroll to position [502, 0]
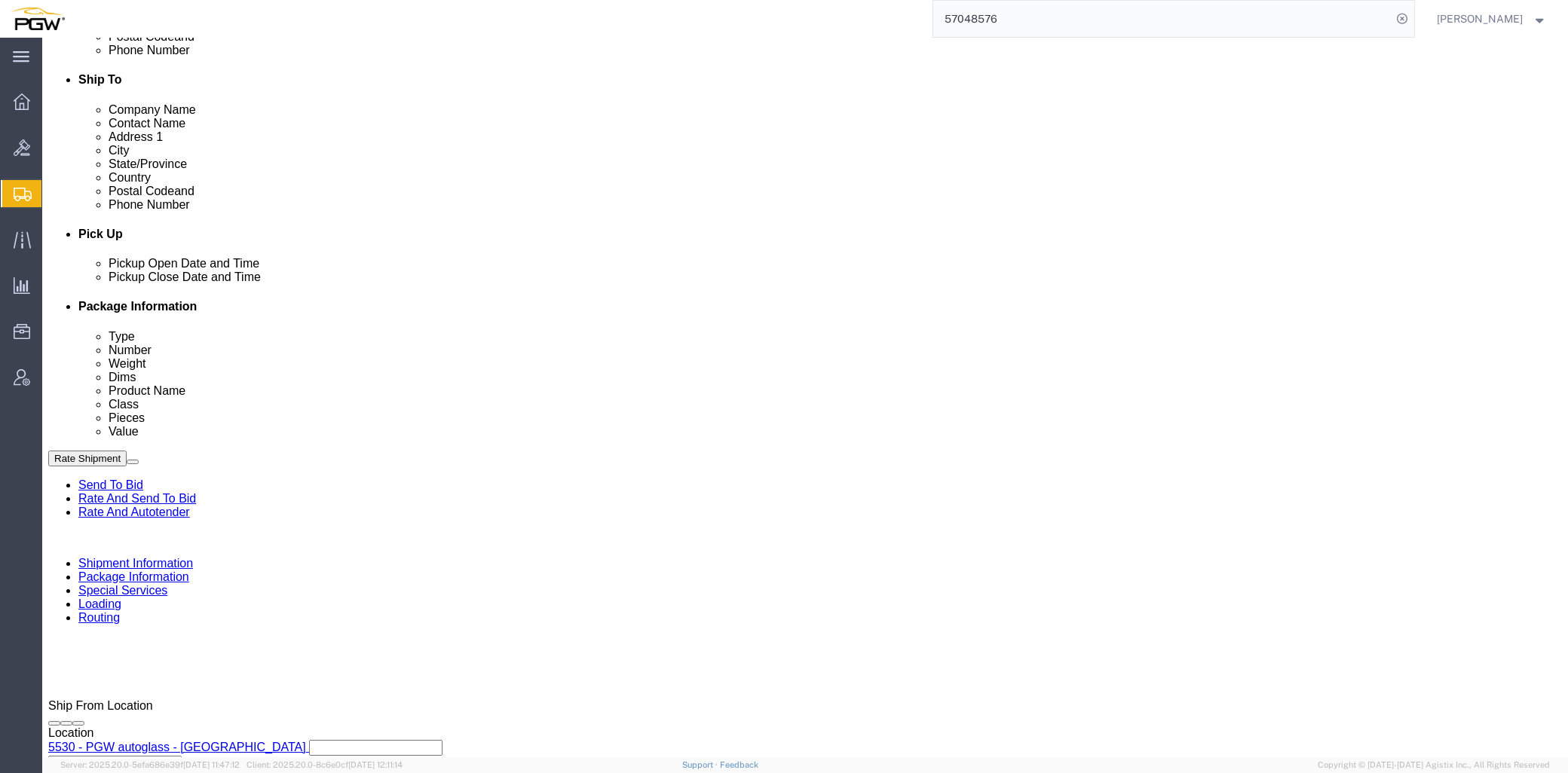
click input "5329"
drag, startPoint x: 261, startPoint y: 551, endPoint x: -9, endPoint y: 538, distance: 270.3
click html "Shipment 57052398 New Details Rates Documents Notes Tracking Activity Related O…"
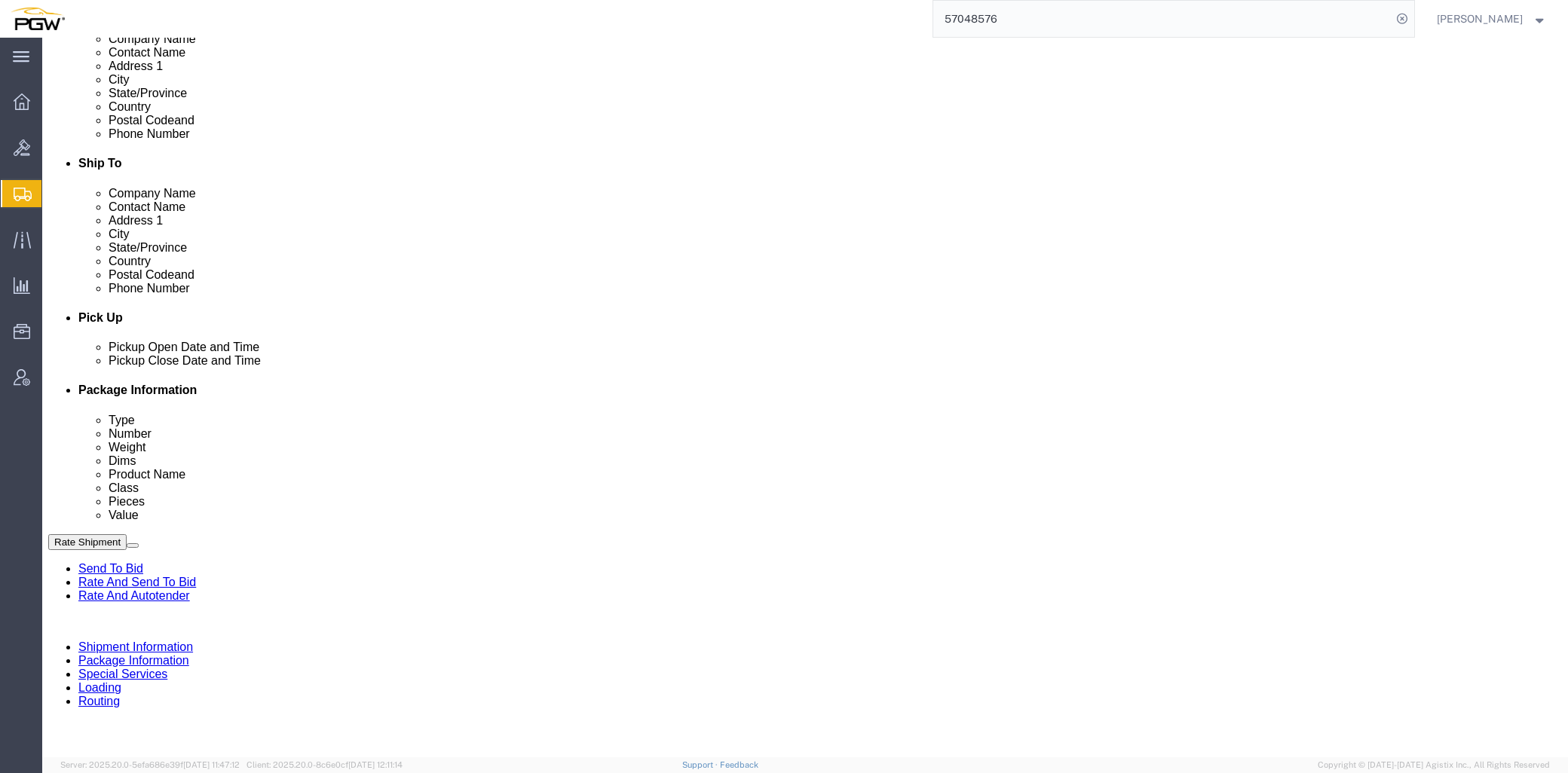
type input "5801"
click link "Routing"
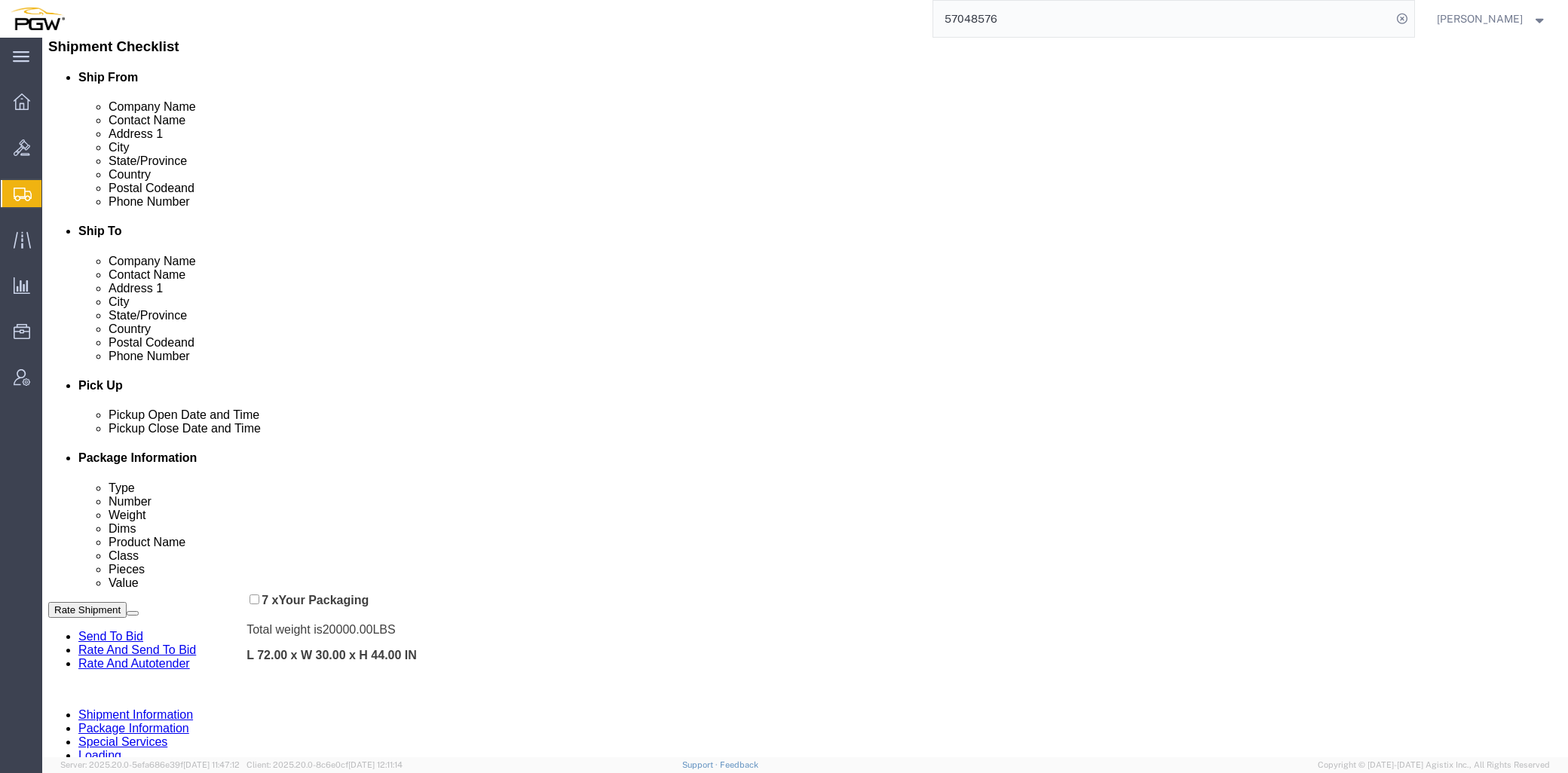
scroll to position [355, 0]
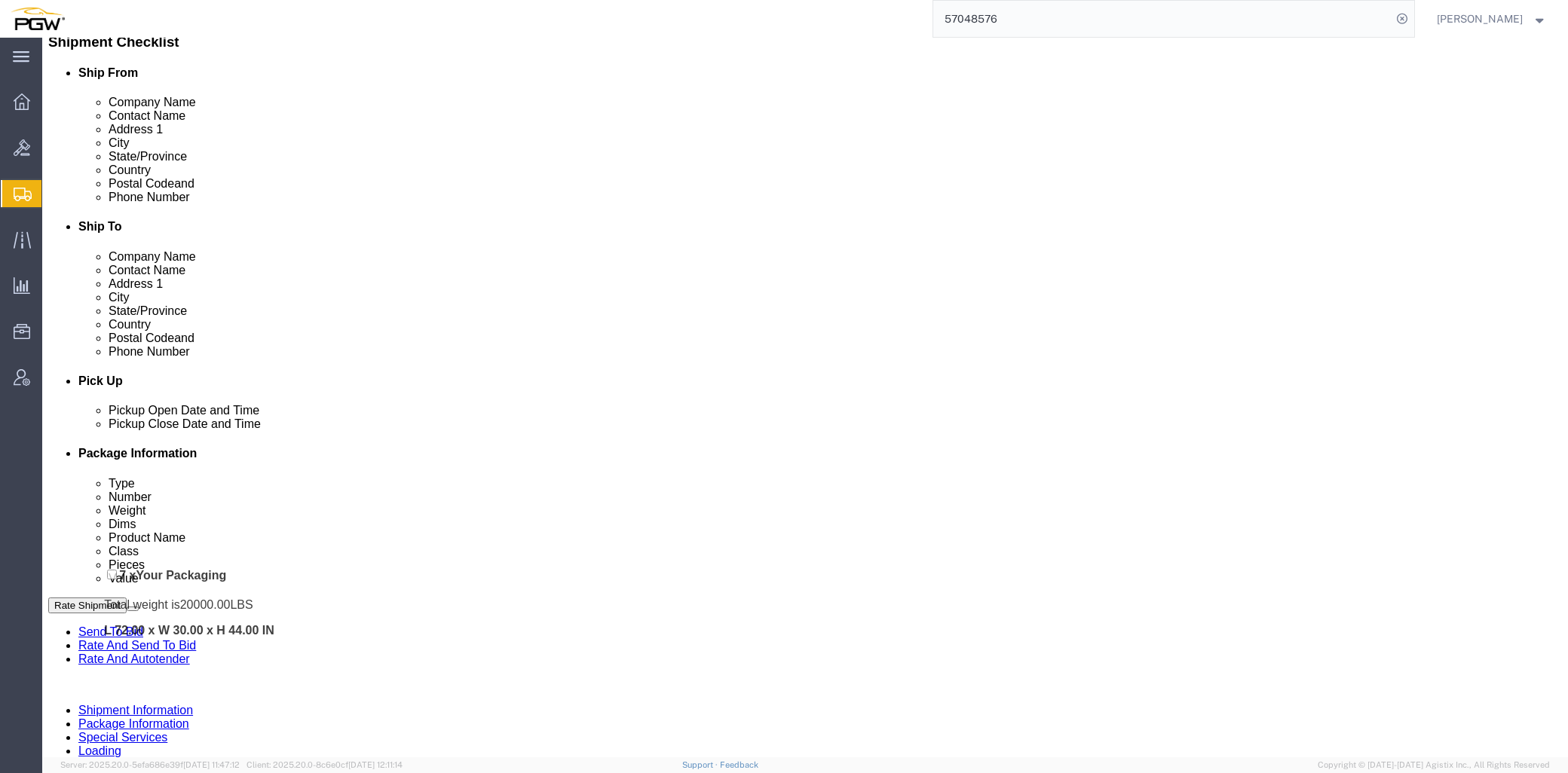
drag, startPoint x: 46, startPoint y: 362, endPoint x: 71, endPoint y: 530, distance: 169.8
click div "Pickups + Add Stop From : PGW - 5530 [STREET_ADDRESS]. [STREET_ADDRESS] Edit Mo…"
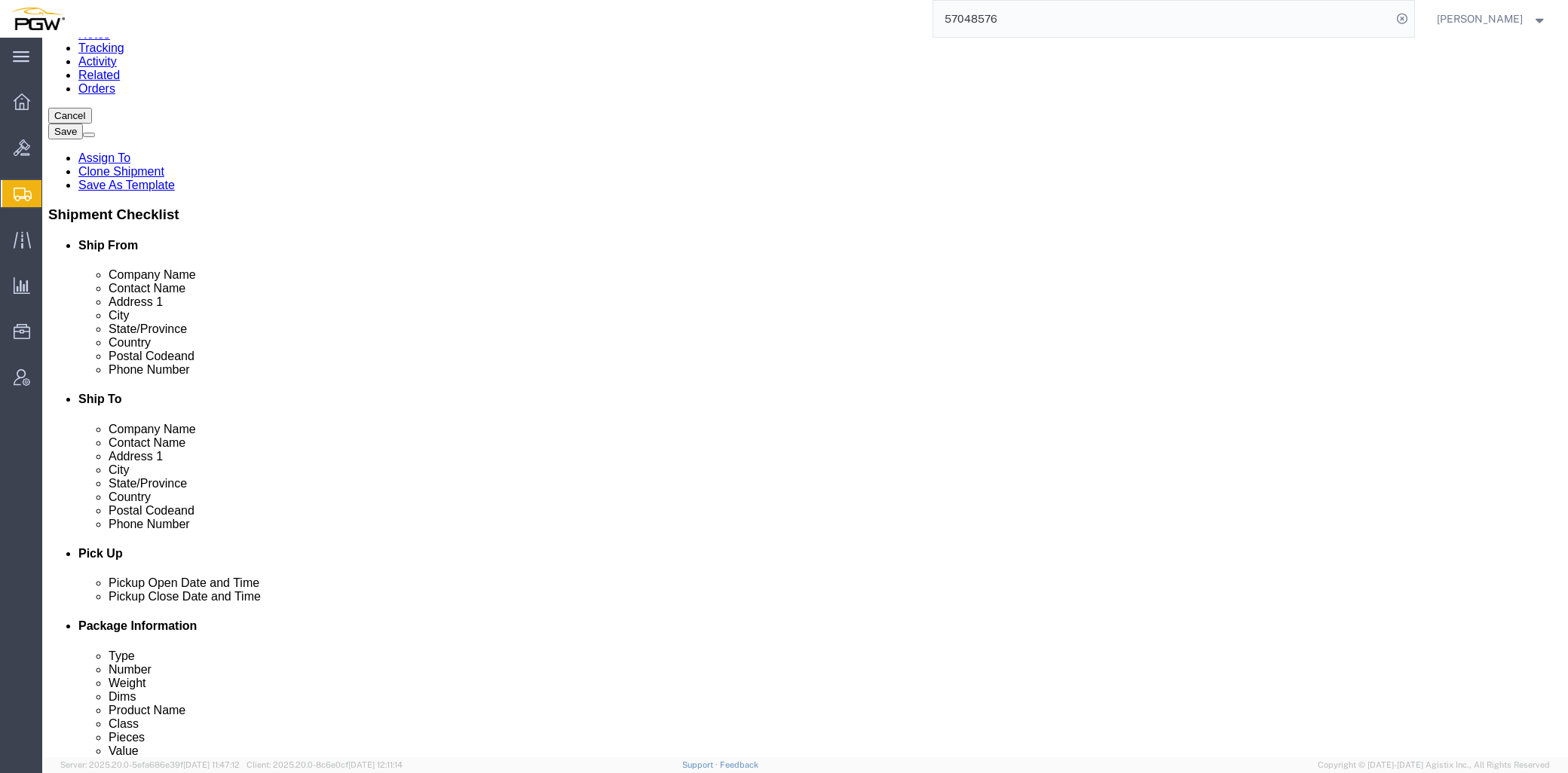
scroll to position [103, 0]
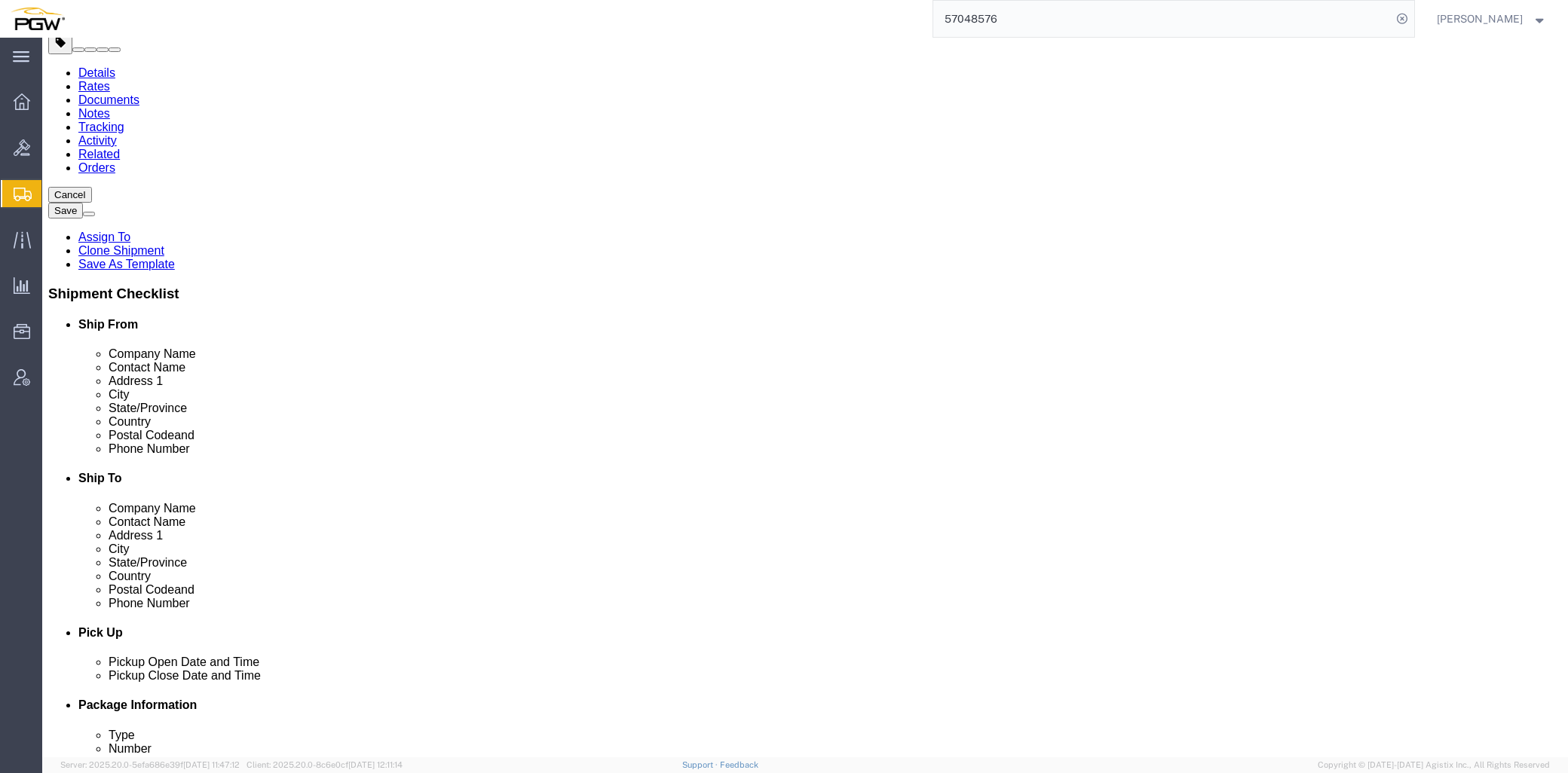
click link "Send To Bid"
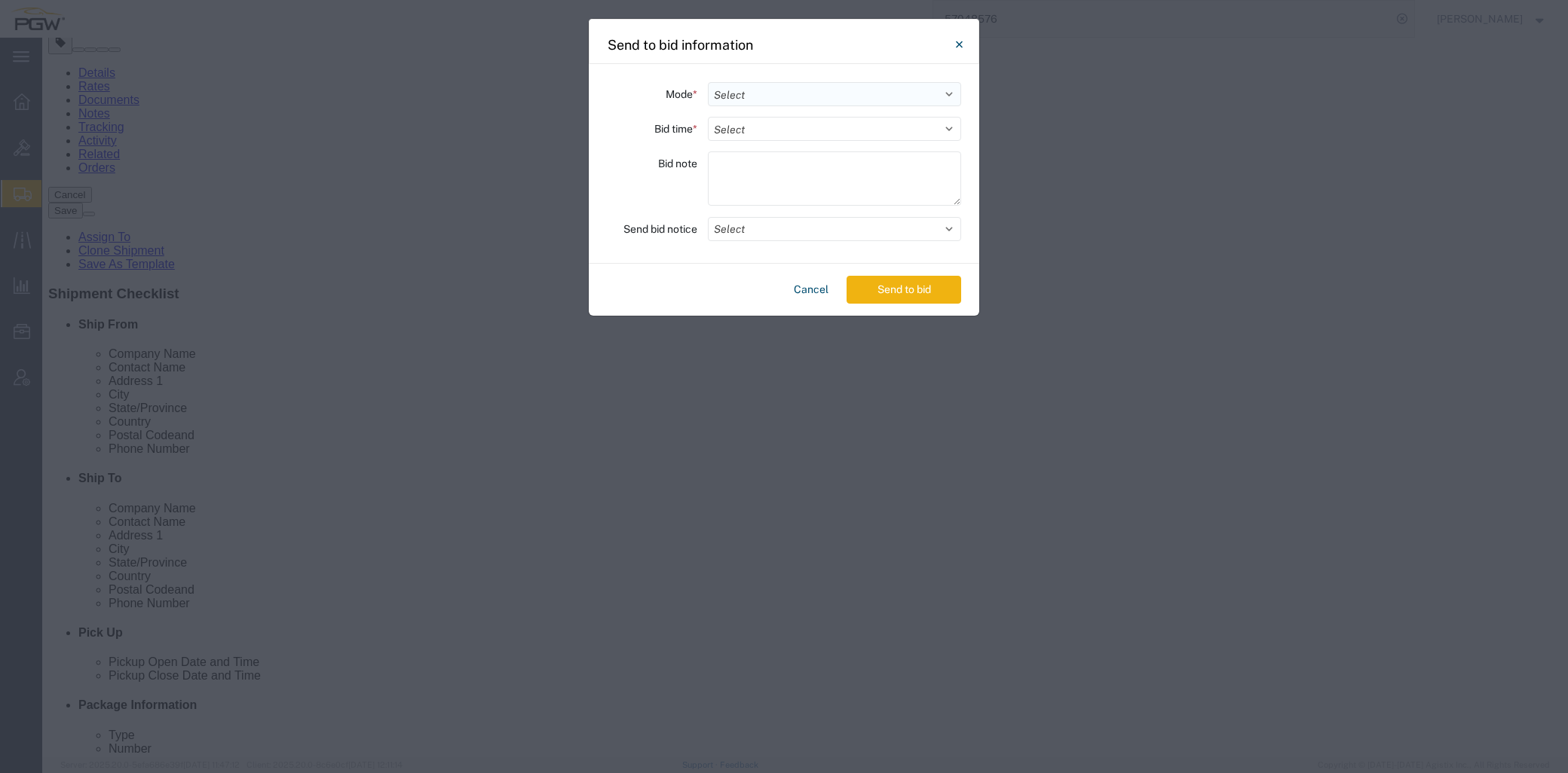
click at [747, 86] on select "Select Small Parcel Truckload Air Rail Less than Truckload Ocean Freight Multi-…" at bounding box center [834, 95] width 253 height 24
select select "TL"
click at [708, 83] on select "Select Small Parcel Truckload Air Rail Less than Truckload Ocean Freight Multi-…" at bounding box center [834, 95] width 253 height 24
click at [759, 131] on select "Select 30 Min (Rush) 1 Hour (Rush) 2 Hours (Rush) 4 Hours (Rush) 8 Hours (Rush)…" at bounding box center [834, 129] width 253 height 24
select select "20"
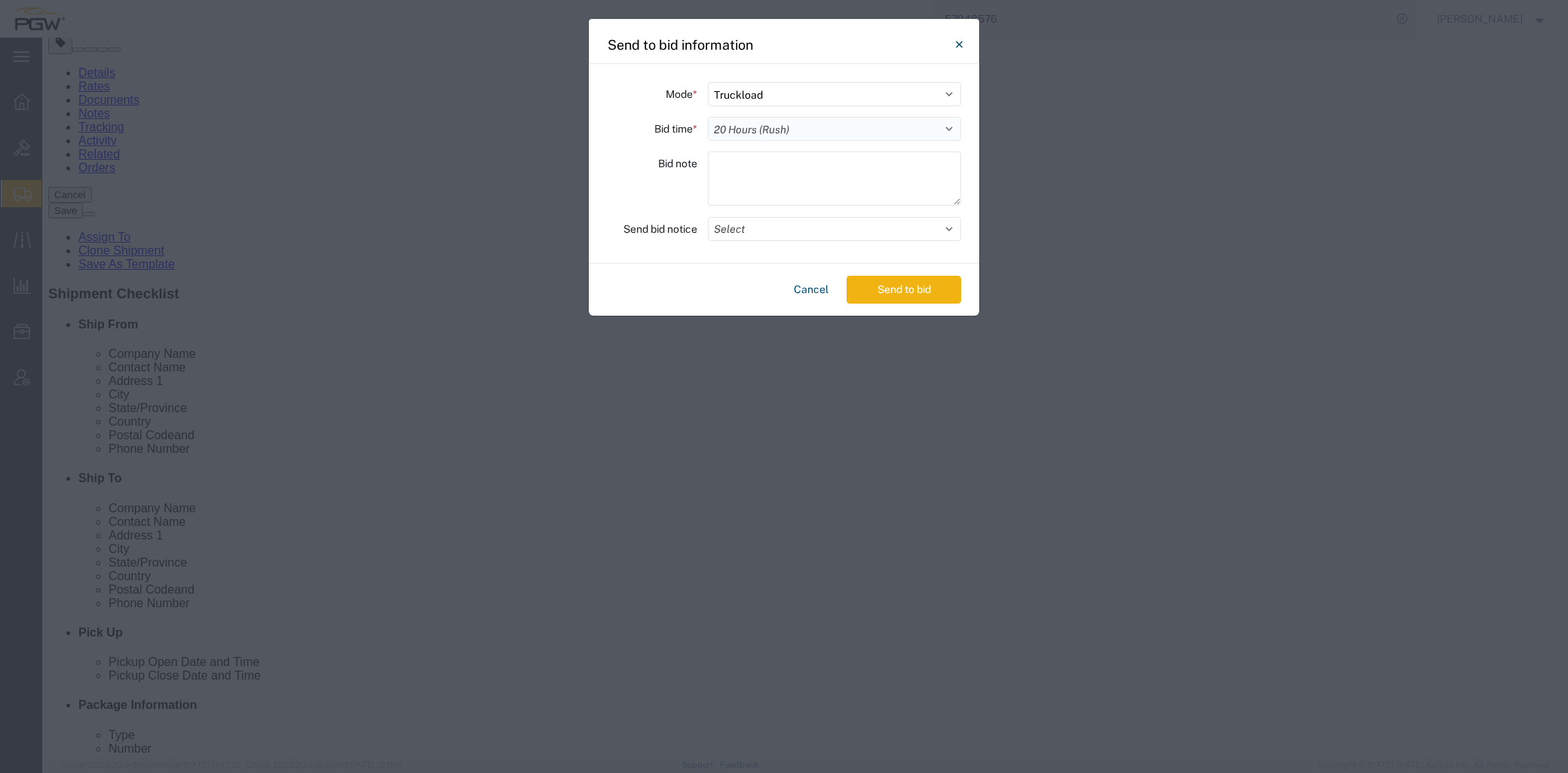
click at [708, 117] on select "Select 30 Min (Rush) 1 Hour (Rush) 2 Hours (Rush) 4 Hours (Rush) 8 Hours (Rush)…" at bounding box center [834, 129] width 253 height 24
click at [811, 239] on button "Select" at bounding box center [834, 229] width 253 height 24
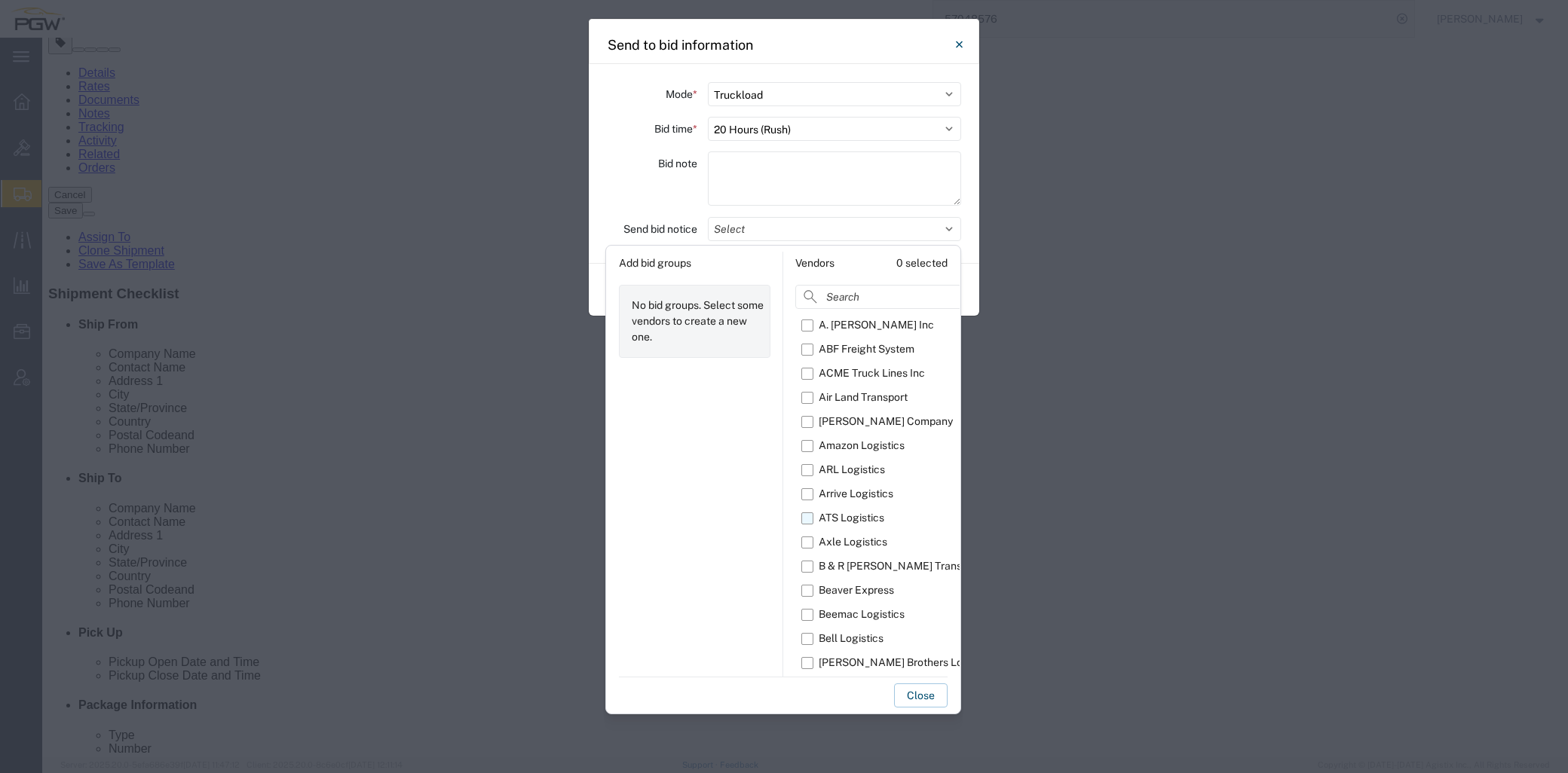
click at [810, 511] on label "ATS Logistics" at bounding box center [918, 518] width 232 height 24
click at [0, 0] on input "ATS Logistics" at bounding box center [0, 0] width 0 height 0
click at [943, 706] on button "Close" at bounding box center [920, 696] width 53 height 24
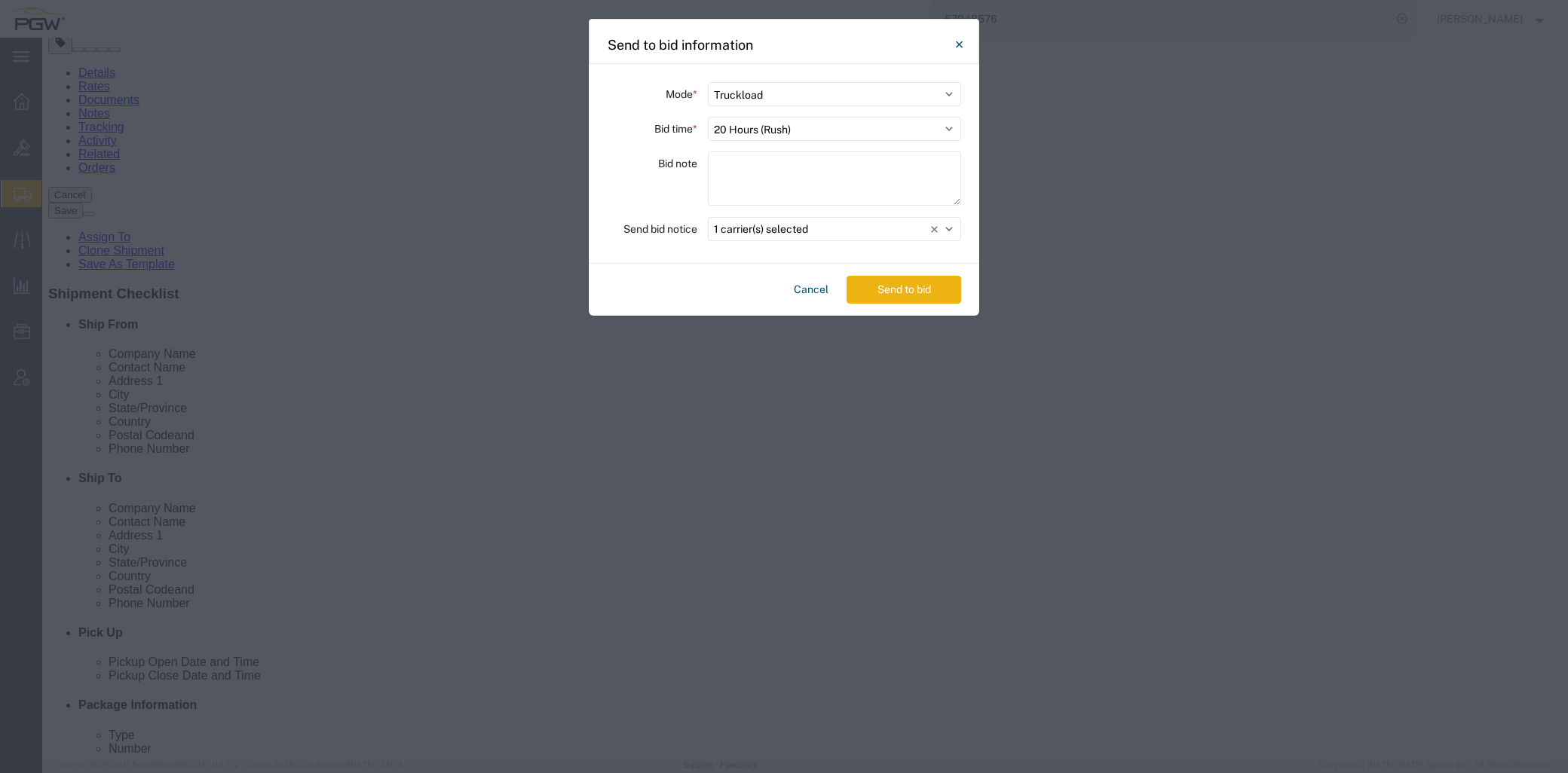
click at [862, 282] on button "Send to bid" at bounding box center [903, 290] width 114 height 28
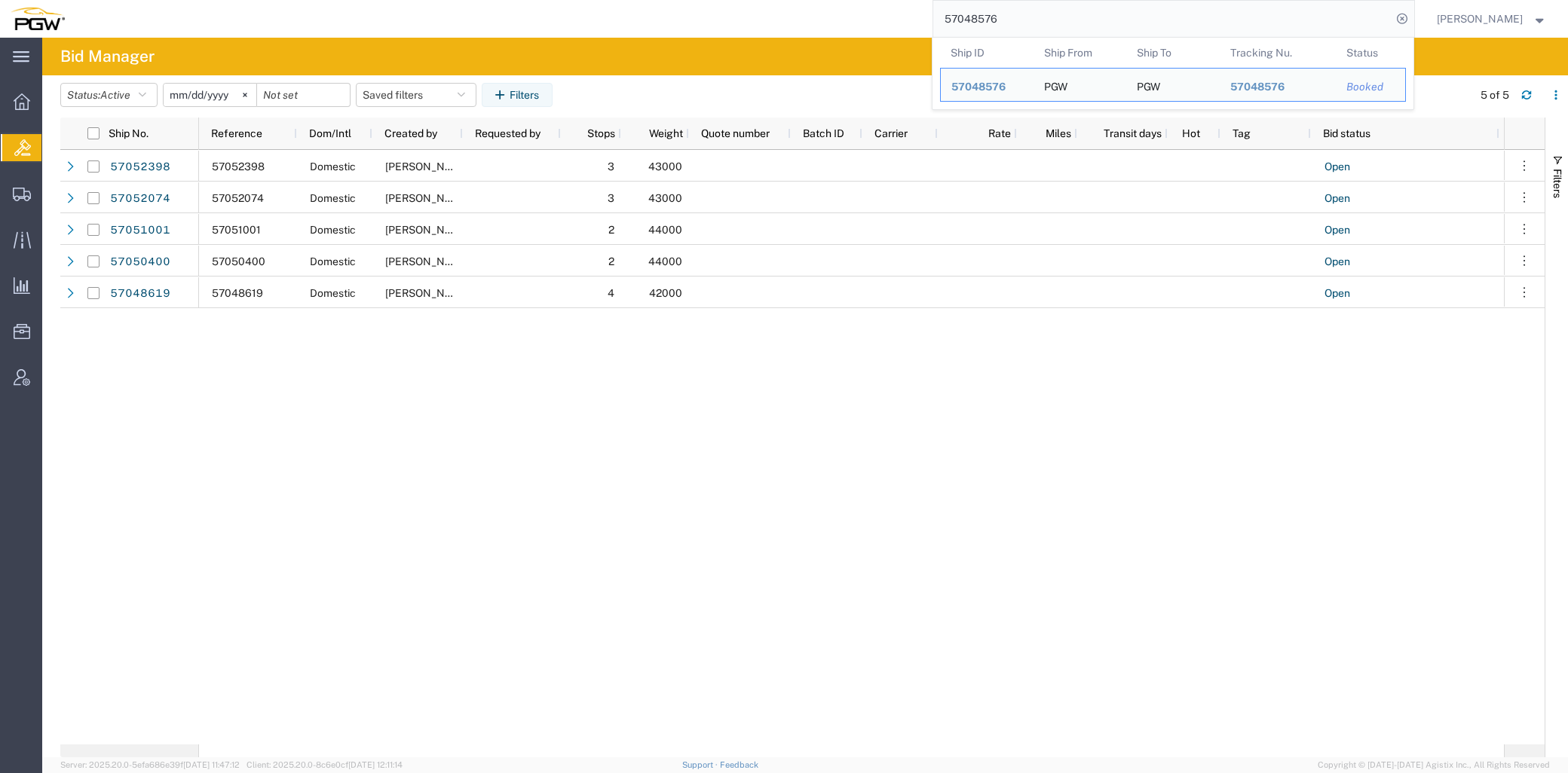
drag, startPoint x: 1031, startPoint y: 25, endPoint x: 479, endPoint y: 3, distance: 552.4
click at [483, 4] on div "57048576 Ship ID Ship From Ship To Tracking Nu. Status Ship ID 57048576 Ship Fr…" at bounding box center [745, 19] width 1339 height 38
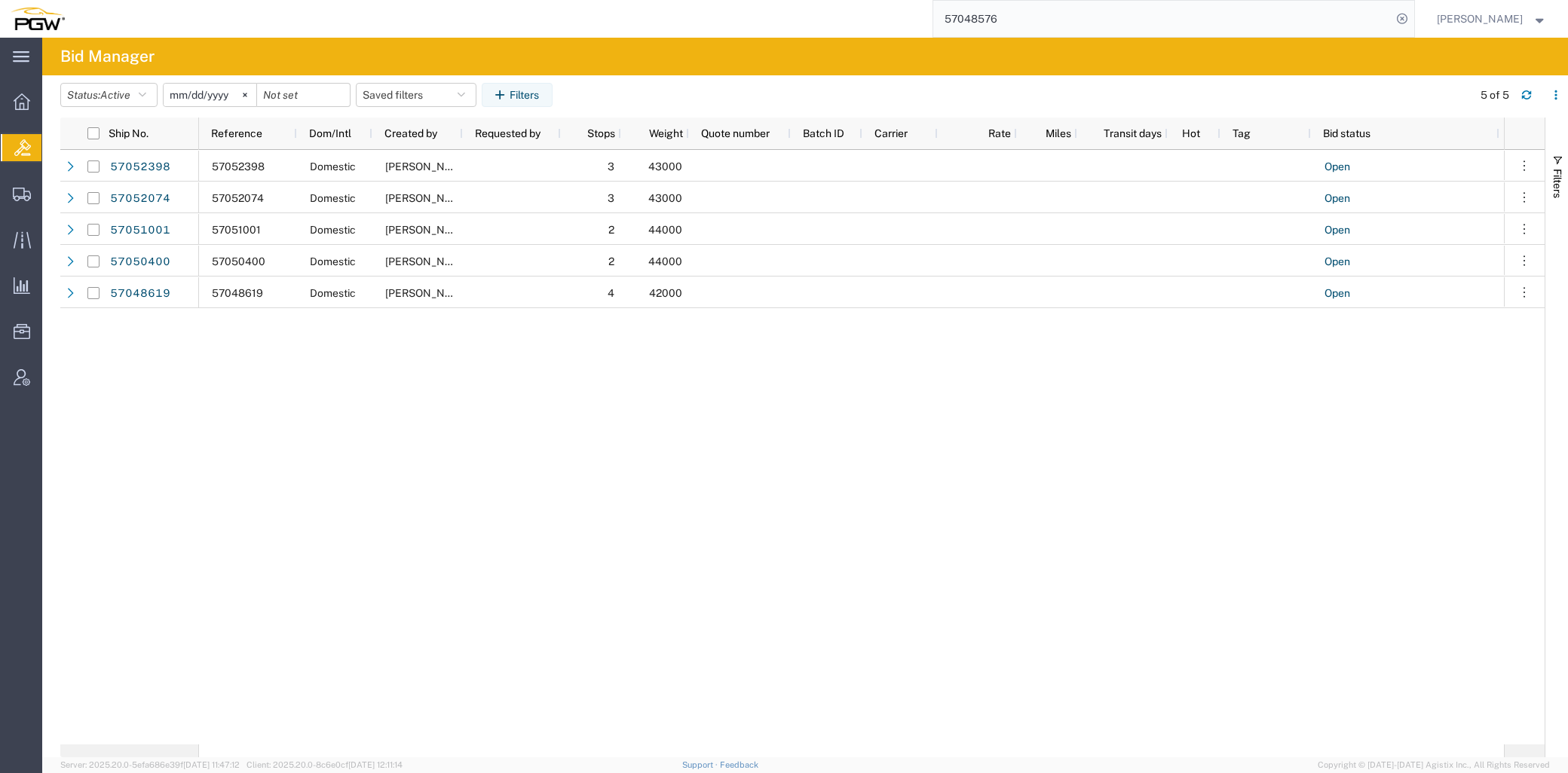
paste input "9"
type input "57048579"
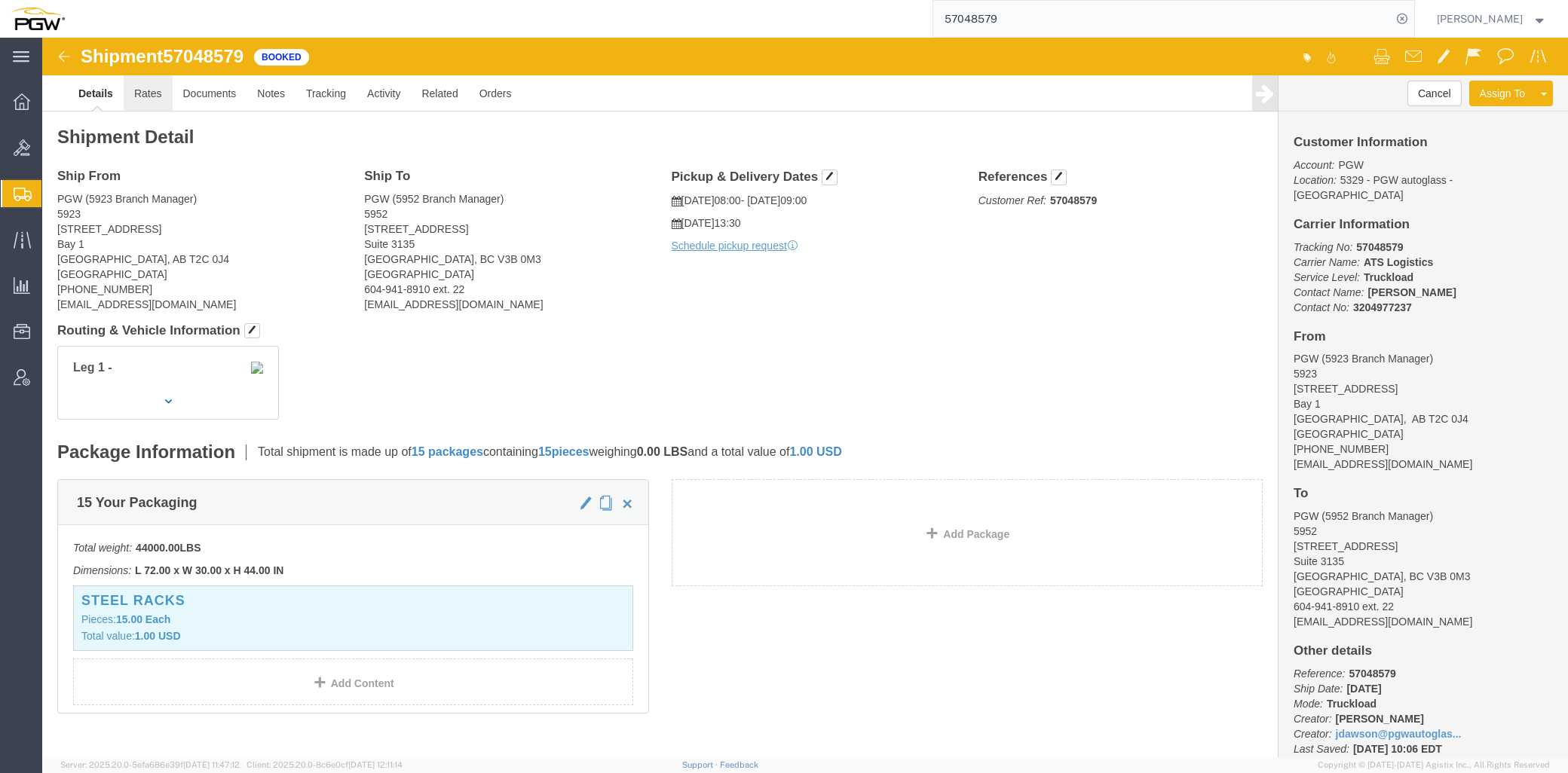
click link "Rates"
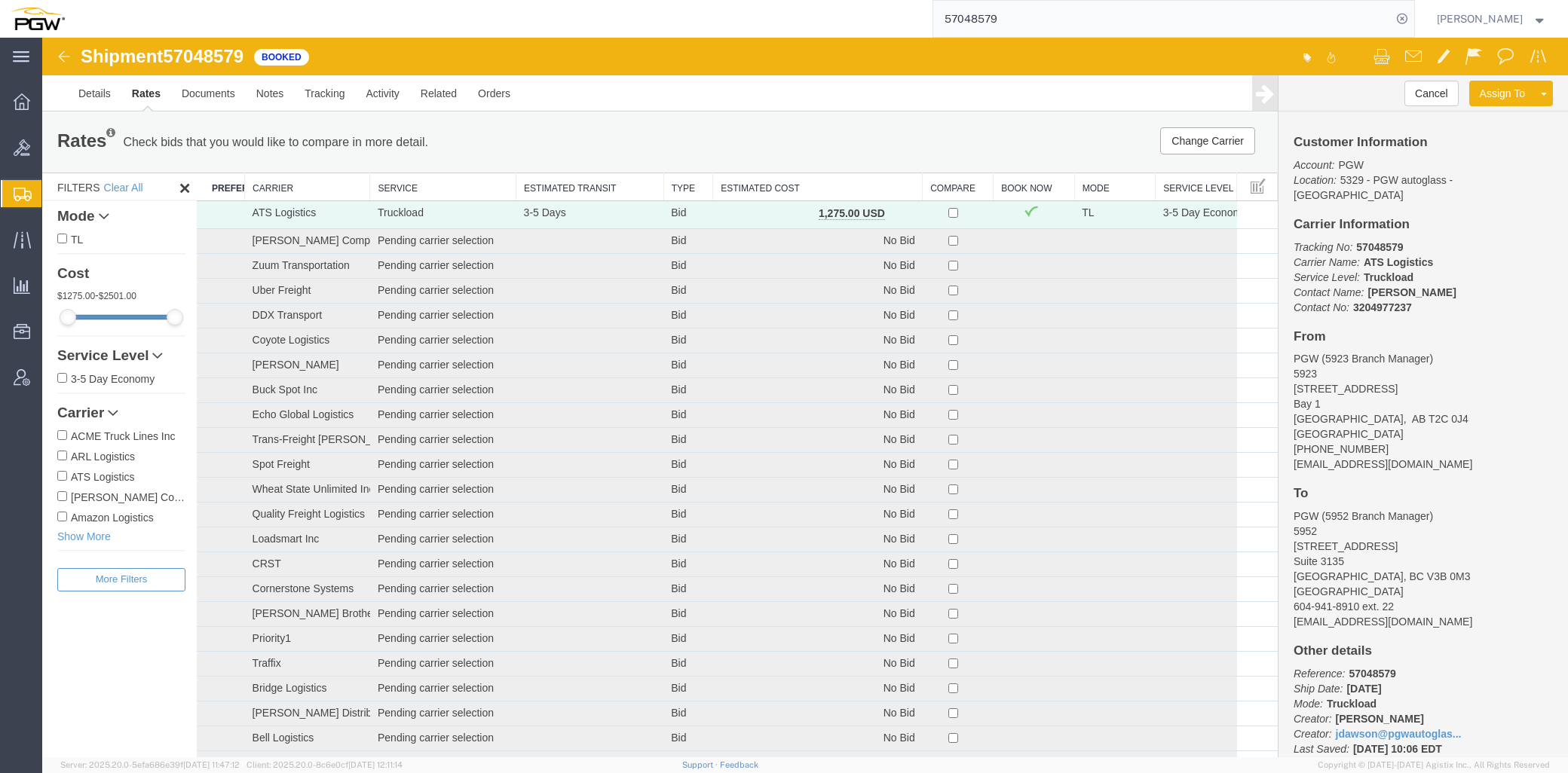
click at [759, 186] on th "Estimated Cost" at bounding box center [818, 187] width 210 height 28
